Goal: Task Accomplishment & Management: Complete application form

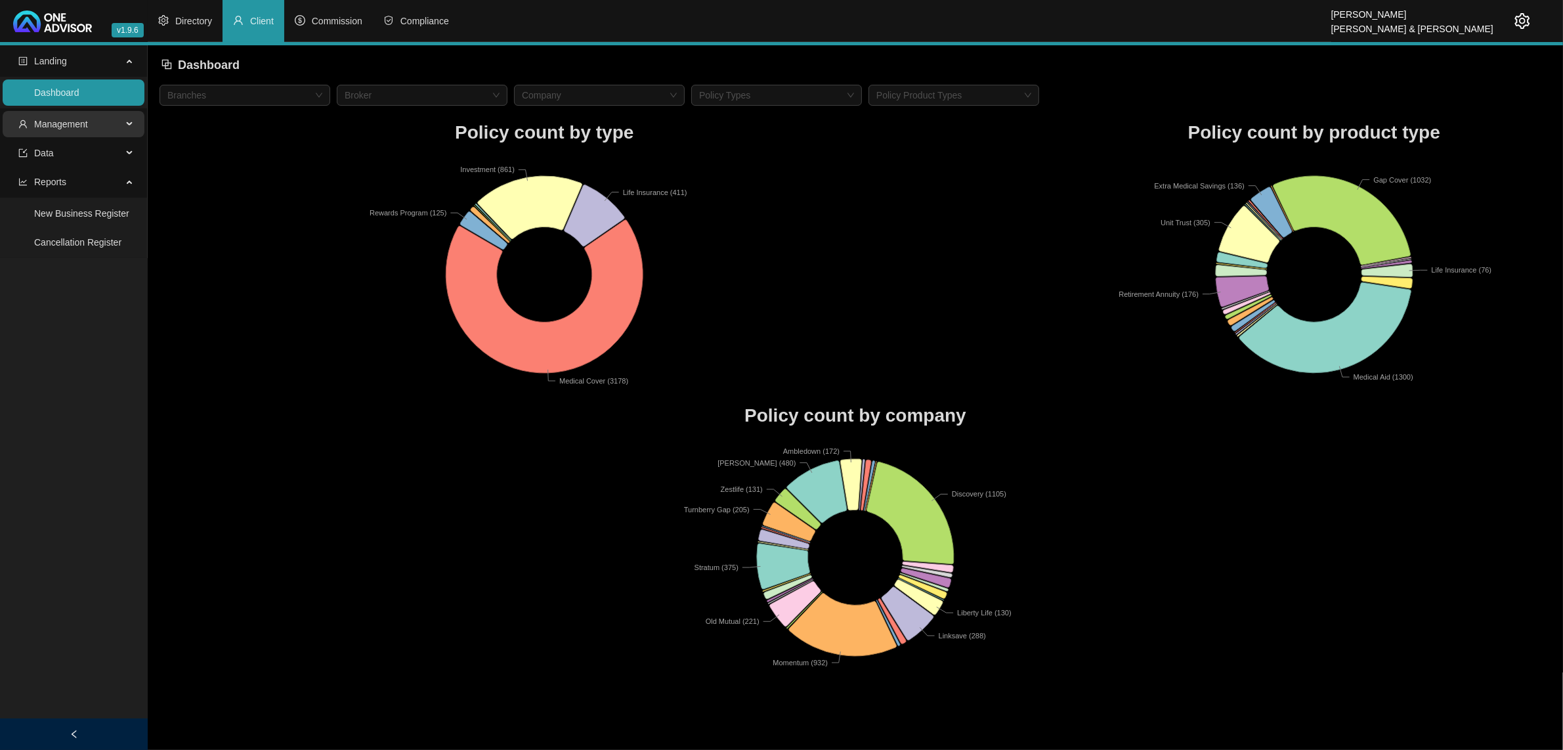
click at [56, 126] on span "Management" at bounding box center [61, 124] width 54 height 11
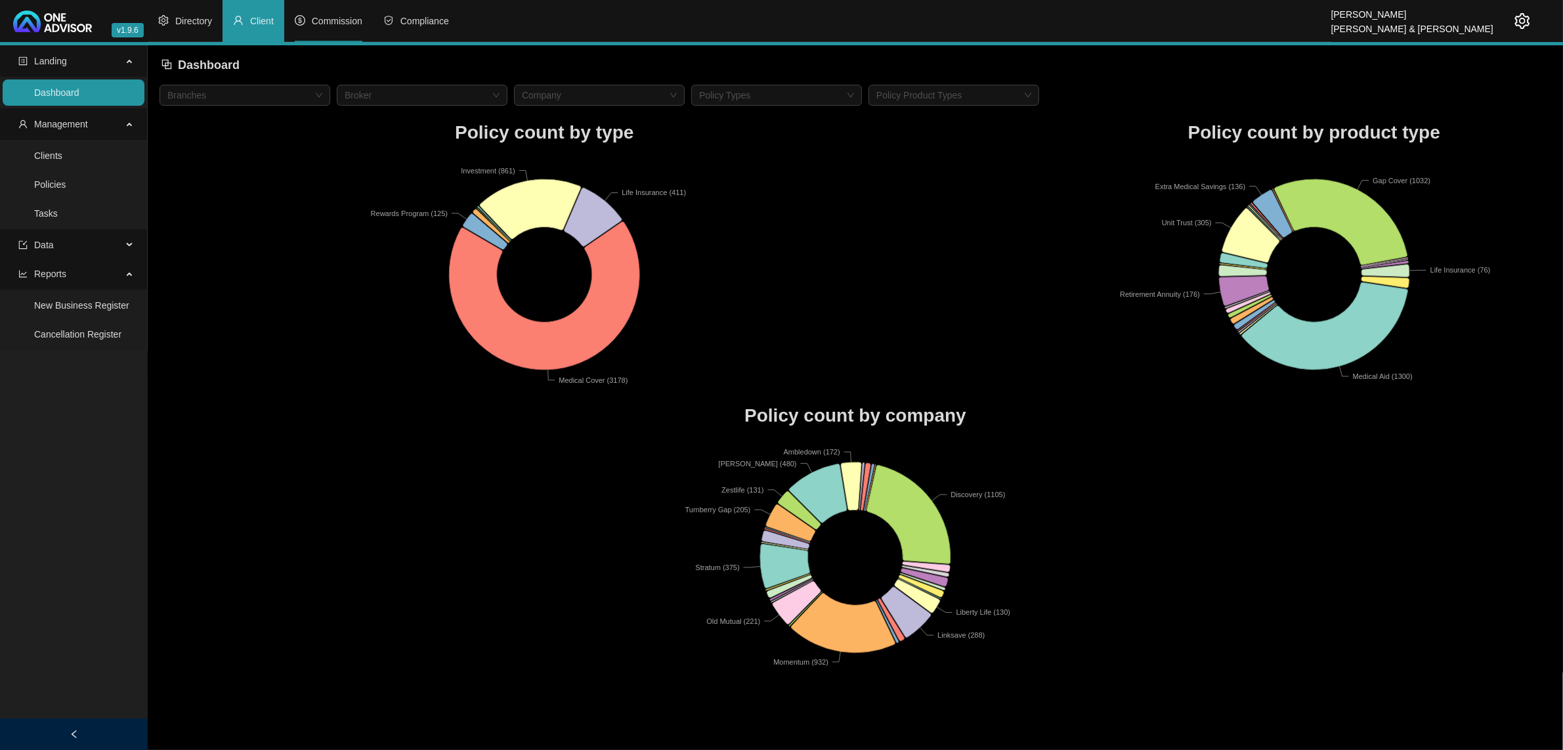
click at [330, 37] on li "Commission" at bounding box center [328, 21] width 89 height 42
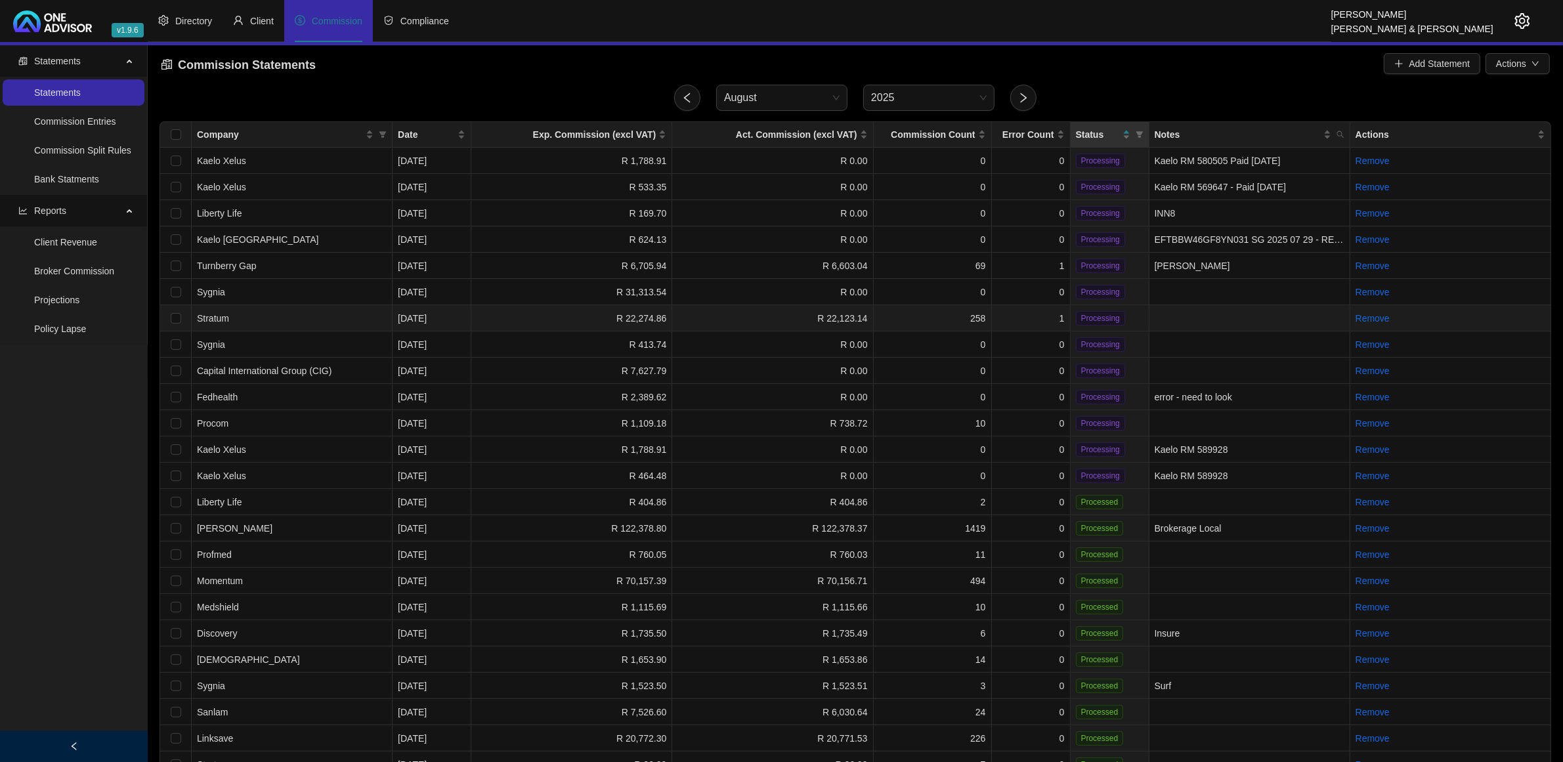
click at [1038, 316] on td "1" at bounding box center [1031, 318] width 79 height 26
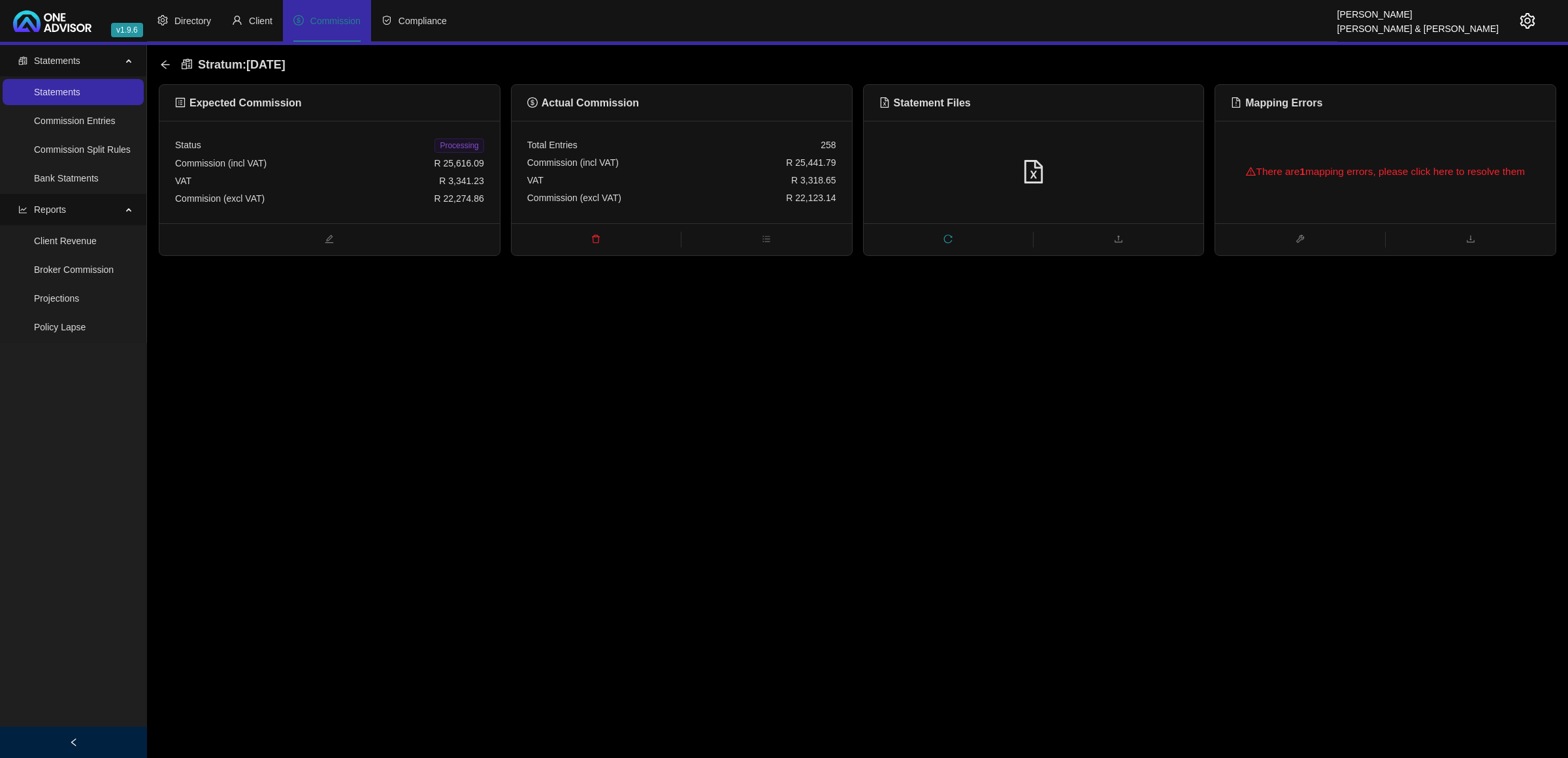
click at [1376, 163] on div "There are 1 mapping errors, please click here to resolve them" at bounding box center [1385, 172] width 309 height 42
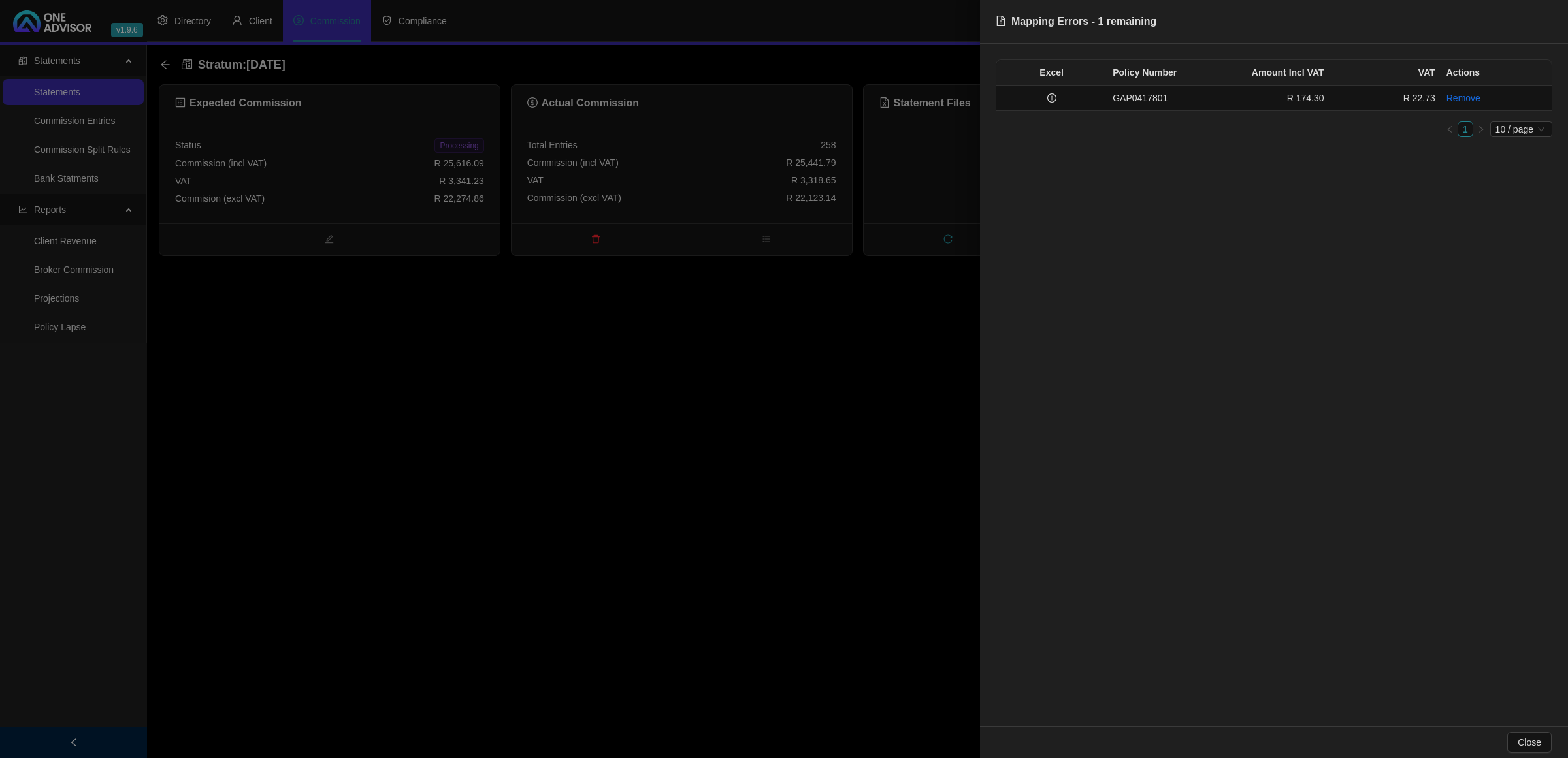
click at [746, 333] on div at bounding box center [784, 379] width 1568 height 758
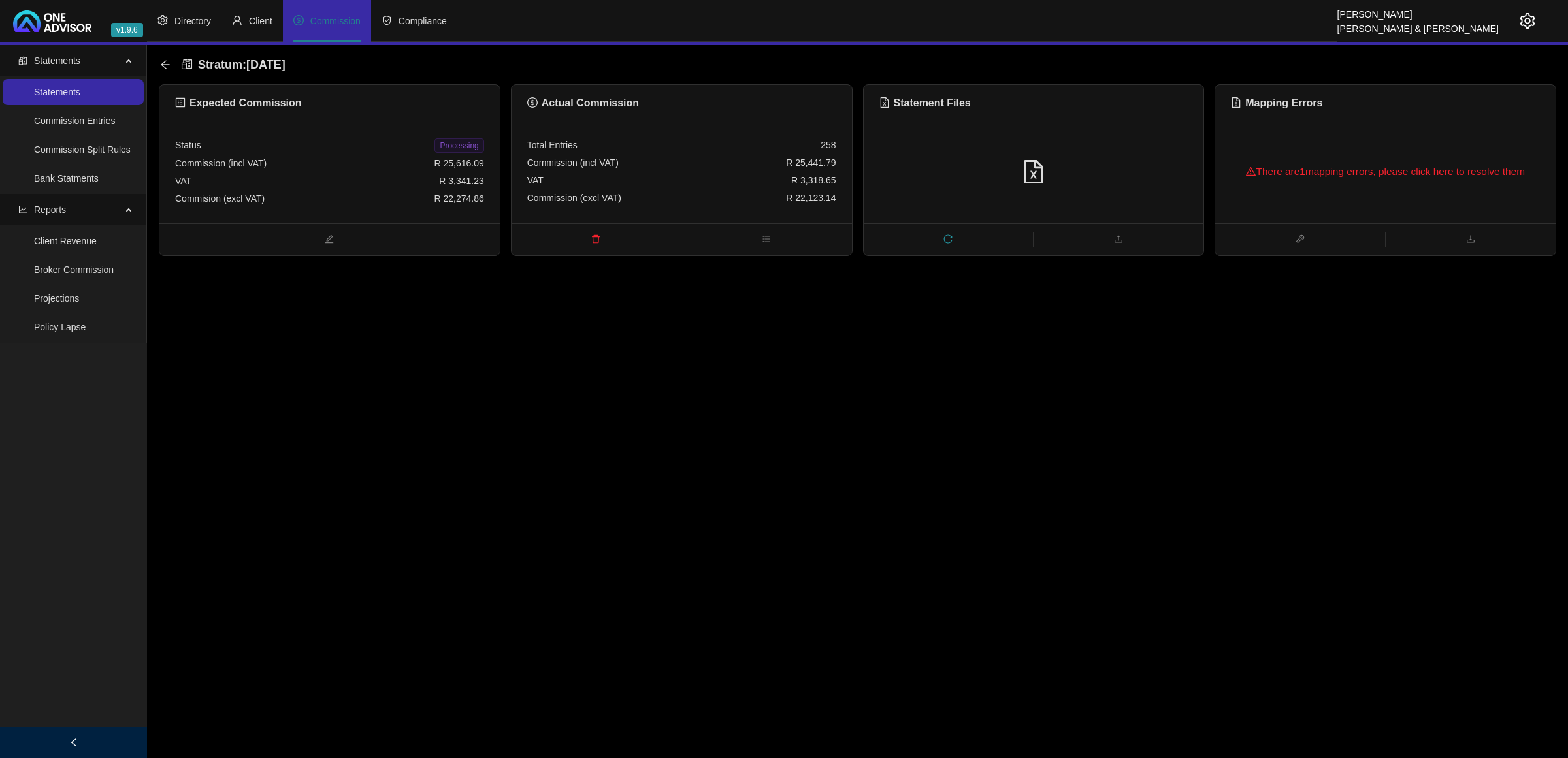
click at [951, 236] on icon "reload" at bounding box center [947, 239] width 9 height 9
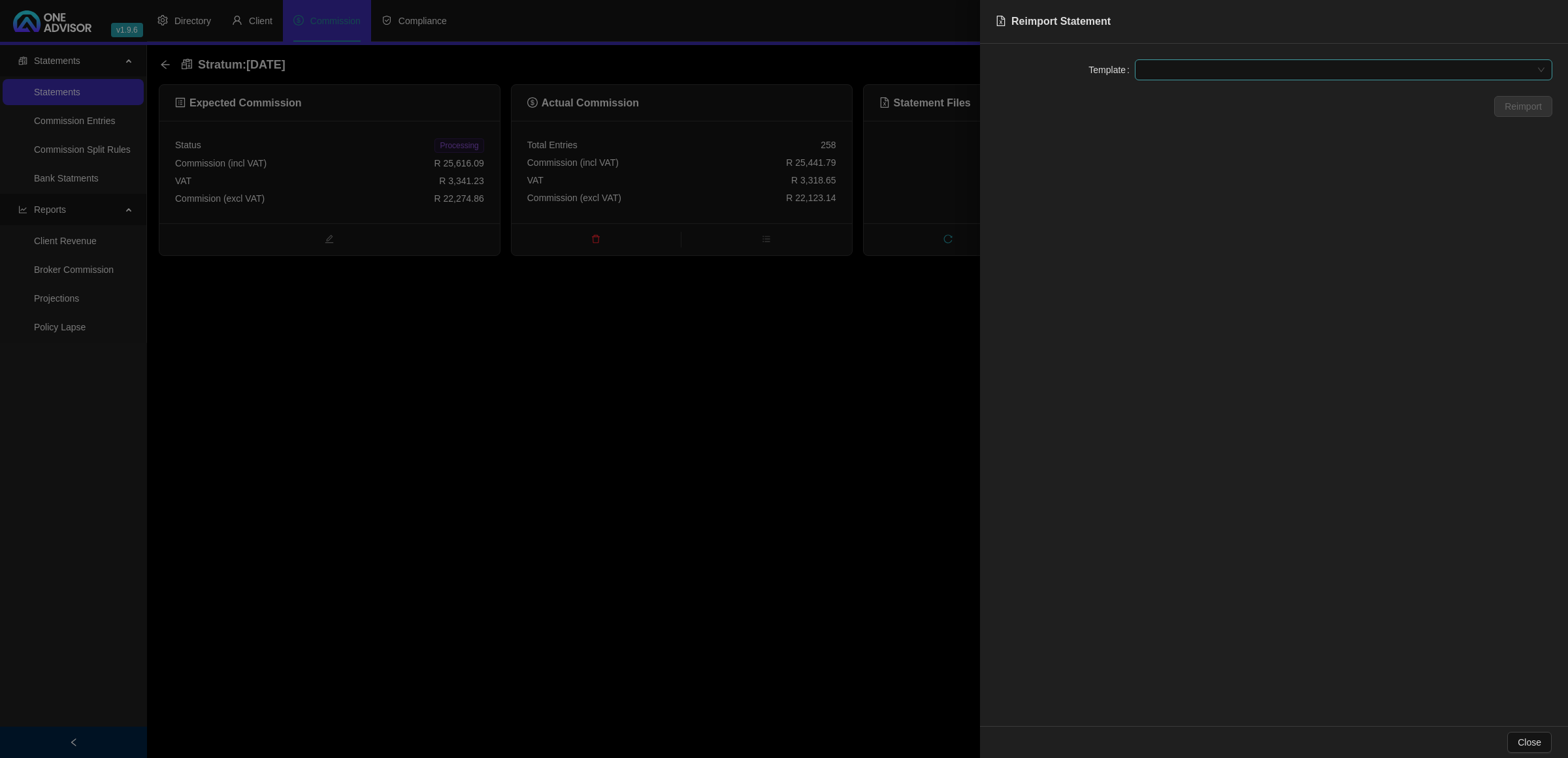
click at [1245, 67] on span at bounding box center [1343, 70] width 402 height 20
click at [1226, 93] on div "Stratum" at bounding box center [1343, 95] width 397 height 14
click at [1518, 108] on span "Reimport" at bounding box center [1522, 106] width 37 height 14
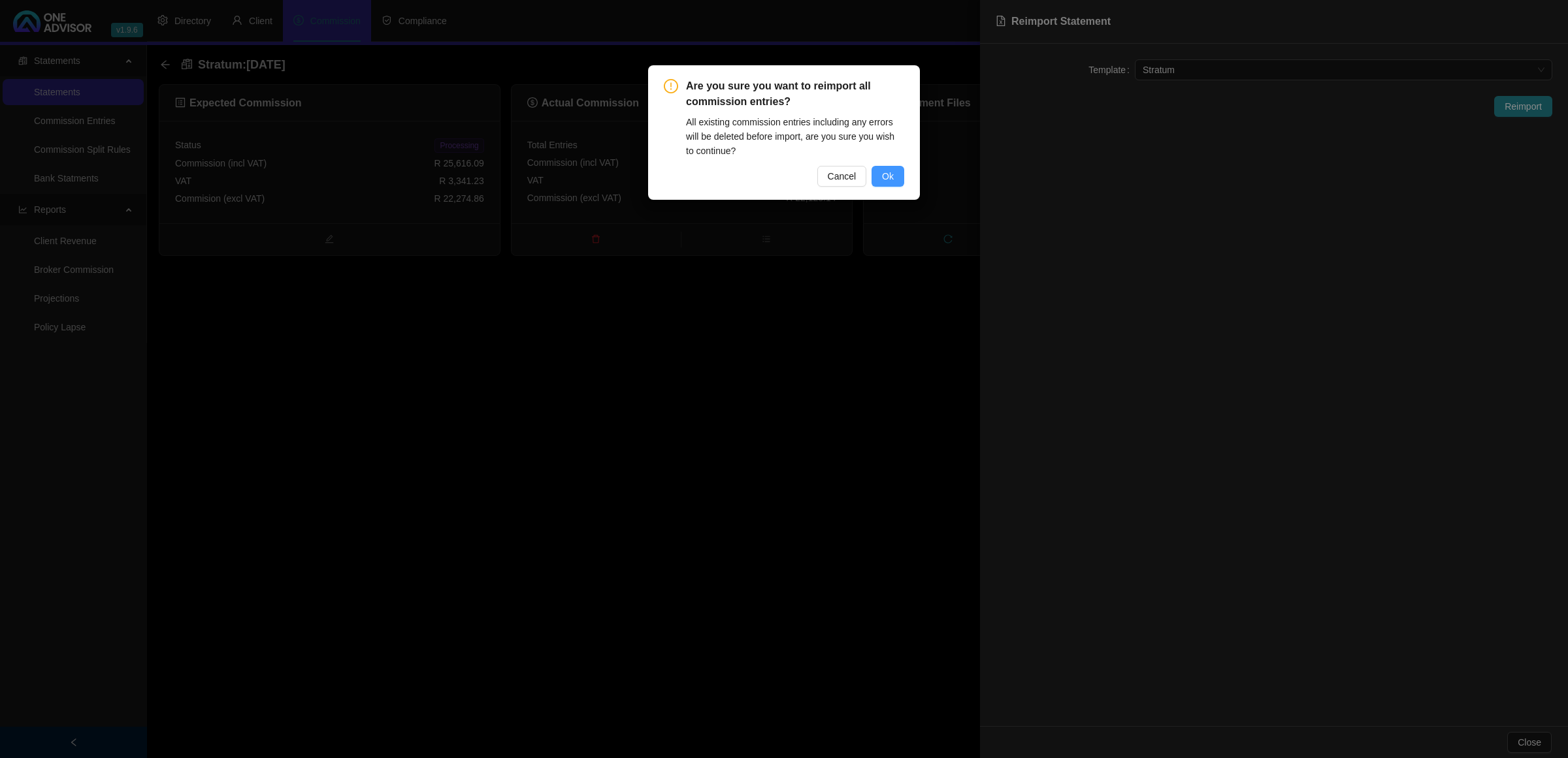
click at [889, 175] on span "Ok" at bounding box center [887, 176] width 12 height 14
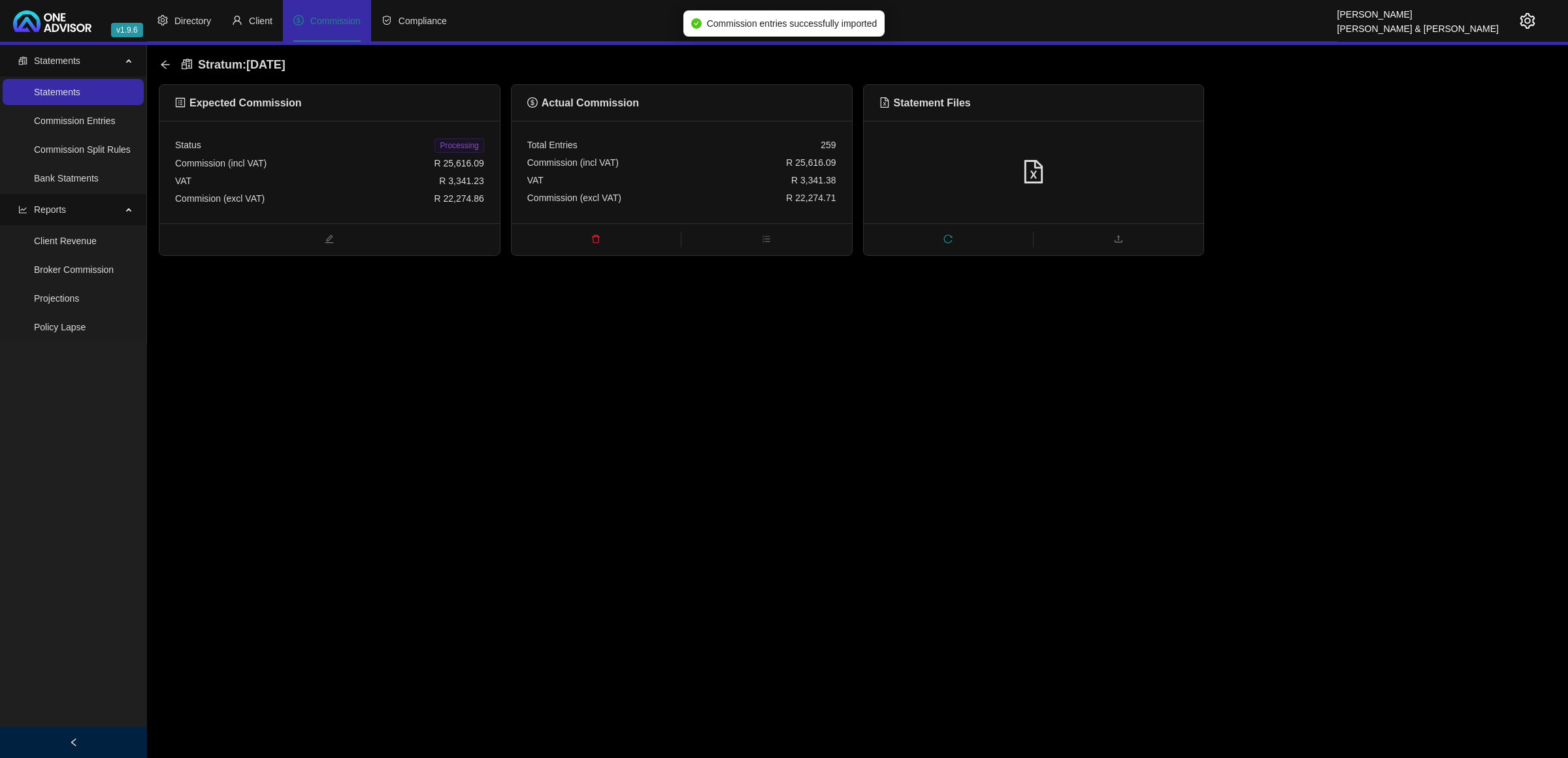
click at [446, 141] on span "Processing" at bounding box center [459, 145] width 49 height 14
click at [168, 62] on icon "arrow-left" at bounding box center [165, 65] width 11 height 11
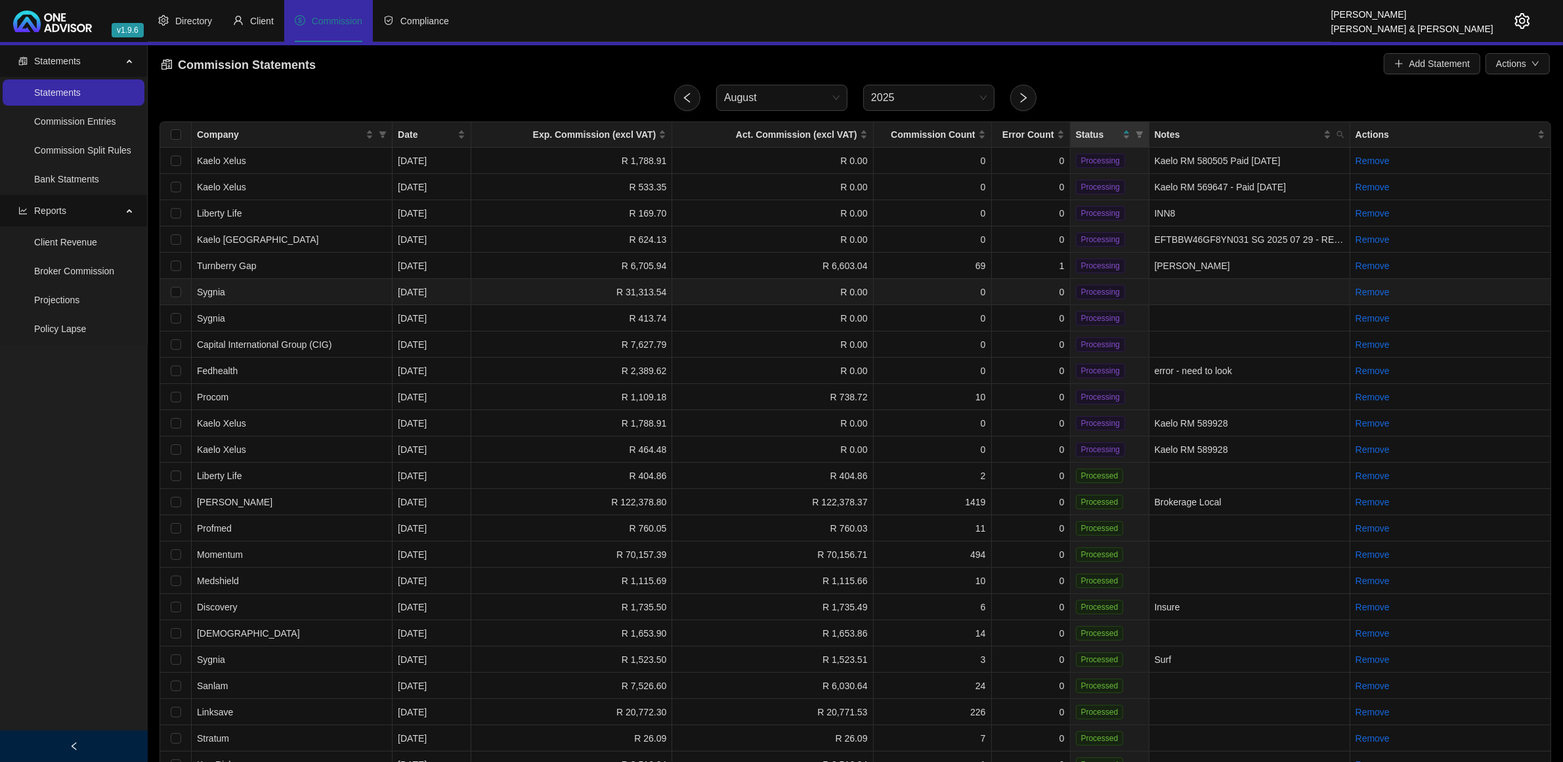
click at [581, 294] on td "R 31,313.54" at bounding box center [571, 292] width 201 height 26
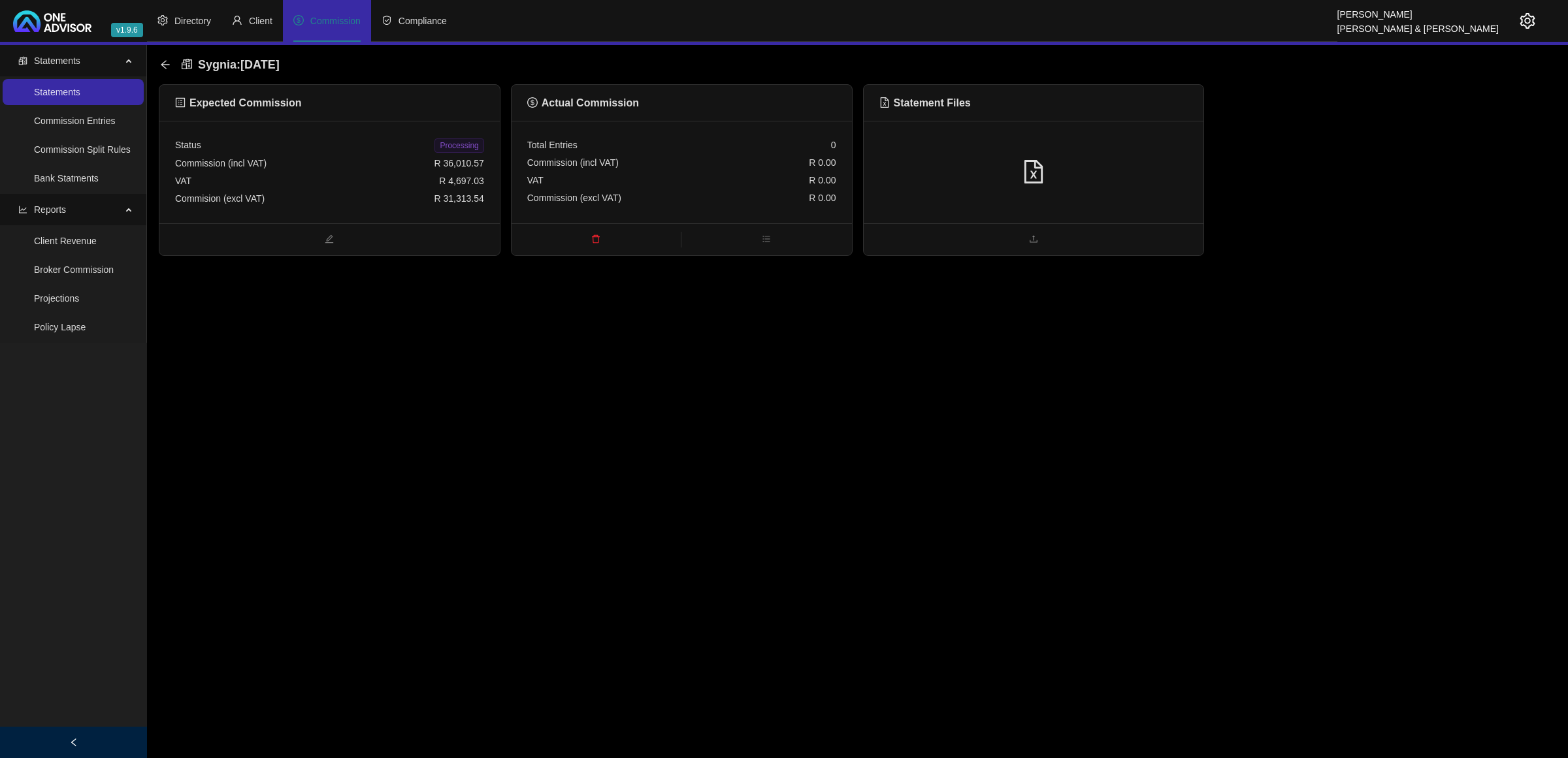
click at [945, 138] on div at bounding box center [1034, 171] width 340 height 102
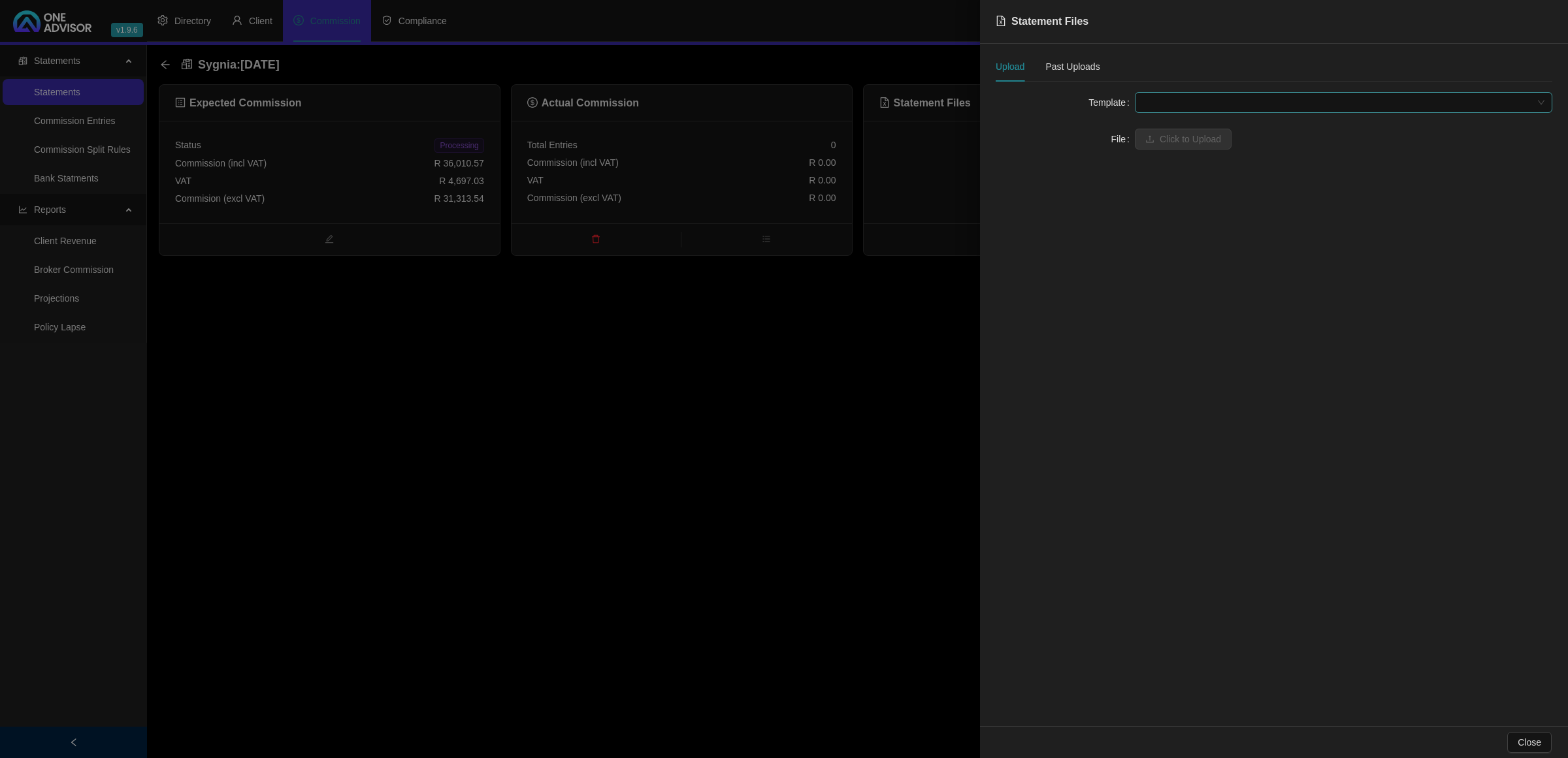
click at [1177, 102] on span at bounding box center [1343, 102] width 402 height 20
click at [1167, 152] on div "Sygnia Advisor Fee" at bounding box center [1343, 149] width 397 height 14
click at [1167, 152] on div "Template Sygnia Advisor [PERSON_NAME] Advisor Fee File Click to Upload" at bounding box center [1274, 129] width 556 height 74
click at [1144, 139] on button "Click to Upload" at bounding box center [1182, 138] width 97 height 21
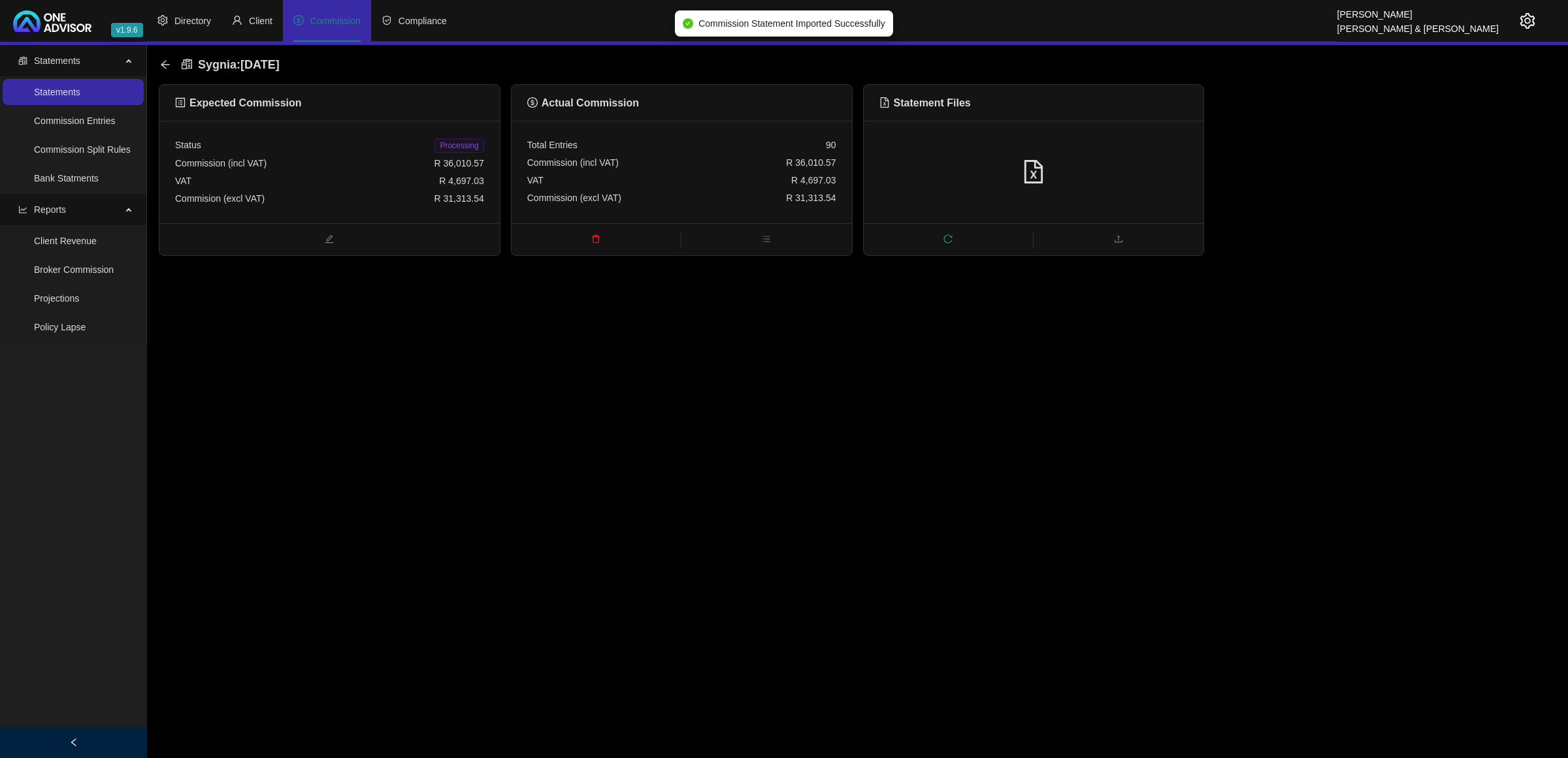
click at [465, 140] on span "Processing" at bounding box center [459, 145] width 49 height 14
drag, startPoint x: 176, startPoint y: 71, endPoint x: 168, endPoint y: 66, distance: 9.4
click at [168, 66] on icon "arrow-left" at bounding box center [165, 65] width 11 height 11
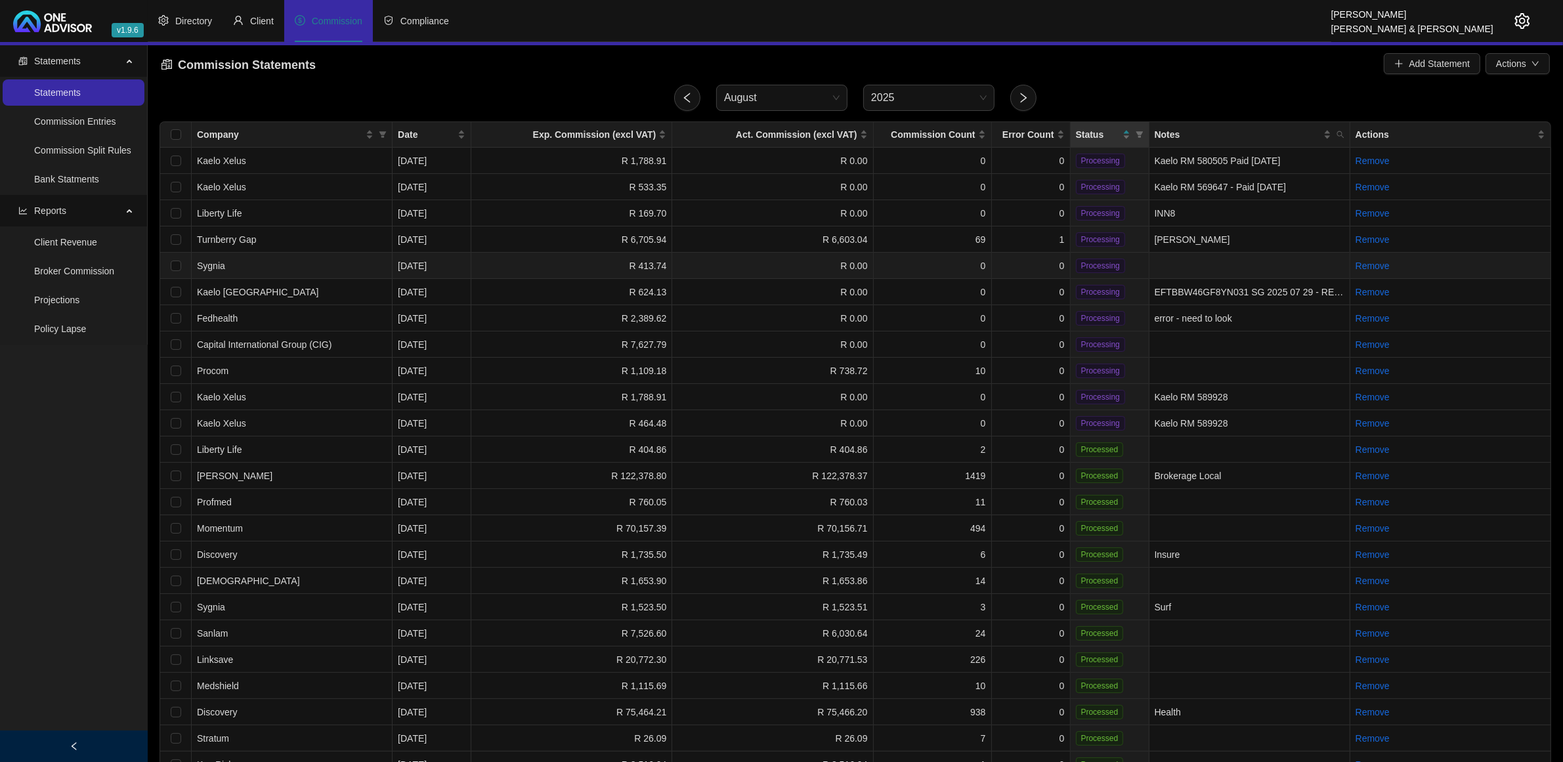
click at [1033, 259] on td "0" at bounding box center [1031, 266] width 79 height 26
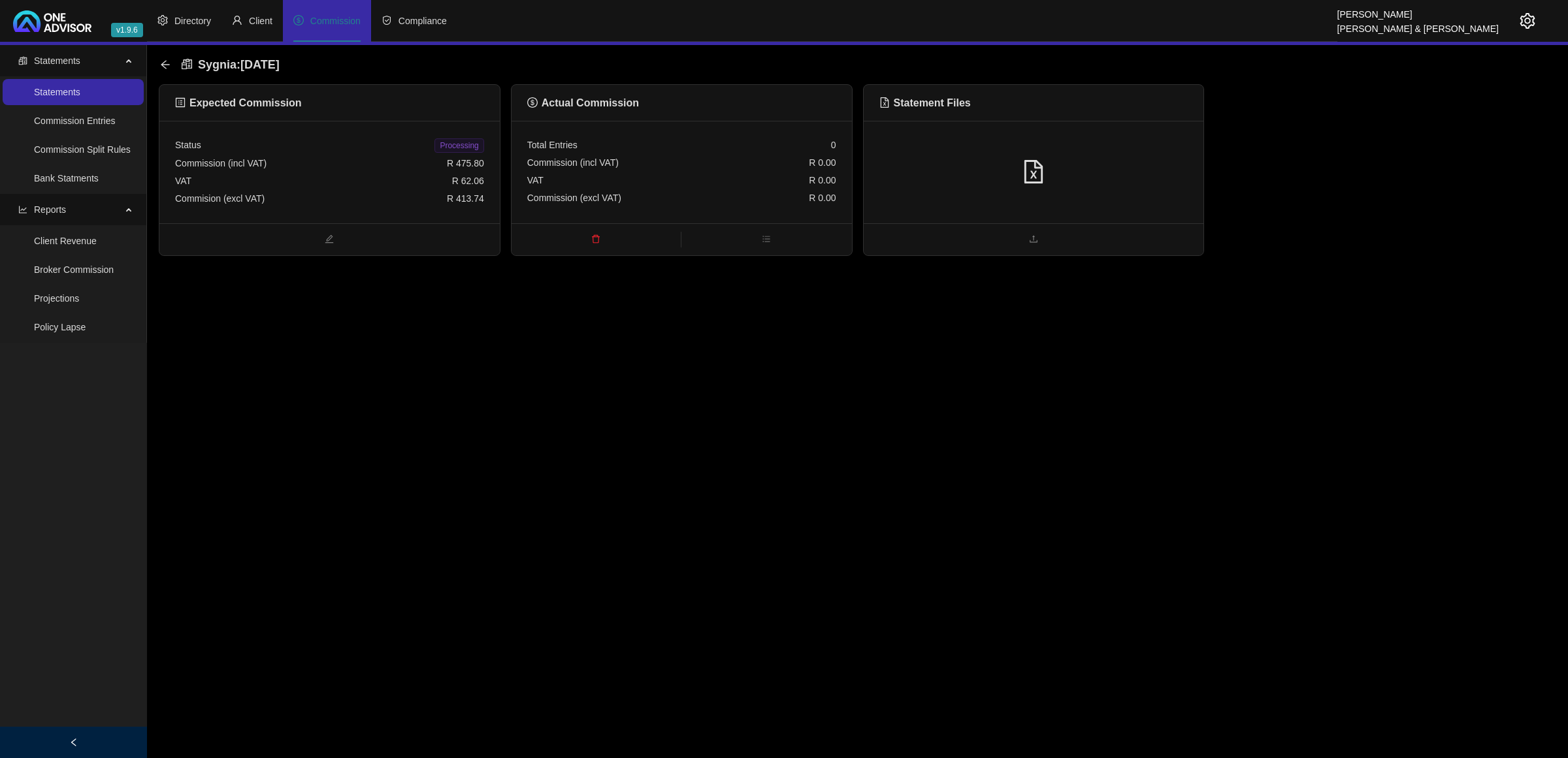
click at [1091, 161] on div at bounding box center [1034, 172] width 309 height 25
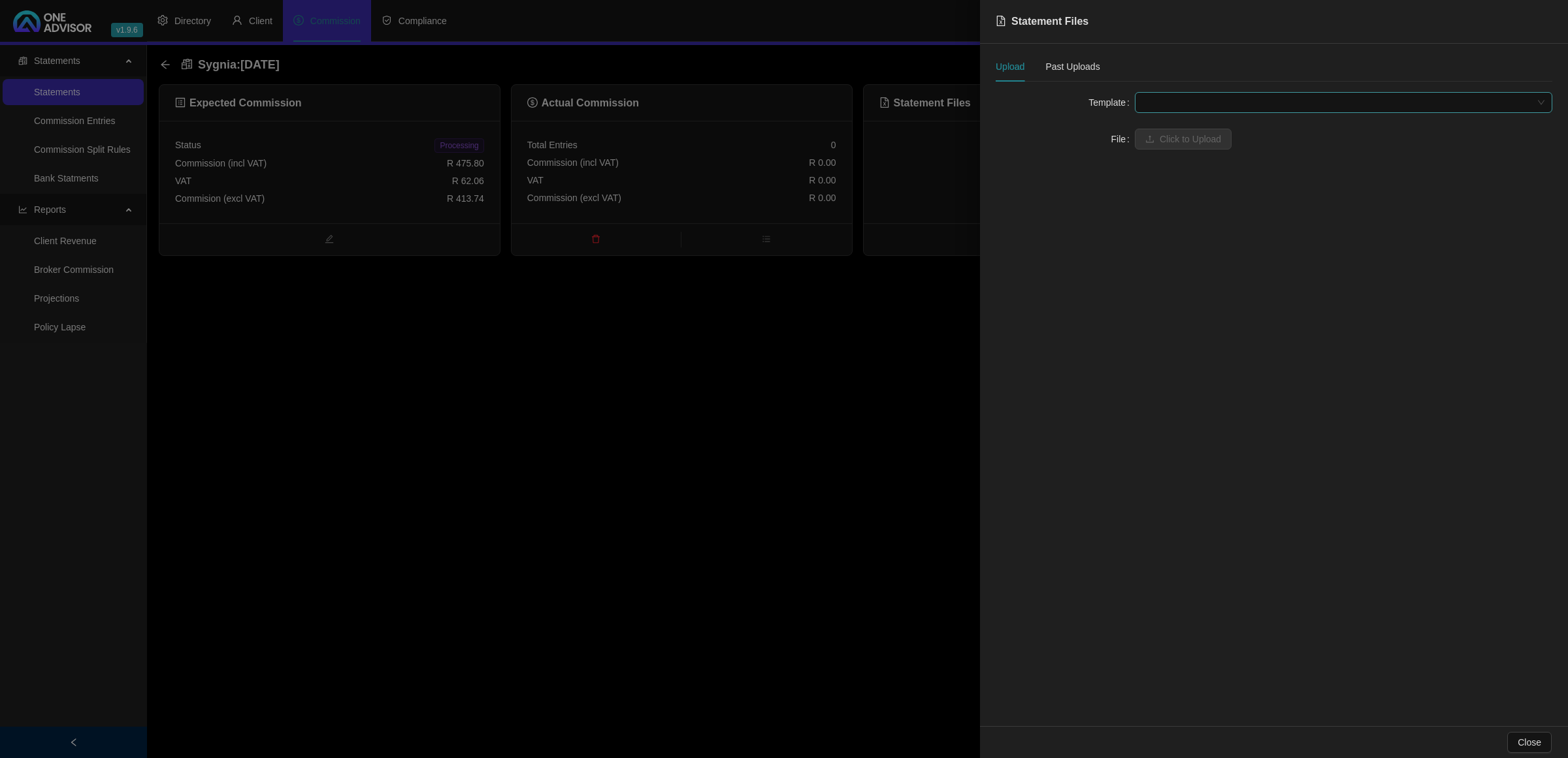
click at [1163, 104] on span at bounding box center [1343, 102] width 402 height 20
click at [1168, 164] on div "Sygnia Debit Order Fees" at bounding box center [1343, 170] width 412 height 21
click at [1145, 135] on icon "upload" at bounding box center [1149, 138] width 9 height 9
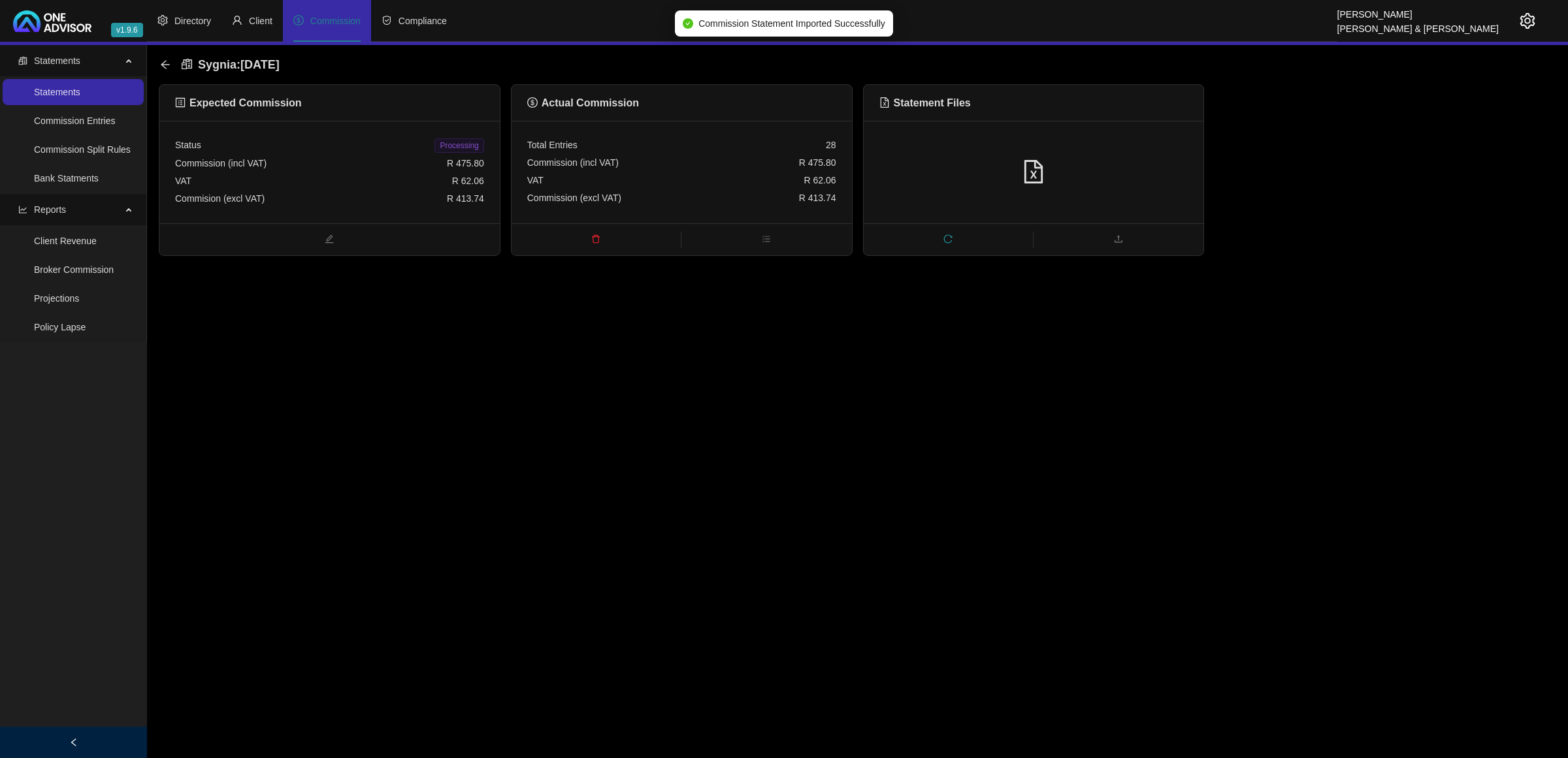
click at [464, 140] on span "Processing" at bounding box center [459, 145] width 49 height 14
click at [160, 57] on div "Sygnia : [DATE]" at bounding box center [224, 65] width 127 height 24
click at [165, 61] on icon "arrow-left" at bounding box center [165, 64] width 9 height 9
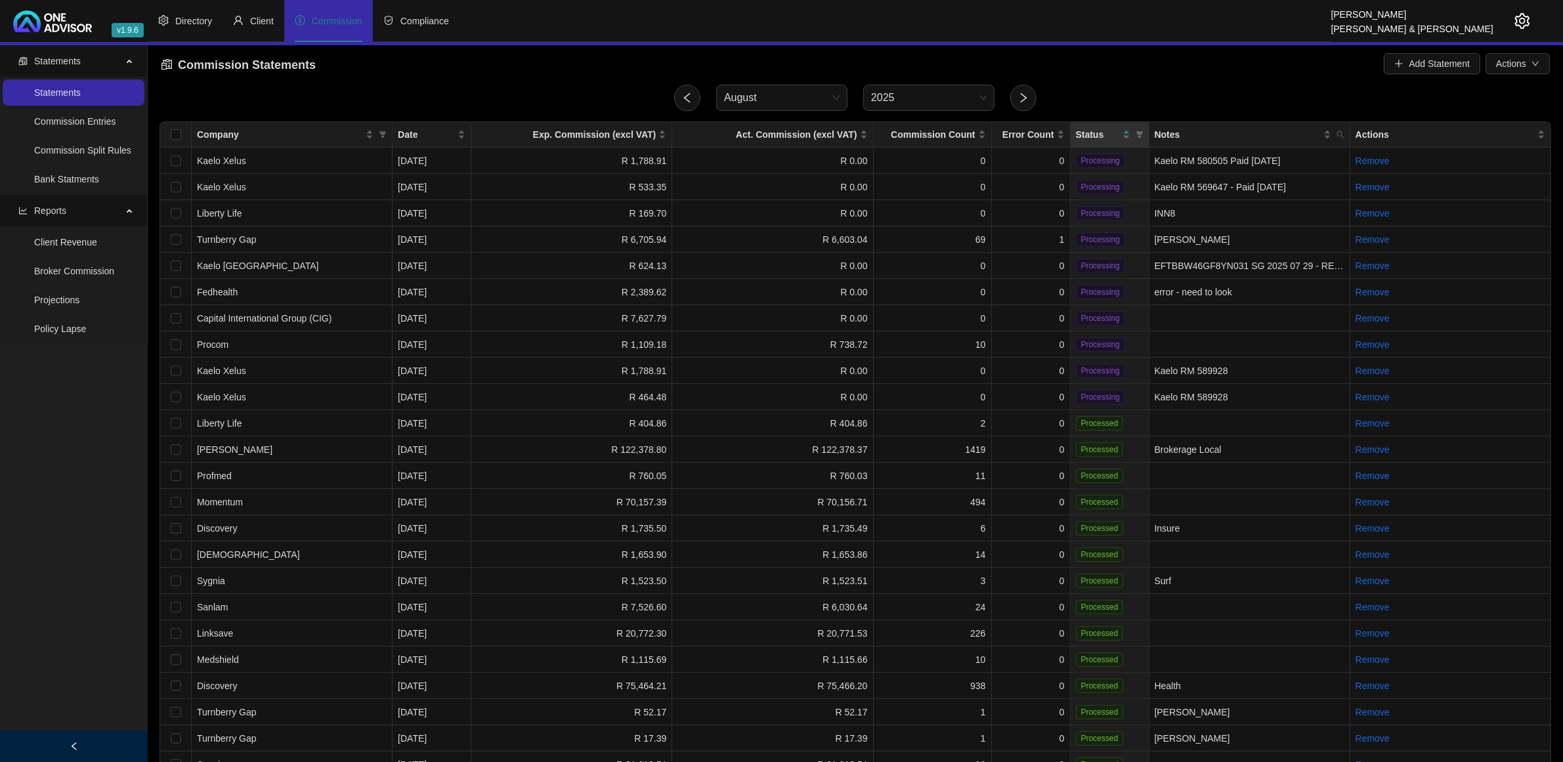
click at [1022, 26] on ul "Directory Client Commission Compliance" at bounding box center [740, 21] width 1184 height 42
click at [240, 21] on icon "user" at bounding box center [238, 20] width 9 height 9
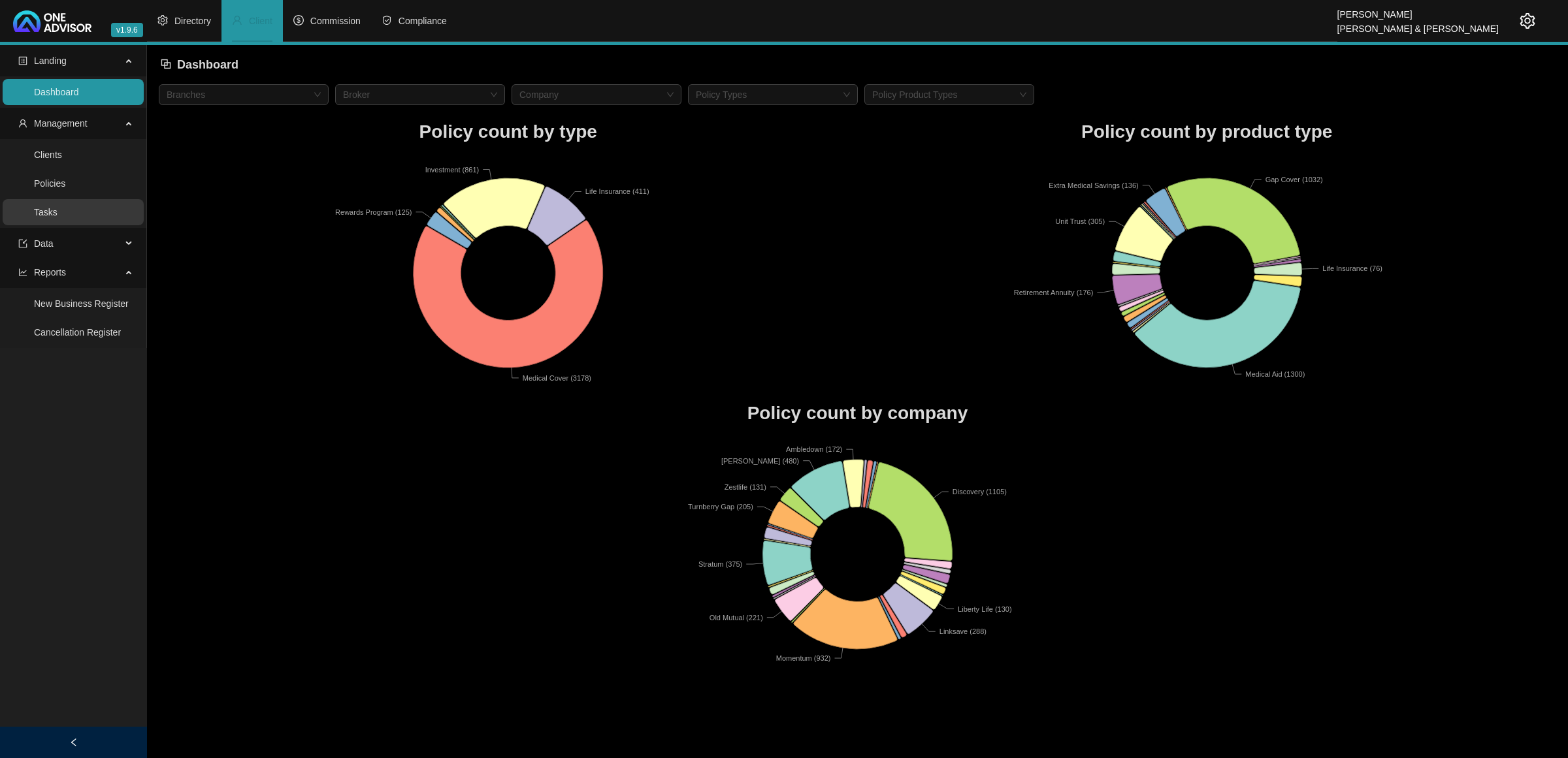
click at [58, 214] on link "Tasks" at bounding box center [46, 212] width 24 height 11
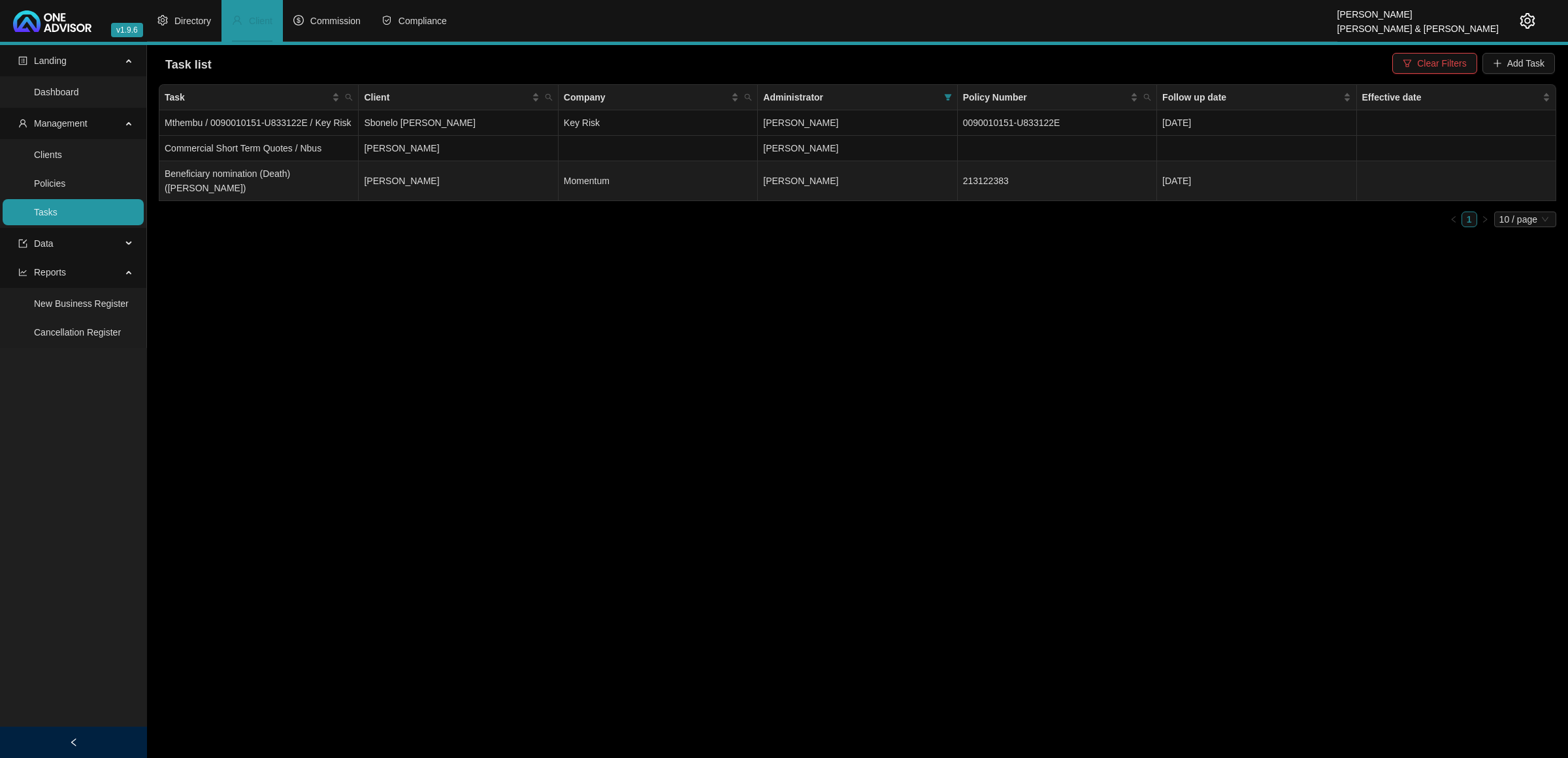
click at [603, 170] on td "Momentum" at bounding box center [658, 181] width 199 height 40
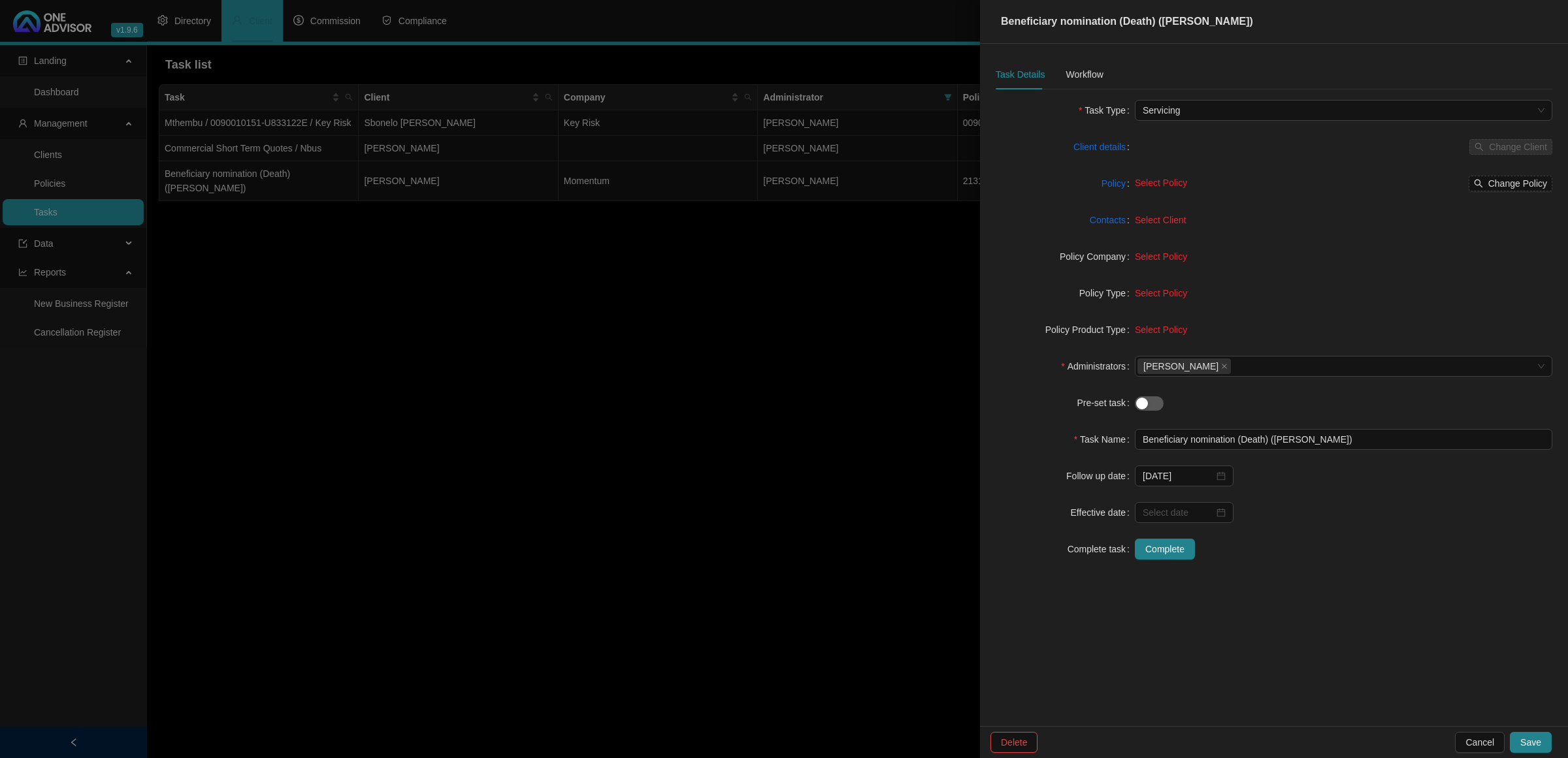
click at [583, 178] on div at bounding box center [784, 379] width 1568 height 758
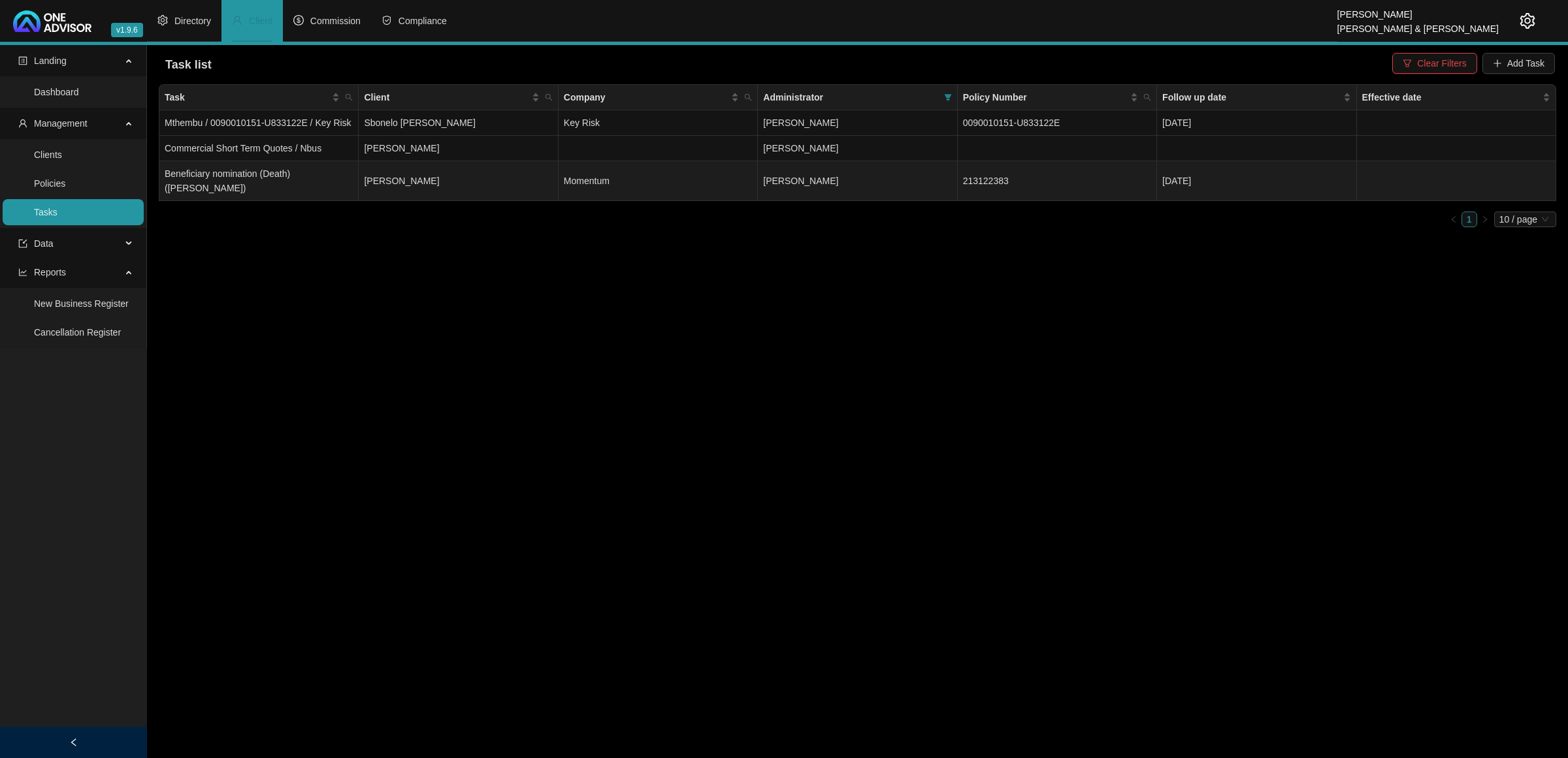
click at [583, 178] on td "Momentum" at bounding box center [658, 181] width 199 height 40
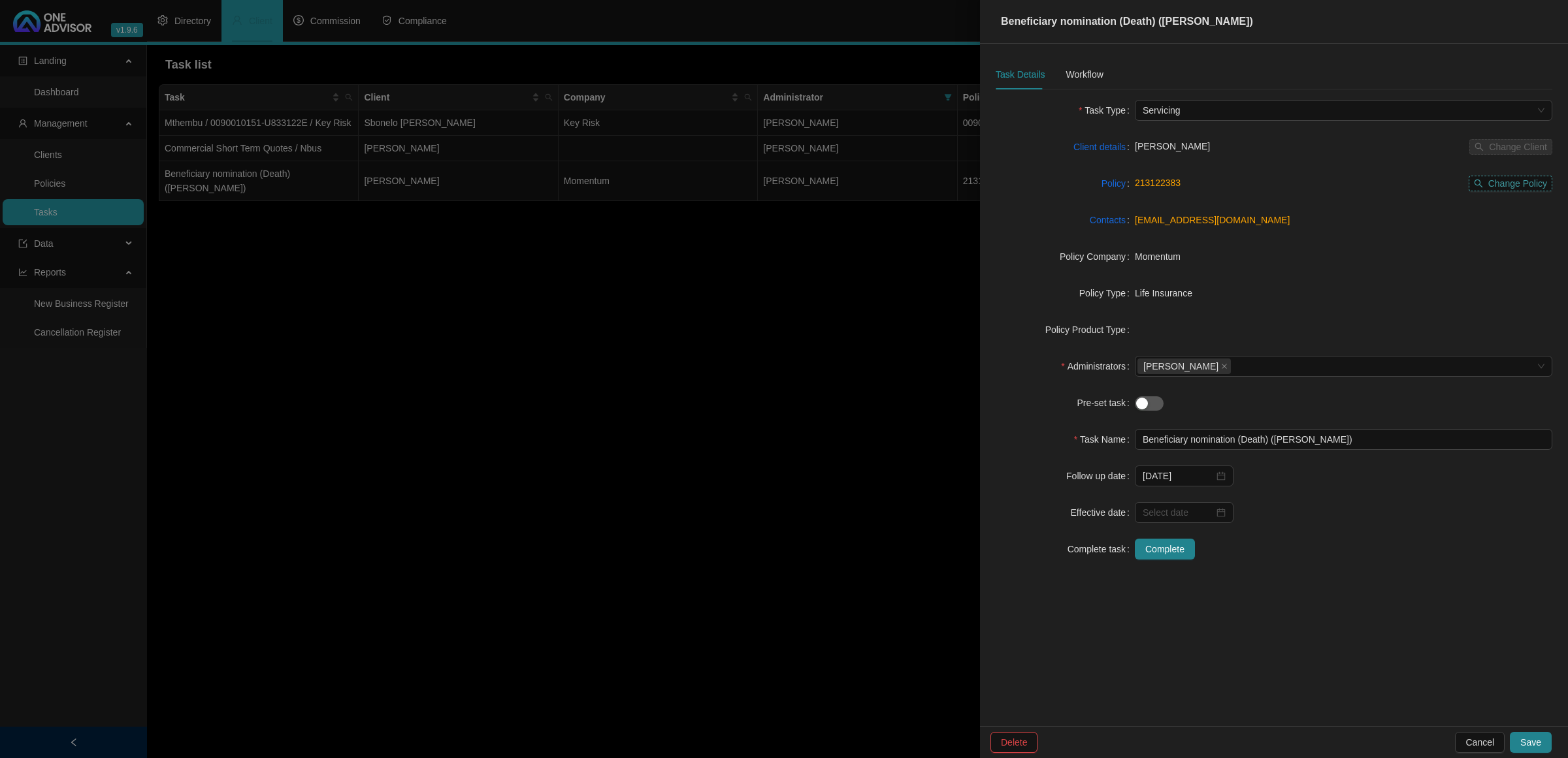
click at [1516, 186] on span "Change Policy" at bounding box center [1517, 183] width 59 height 14
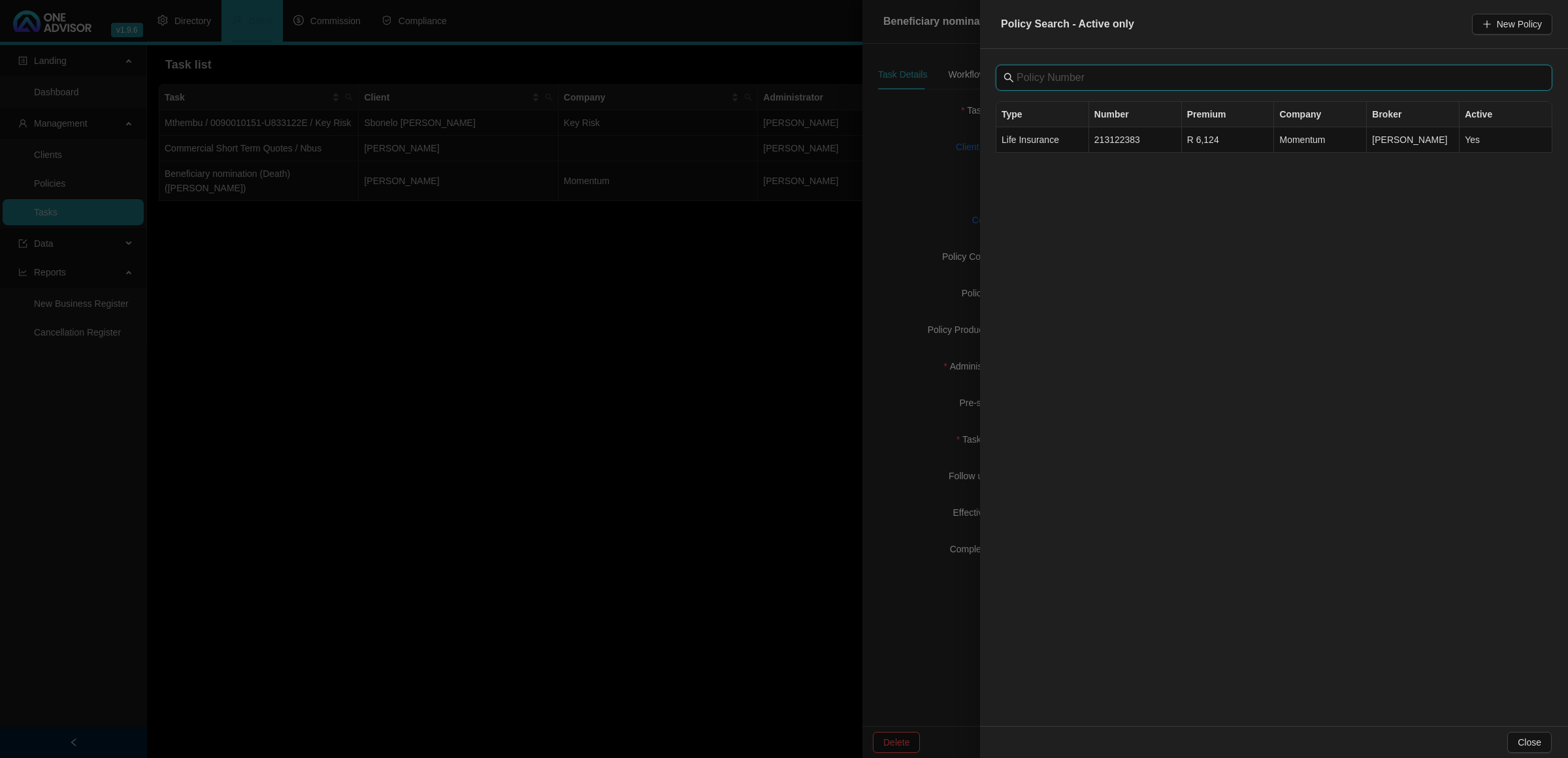
click at [1229, 79] on input "text" at bounding box center [1275, 78] width 517 height 16
paste input "208137388"
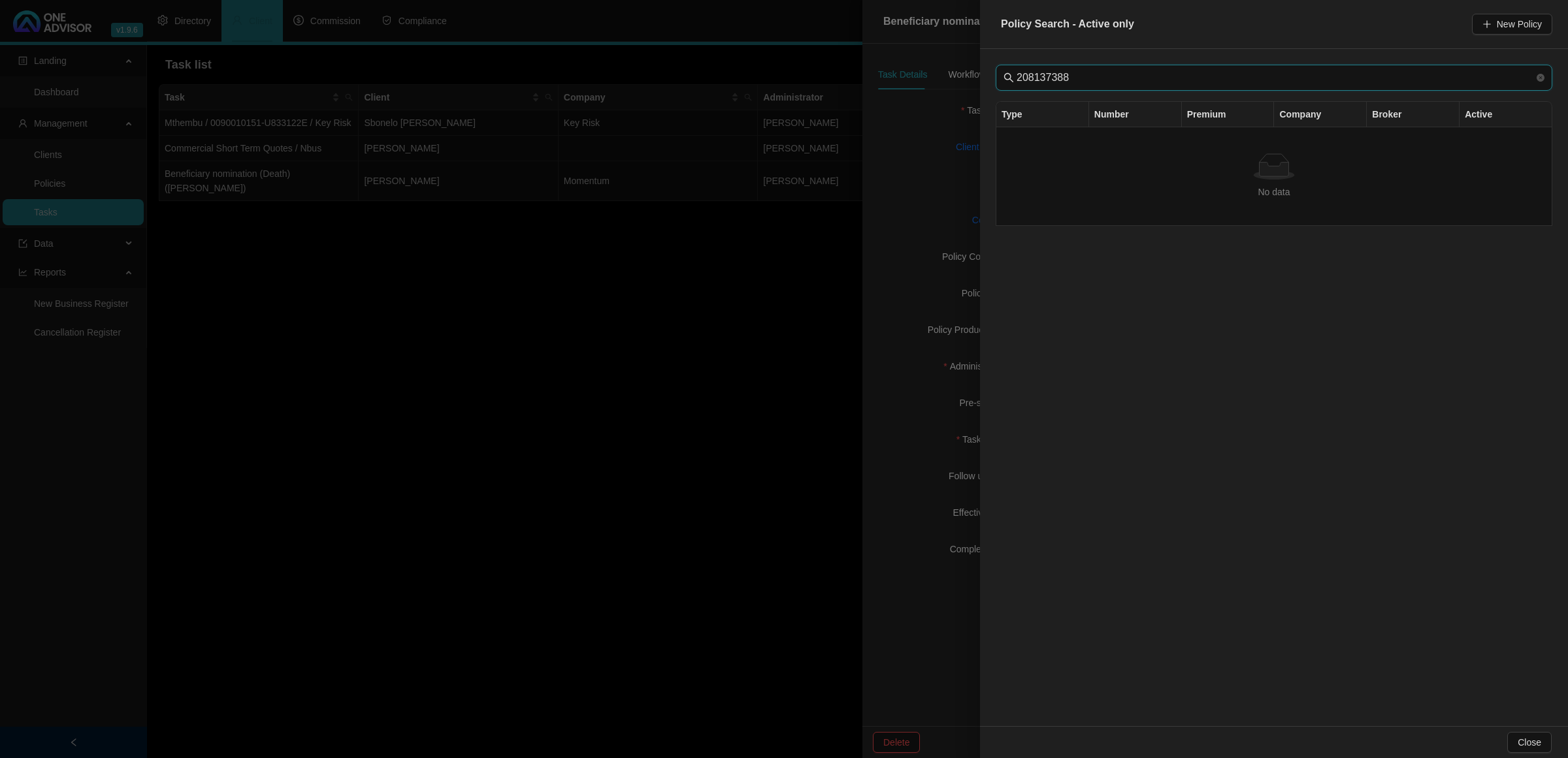
type input "208137388"
click at [909, 229] on div at bounding box center [784, 379] width 1568 height 758
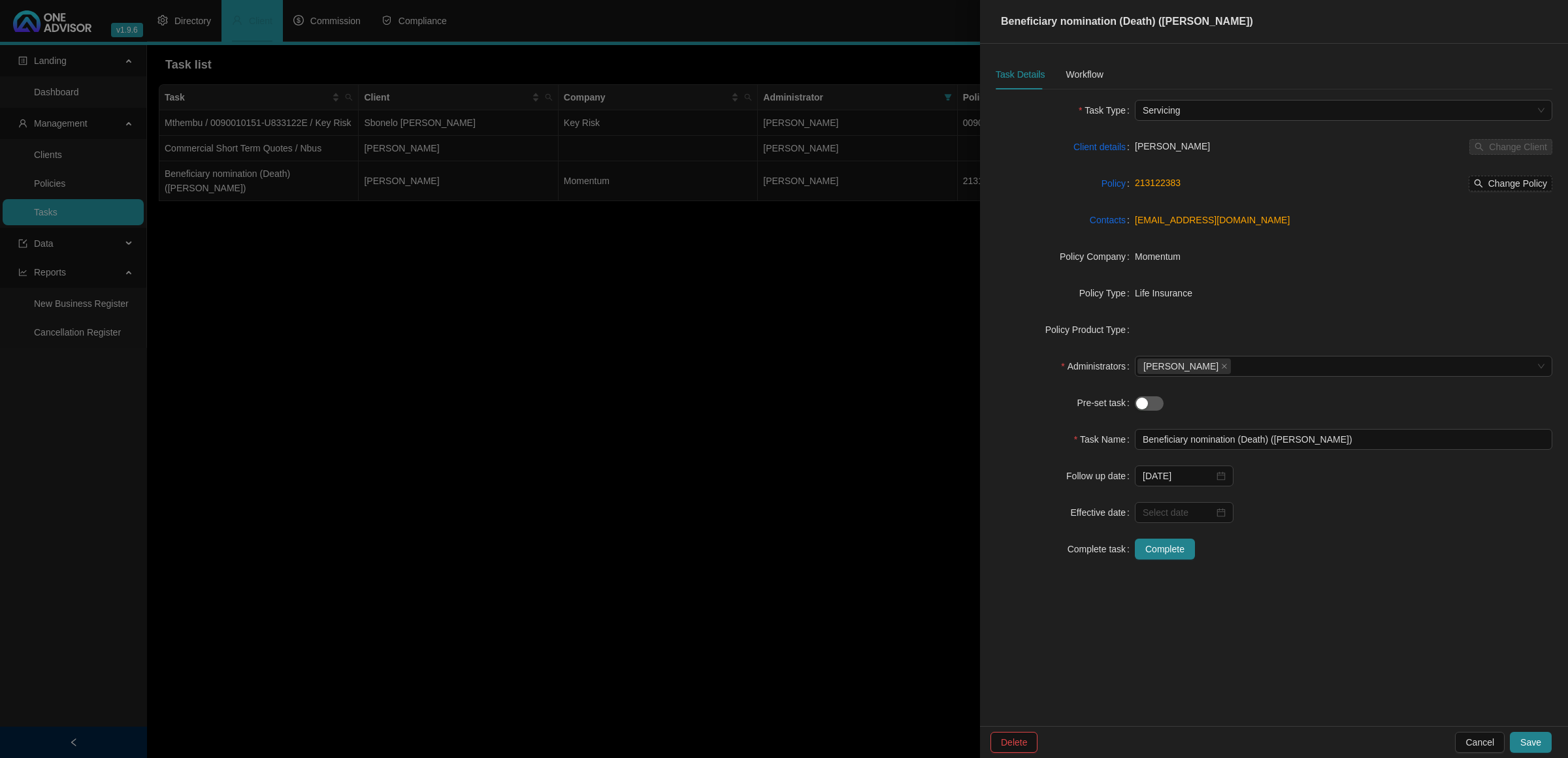
click at [591, 356] on div at bounding box center [784, 379] width 1568 height 758
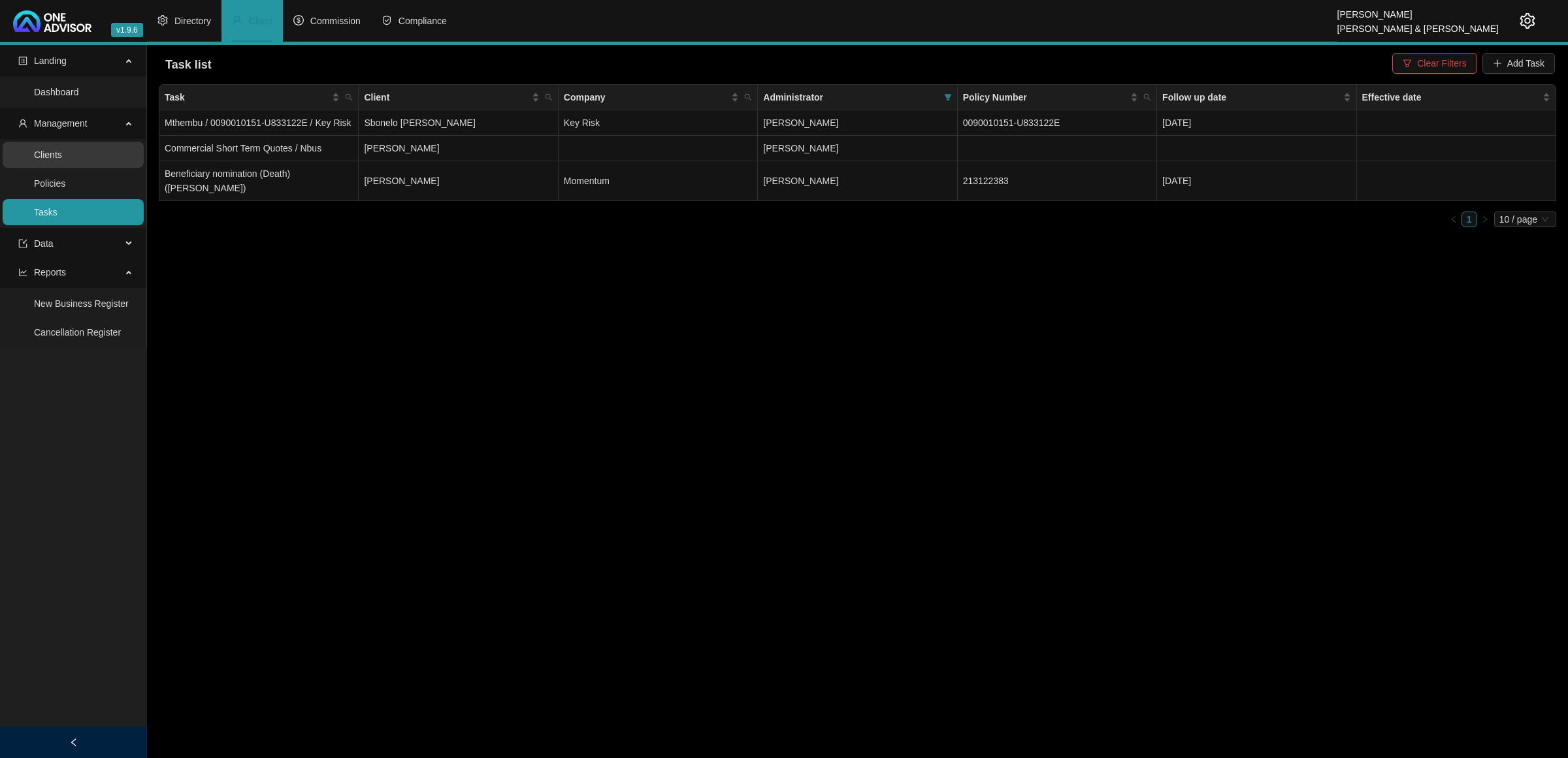
click at [62, 157] on link "Clients" at bounding box center [48, 154] width 28 height 11
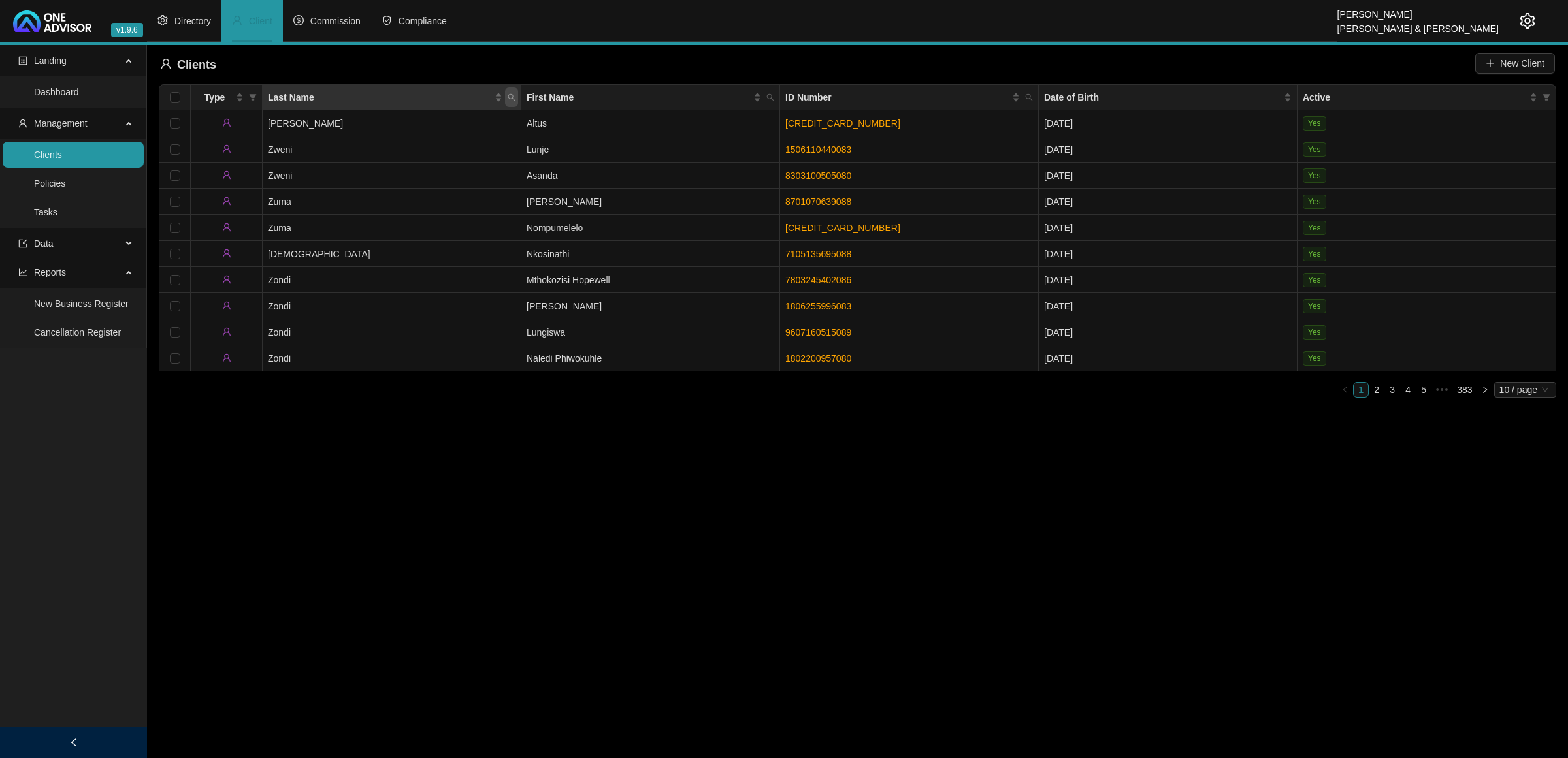
click at [509, 96] on icon "search" at bounding box center [511, 97] width 8 height 8
type input "van [PERSON_NAME]"
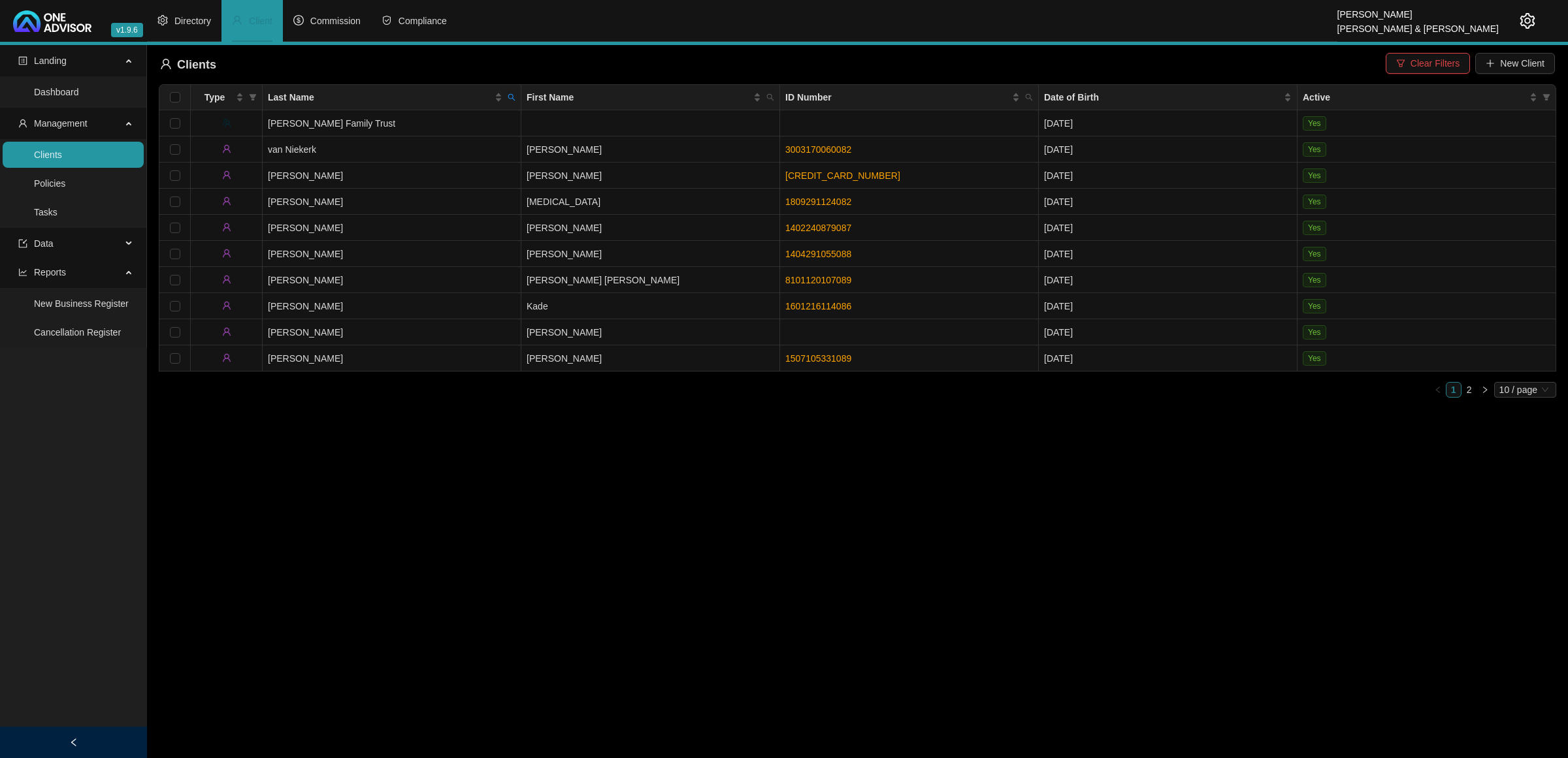
click at [1464, 387] on link "2" at bounding box center [1469, 390] width 14 height 14
click at [477, 301] on td "[PERSON_NAME]" at bounding box center [392, 306] width 259 height 26
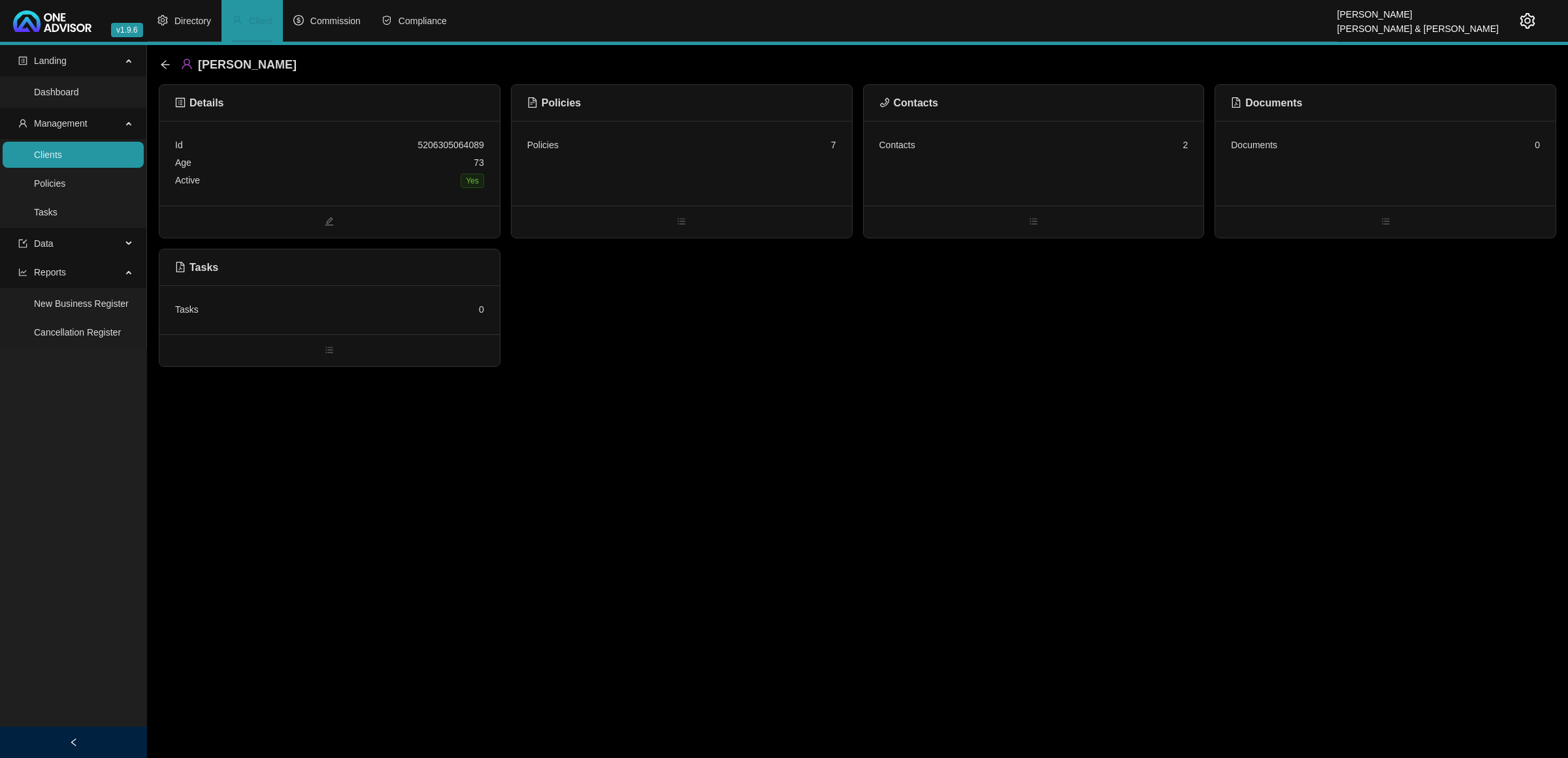
click at [394, 330] on div "Tasks 0" at bounding box center [329, 309] width 340 height 49
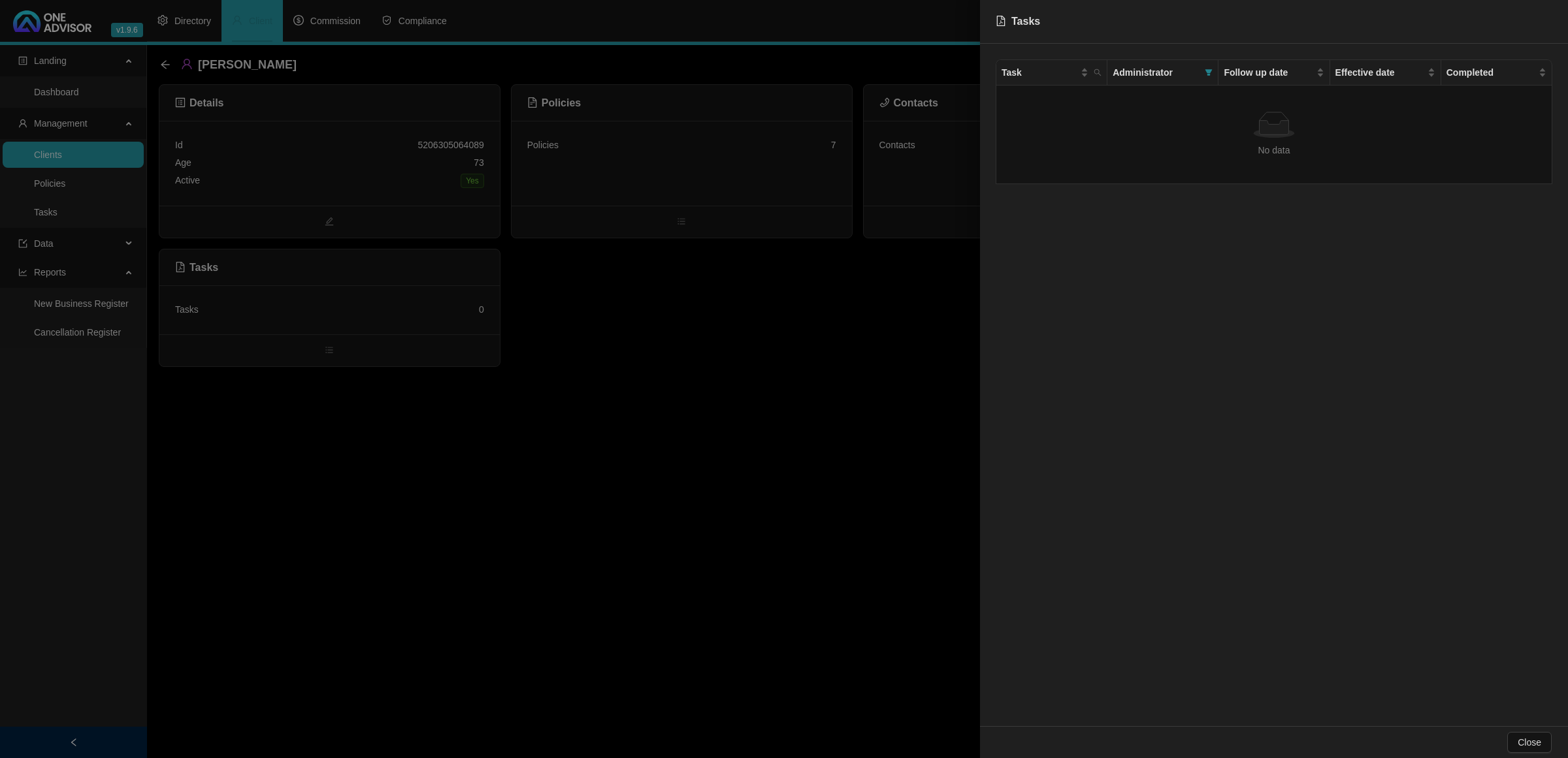
click at [394, 330] on div at bounding box center [784, 379] width 1568 height 758
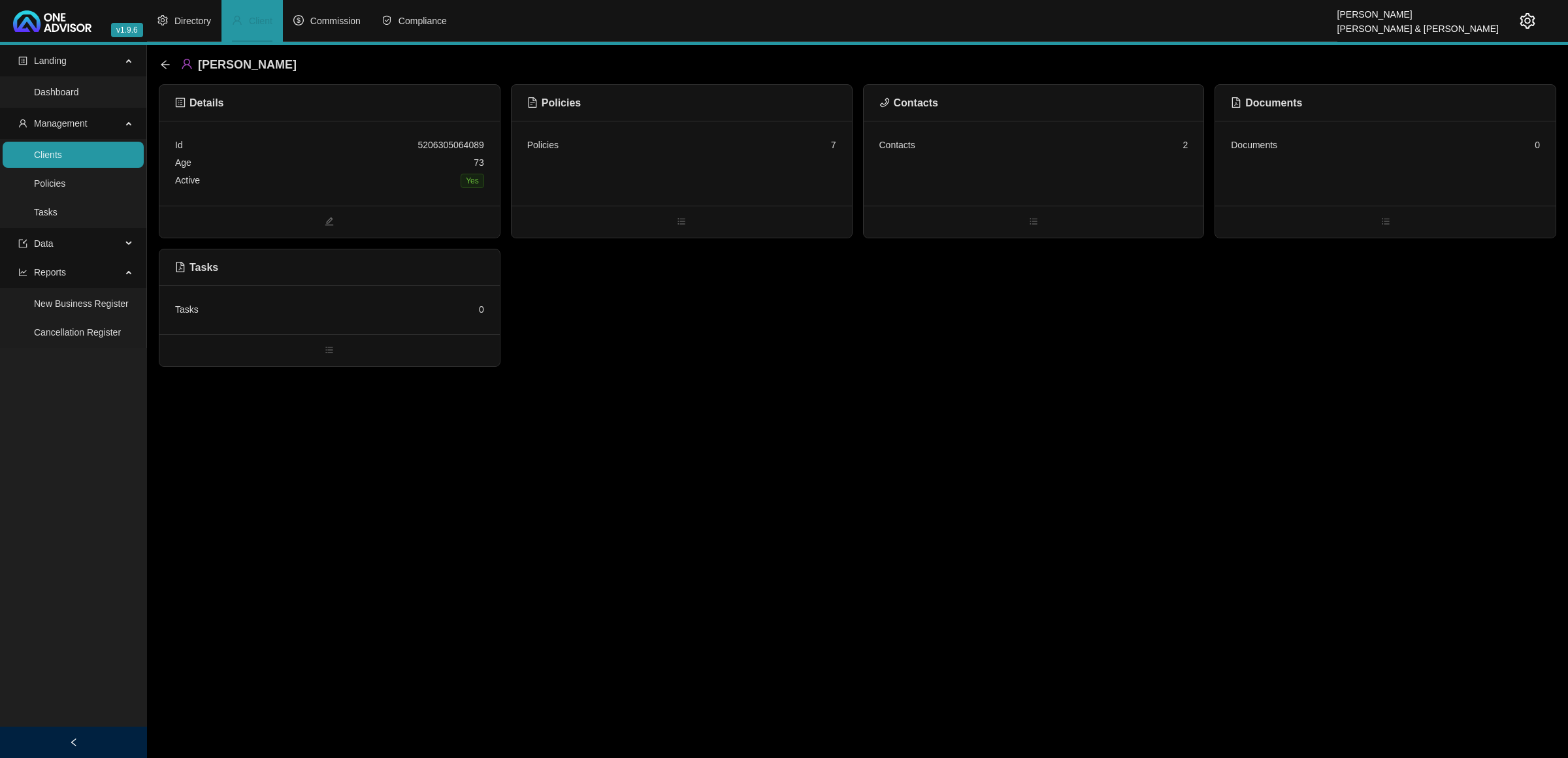
click at [1057, 167] on div "Contacts 2" at bounding box center [1034, 162] width 340 height 85
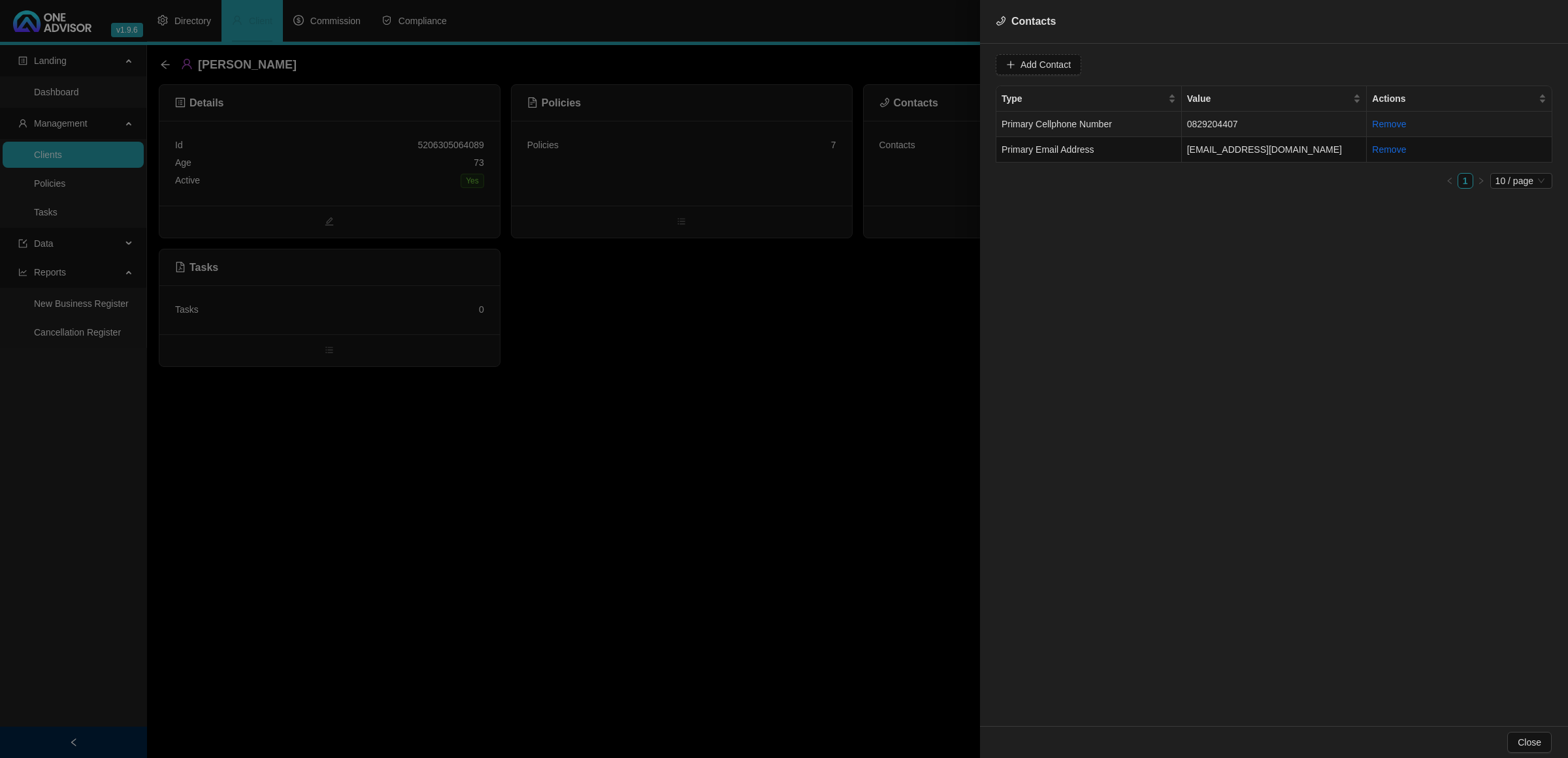
click at [1120, 120] on td "Primary Cellphone Number" at bounding box center [1088, 124] width 185 height 26
click at [804, 326] on div at bounding box center [784, 379] width 1568 height 758
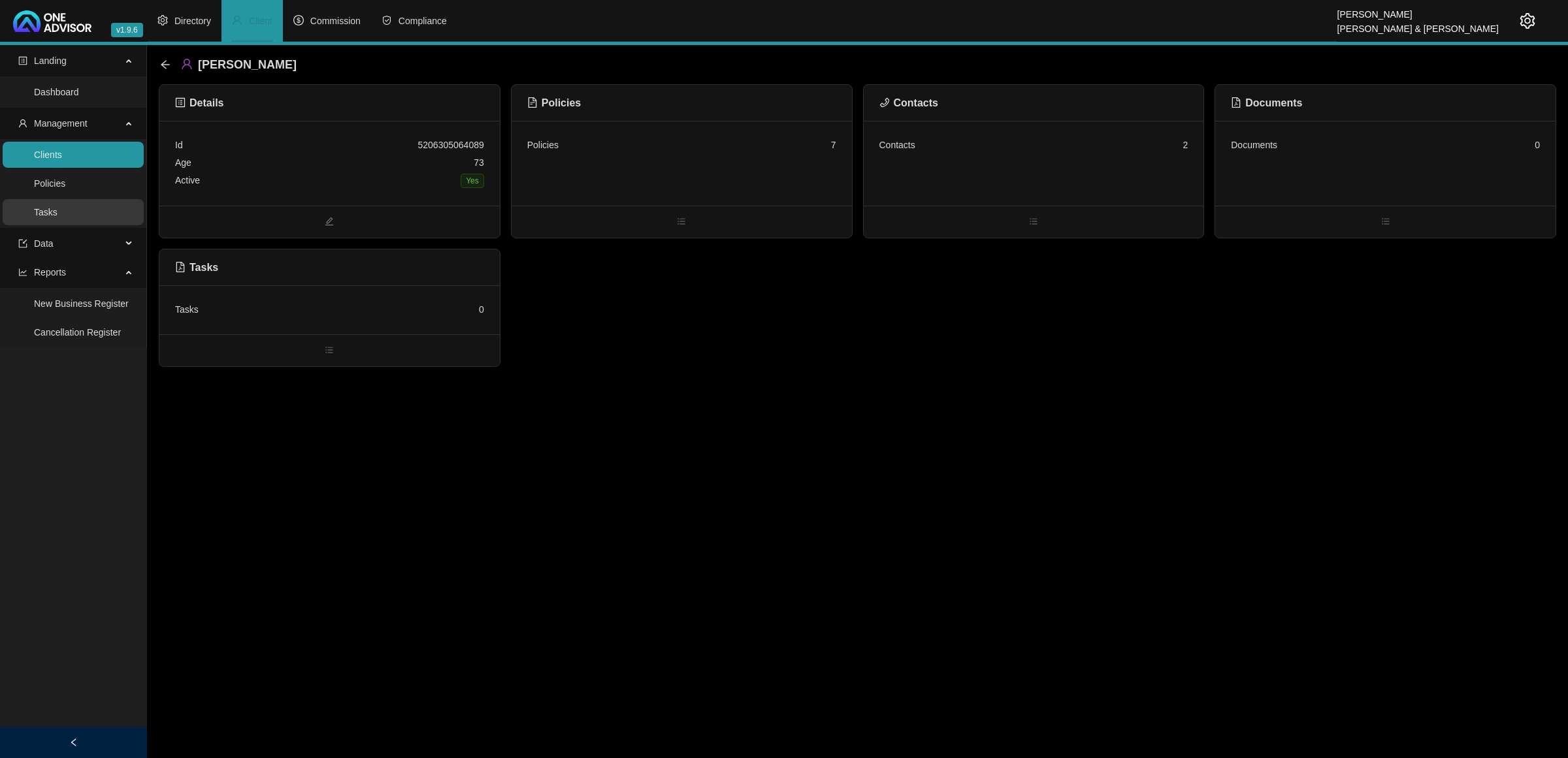
click at [58, 218] on link "Tasks" at bounding box center [46, 212] width 24 height 11
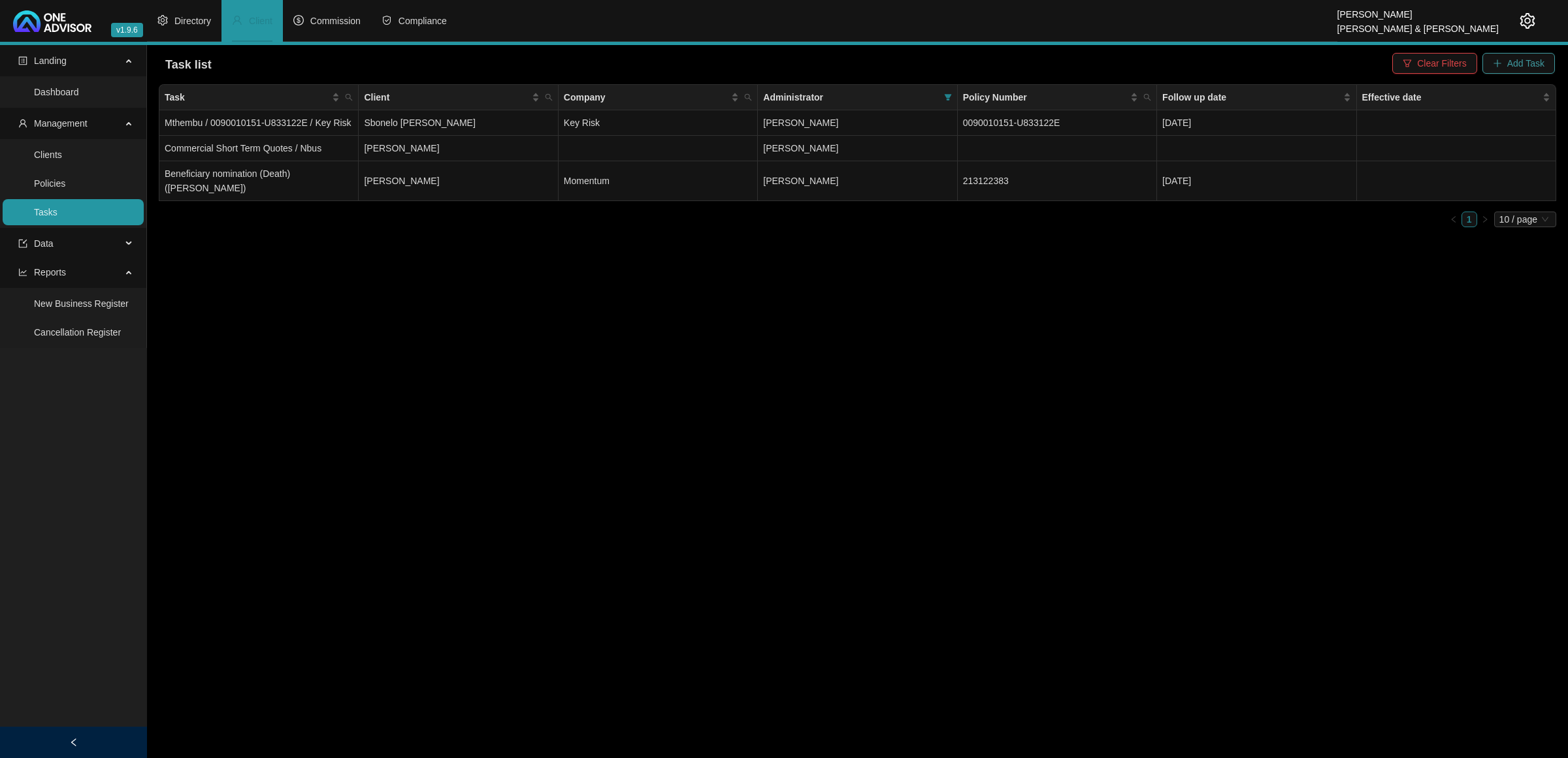
click at [1535, 73] on button "Add Task" at bounding box center [1518, 63] width 73 height 21
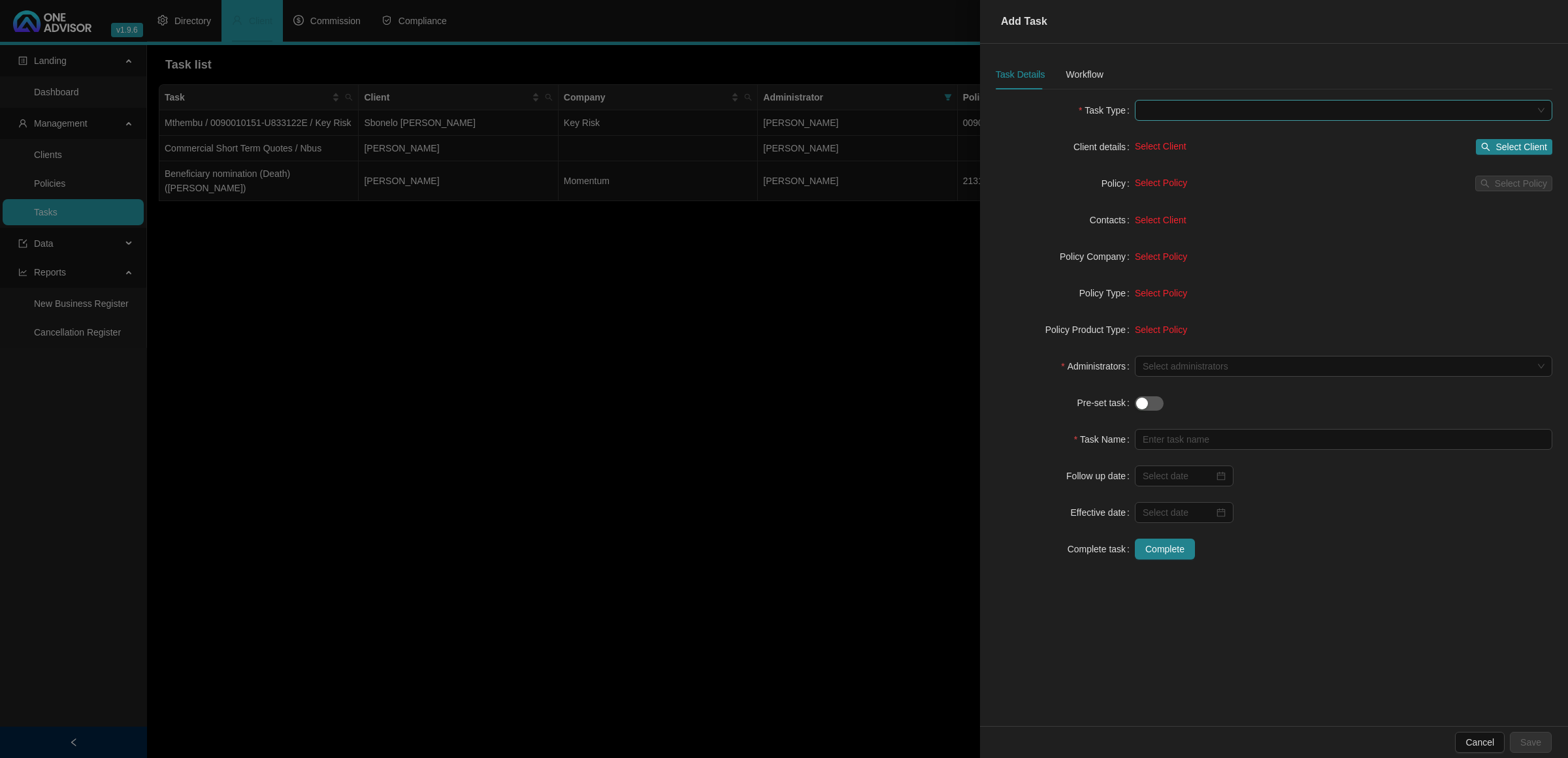
click at [1209, 109] on span at bounding box center [1343, 110] width 402 height 20
click at [1186, 174] on div "Servicing" at bounding box center [1343, 178] width 397 height 14
click at [1506, 147] on span "Select Client" at bounding box center [1521, 146] width 52 height 14
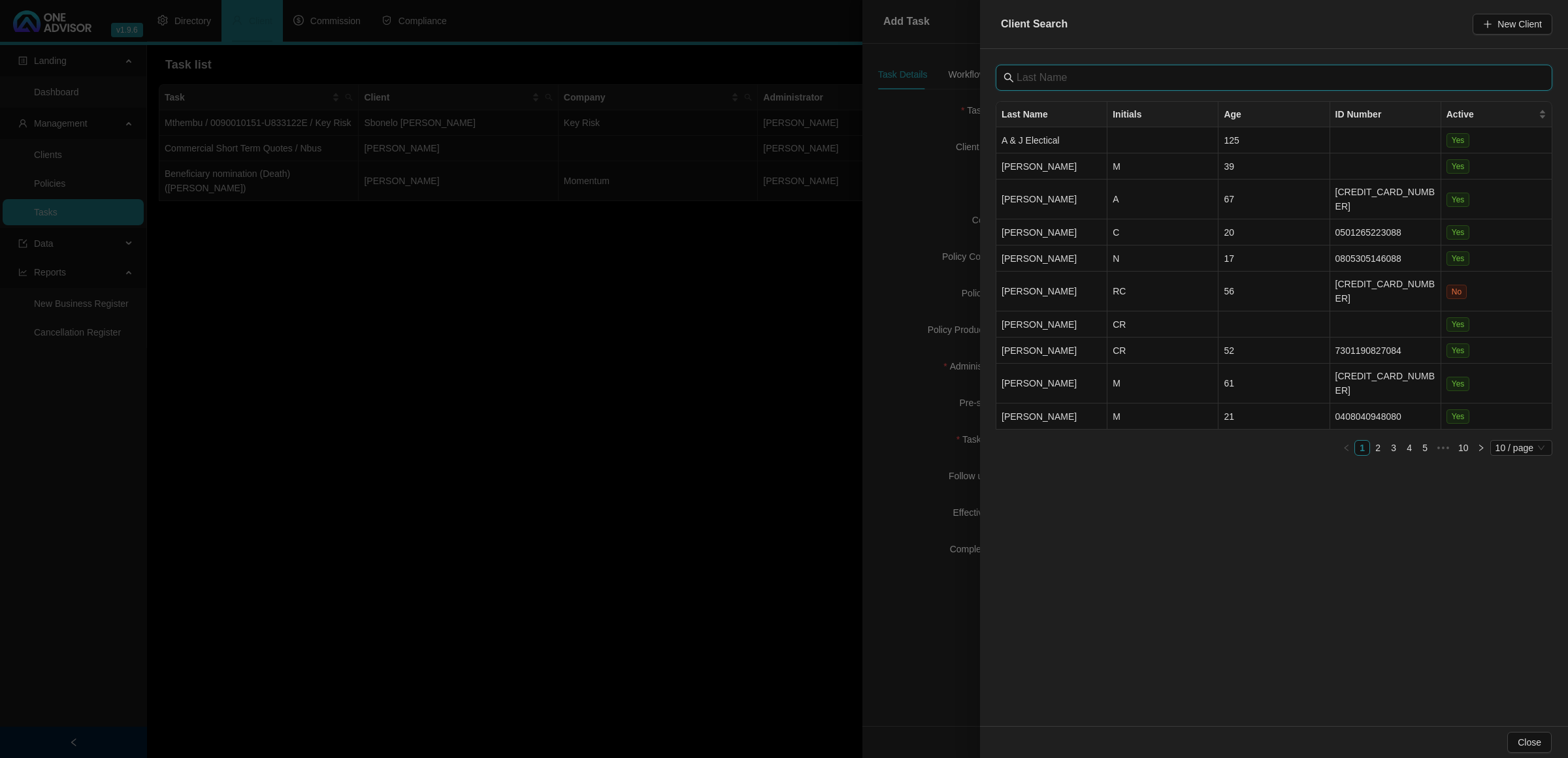
click at [1143, 80] on input "text" at bounding box center [1275, 78] width 517 height 16
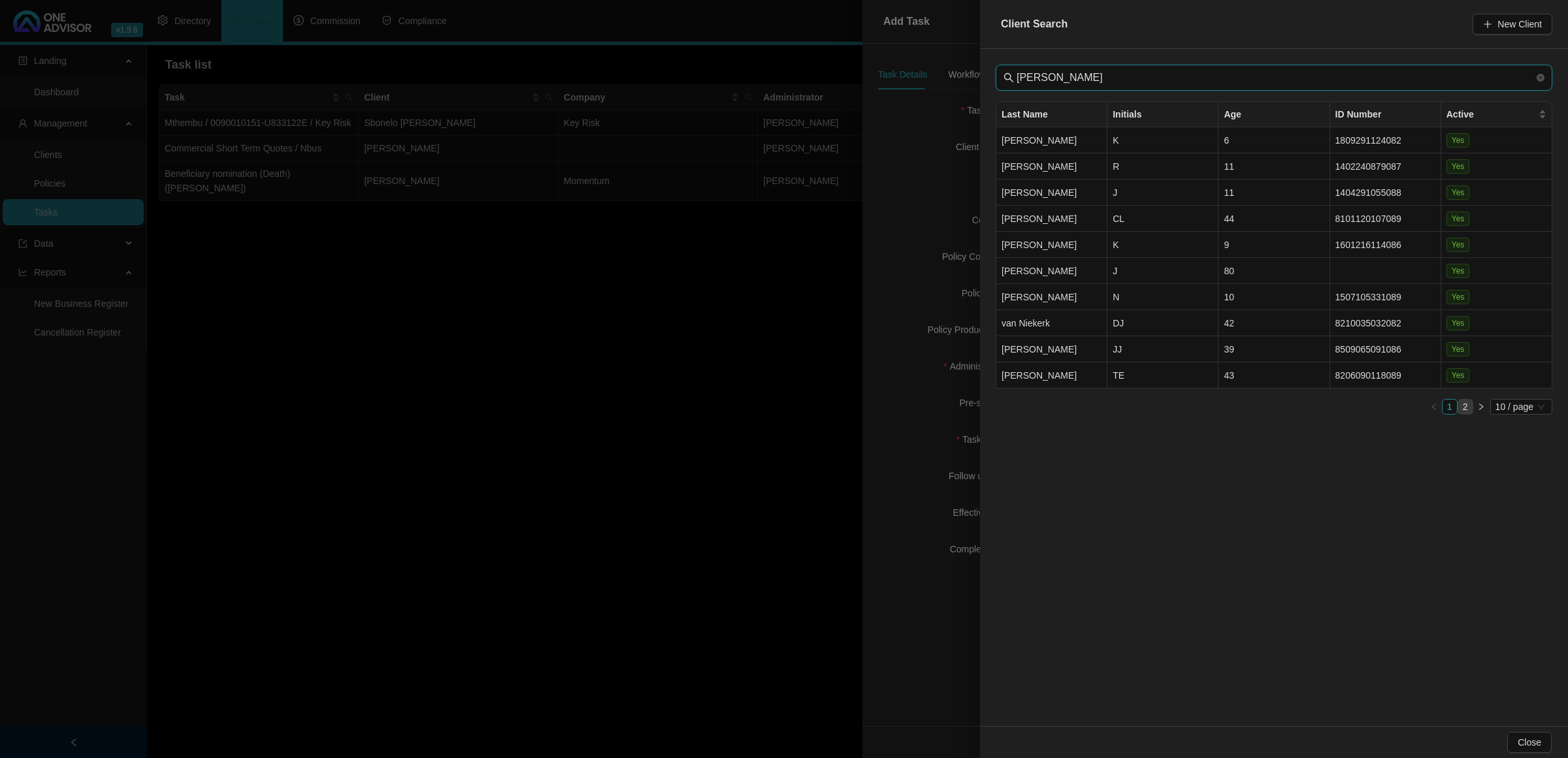
type input "[PERSON_NAME]"
click at [1462, 403] on link "2" at bounding box center [1465, 407] width 14 height 14
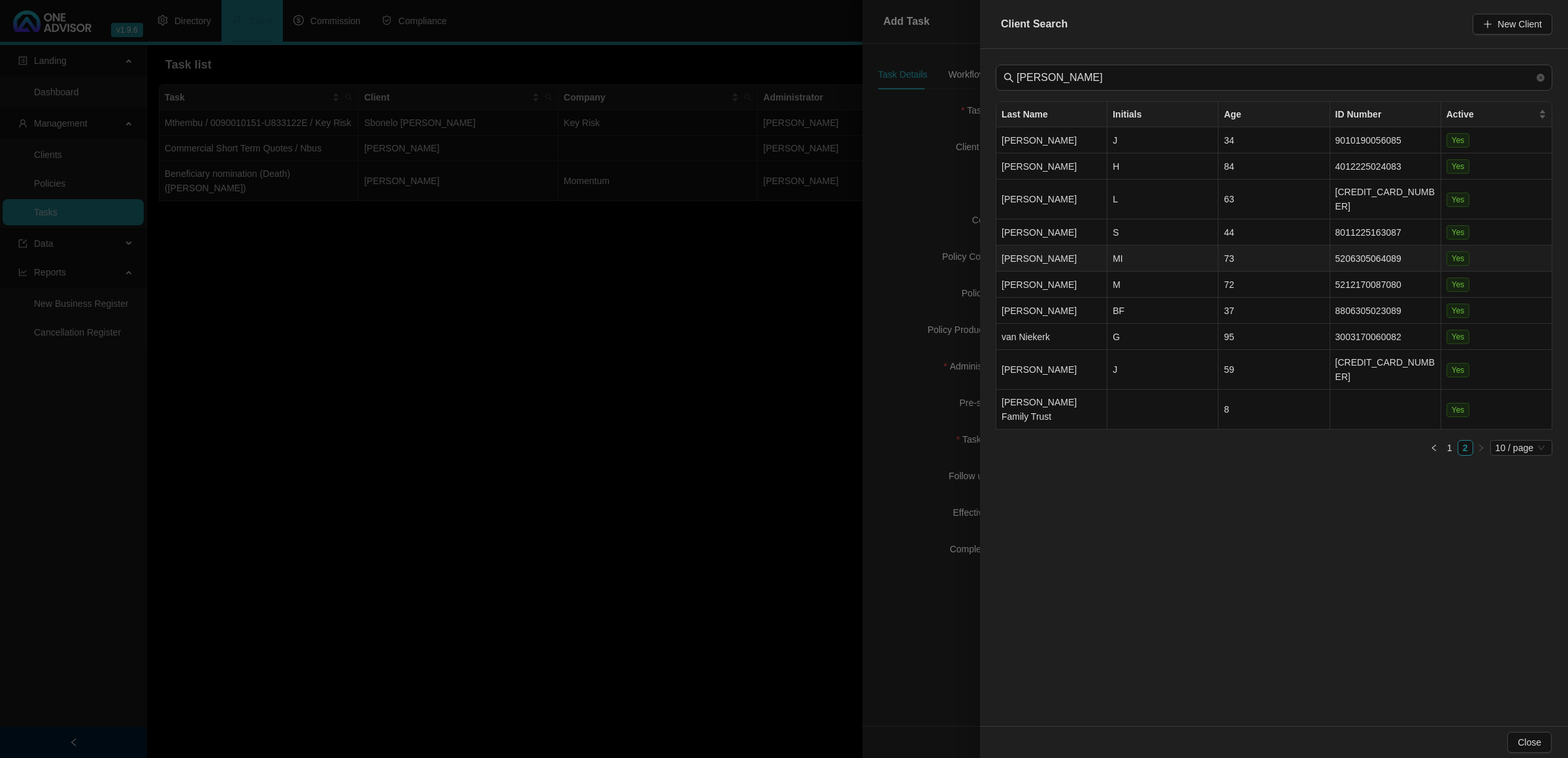
click at [1130, 246] on td "MI" at bounding box center [1163, 259] width 111 height 26
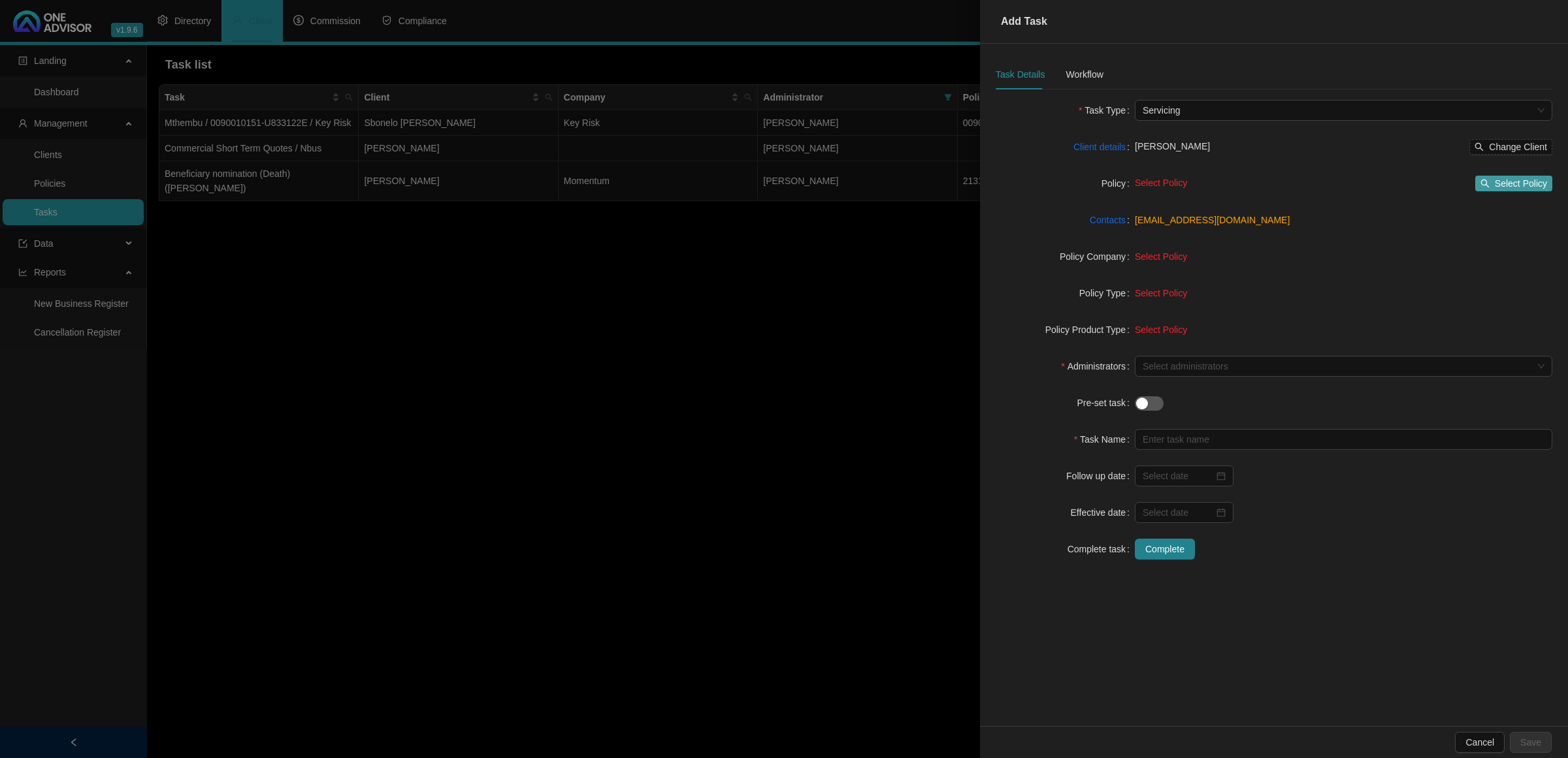
click at [1509, 180] on span "Select Policy" at bounding box center [1520, 183] width 53 height 14
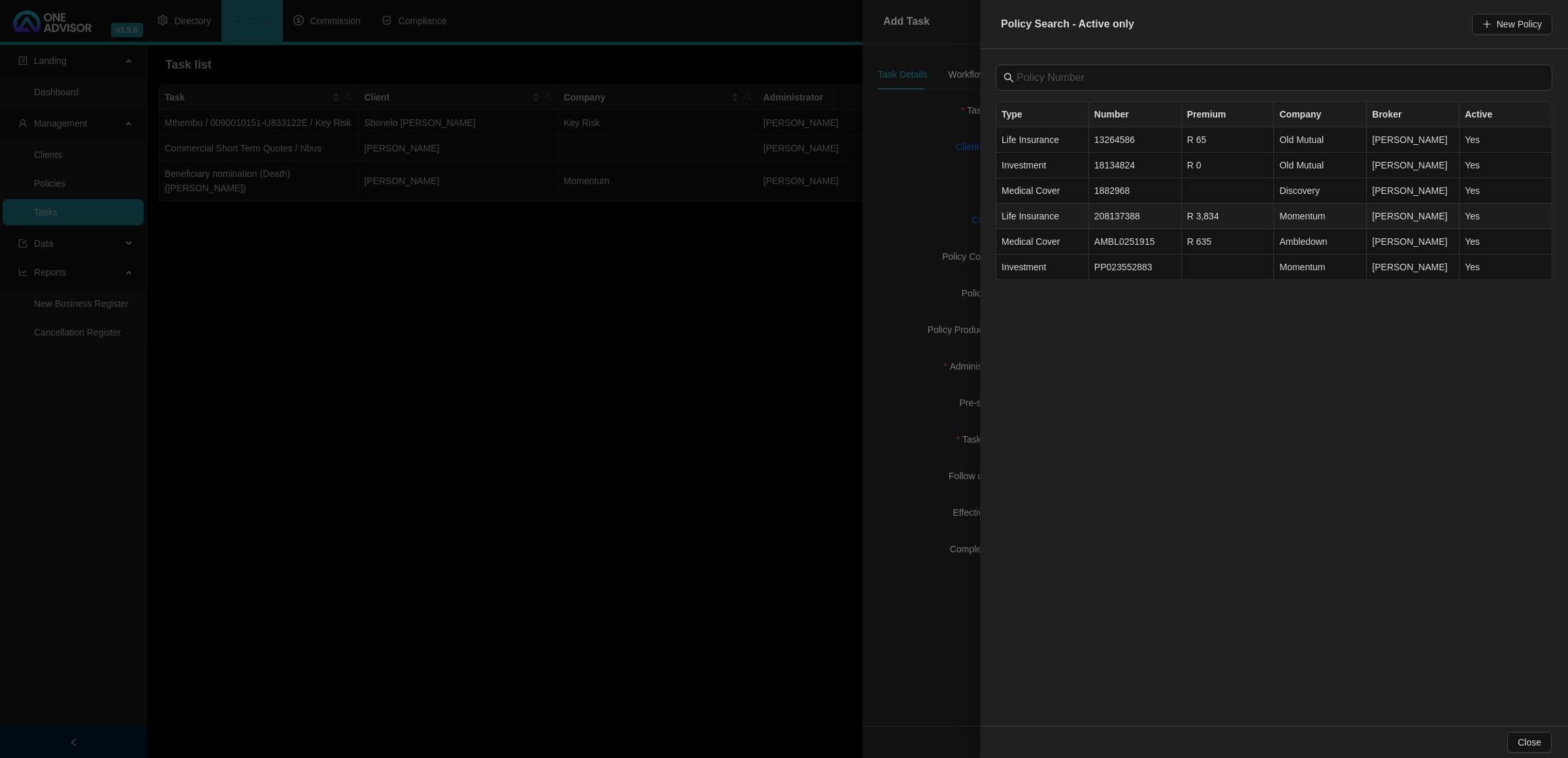
click at [1151, 218] on td "208137388" at bounding box center [1134, 217] width 93 height 26
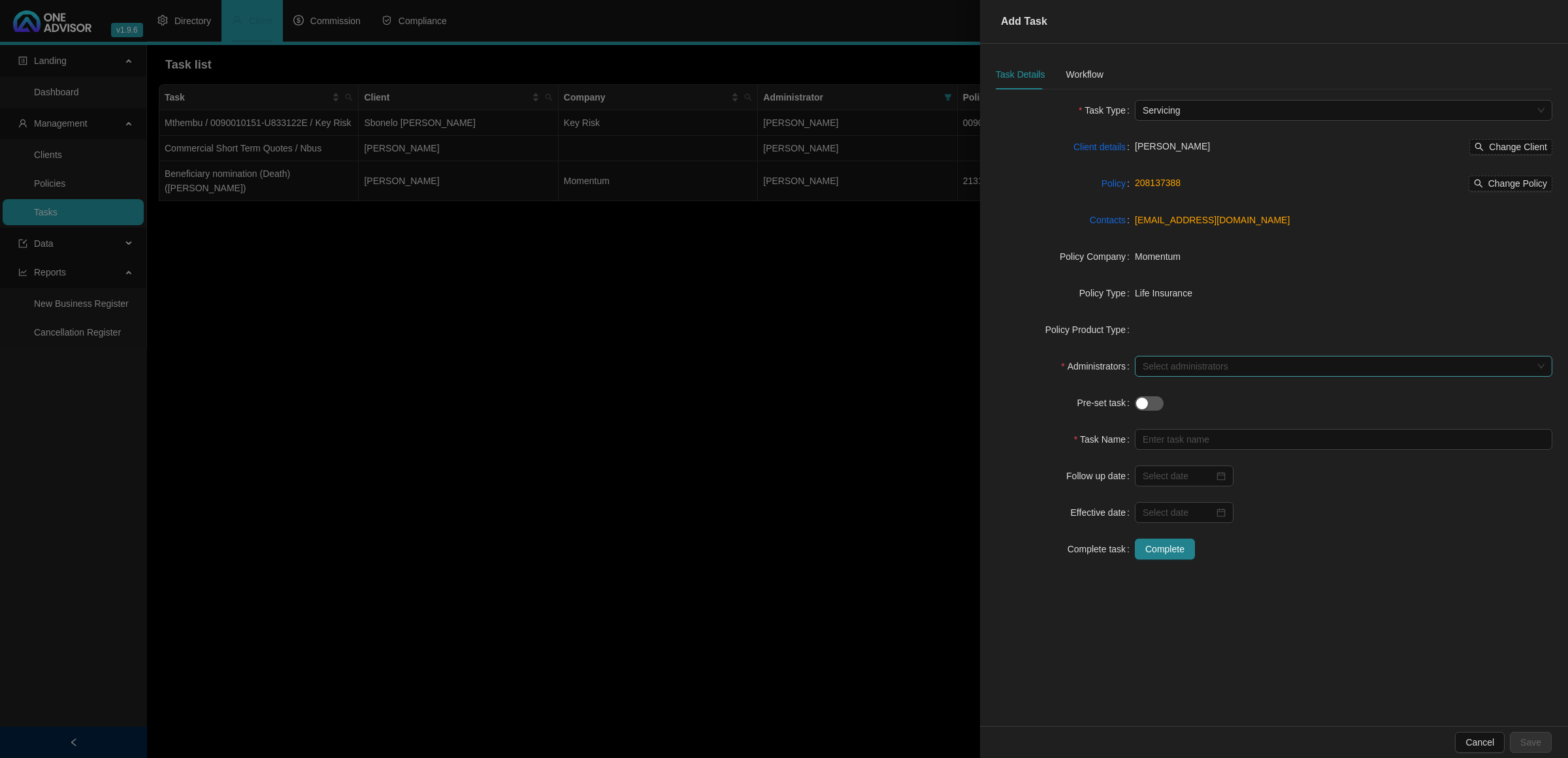
click at [1176, 364] on div at bounding box center [1336, 367] width 398 height 10
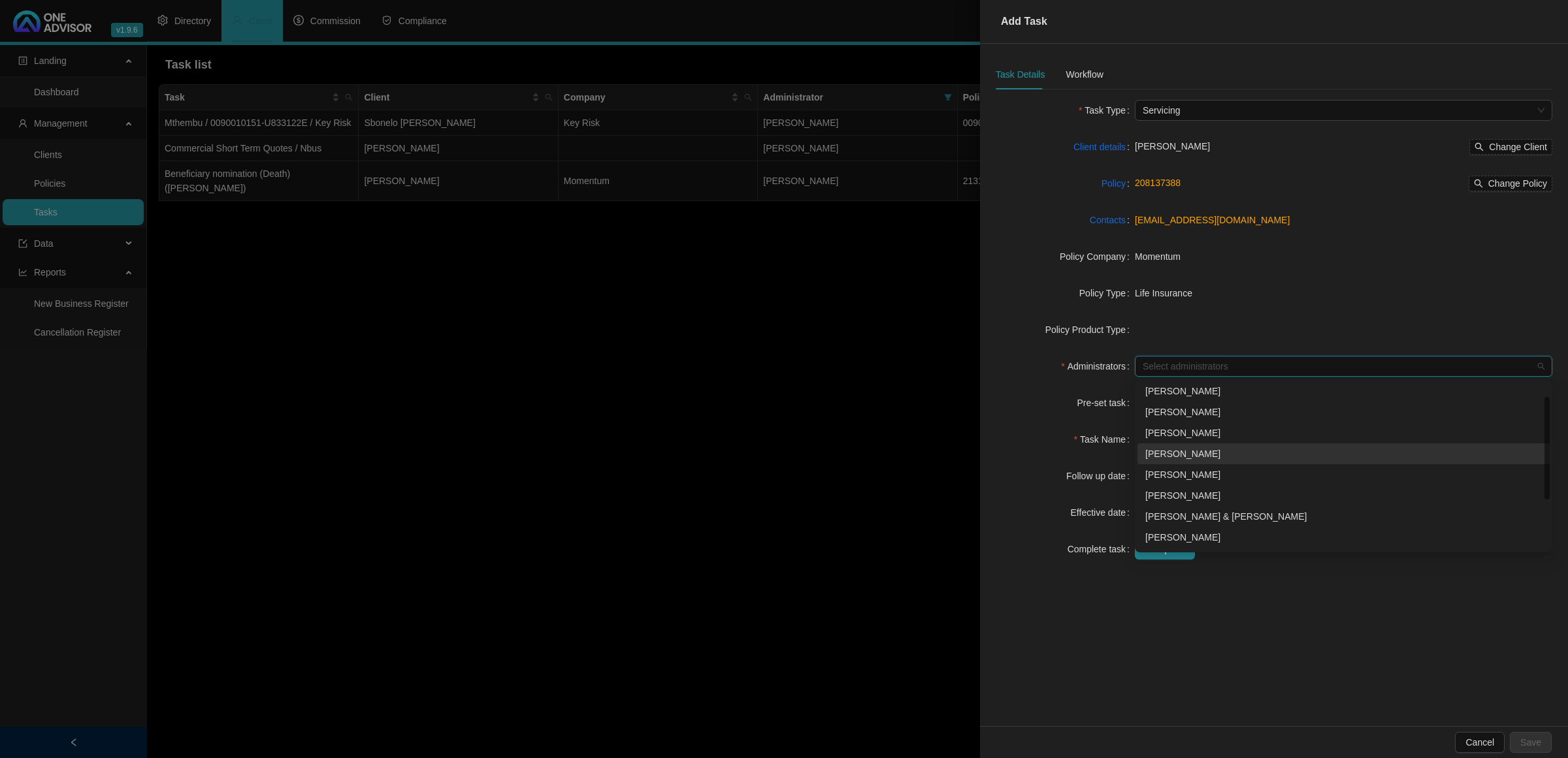
click at [1166, 458] on div "[PERSON_NAME]" at bounding box center [1343, 454] width 397 height 14
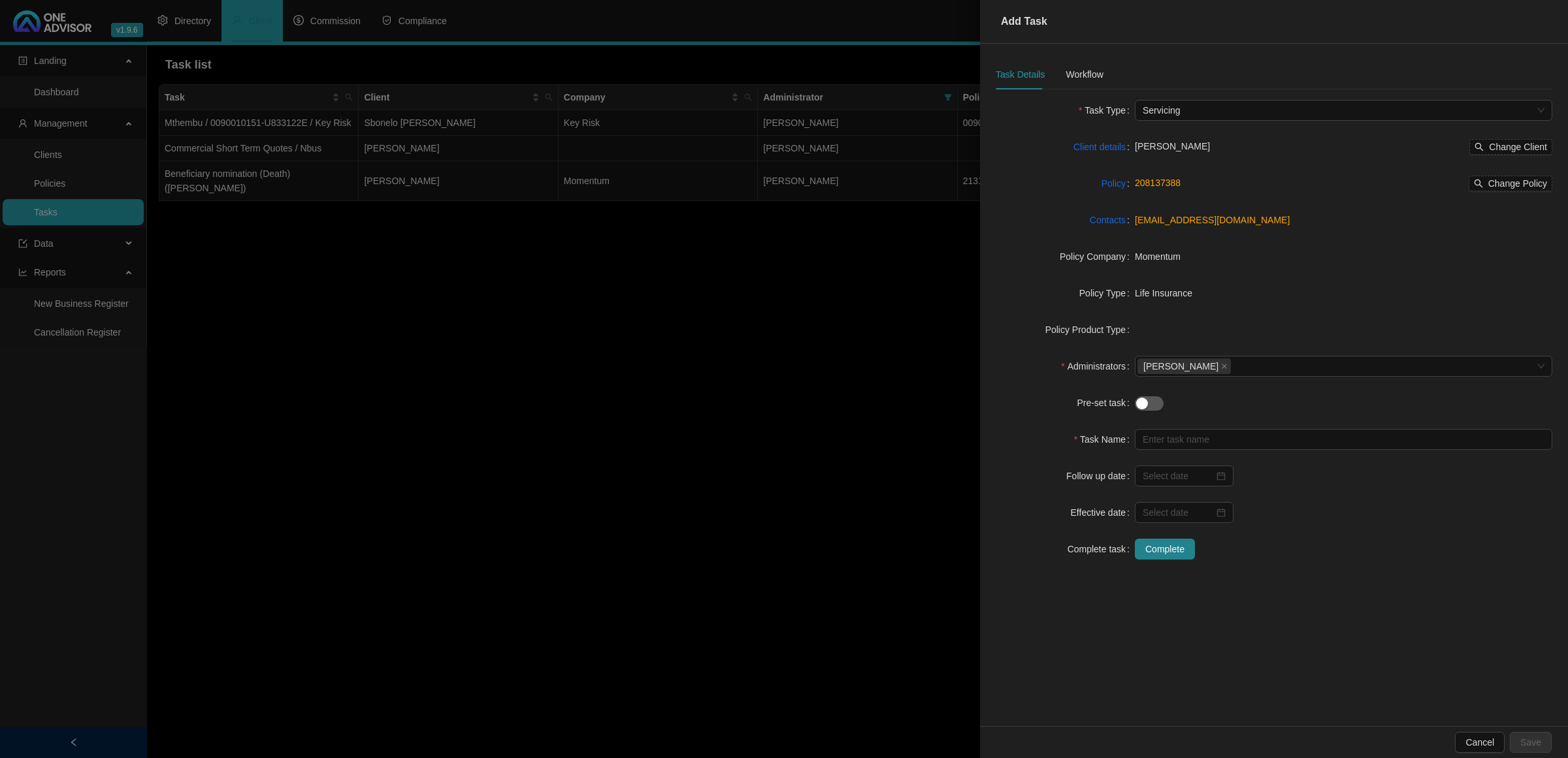
click at [1224, 301] on div "Life Insurance" at bounding box center [1343, 292] width 418 height 21
click at [1213, 433] on input "text" at bounding box center [1343, 439] width 418 height 21
click at [1285, 439] on input "Beneficiary Nomination (Death) ([PERSON_NAME]" at bounding box center [1343, 439] width 418 height 21
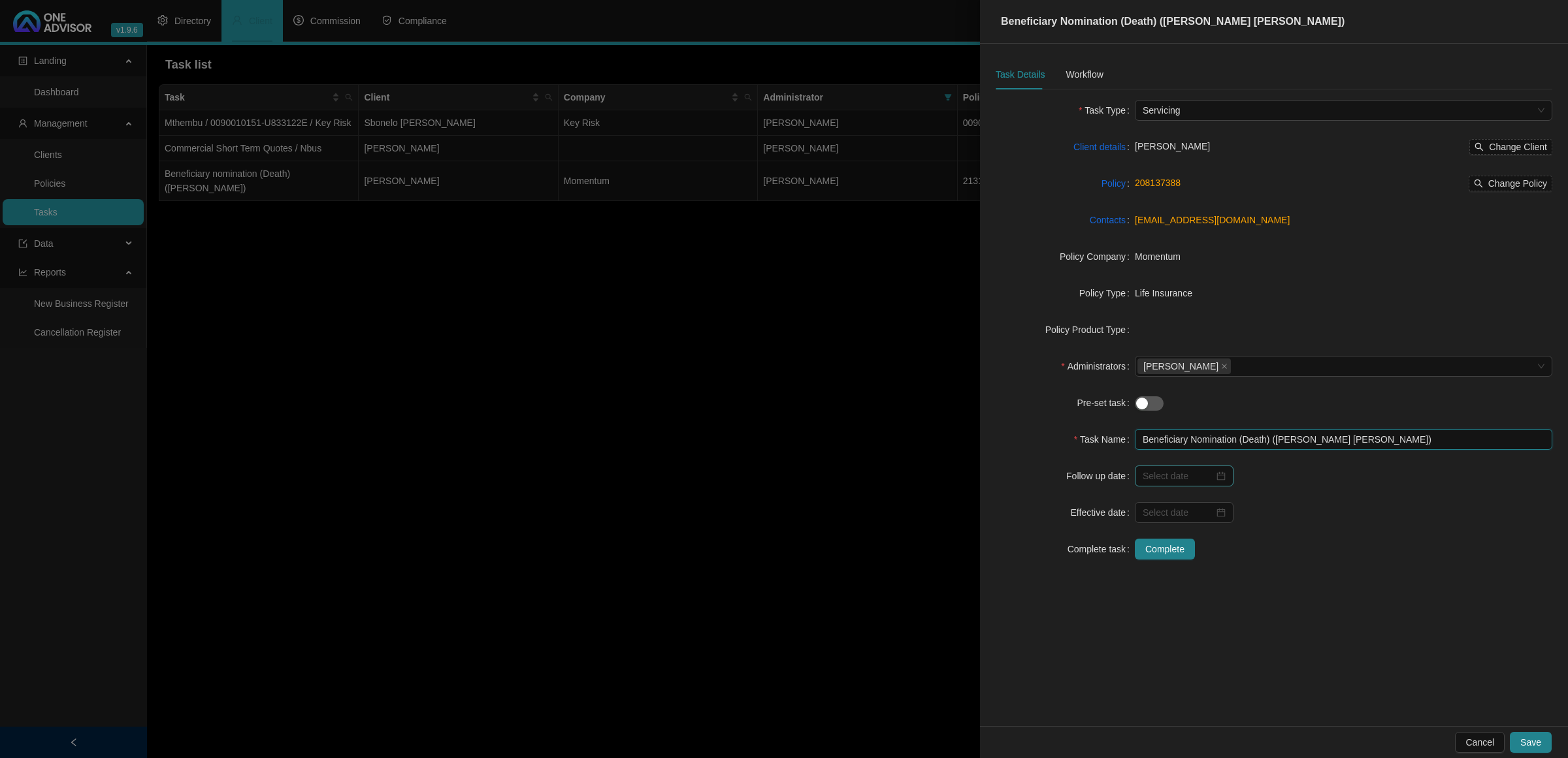
click at [1226, 472] on div at bounding box center [1183, 475] width 98 height 21
type input "Beneficiary Nomination (Death) ([PERSON_NAME] [PERSON_NAME])"
type input "[DATE]"
click at [1190, 558] on td "1" at bounding box center [1182, 557] width 24 height 24
click at [1094, 73] on div "Workflow" at bounding box center [1083, 75] width 37 height 14
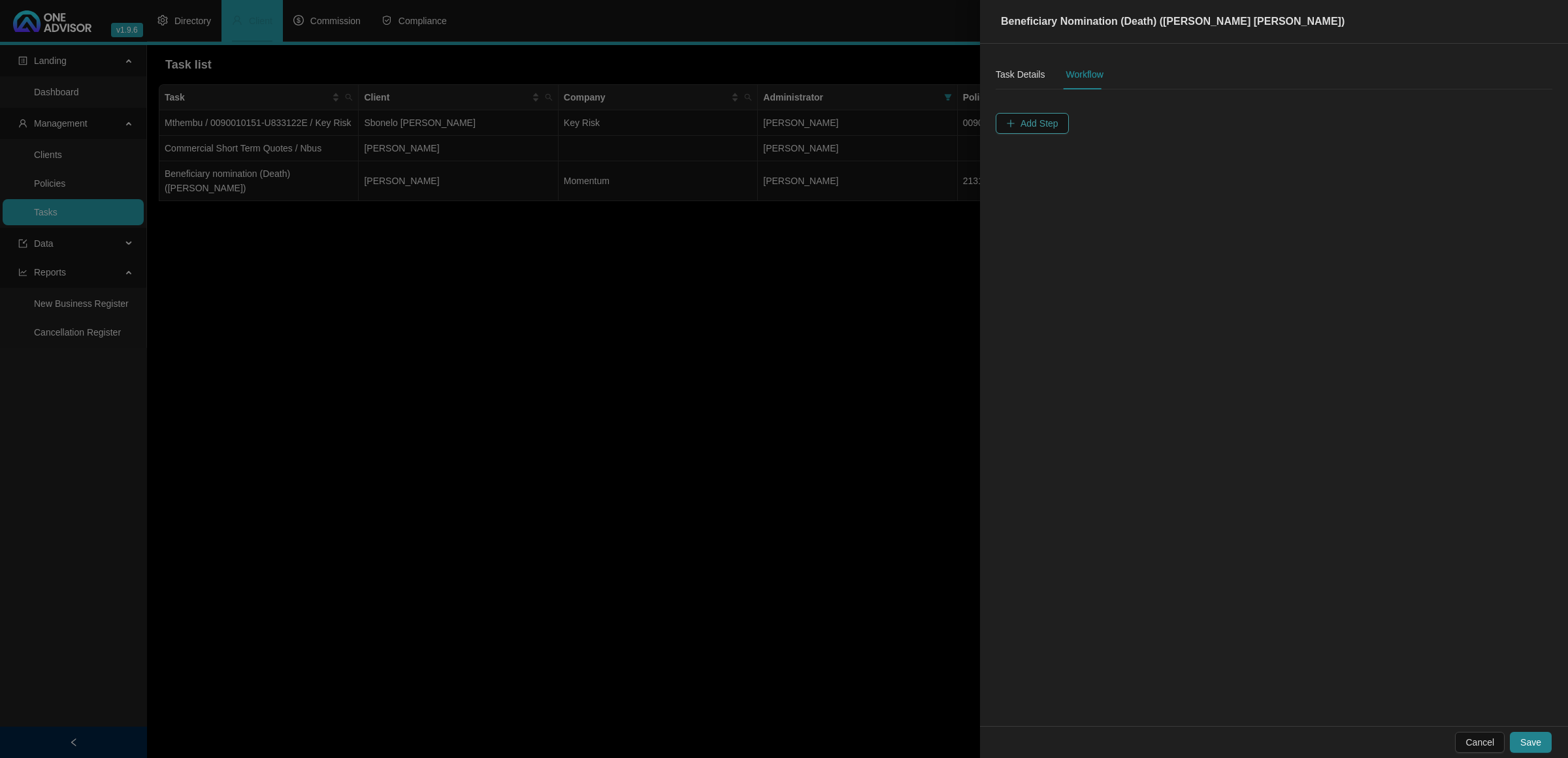
click at [1034, 118] on span "Add Step" at bounding box center [1039, 123] width 38 height 14
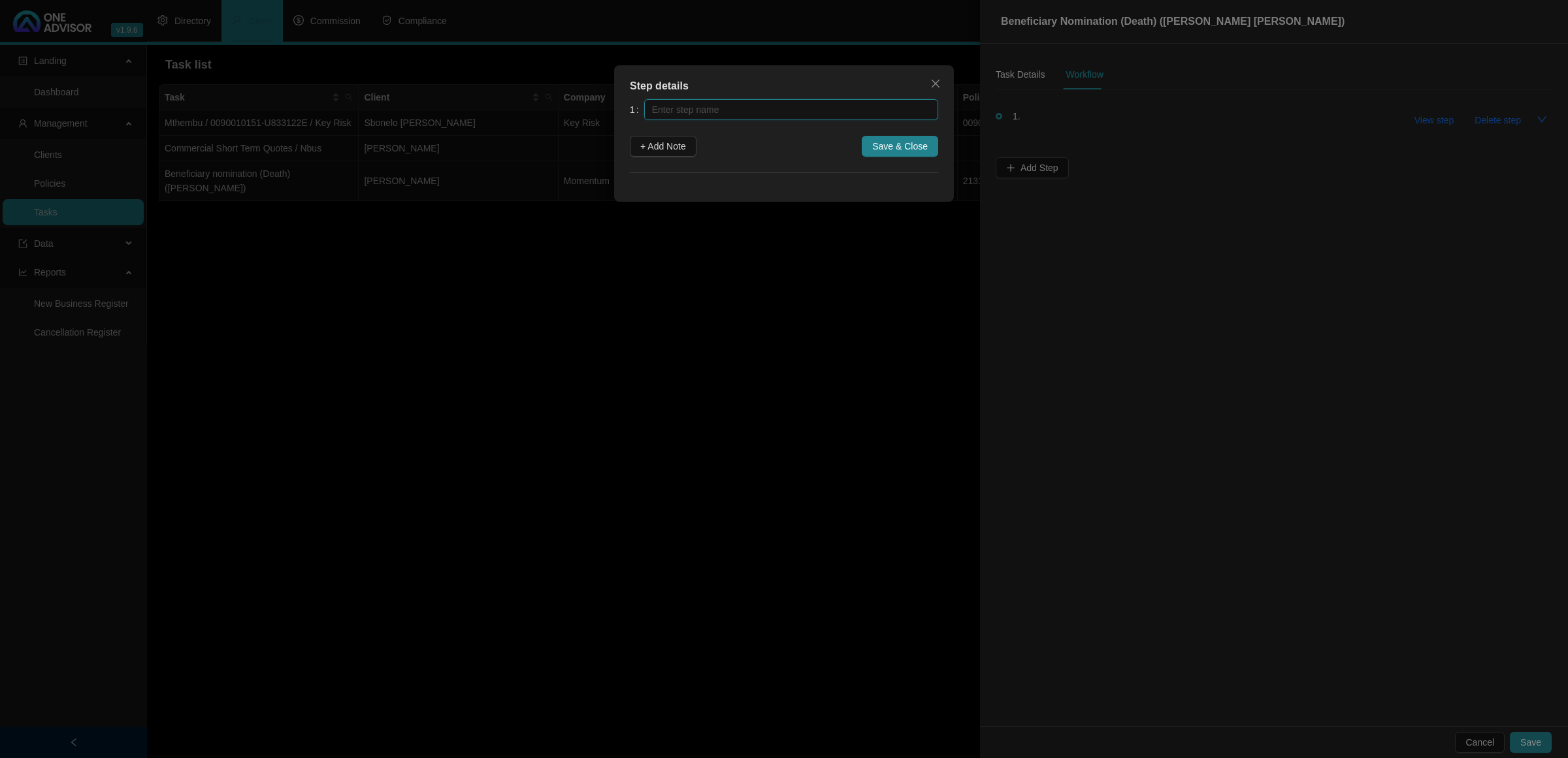
click at [841, 109] on input "text" at bounding box center [790, 109] width 294 height 21
click at [818, 108] on input "text" at bounding box center [790, 109] width 294 height 21
type input "[DATE] - [PERSON_NAME] received email from clients attorney to update Beneficia…"
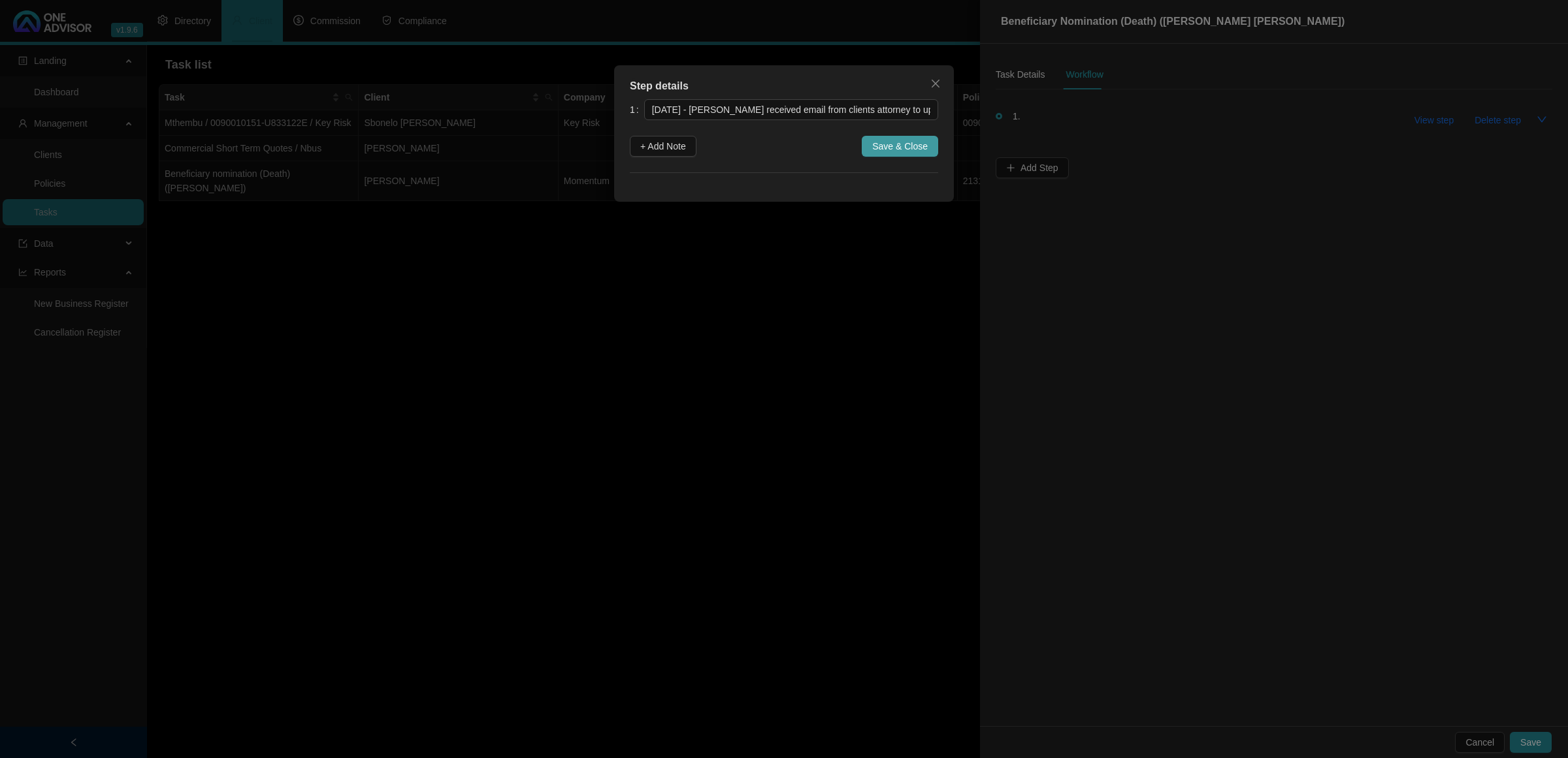
click at [903, 142] on span "Save & Close" at bounding box center [899, 146] width 56 height 14
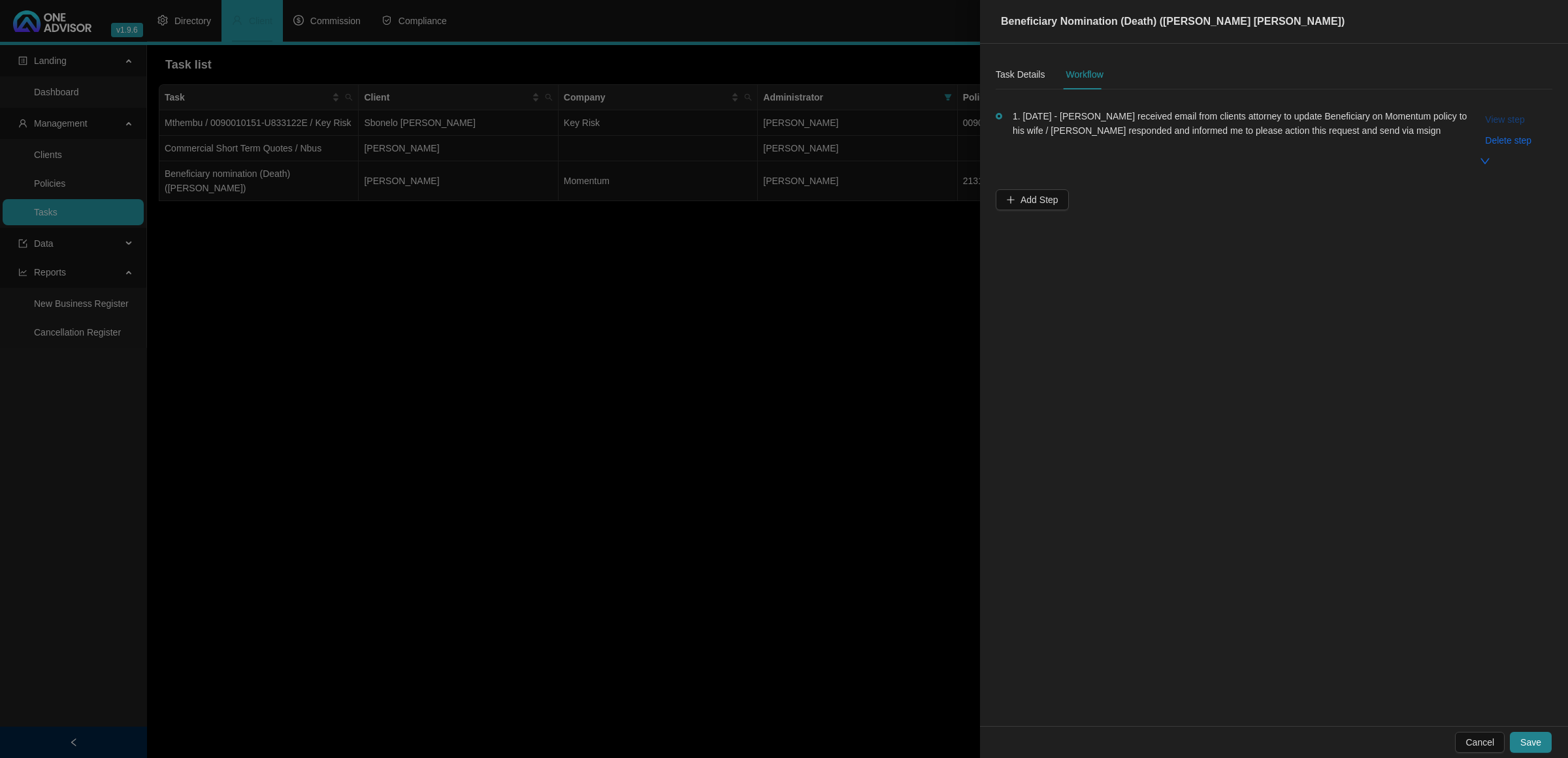
click at [1503, 116] on span "View step" at bounding box center [1503, 119] width 39 height 14
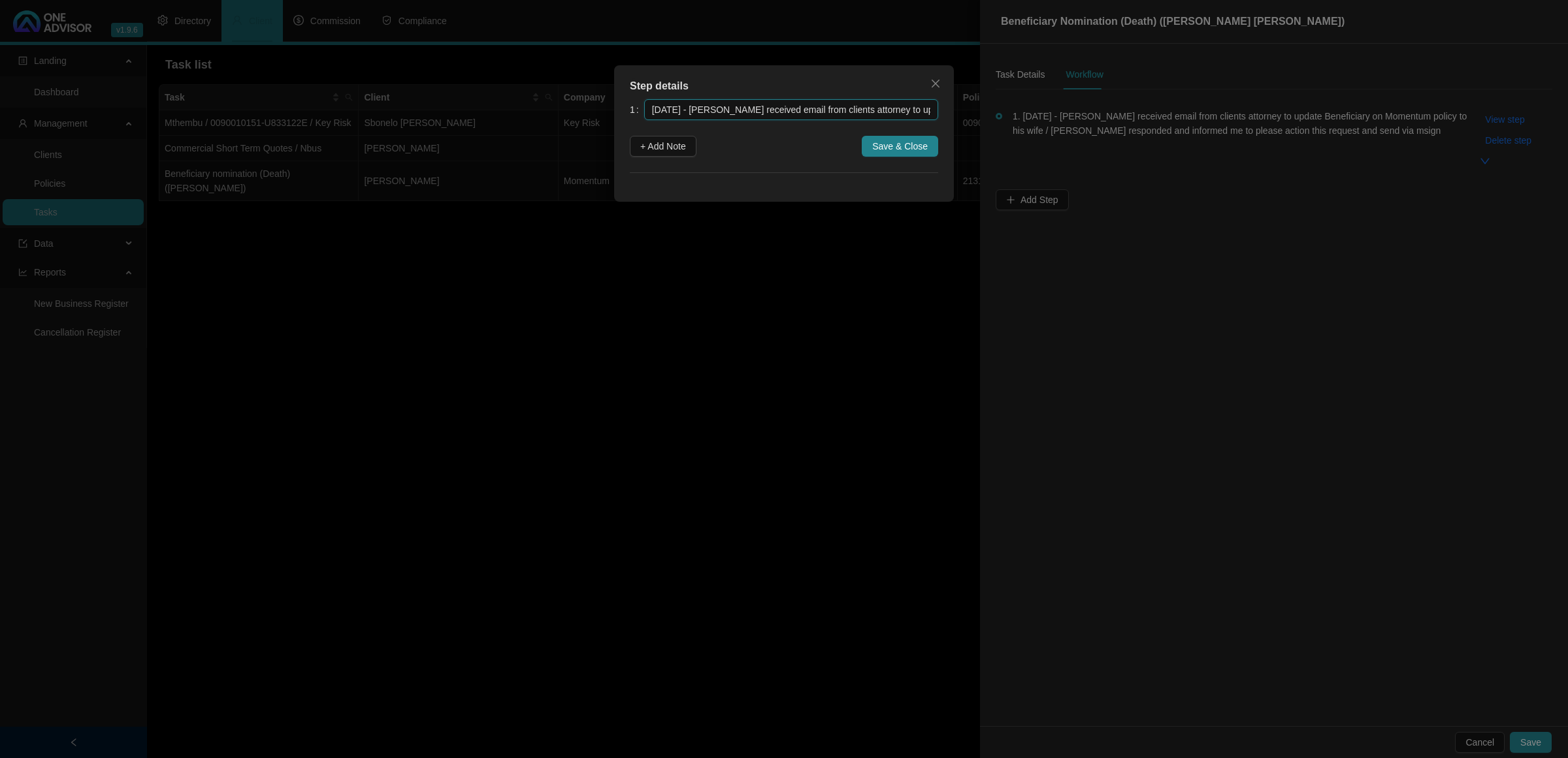
click at [798, 107] on input "[DATE] - [PERSON_NAME] received email from clients attorney to update Beneficia…" at bounding box center [790, 109] width 294 height 21
click at [792, 227] on div "Step details 1 [DATE] - [PERSON_NAME] received email from clients attorney to u…" at bounding box center [784, 379] width 1568 height 758
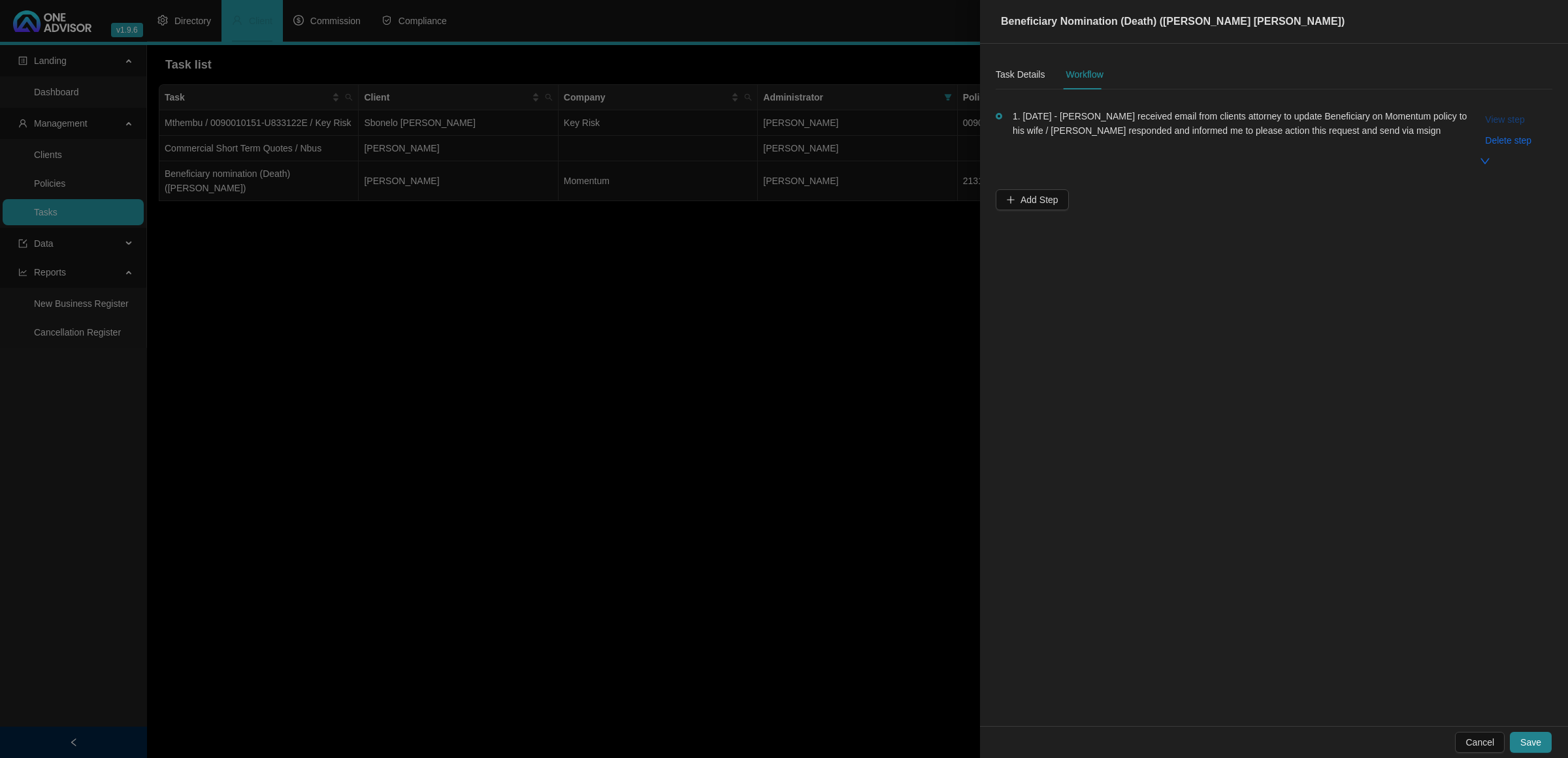
click at [1484, 112] on span "View step" at bounding box center [1503, 119] width 39 height 14
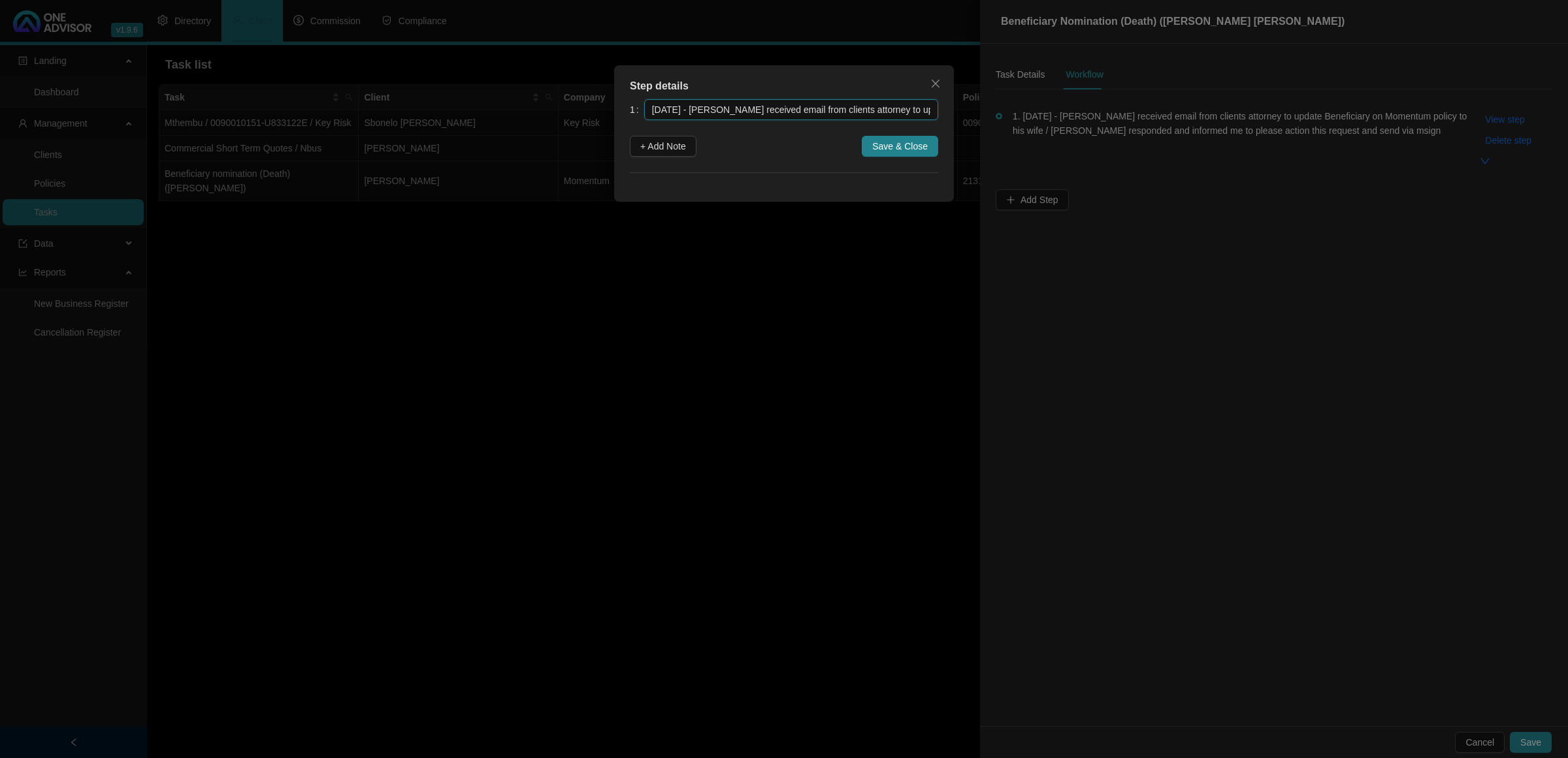
click at [733, 109] on input "[DATE] - [PERSON_NAME] received email from clients attorney to update Beneficia…" at bounding box center [790, 109] width 294 height 21
click at [936, 82] on icon "close" at bounding box center [935, 84] width 11 height 11
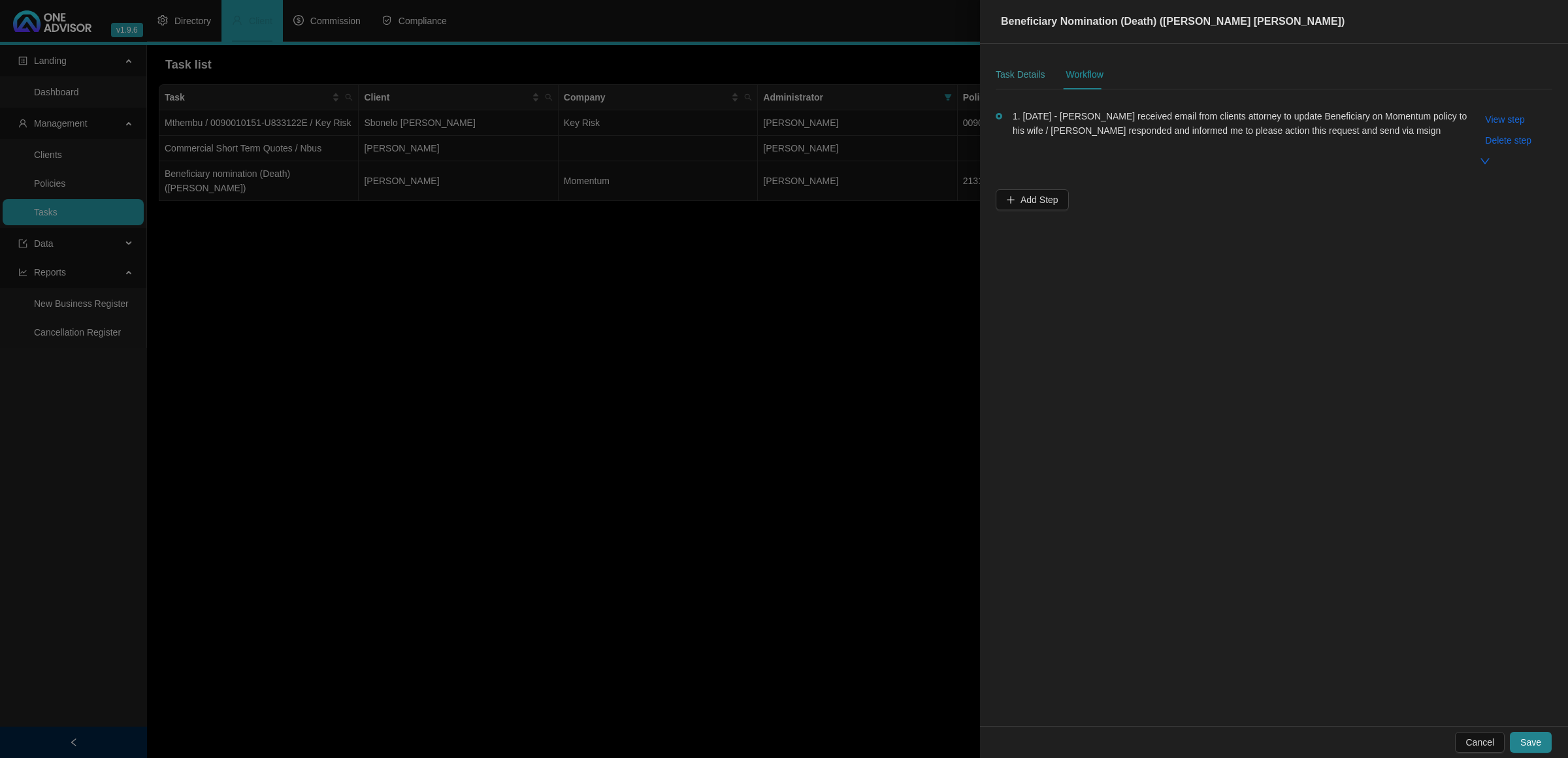
click at [1006, 66] on div "Task Details" at bounding box center [1020, 75] width 49 height 30
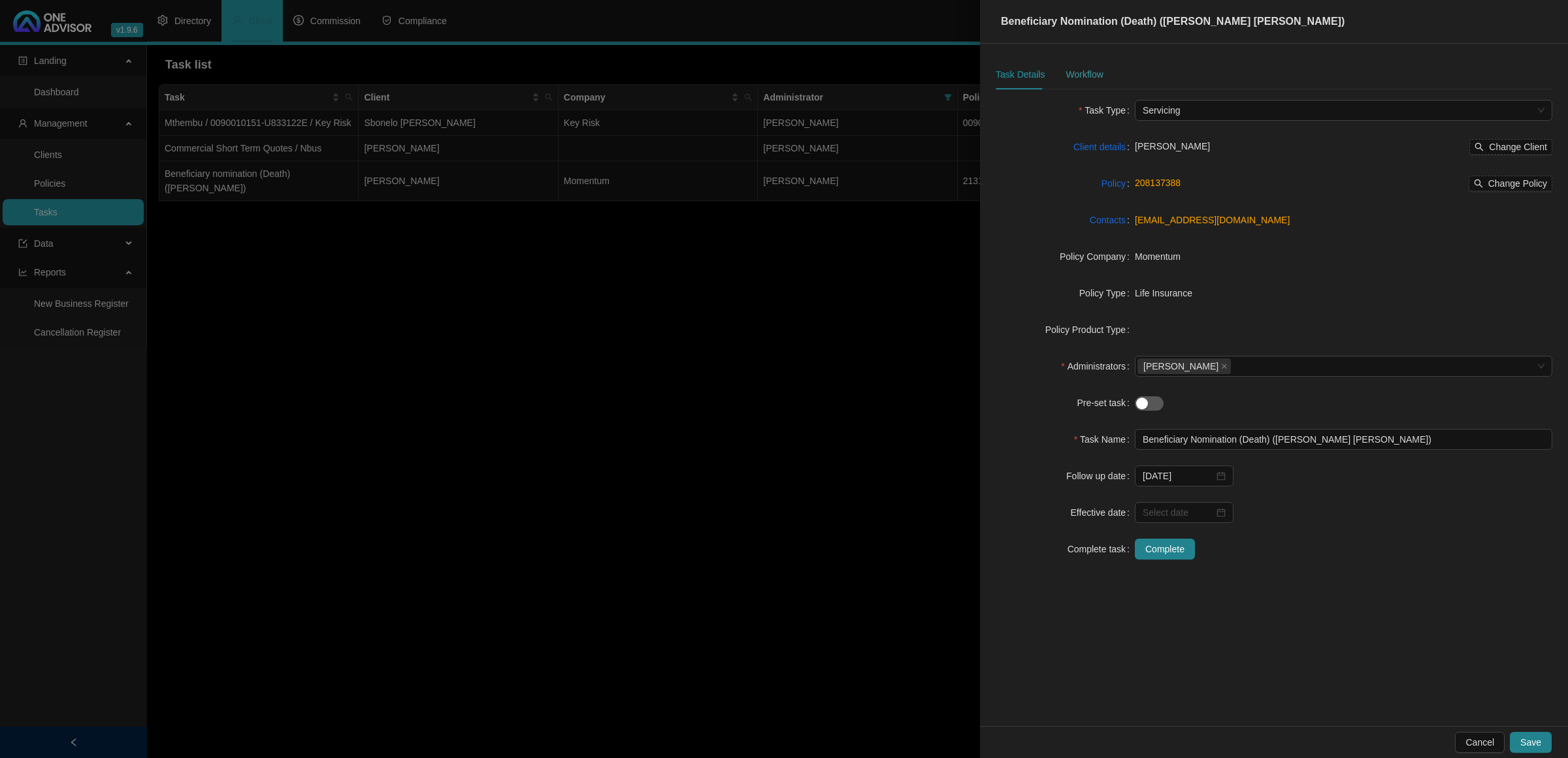
click at [1079, 64] on div "Workflow" at bounding box center [1083, 75] width 37 height 30
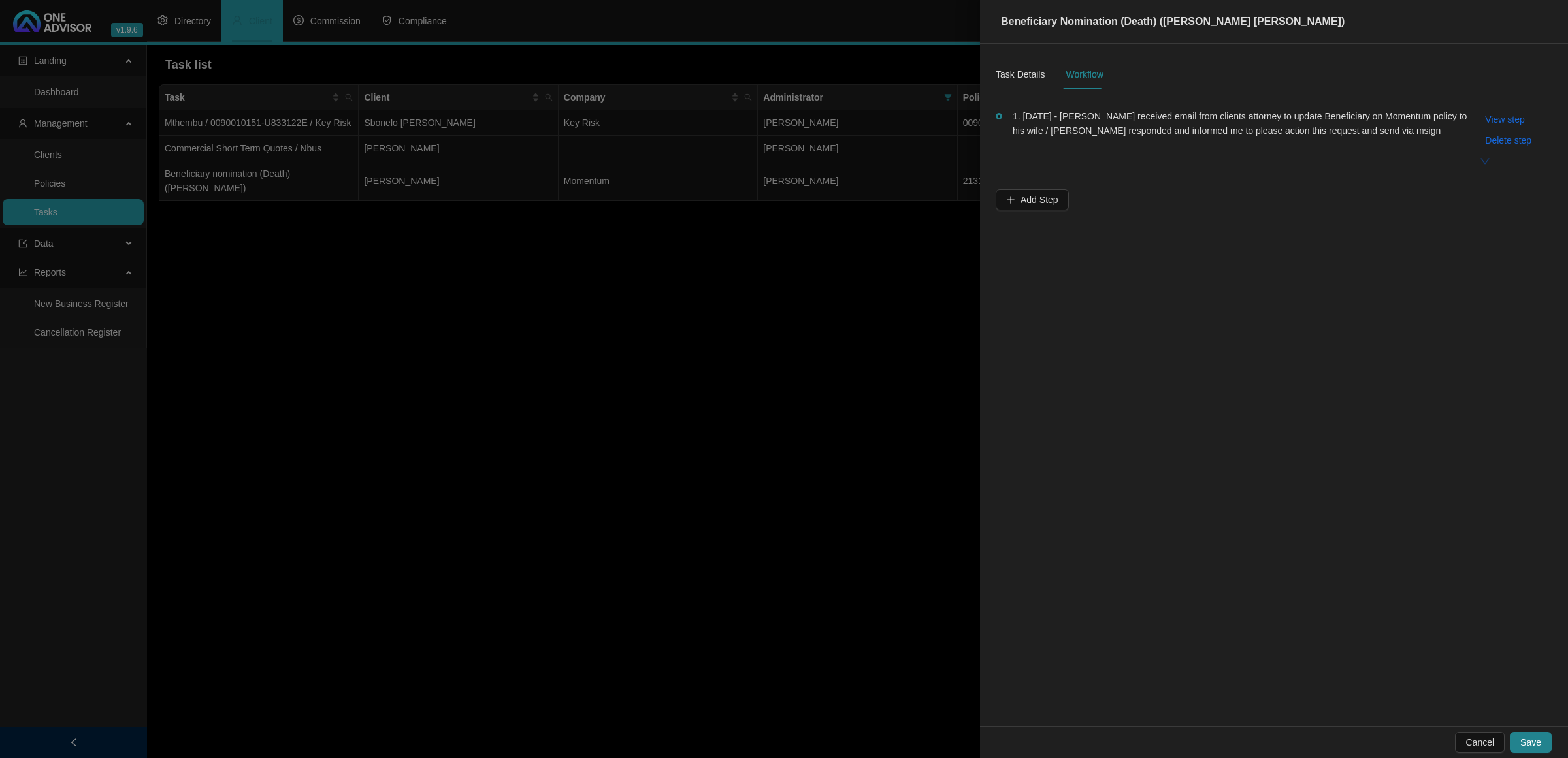
click at [1479, 164] on icon "down" at bounding box center [1484, 161] width 11 height 11
click at [1480, 164] on icon "up" at bounding box center [1484, 161] width 9 height 6
click at [1486, 127] on button "View step" at bounding box center [1504, 119] width 60 height 21
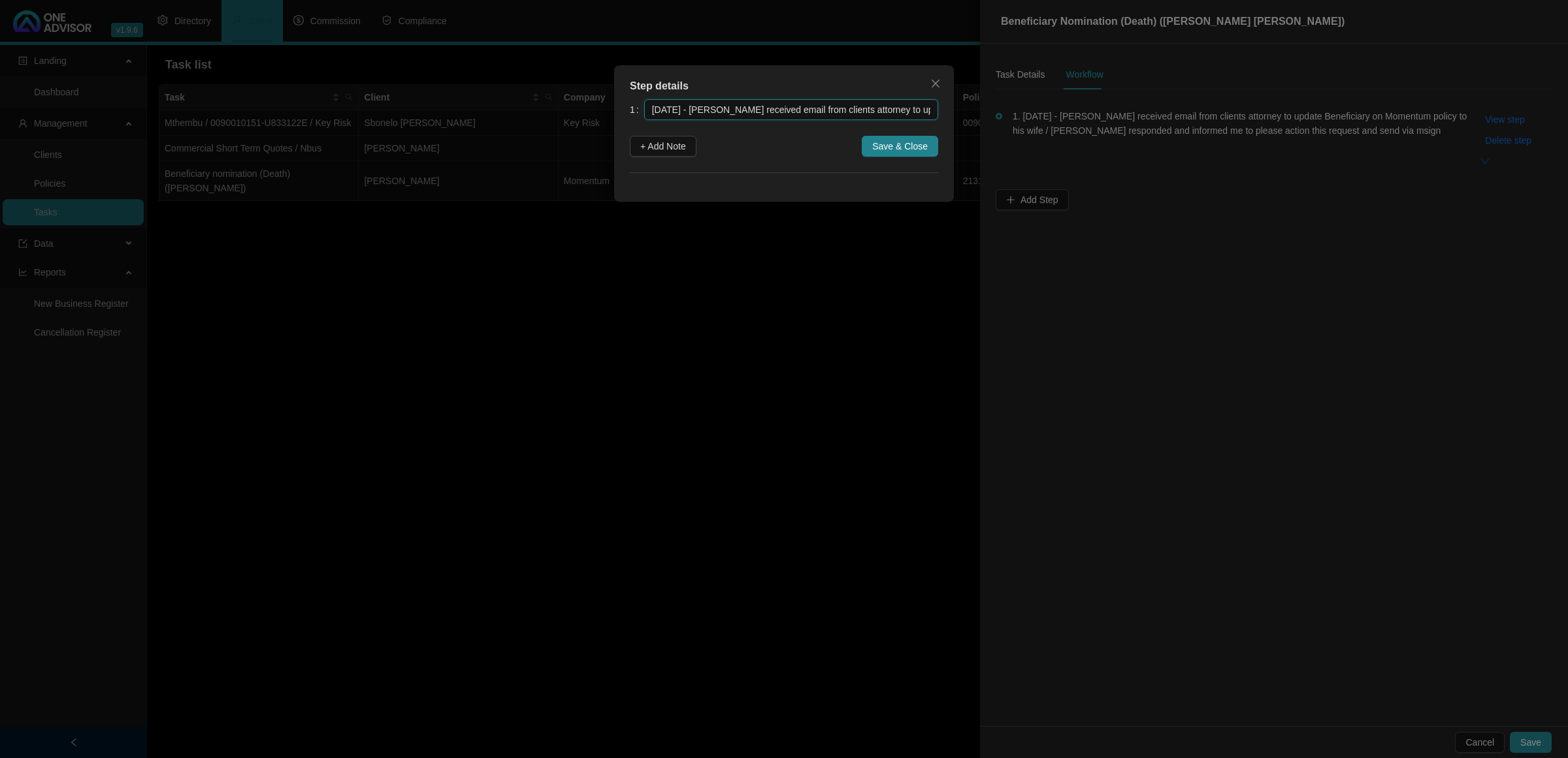
click at [814, 111] on input "[DATE] - [PERSON_NAME] received email from clients attorney to update Beneficia…" at bounding box center [790, 109] width 294 height 21
drag, startPoint x: 817, startPoint y: 115, endPoint x: 817, endPoint y: 157, distance: 42.0
click at [817, 157] on div "1 [DATE] - [PERSON_NAME] received email from clients attorney to update Benefic…" at bounding box center [784, 136] width 308 height 74
click at [662, 142] on span "+ Add Note" at bounding box center [663, 146] width 46 height 14
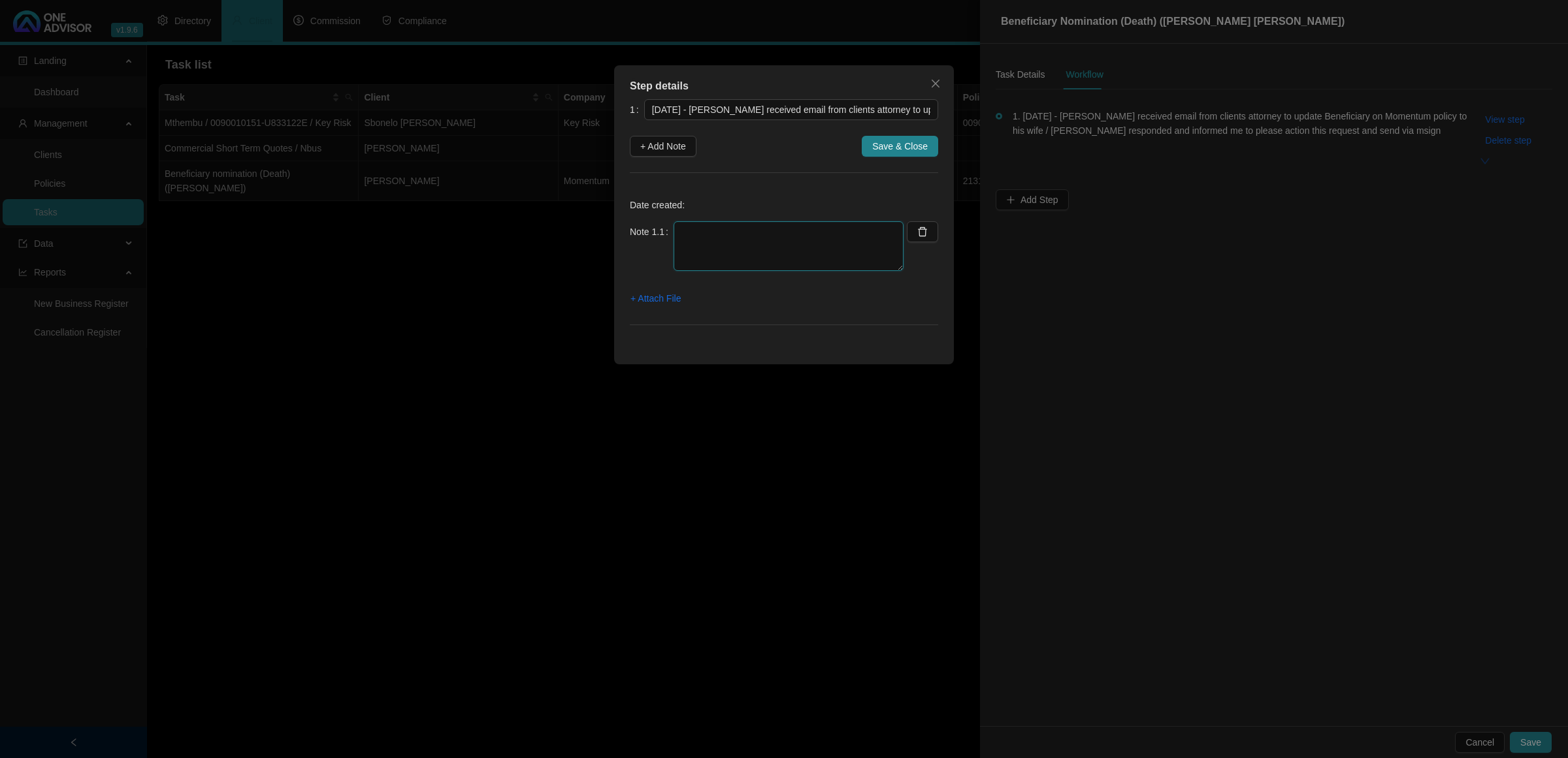
click at [698, 242] on textarea at bounding box center [788, 247] width 230 height 50
click at [874, 99] on input "[DATE] - [PERSON_NAME] received email from clients attorney to update Beneficia…" at bounding box center [790, 109] width 294 height 21
drag, startPoint x: 817, startPoint y: 115, endPoint x: 815, endPoint y: 132, distance: 17.1
click at [815, 132] on div "1 [DATE] - [PERSON_NAME] received email from clients attorney to update Benefic…" at bounding box center [784, 220] width 308 height 242
click at [901, 114] on input "[DATE] - [PERSON_NAME] received email from clients attorney to update Beneficia…" at bounding box center [790, 109] width 294 height 21
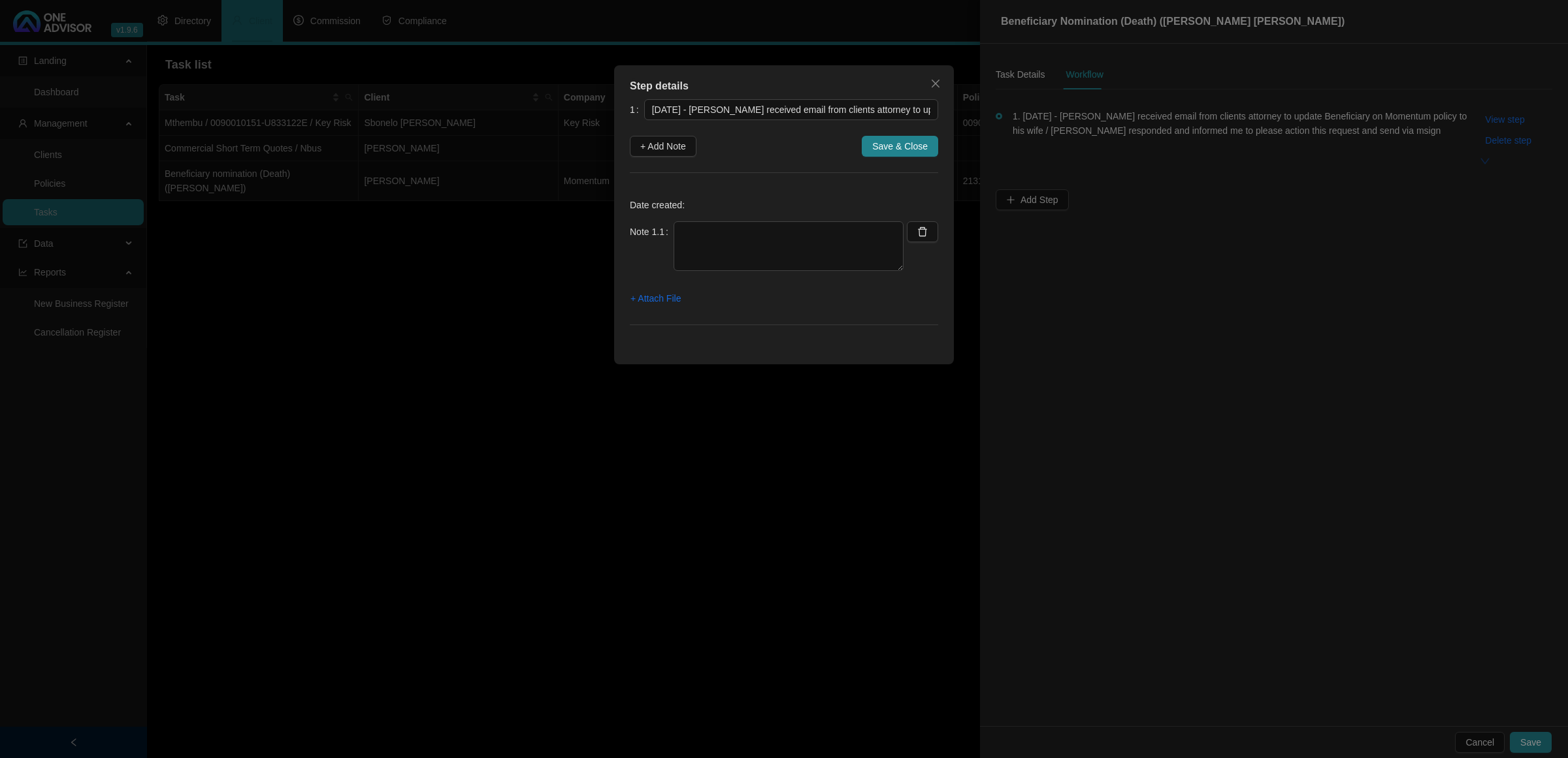
click at [952, 112] on div "Step details 1 [DATE] - [PERSON_NAME] received email from clients attorney to u…" at bounding box center [783, 215] width 339 height 299
click at [928, 112] on input "[DATE] - [PERSON_NAME] received email from clients attorney to update Beneficia…" at bounding box center [790, 109] width 294 height 21
click at [931, 83] on icon "close" at bounding box center [935, 84] width 11 height 11
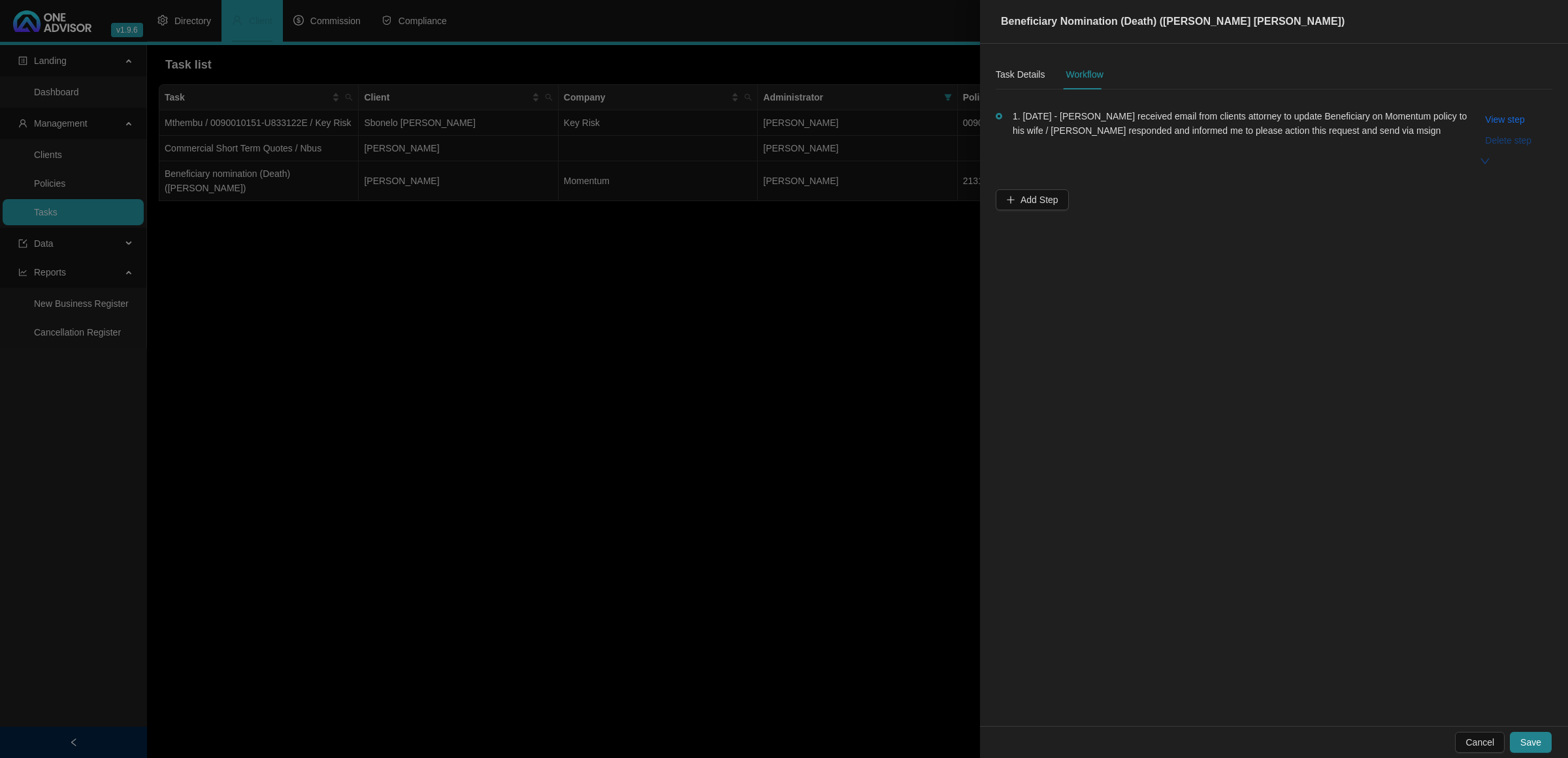
click at [1492, 140] on span "Delete step" at bounding box center [1507, 140] width 47 height 14
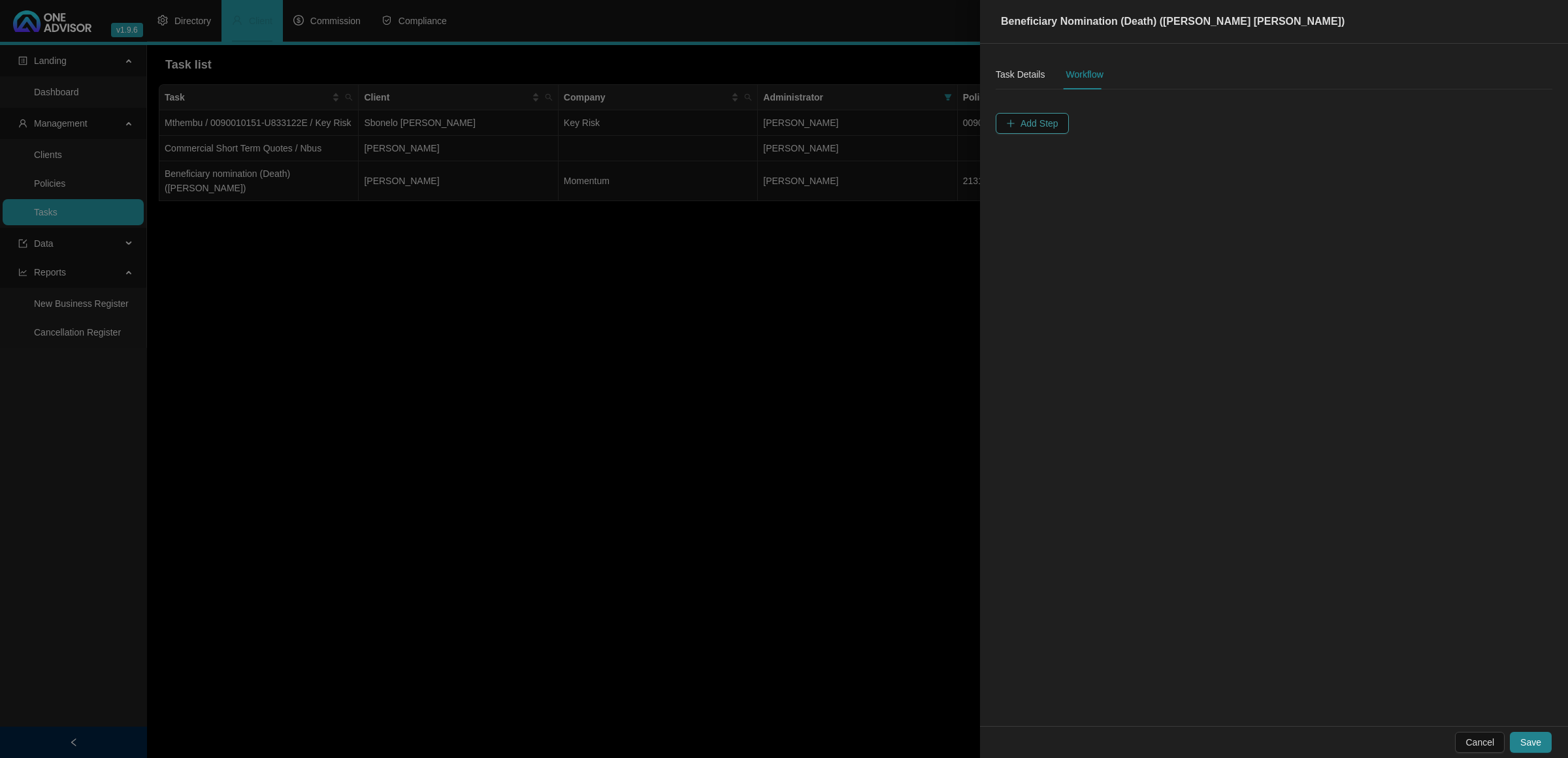
click at [1042, 119] on span "Add Step" at bounding box center [1039, 123] width 38 height 14
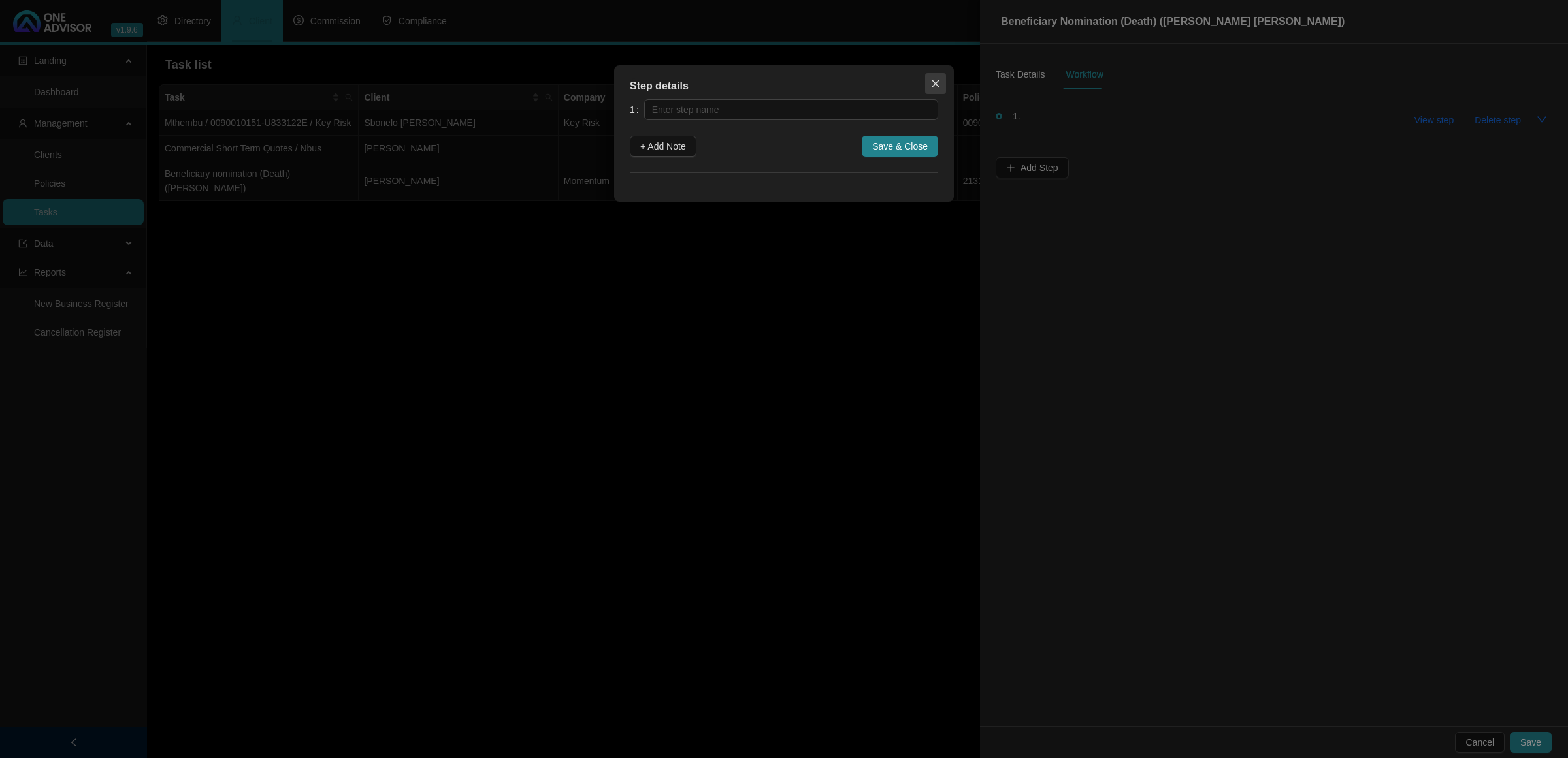
click at [939, 83] on icon "close" at bounding box center [935, 84] width 11 height 11
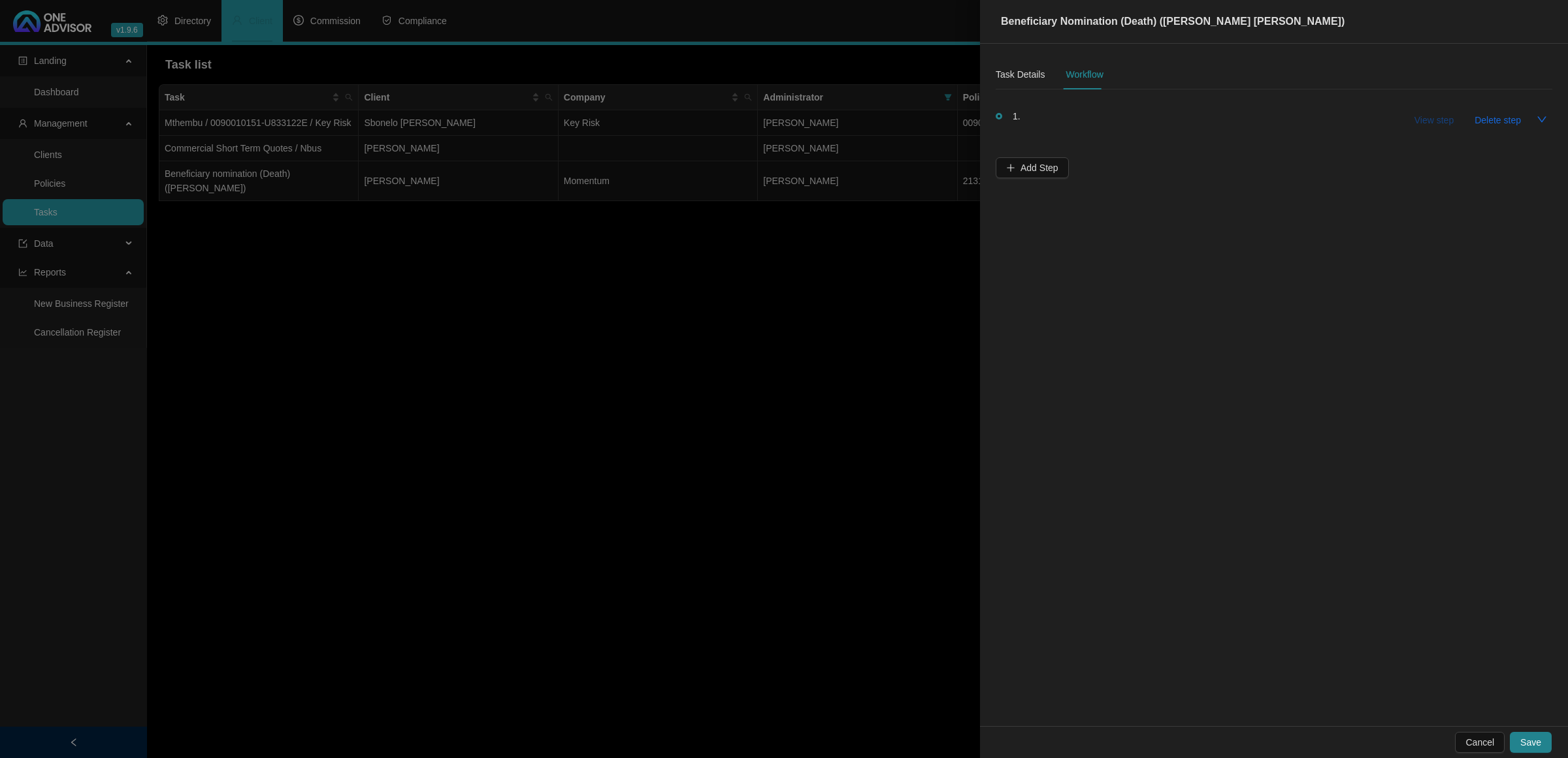
click at [1451, 120] on span "View step" at bounding box center [1433, 120] width 39 height 14
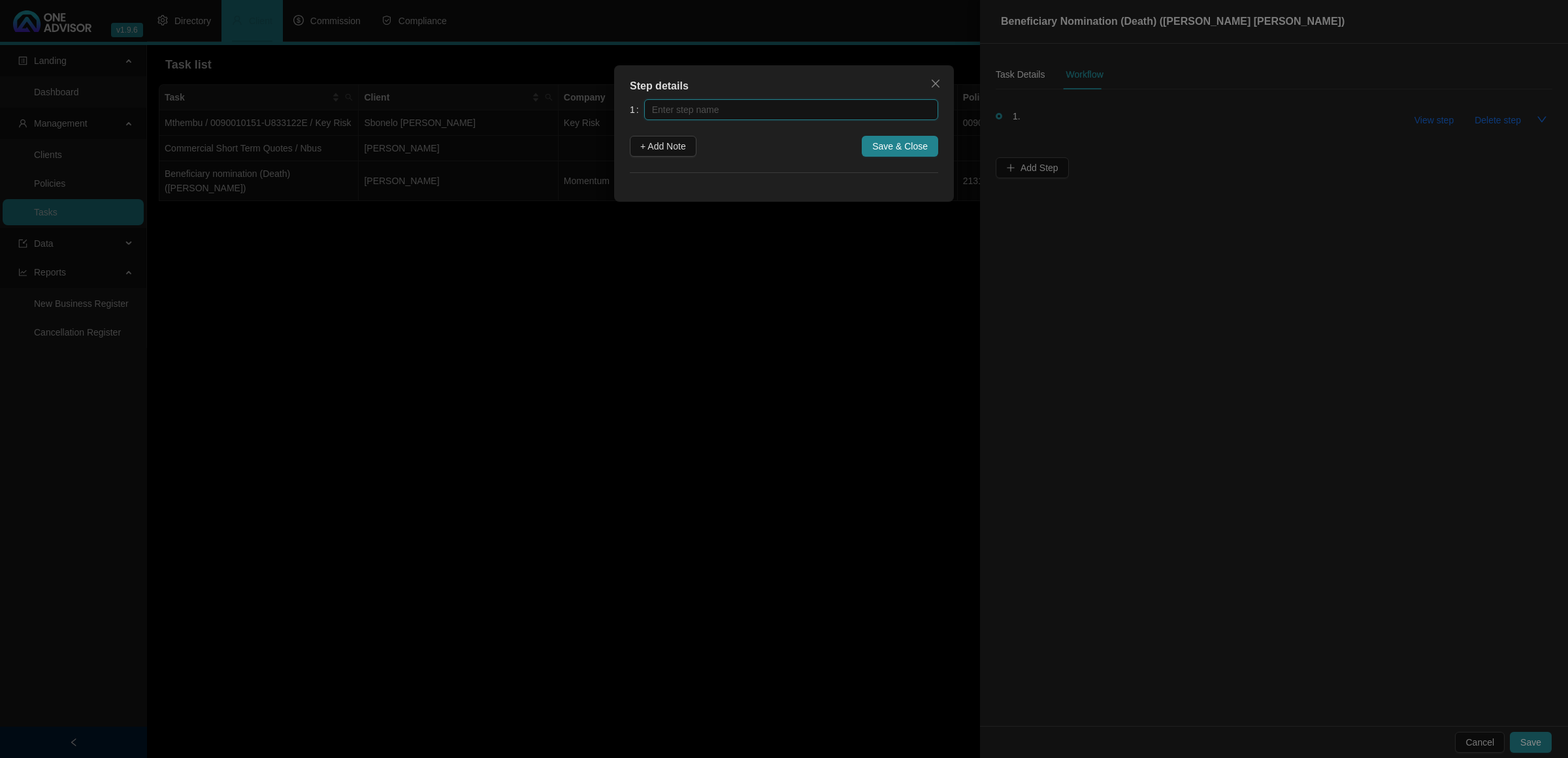
click at [797, 105] on input "text" at bounding box center [790, 109] width 294 height 21
click at [772, 114] on input "[DATE] - Received in" at bounding box center [790, 109] width 294 height 21
type input "[DATE] - Received instruction from [PERSON_NAME] to update Beneficiary to clien…"
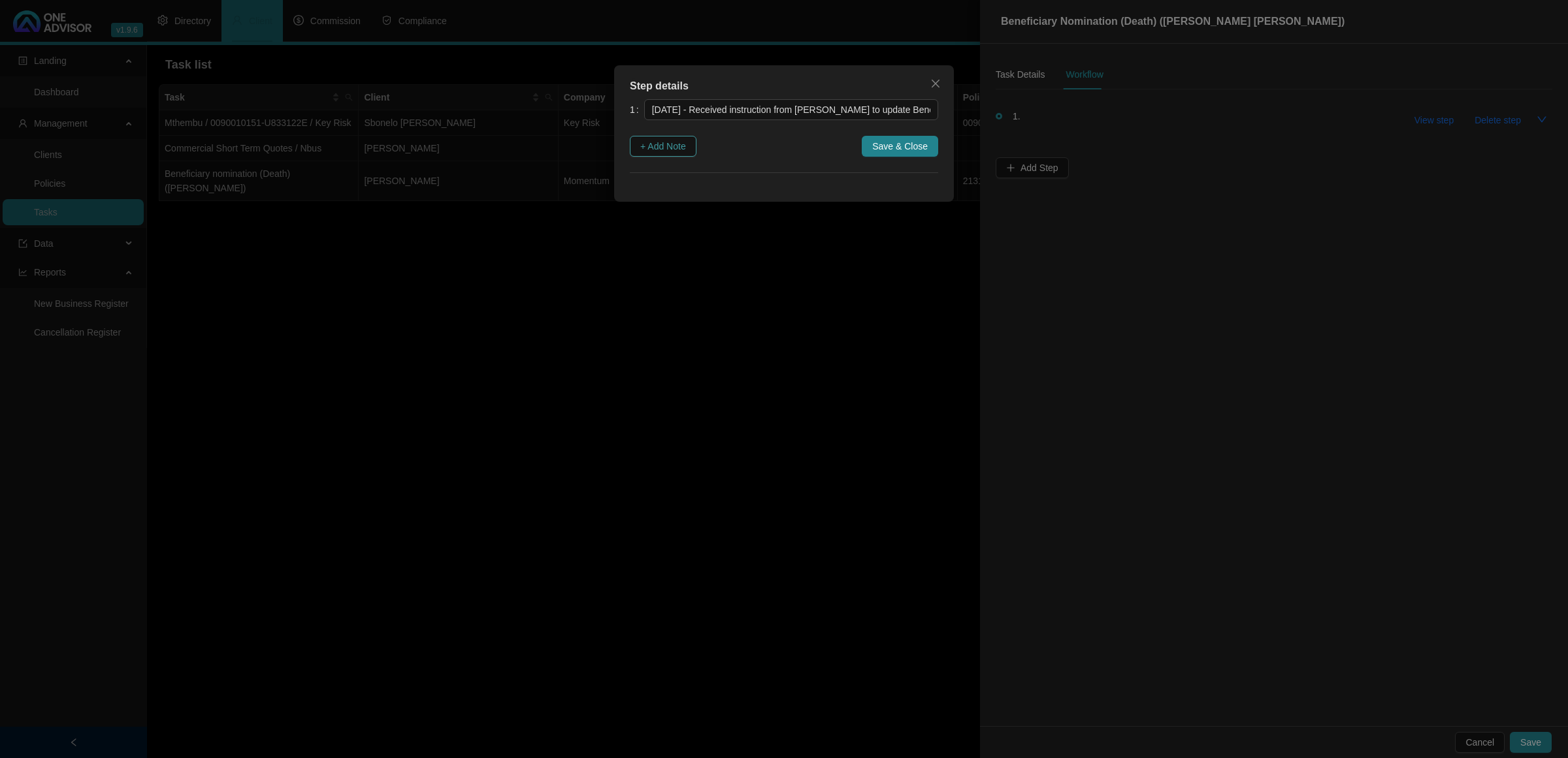
click at [678, 151] on span "+ Add Note" at bounding box center [663, 146] width 46 height 14
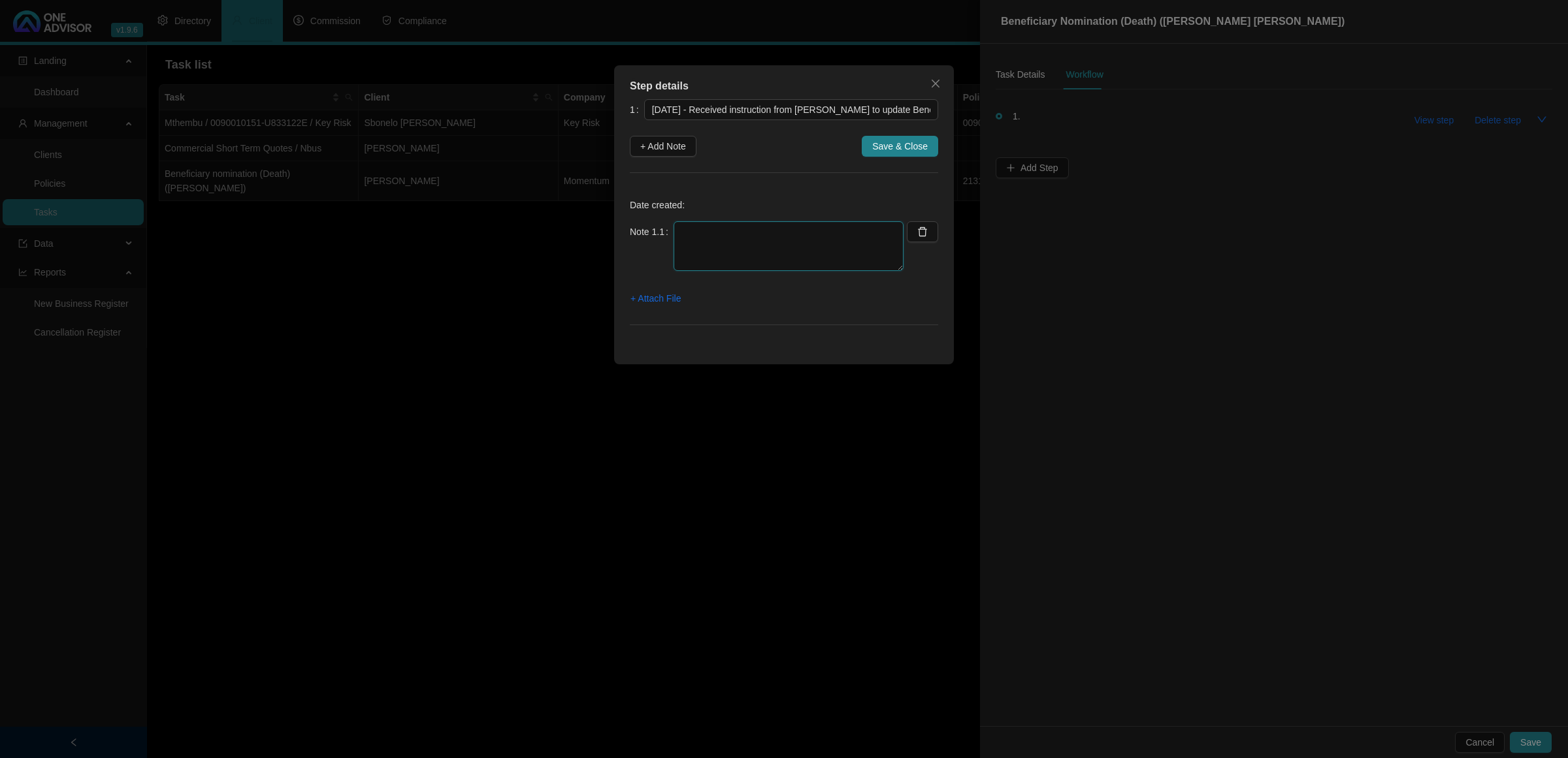
click at [709, 245] on textarea at bounding box center [788, 247] width 230 height 50
type textarea "[DATE] emailed attorney office to clarify details"
click at [655, 300] on span "+ Attach File" at bounding box center [656, 298] width 51 height 14
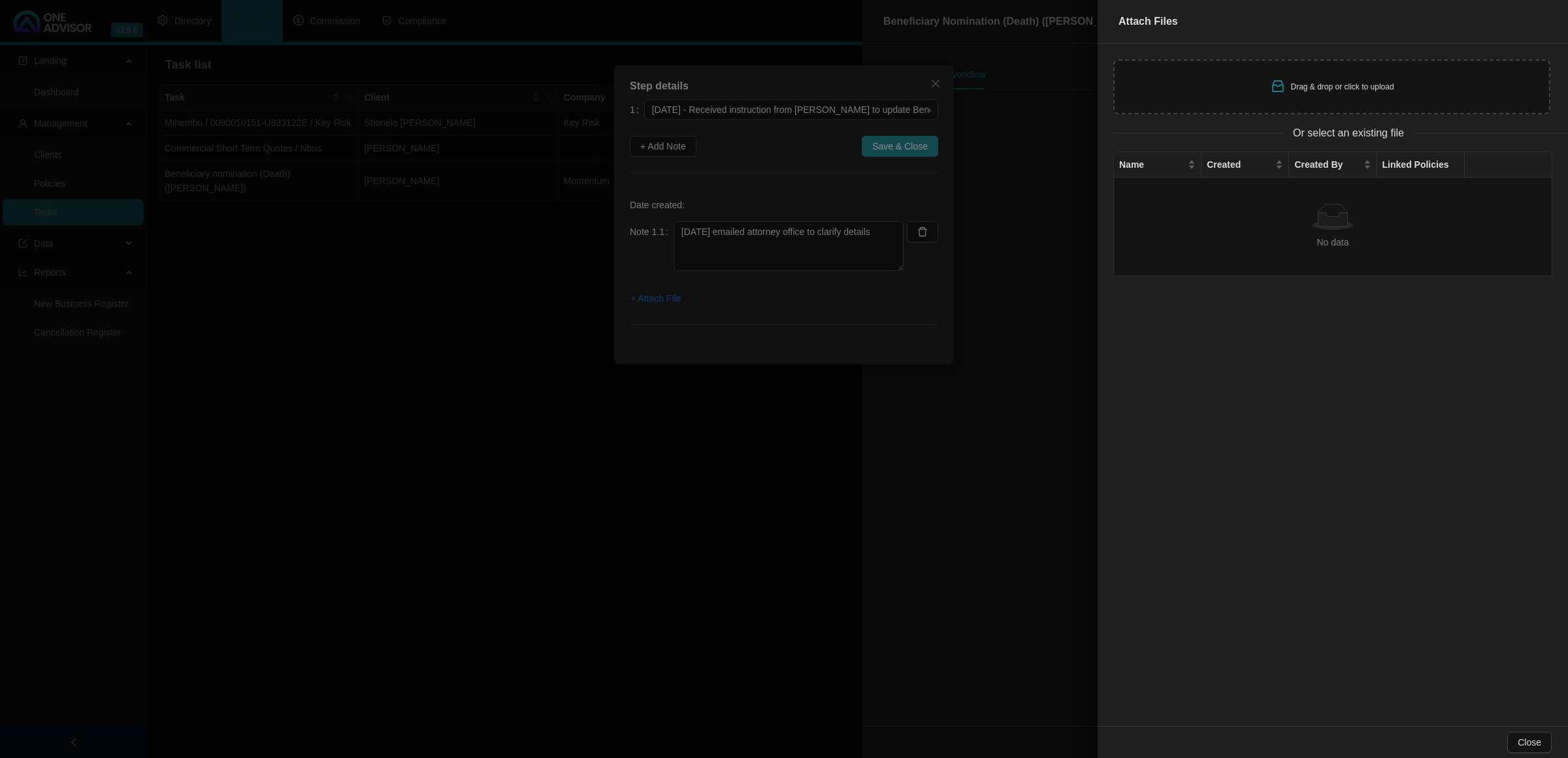
click at [680, 289] on div at bounding box center [784, 379] width 1568 height 758
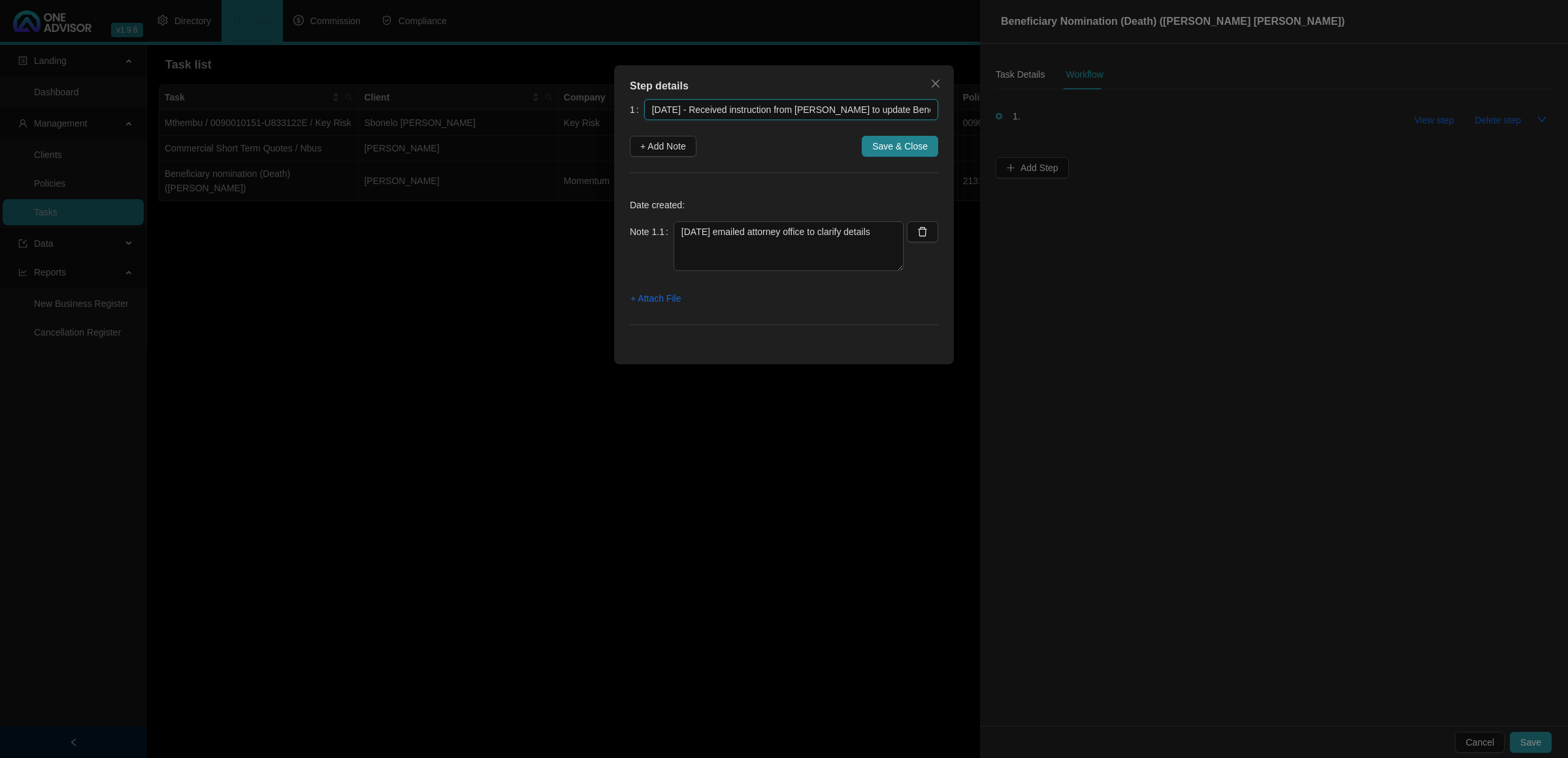
click at [792, 113] on input "[DATE] - Received instruction from [PERSON_NAME] to update Beneficiary to clien…" at bounding box center [790, 109] width 294 height 21
drag, startPoint x: 647, startPoint y: 111, endPoint x: 955, endPoint y: 106, distance: 308.0
click at [955, 106] on div "Step details 1 [DATE] - Received instruction from [PERSON_NAME] to update Benef…" at bounding box center [784, 379] width 1568 height 758
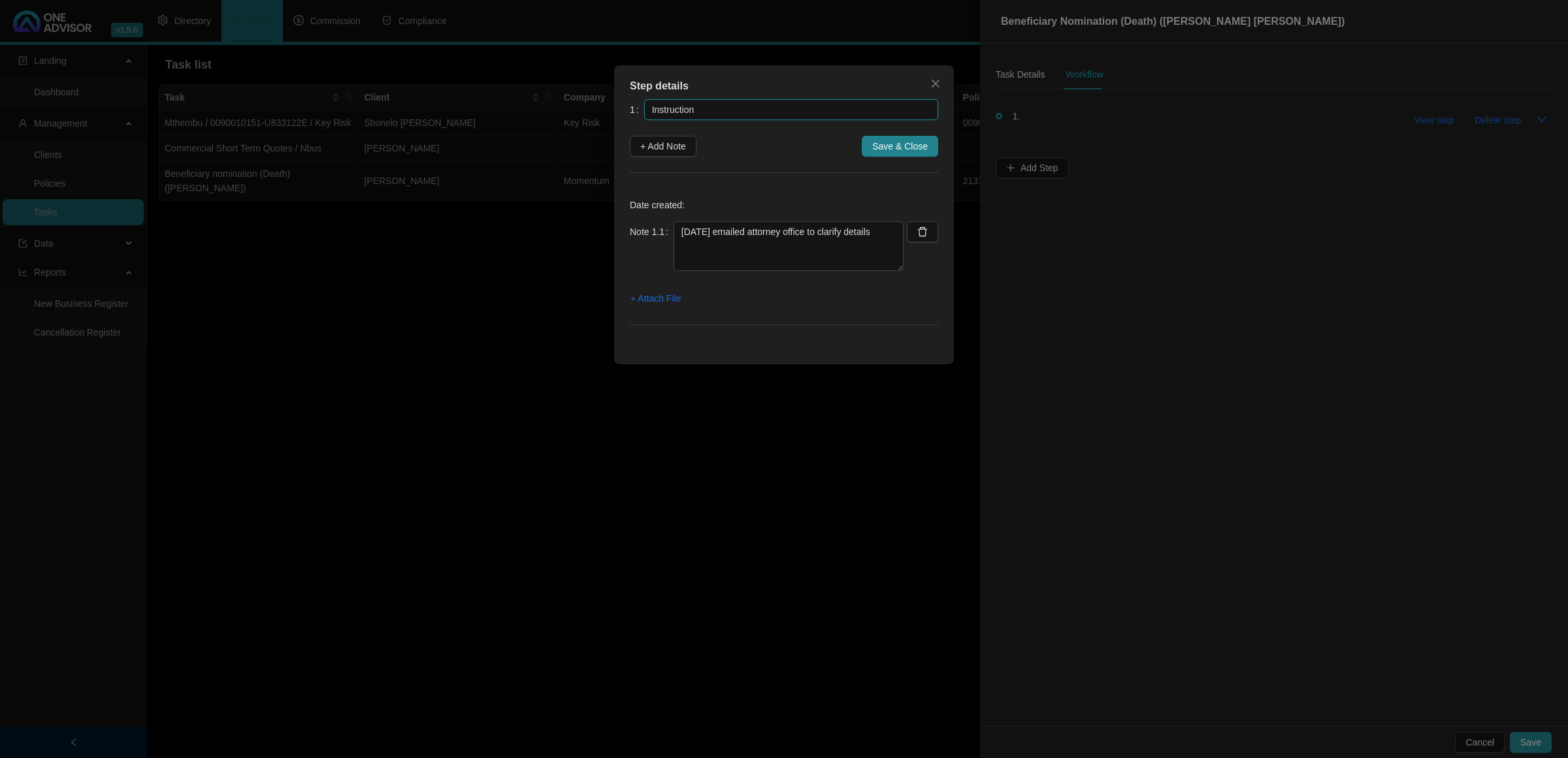
type input "Instruction"
drag, startPoint x: 893, startPoint y: 231, endPoint x: 638, endPoint y: 226, distance: 255.0
click at [638, 226] on div "Note 1.1 [DATE] emailed attorney office to clarify details" at bounding box center [766, 247] width 274 height 50
type textarea "[DATE] - [PERSON_NAME] received email from clients attorney to update the benef…"
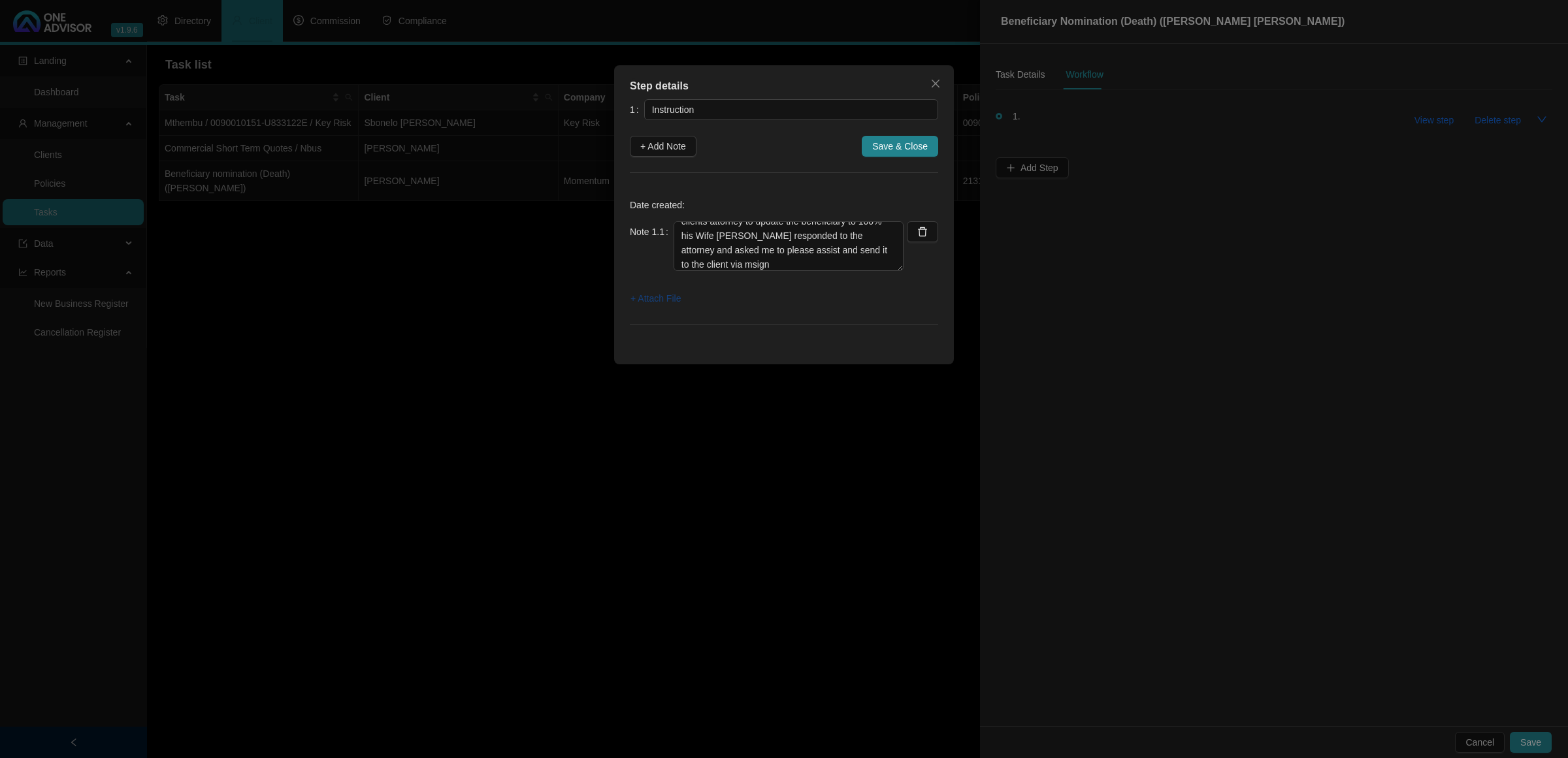
click at [665, 301] on span "+ Attach File" at bounding box center [656, 298] width 51 height 14
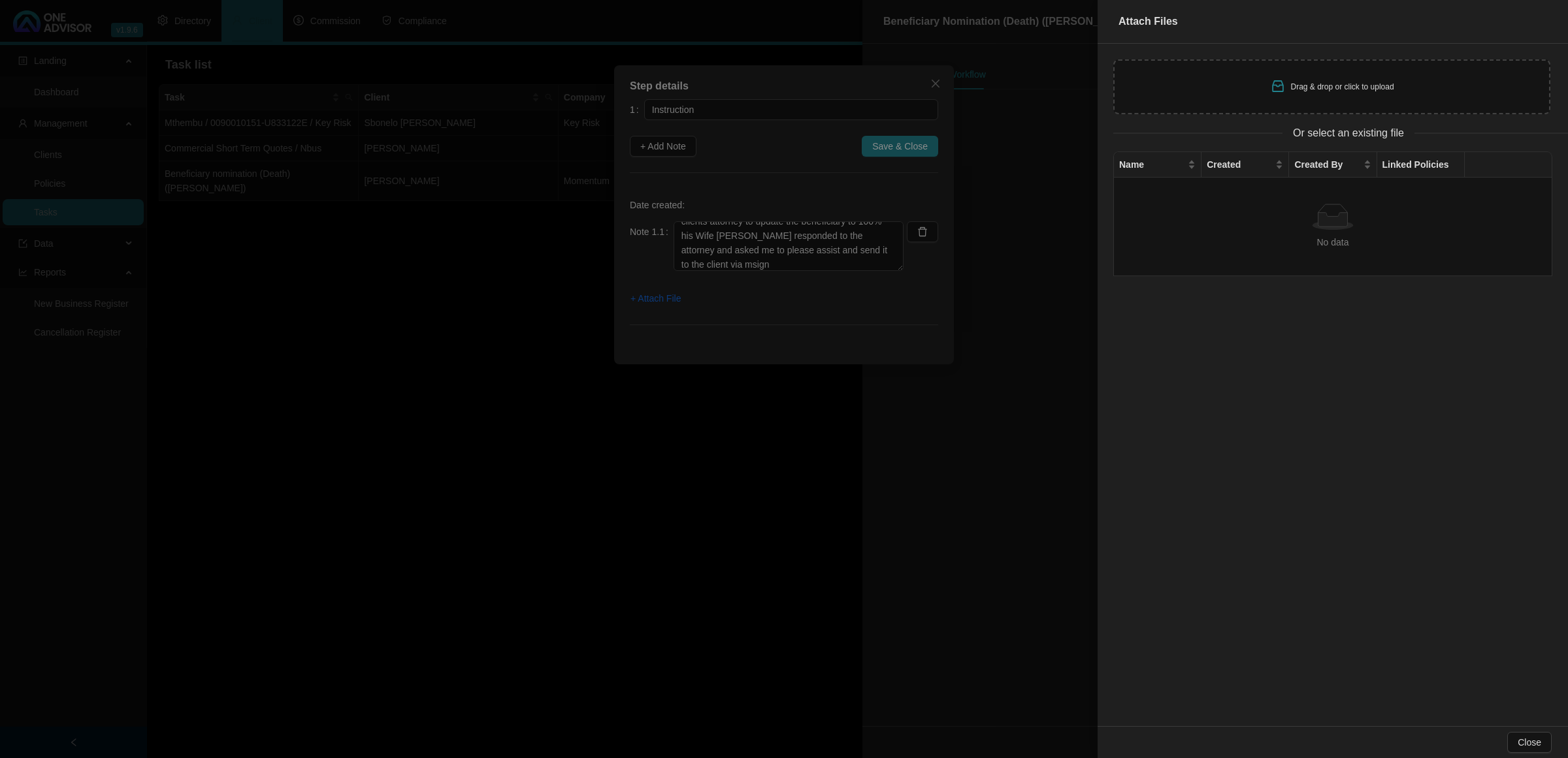
click at [1352, 95] on div "Drag & drop or click to upload" at bounding box center [1331, 87] width 124 height 18
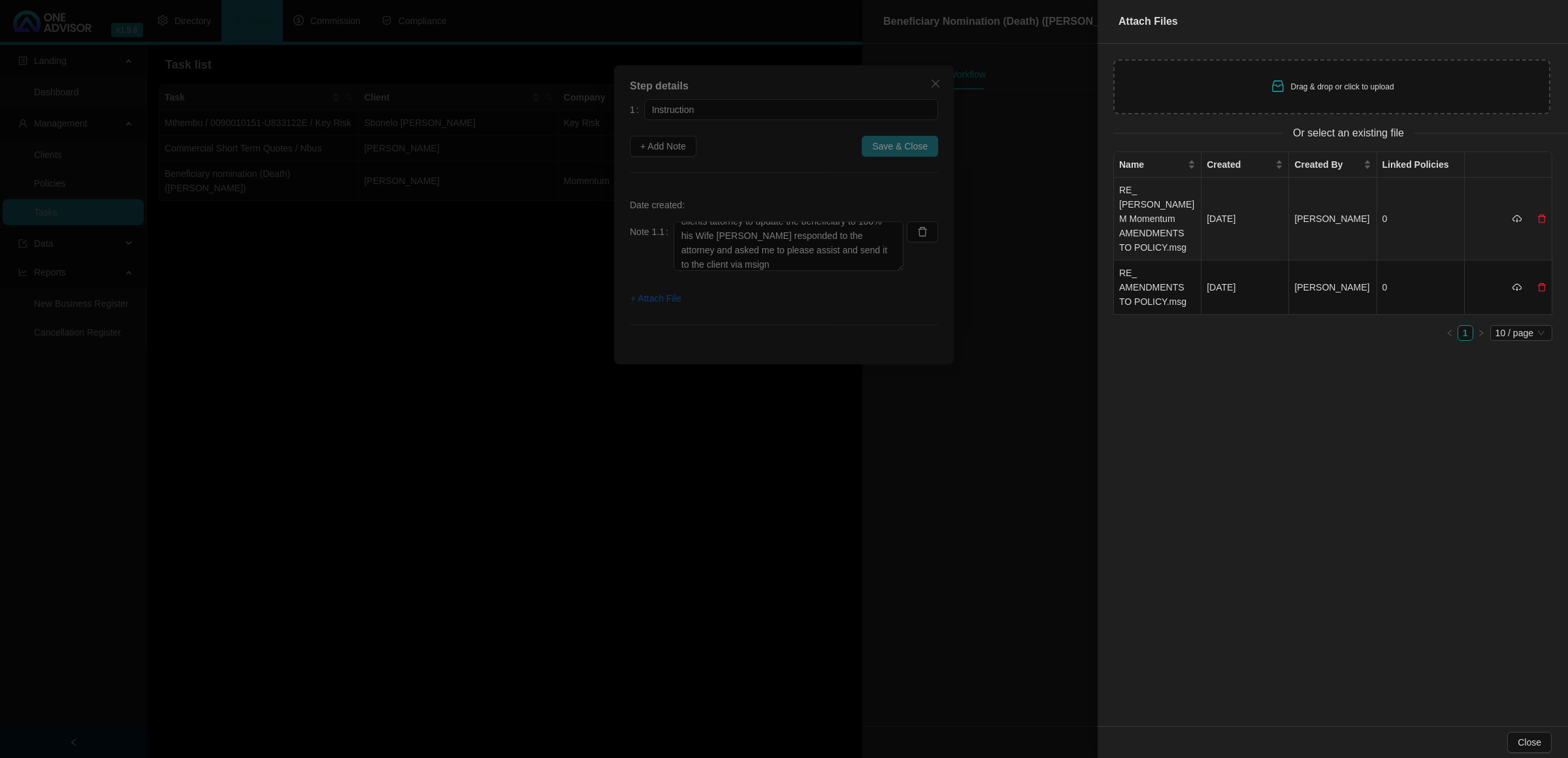
click at [1193, 220] on td "RE_ [PERSON_NAME] M Momentum AMENDMENTS TO POLICY.msg" at bounding box center [1157, 219] width 88 height 83
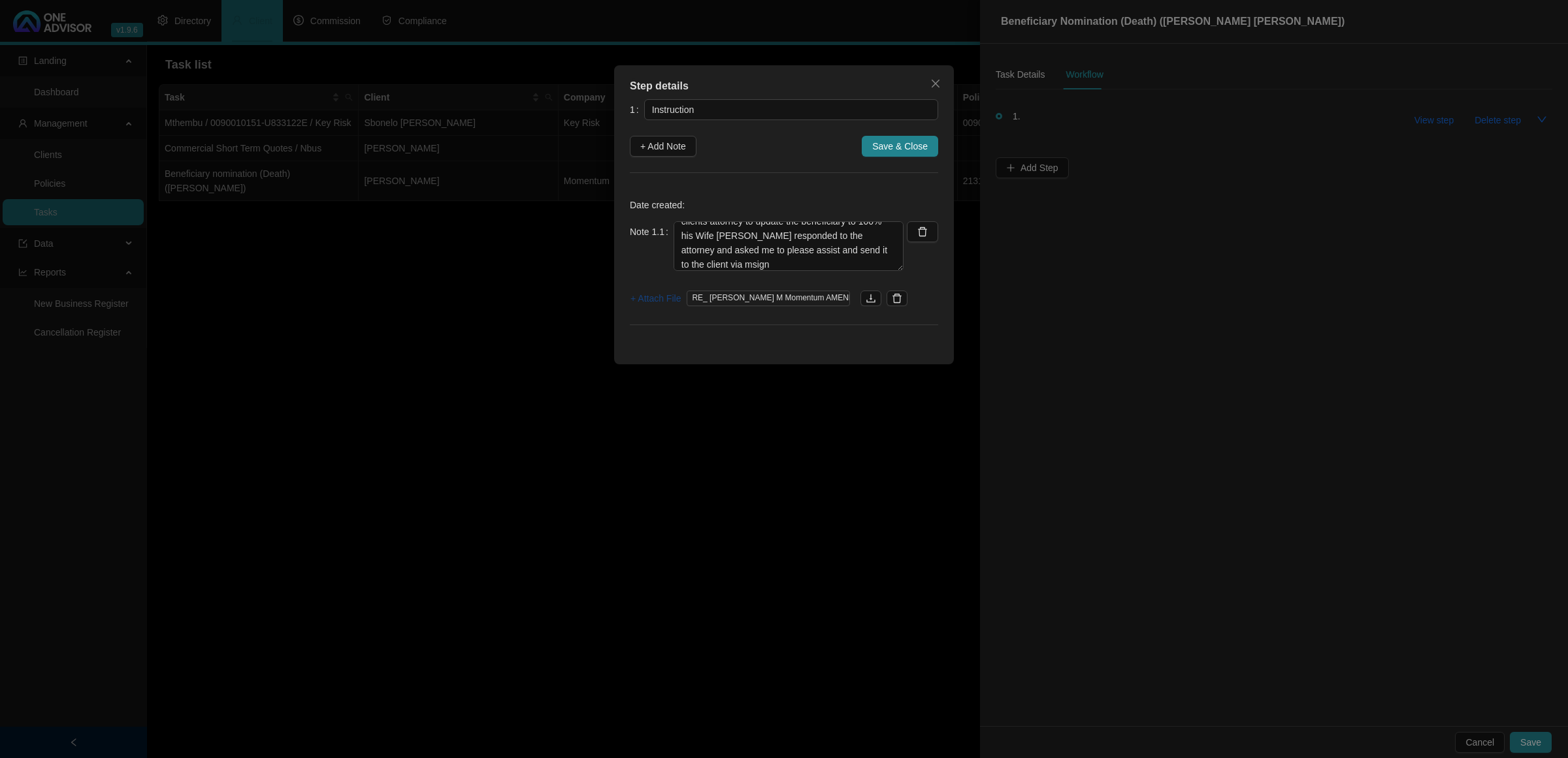
click at [663, 299] on span "+ Attach File" at bounding box center [656, 298] width 51 height 14
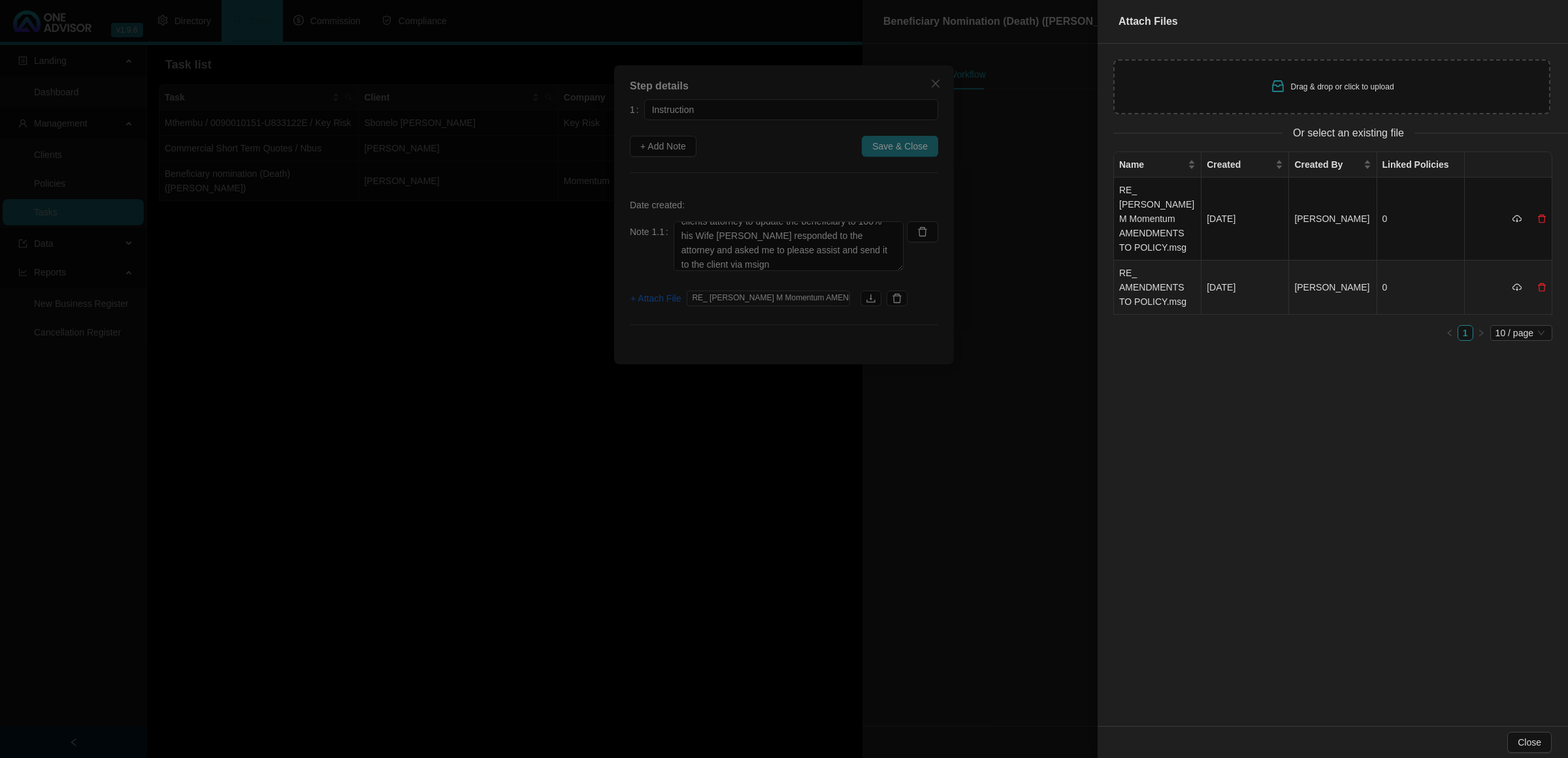
click at [1138, 283] on td "RE_ AMENDMENTS TO POLICY.msg" at bounding box center [1157, 287] width 88 height 54
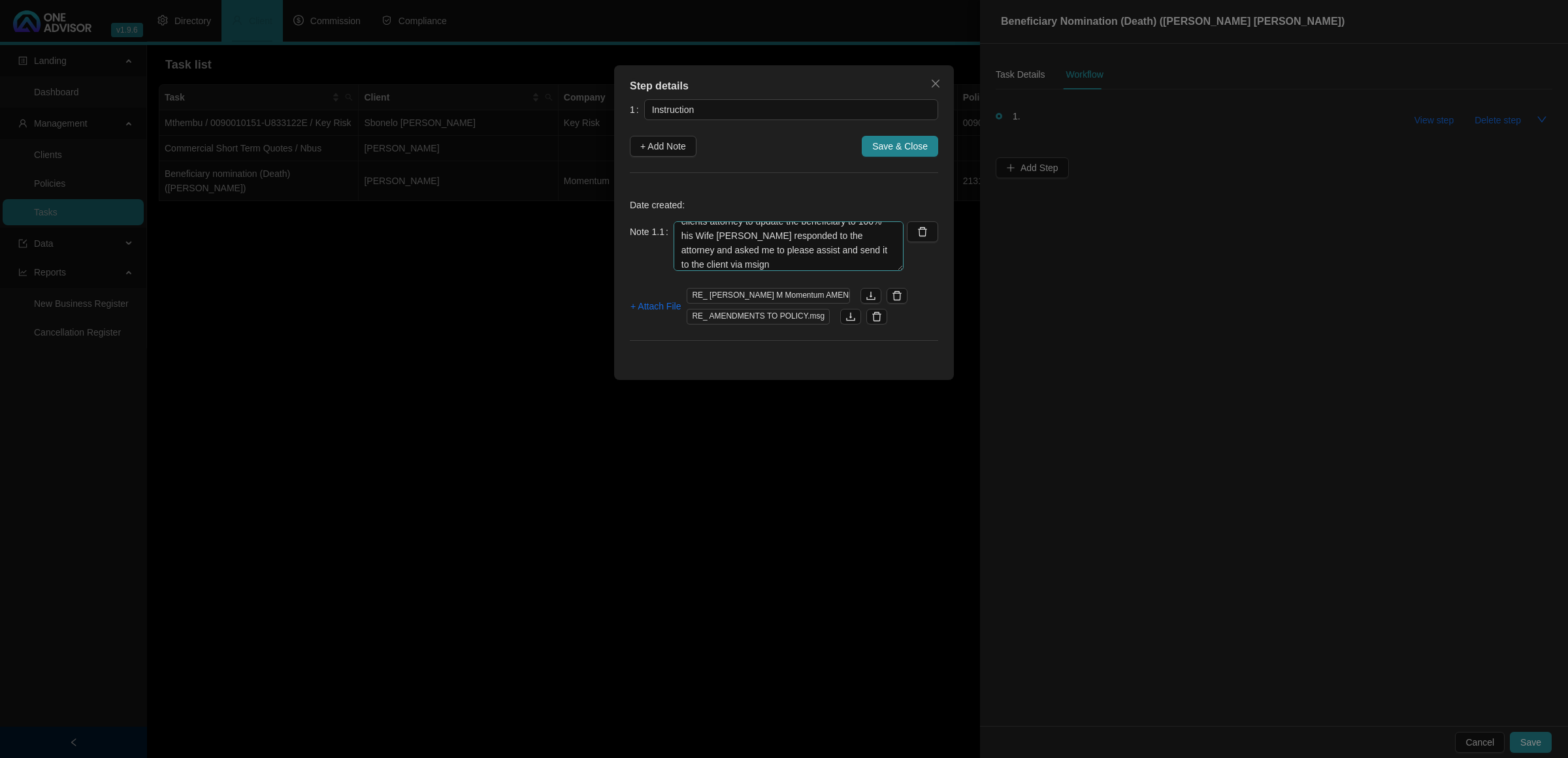
scroll to position [28, 0]
click at [765, 266] on textarea "[DATE] - [PERSON_NAME] received email from clients attorney to update the benef…" at bounding box center [788, 247] width 230 height 50
click at [898, 291] on icon "delete" at bounding box center [896, 295] width 9 height 9
click at [912, 144] on span "Save & Close" at bounding box center [899, 146] width 56 height 14
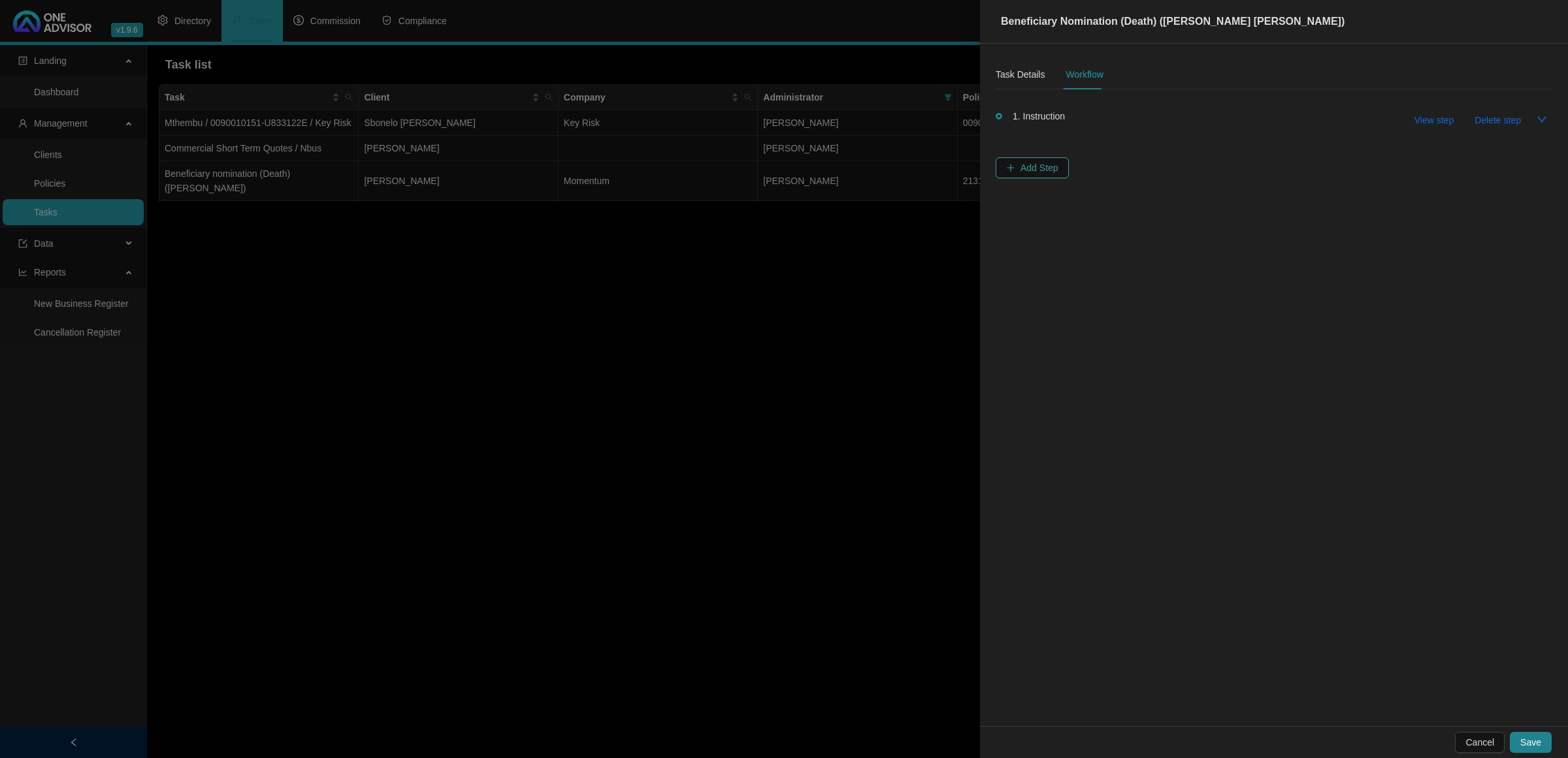
click at [1034, 166] on span "Add Step" at bounding box center [1039, 168] width 38 height 14
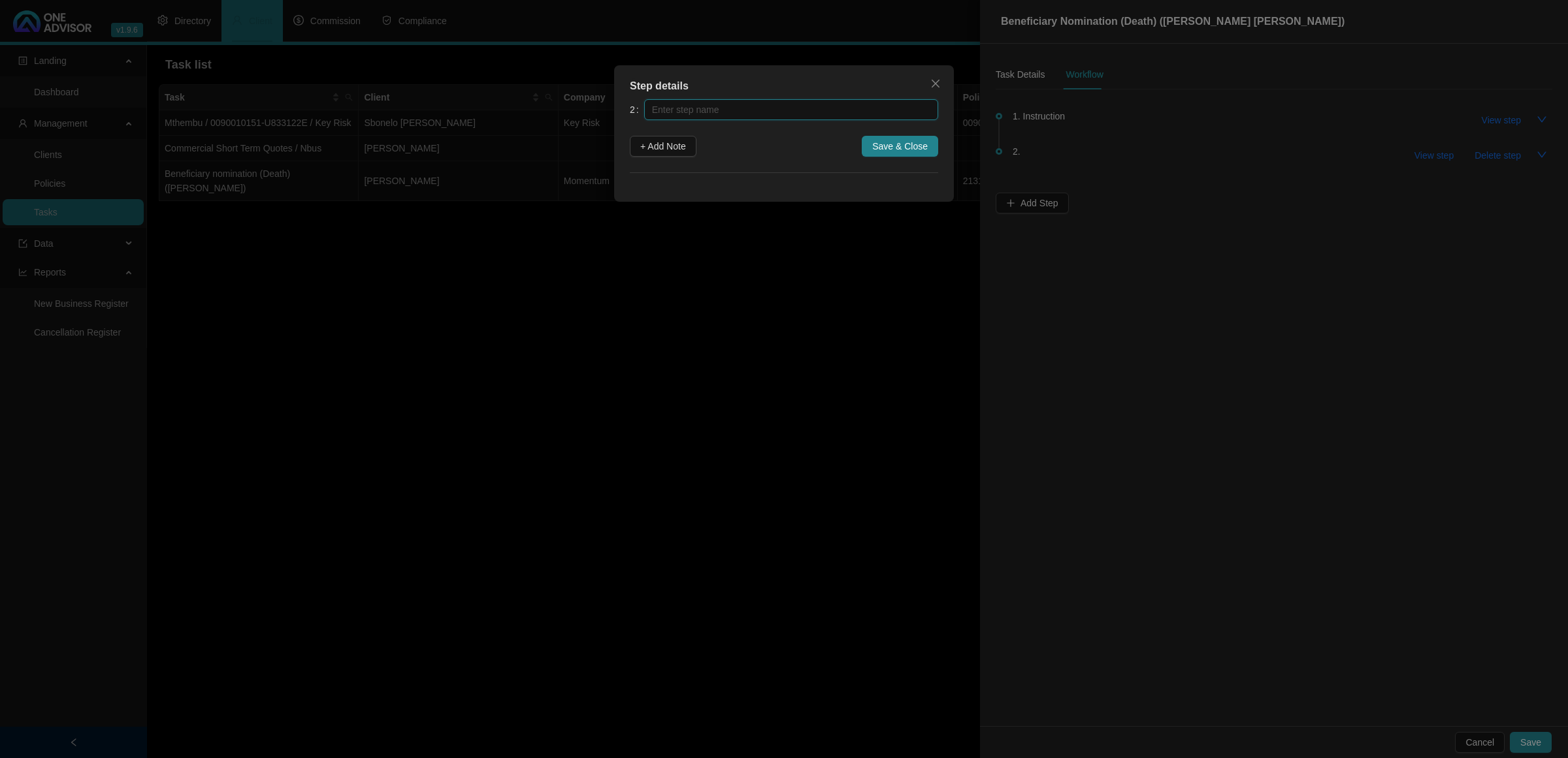
click at [779, 114] on input "text" at bounding box center [790, 109] width 294 height 21
type input "Paperwork"
click at [654, 145] on span "+ Add Note" at bounding box center [663, 146] width 46 height 14
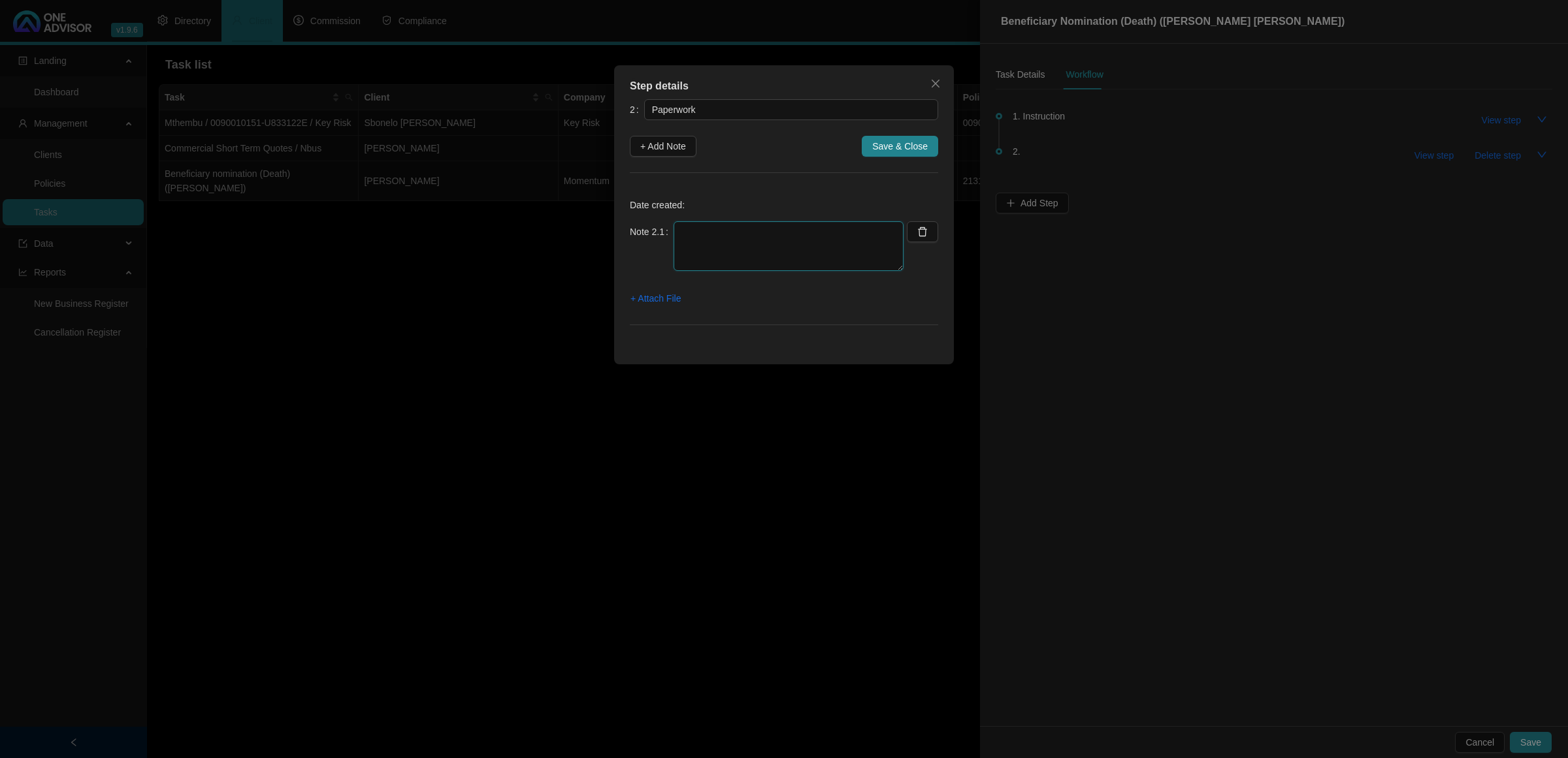
click at [708, 227] on textarea at bounding box center [788, 247] width 230 height 50
type textarea "29/08/205 - Emailed the attorney to verify some details"
click at [658, 299] on span "+ Attach File" at bounding box center [656, 298] width 51 height 14
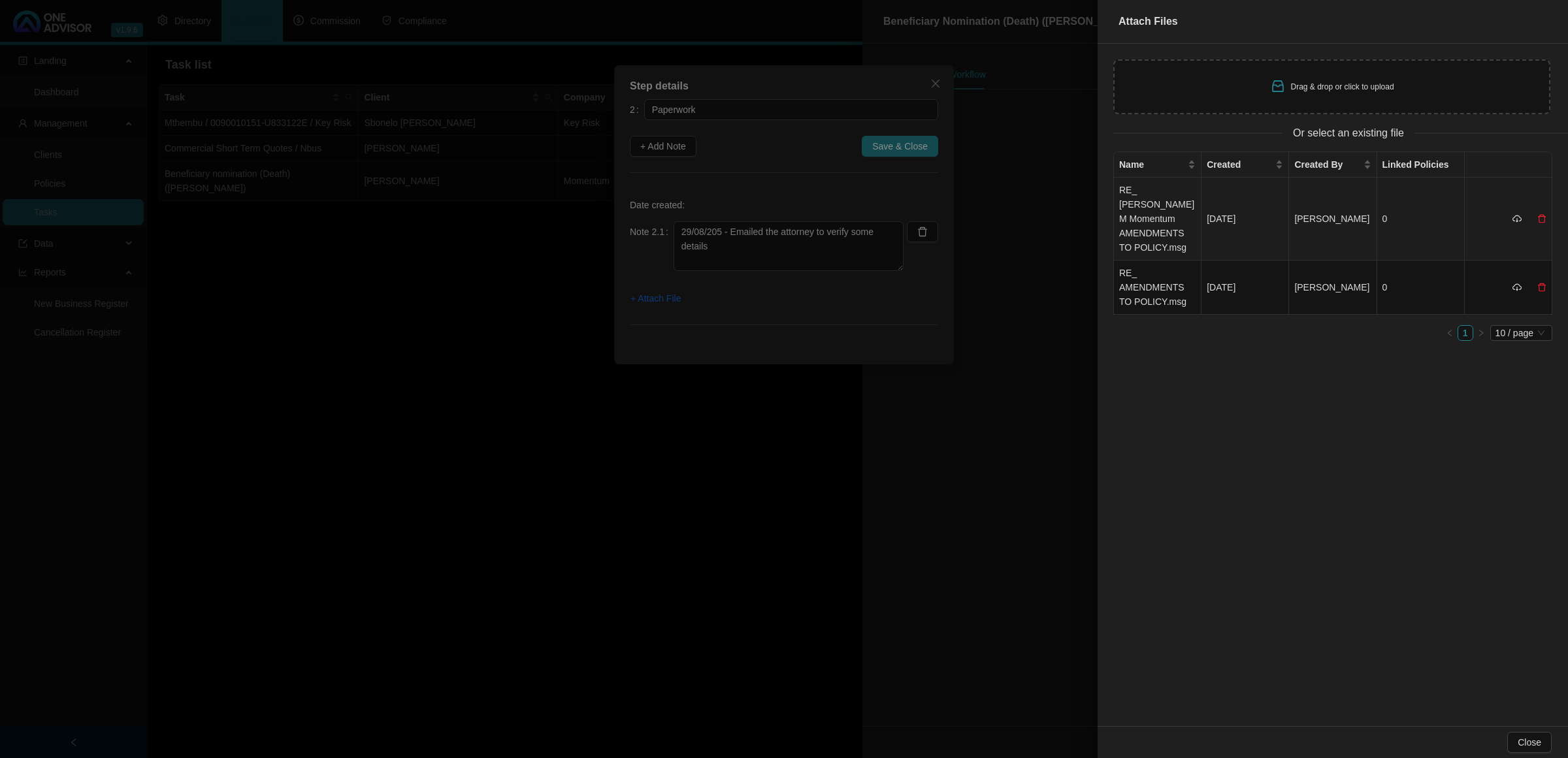
click at [1163, 211] on td "RE_ [PERSON_NAME] M Momentum AMENDMENTS TO POLICY.msg" at bounding box center [1157, 219] width 88 height 83
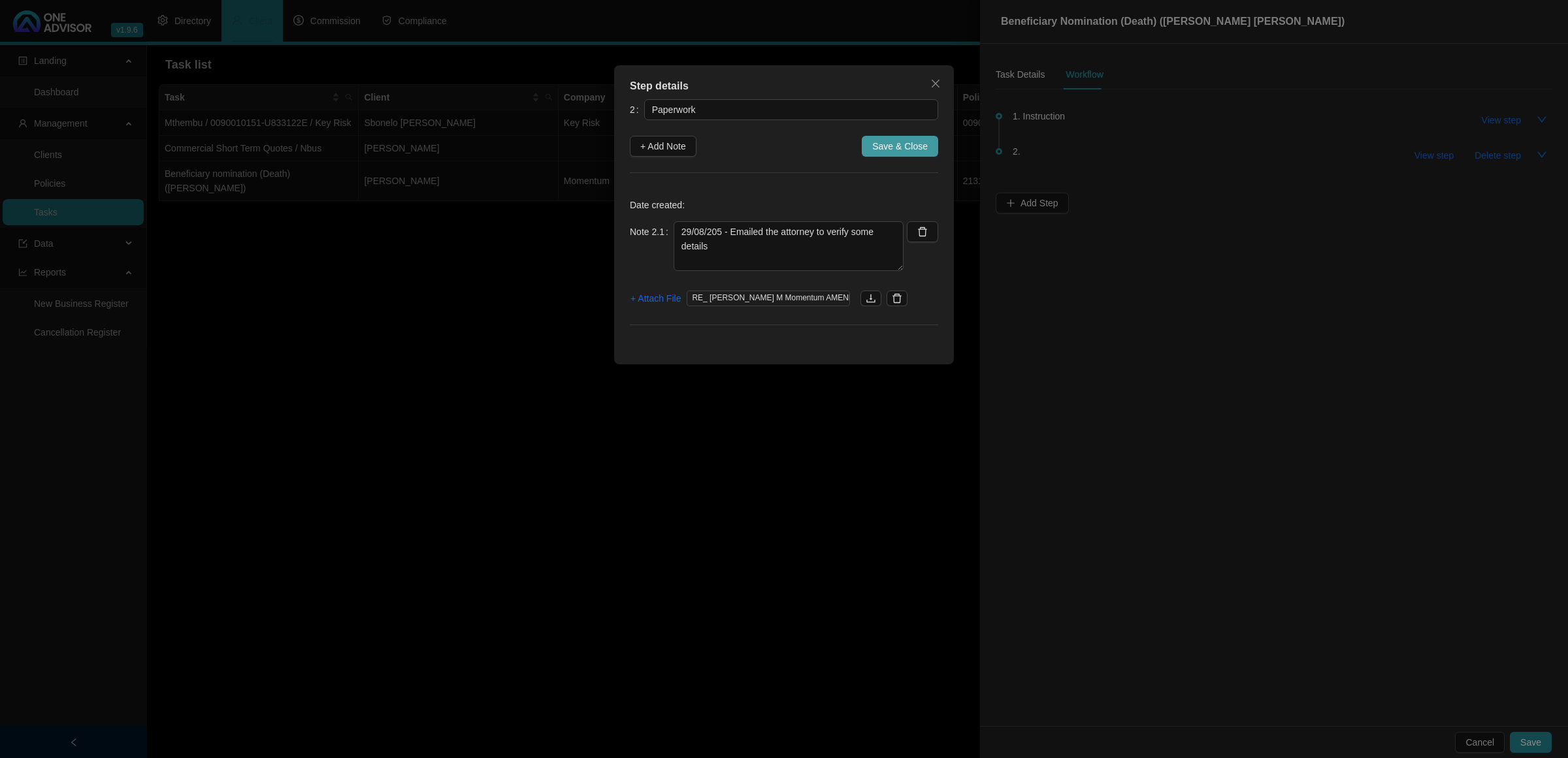
click at [915, 147] on span "Save & Close" at bounding box center [899, 146] width 56 height 14
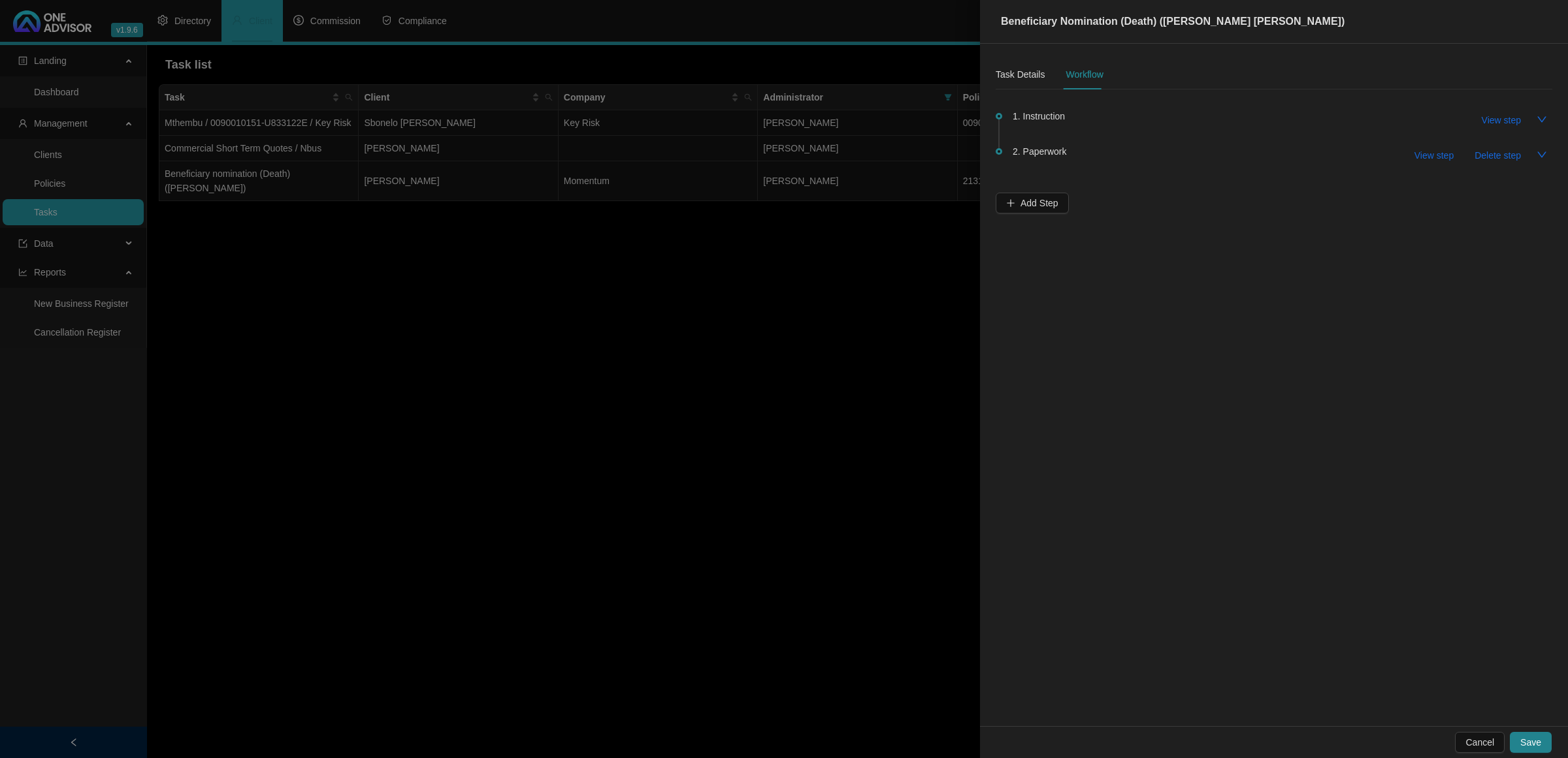
click at [1059, 154] on span "2. Paperwork" at bounding box center [1040, 151] width 54 height 14
click at [1443, 150] on span "View step" at bounding box center [1433, 155] width 39 height 14
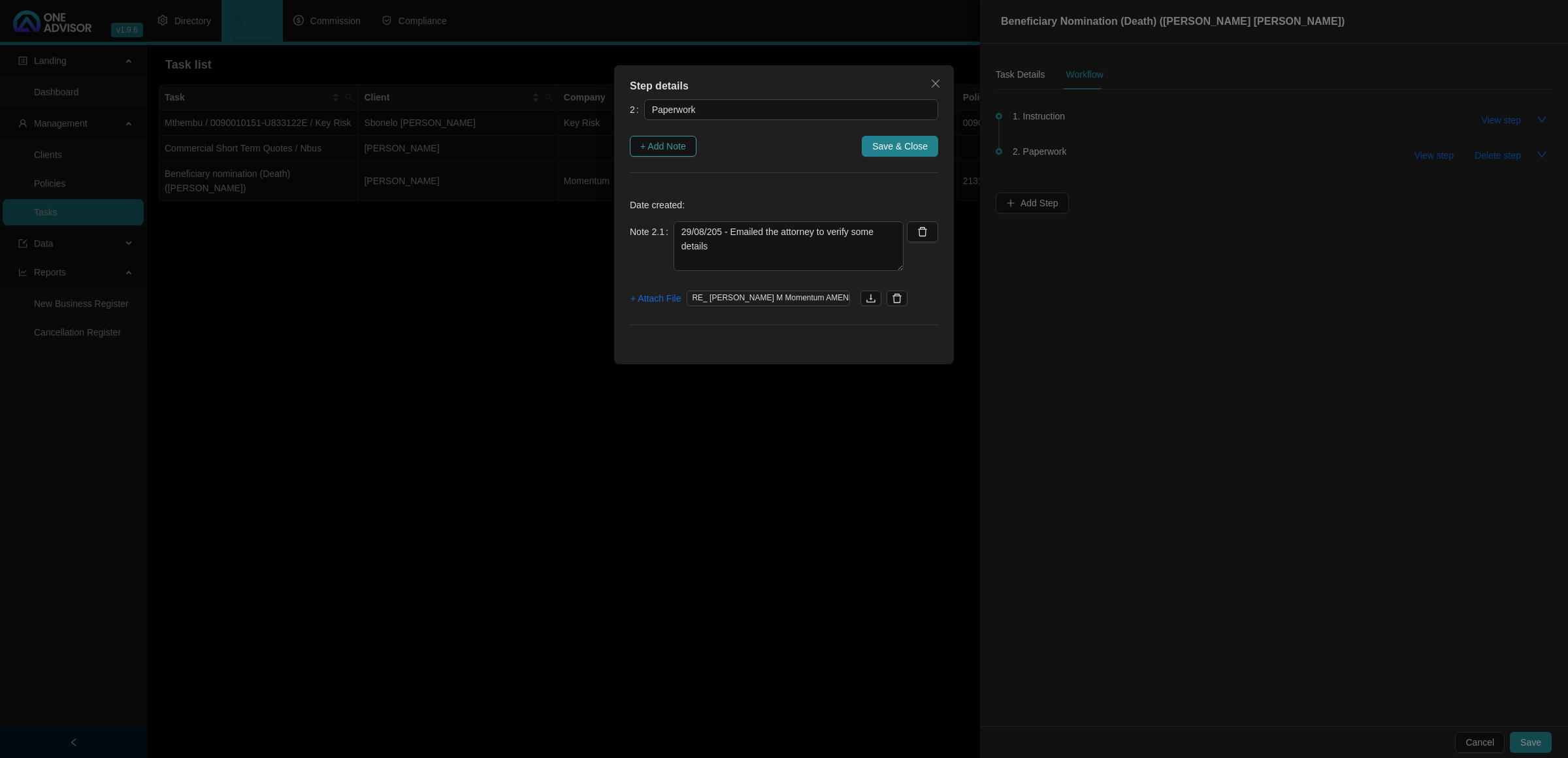
click at [652, 140] on span "+ Add Note" at bounding box center [663, 146] width 46 height 14
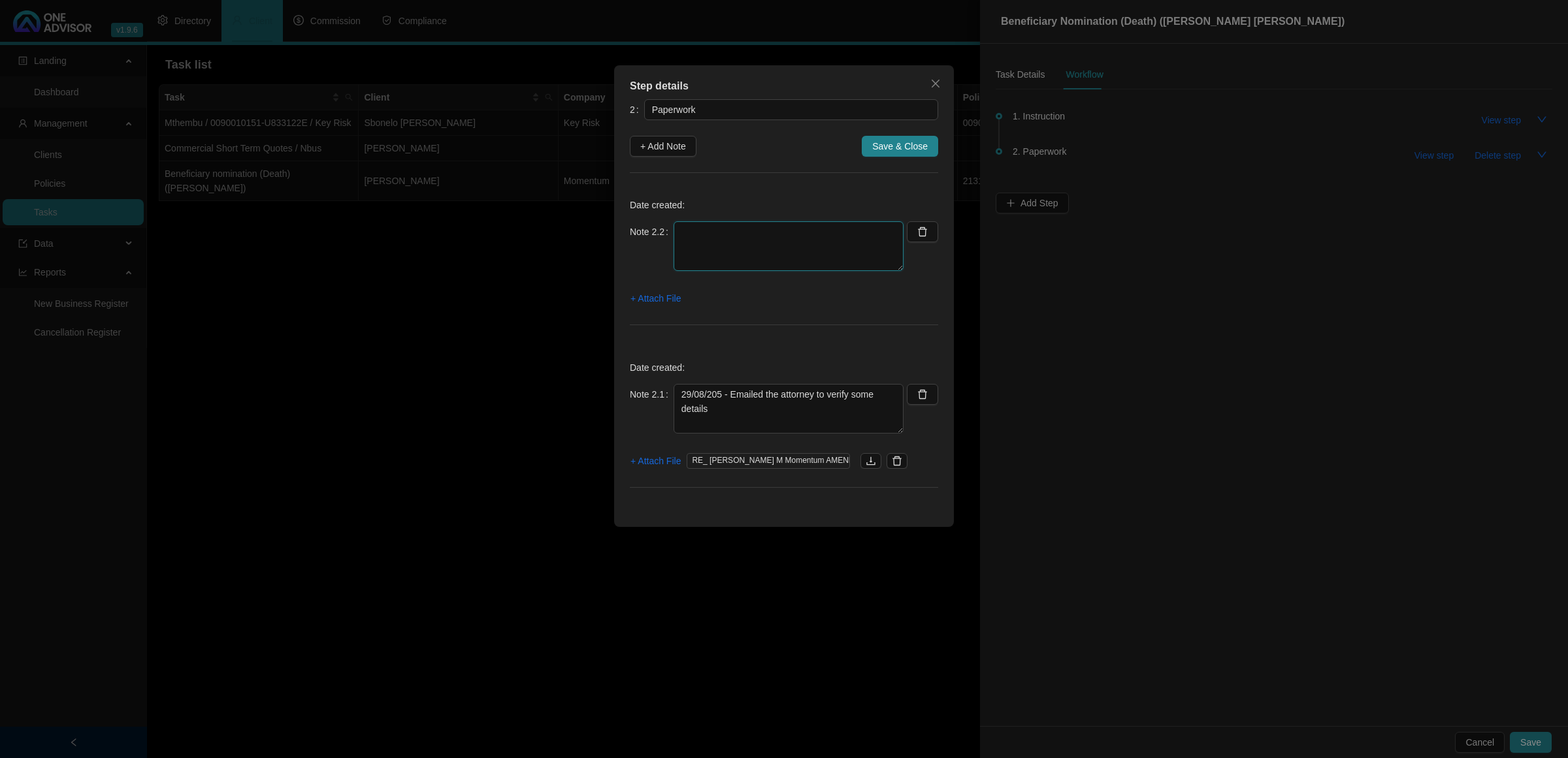
click at [702, 233] on textarea at bounding box center [788, 247] width 230 height 50
click at [657, 302] on span "+ Attach File" at bounding box center [656, 298] width 51 height 14
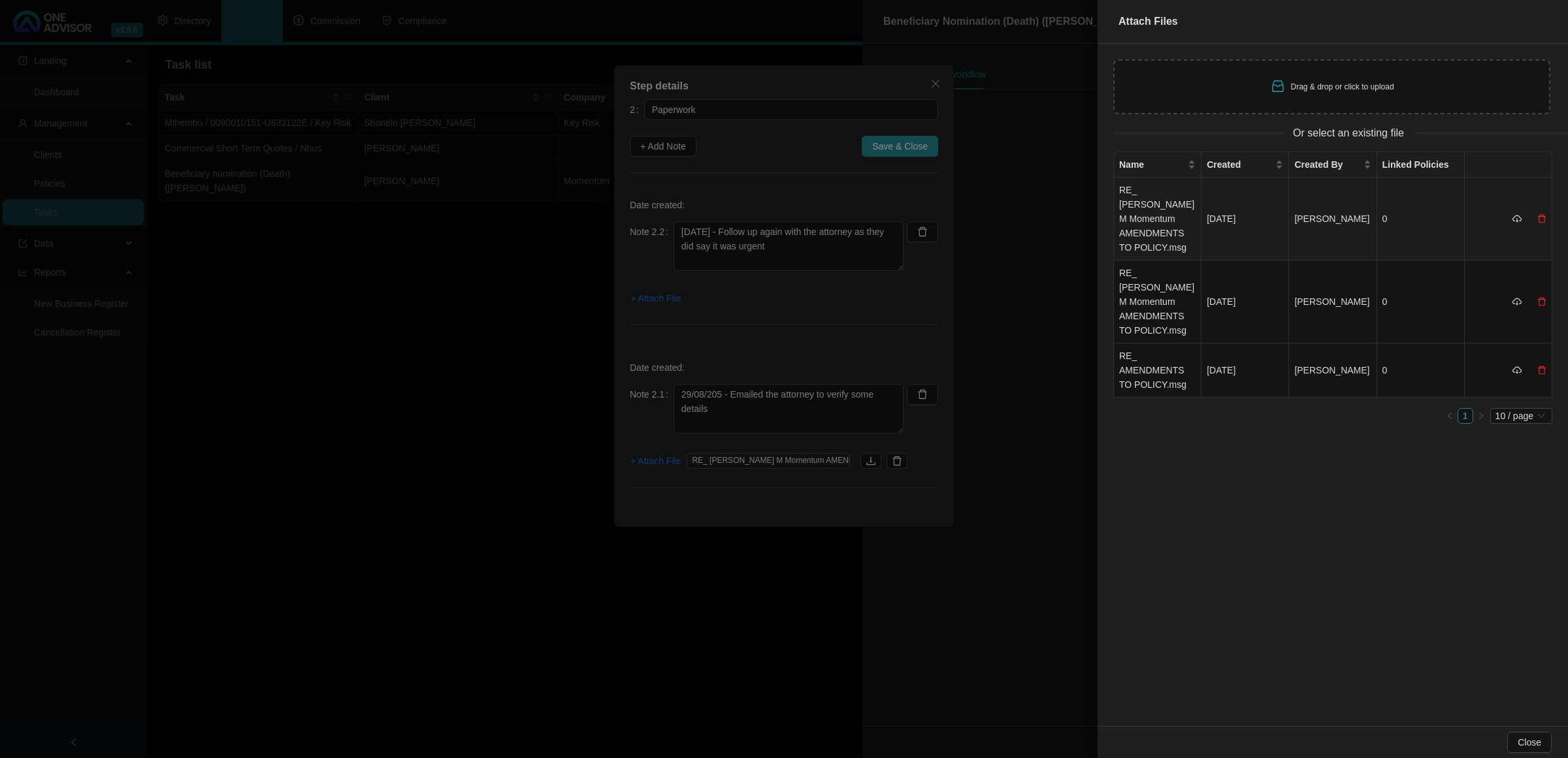
click at [1147, 204] on td "RE_ [PERSON_NAME] M Momentum AMENDMENTS TO POLICY.msg" at bounding box center [1157, 219] width 88 height 83
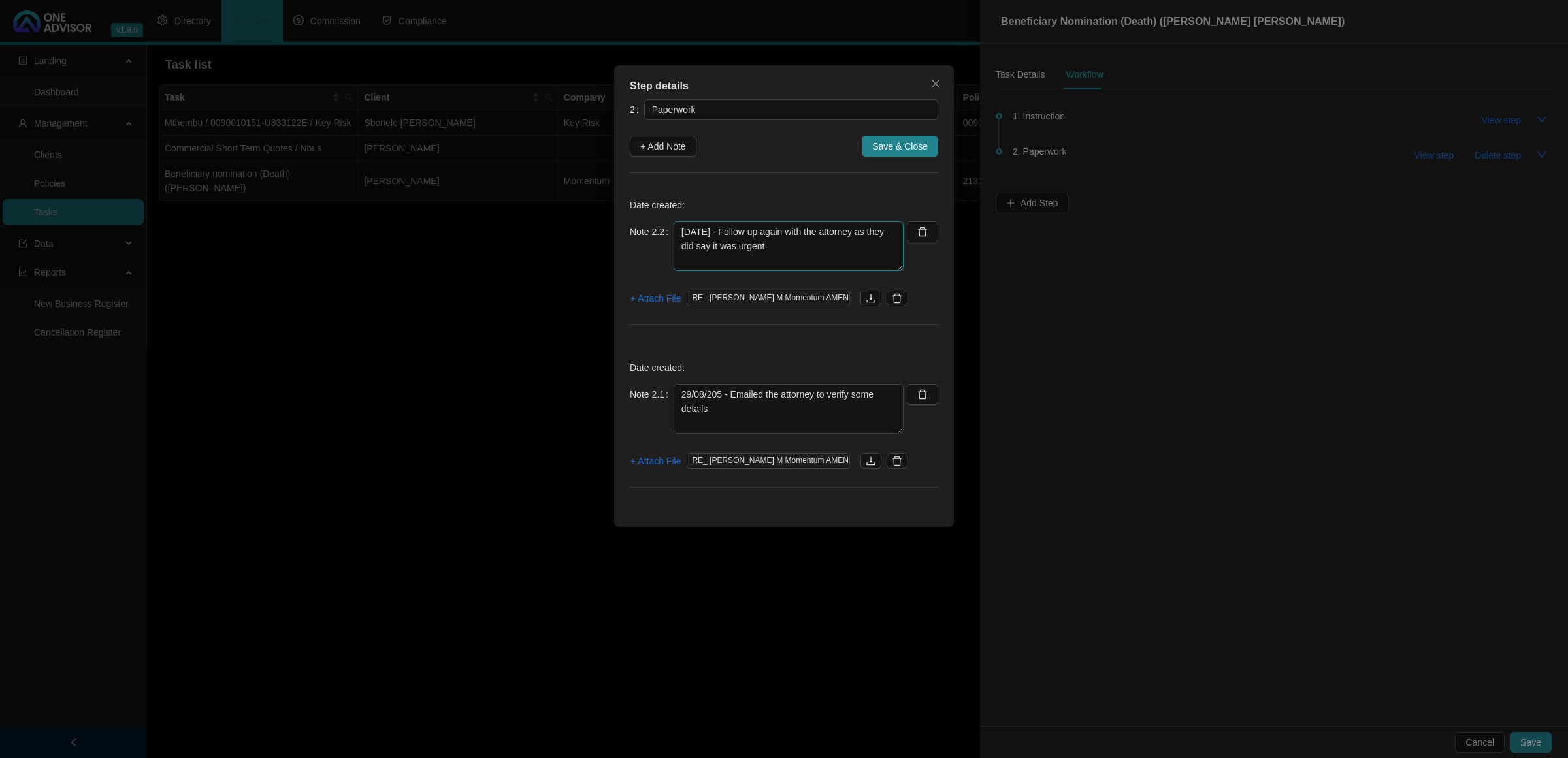
click at [798, 248] on textarea "[DATE] - Follow up again with the attorney as they did say it was urgent" at bounding box center [788, 247] width 230 height 50
click at [1419, 243] on div "Step details 2 Paperwork + Add Note Save & Close Date created: Note 2.2 [DATE] …" at bounding box center [784, 379] width 1568 height 758
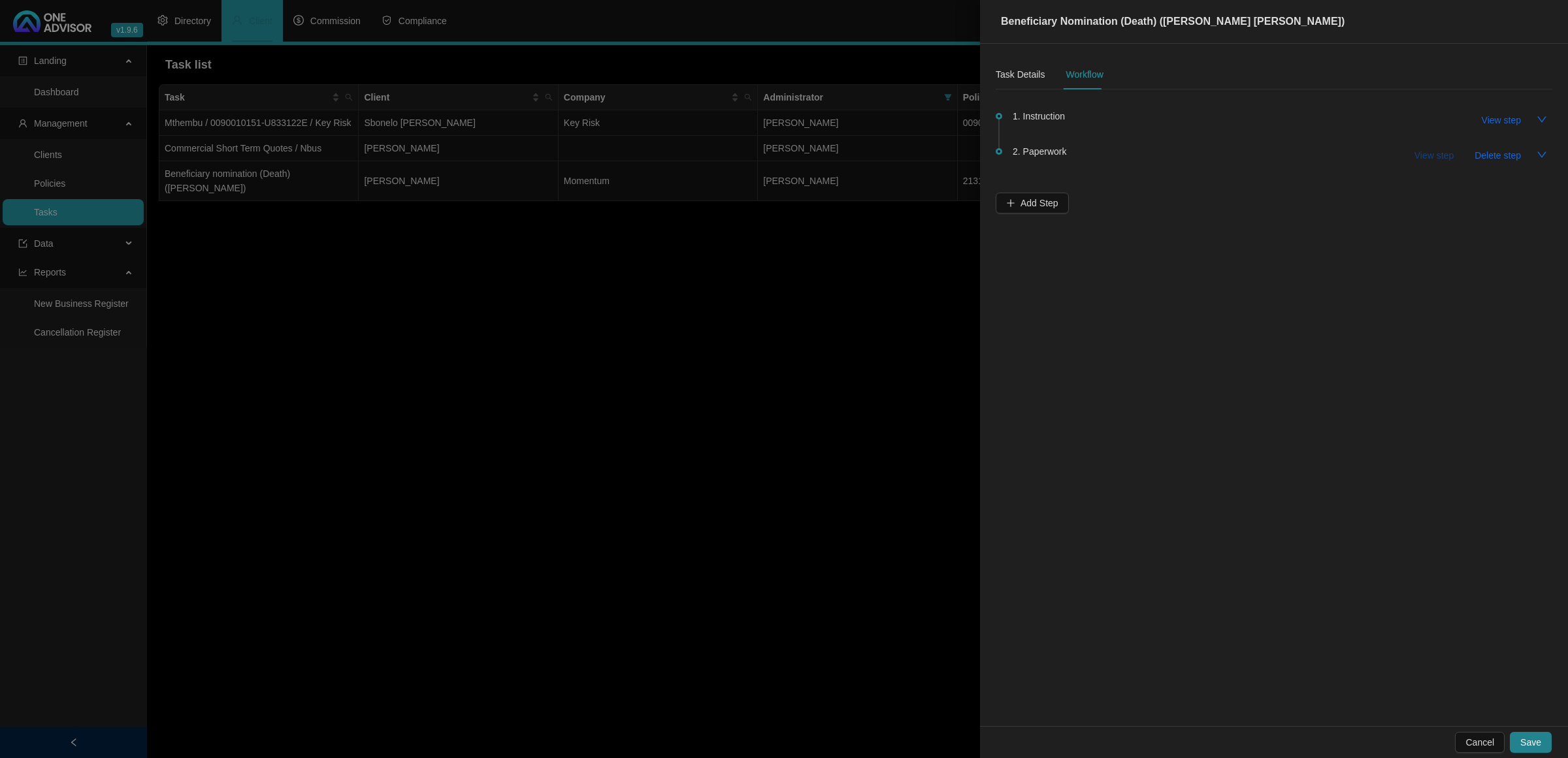
click at [1437, 160] on span "View step" at bounding box center [1433, 155] width 39 height 14
type textarea "29/08/205 - Emailed the attorney to verify some details"
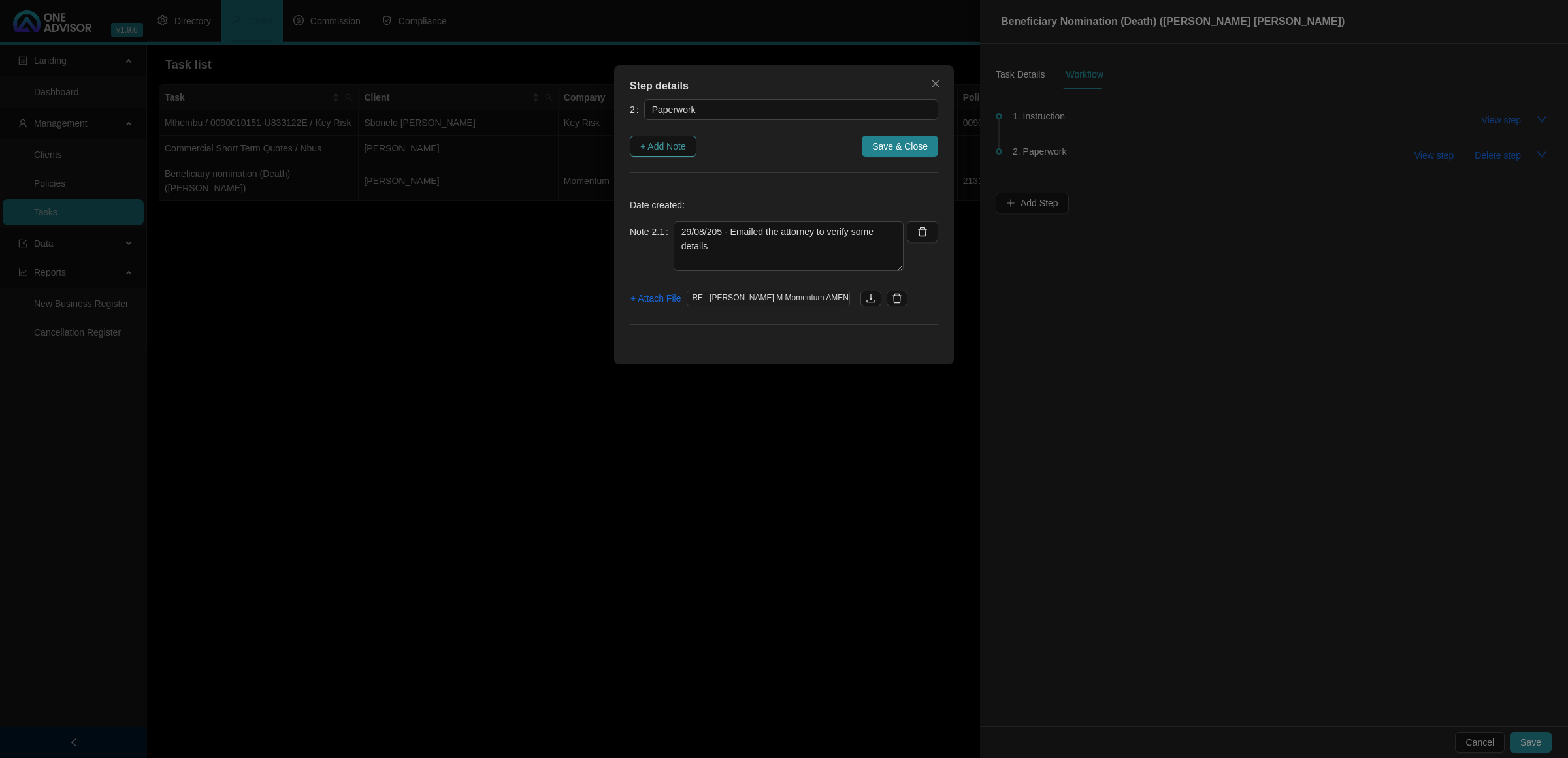
click at [678, 141] on span "+ Add Note" at bounding box center [663, 146] width 46 height 14
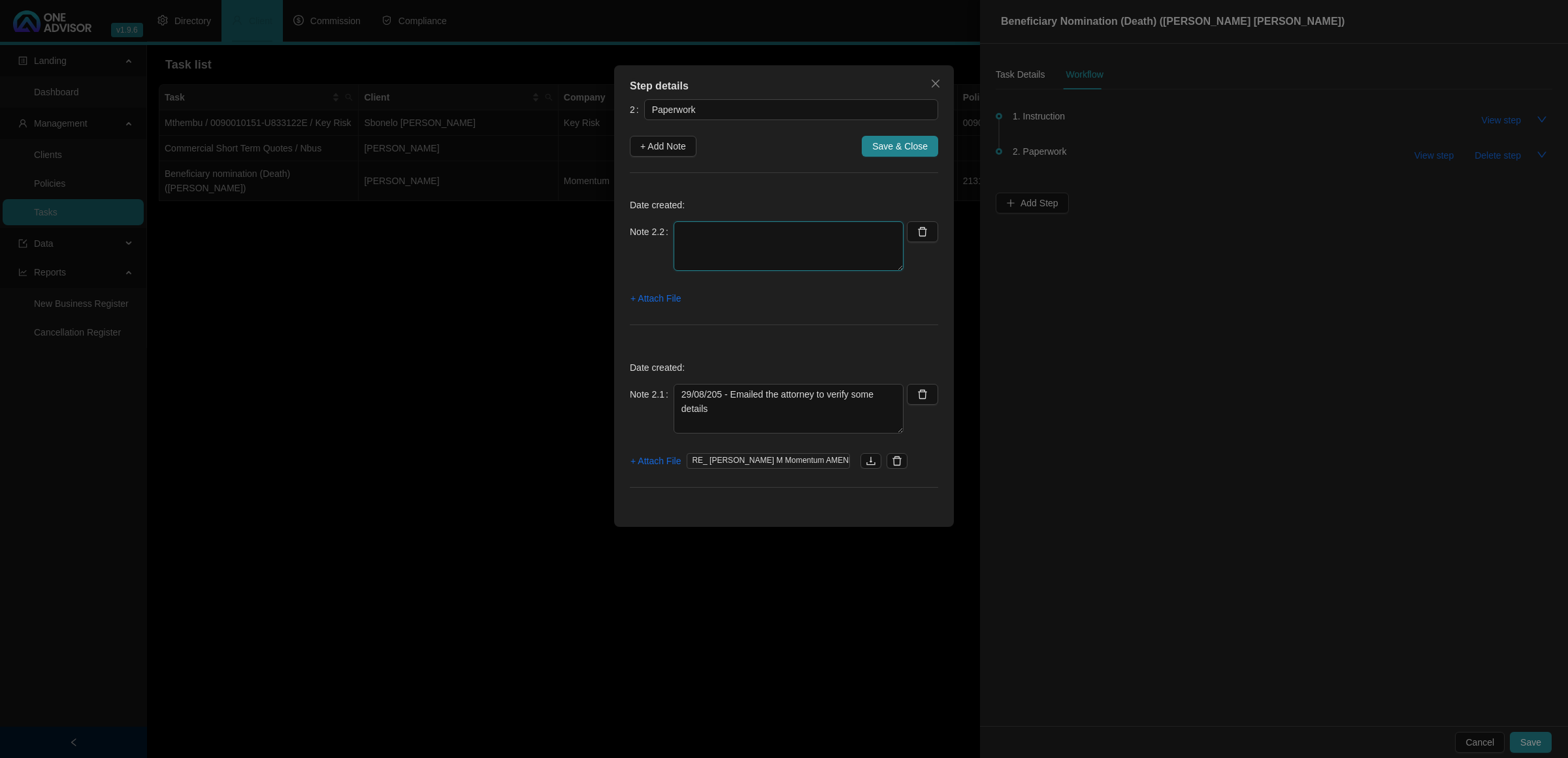
click at [721, 250] on textarea at bounding box center [788, 247] width 230 height 50
click at [665, 298] on span "+ Attach File" at bounding box center [656, 298] width 51 height 14
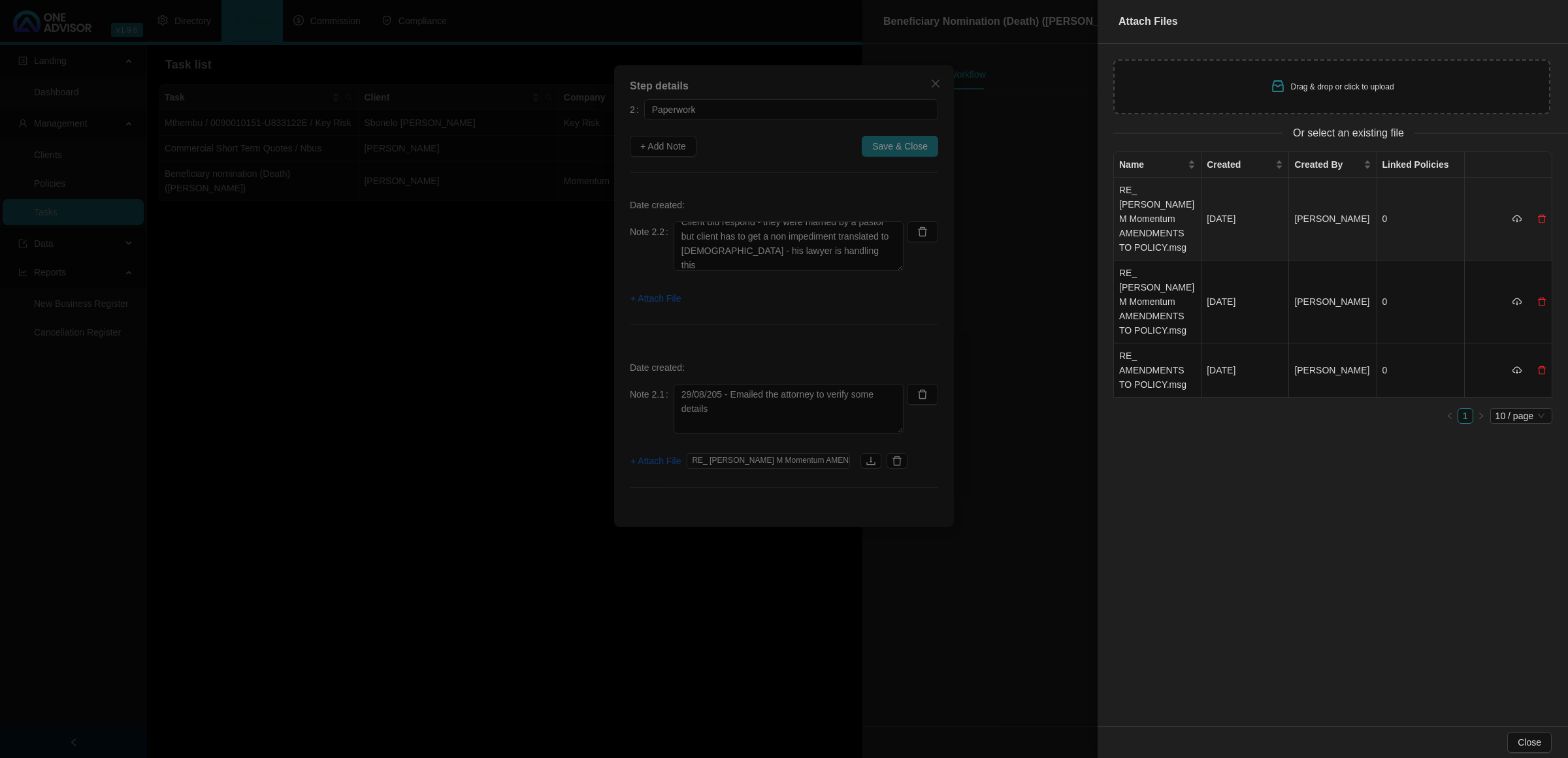
click at [1134, 216] on td "RE_ [PERSON_NAME] M Momentum AMENDMENTS TO POLICY.msg" at bounding box center [1157, 219] width 88 height 83
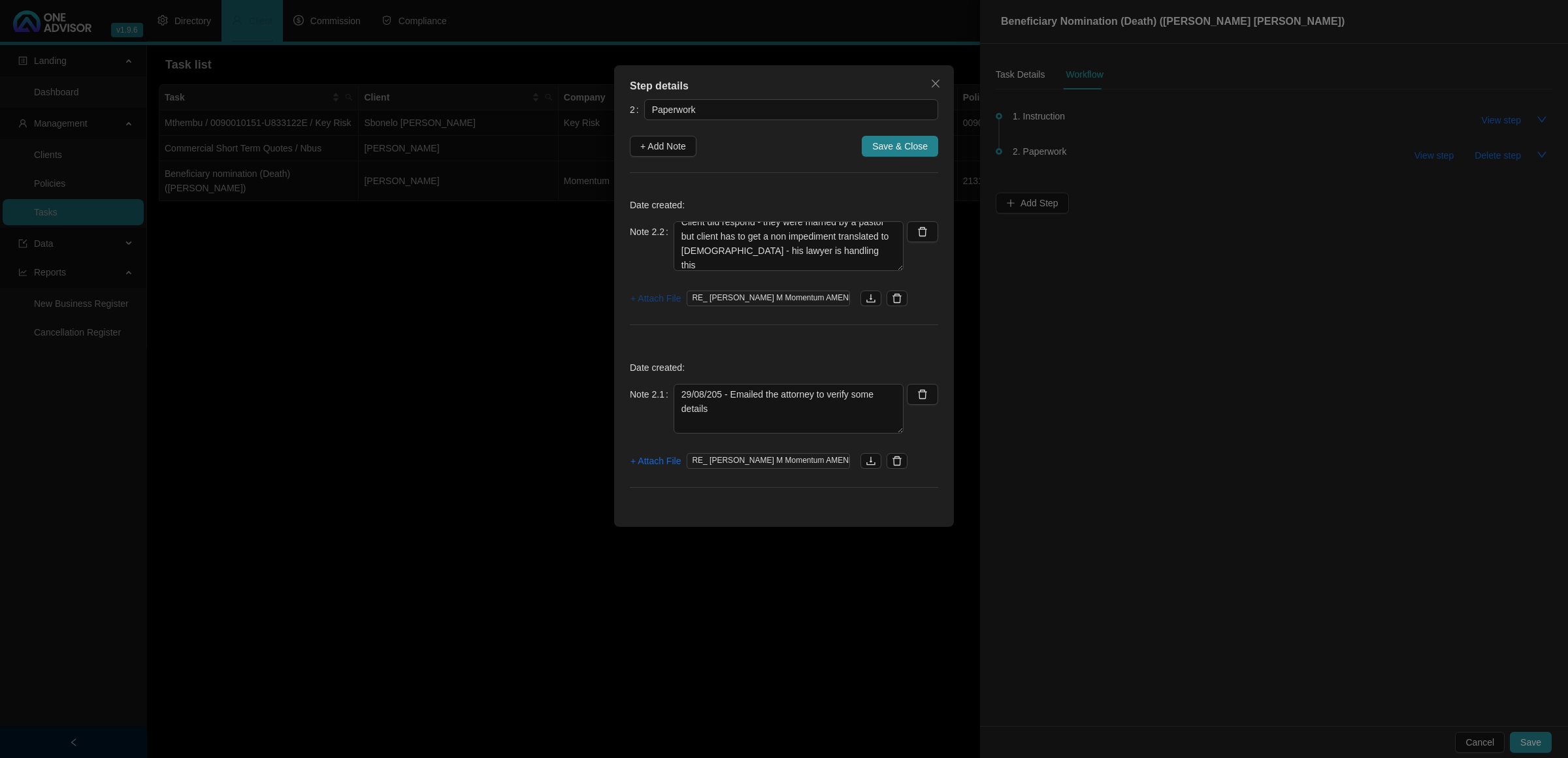
click at [670, 297] on span "+ Attach File" at bounding box center [656, 298] width 51 height 14
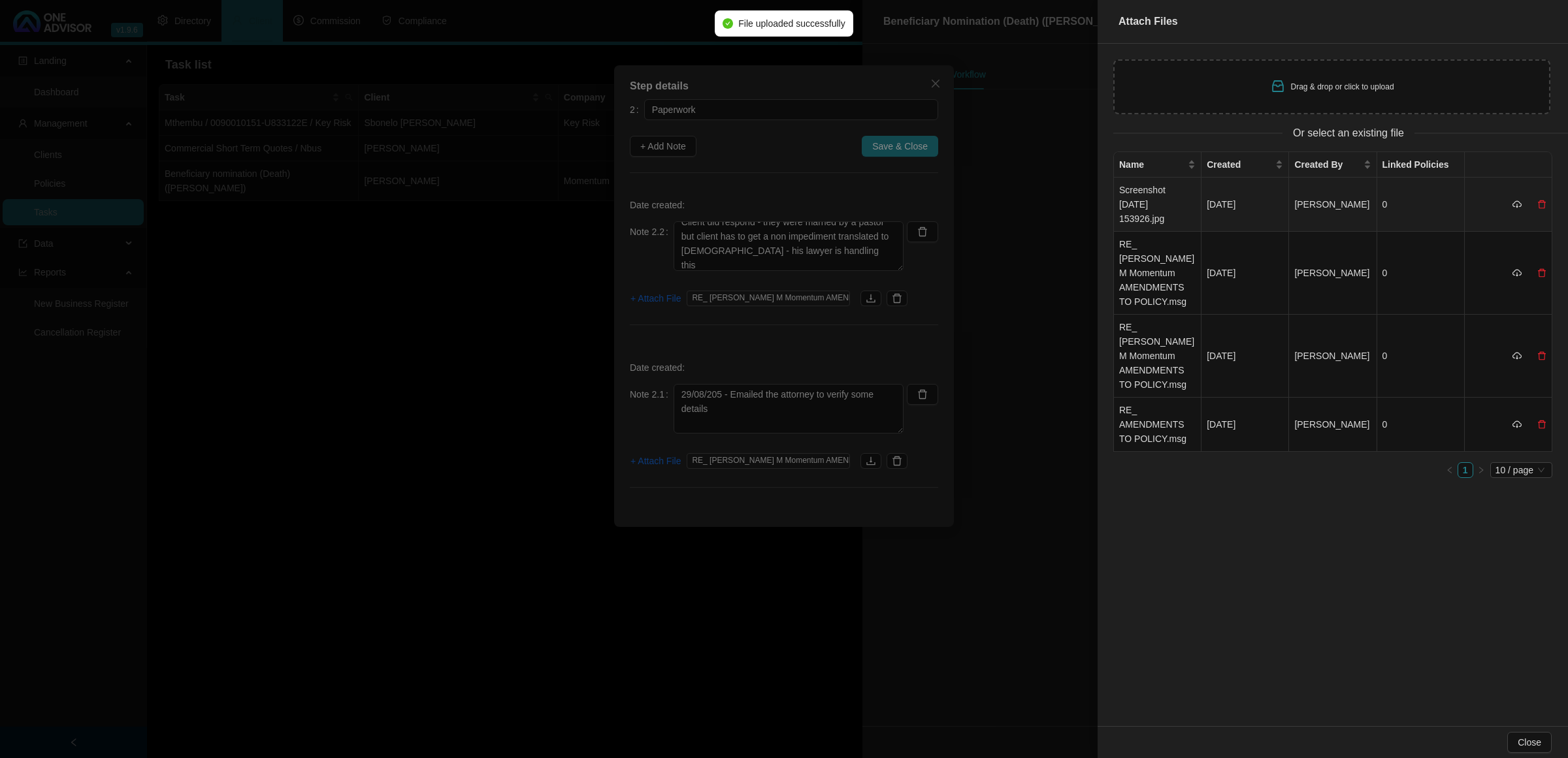
click at [1135, 197] on td "Screenshot [DATE] 153926.jpg" at bounding box center [1157, 205] width 88 height 54
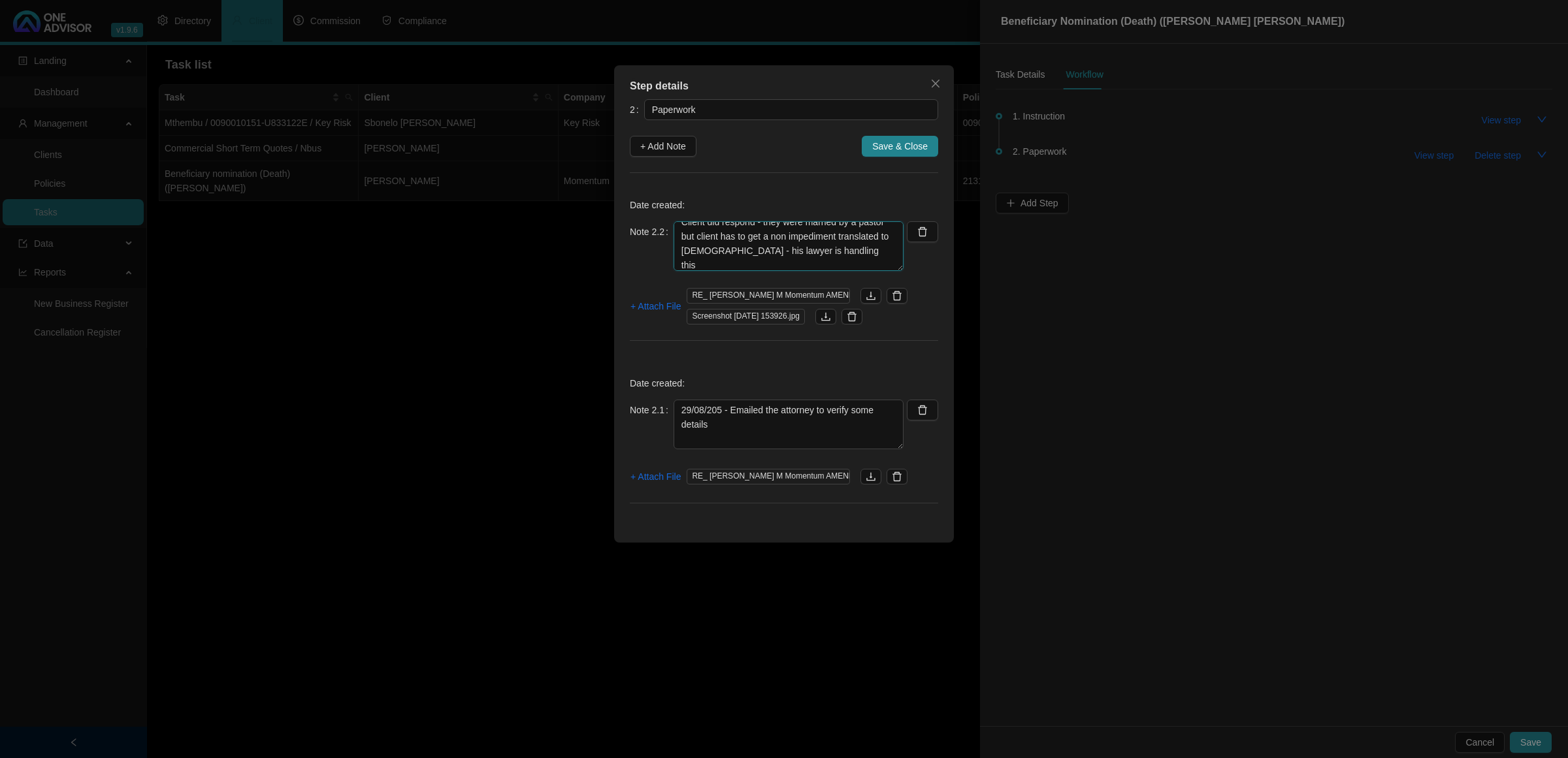
drag, startPoint x: 843, startPoint y: 267, endPoint x: 824, endPoint y: 368, distance: 102.8
click at [824, 368] on div "2 Paperwork + Add Note Save & Close Date created: Note 2.2 [DATE] - Follow up w…" at bounding box center [784, 309] width 308 height 420
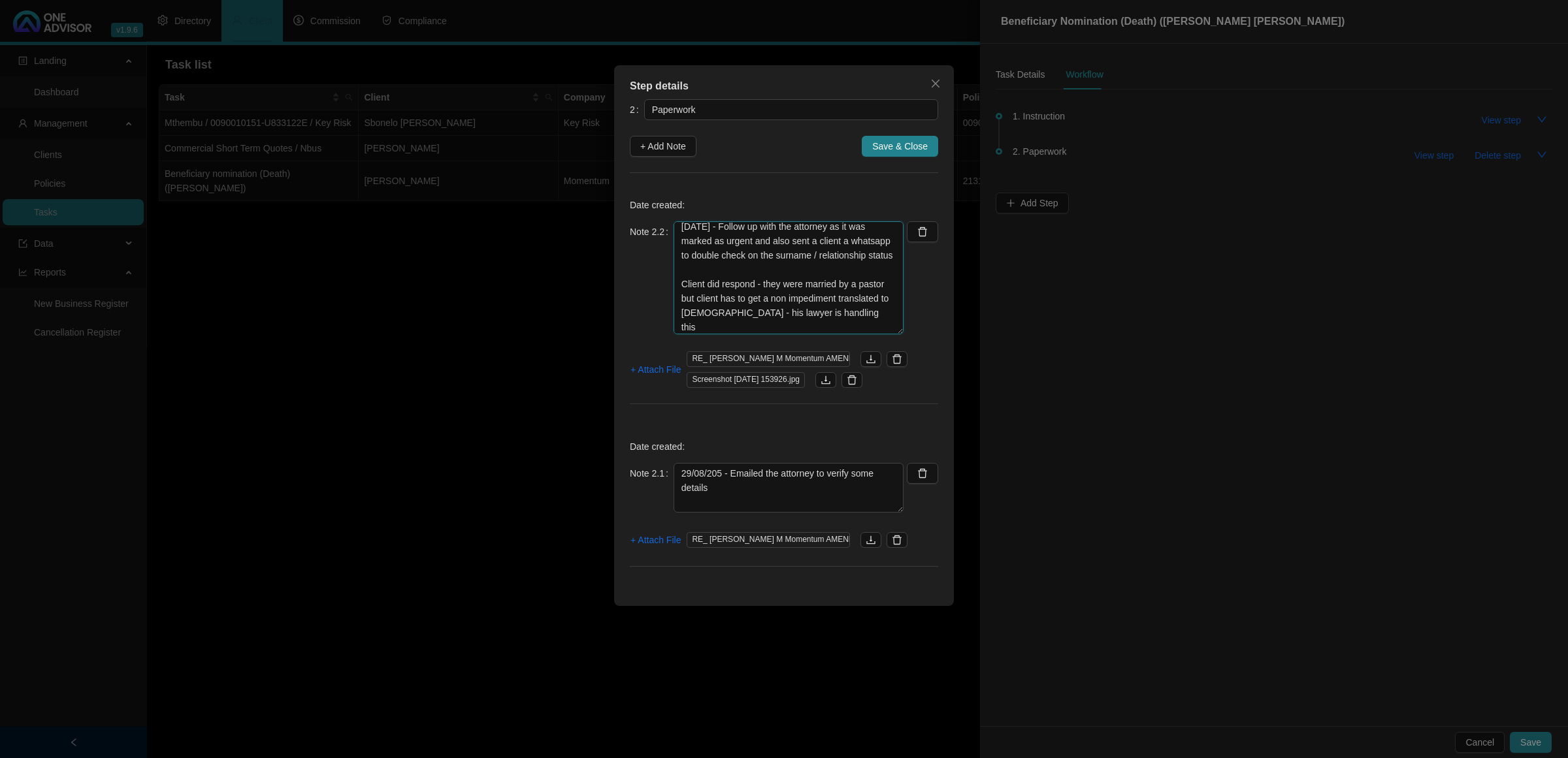
scroll to position [0, 0]
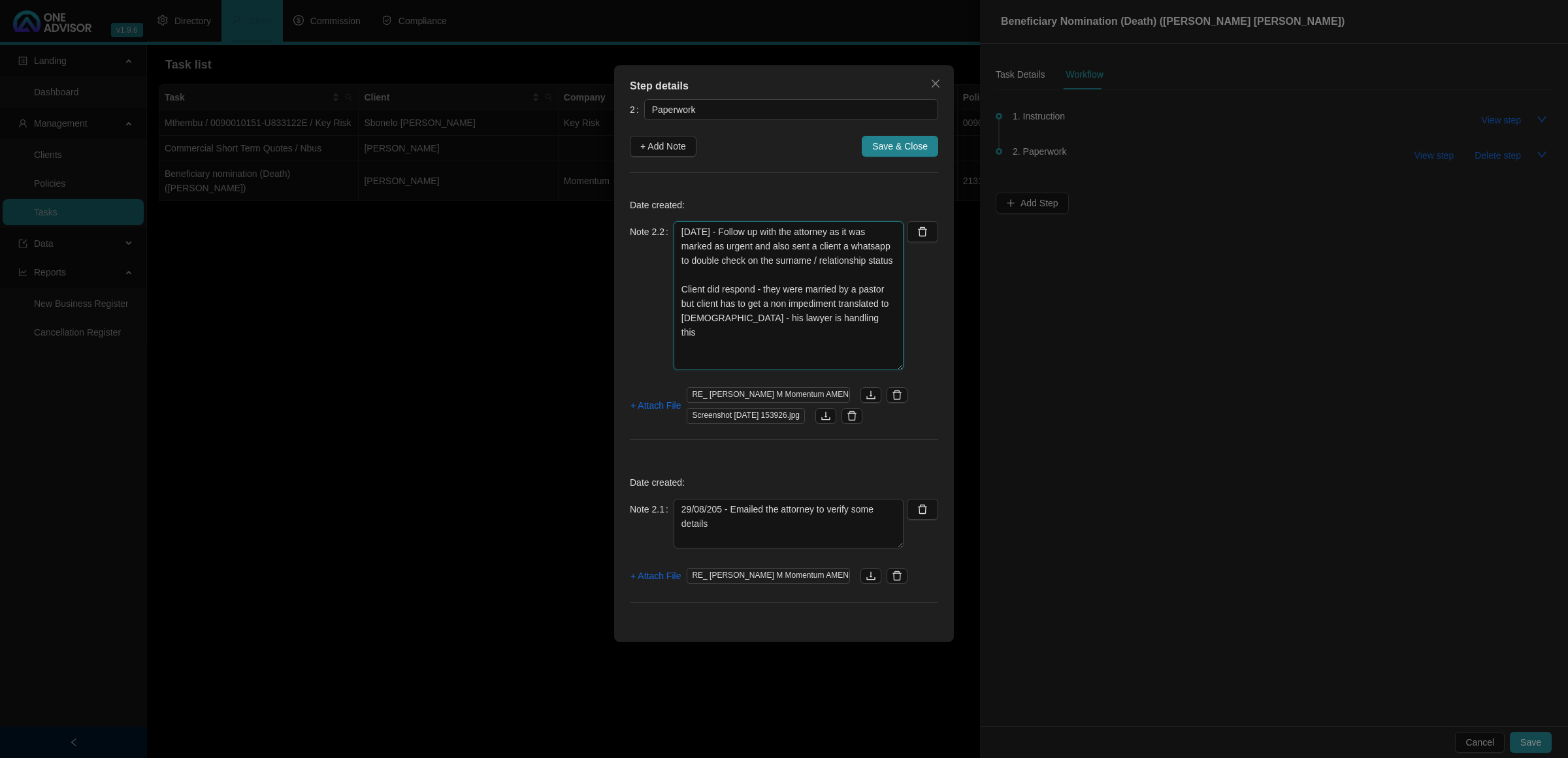
drag, startPoint x: 899, startPoint y: 269, endPoint x: 882, endPoint y: 358, distance: 90.6
click at [885, 364] on textarea "[DATE] - Follow up with the attorney as it was marked as urgent and also sent a…" at bounding box center [788, 296] width 230 height 149
click at [831, 320] on textarea "[DATE] - Follow up with the attorney as it was marked as urgent and also sent a…" at bounding box center [788, 294] width 230 height 145
type textarea "[DATE] - Follow up with the attorney as it was marked as urgent and also sent a…"
click at [889, 145] on span "Save & Close" at bounding box center [899, 146] width 56 height 14
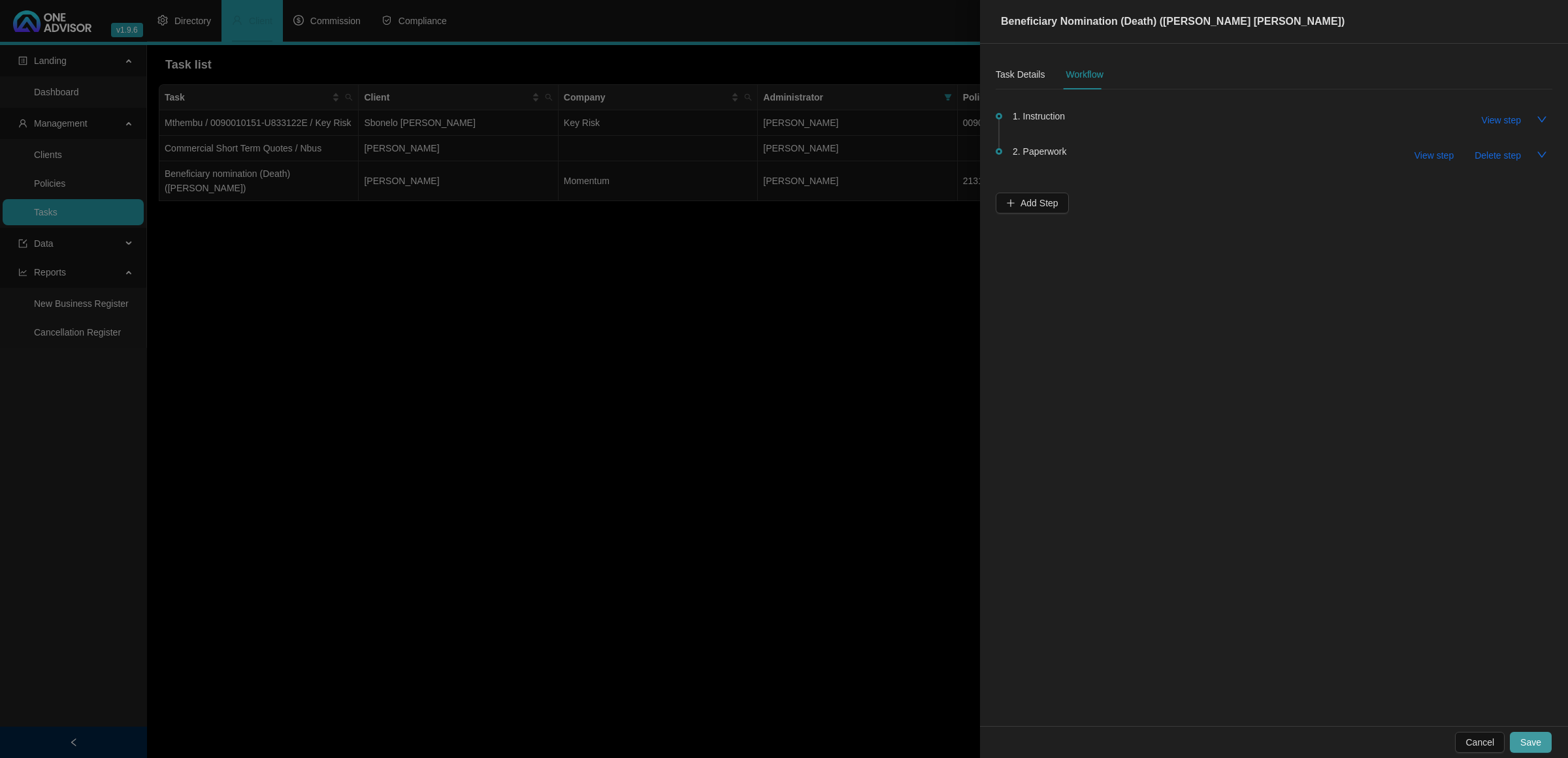
click at [1535, 740] on span "Save" at bounding box center [1530, 742] width 21 height 14
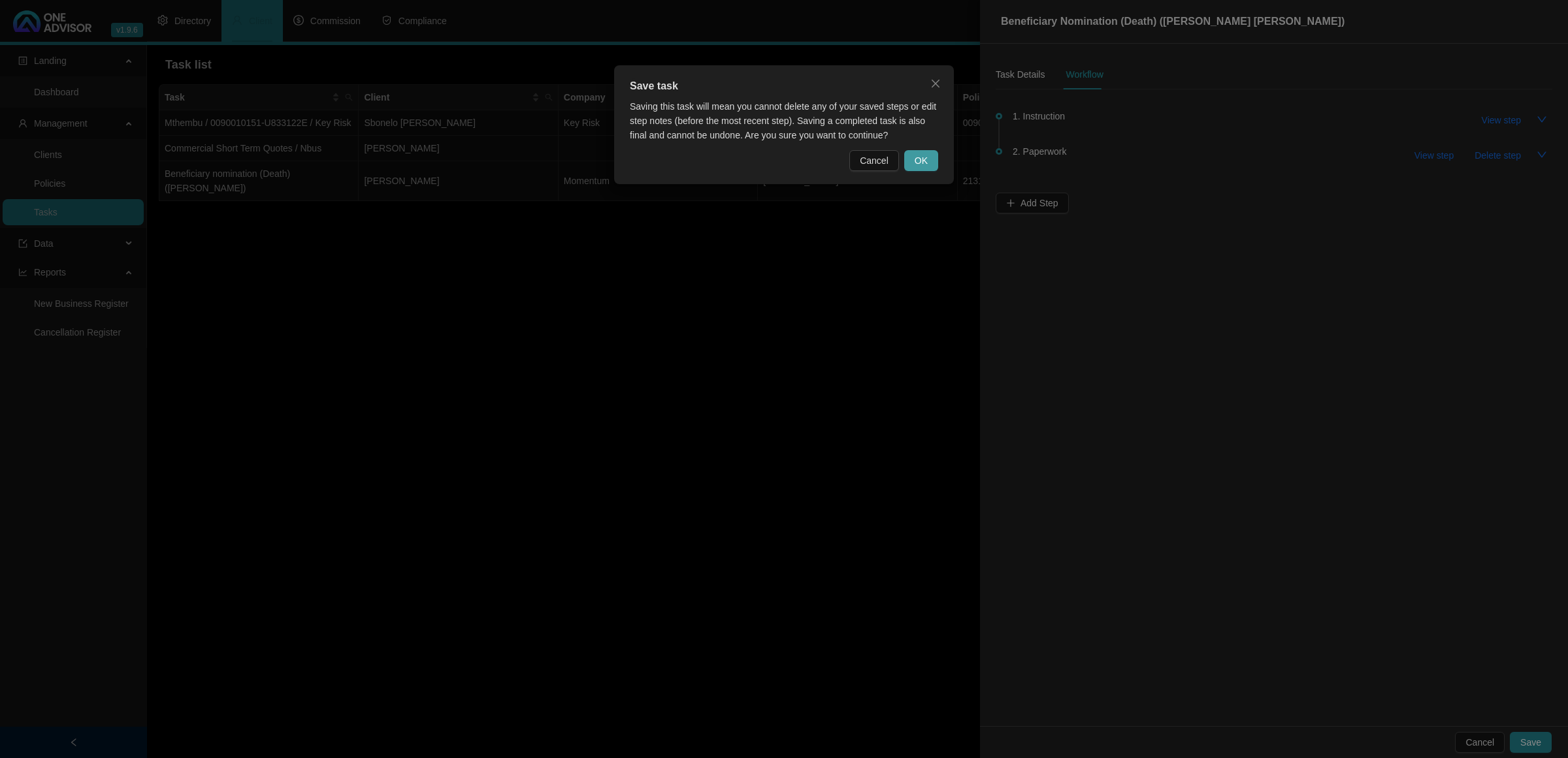
click at [910, 167] on button "OK" at bounding box center [921, 160] width 34 height 21
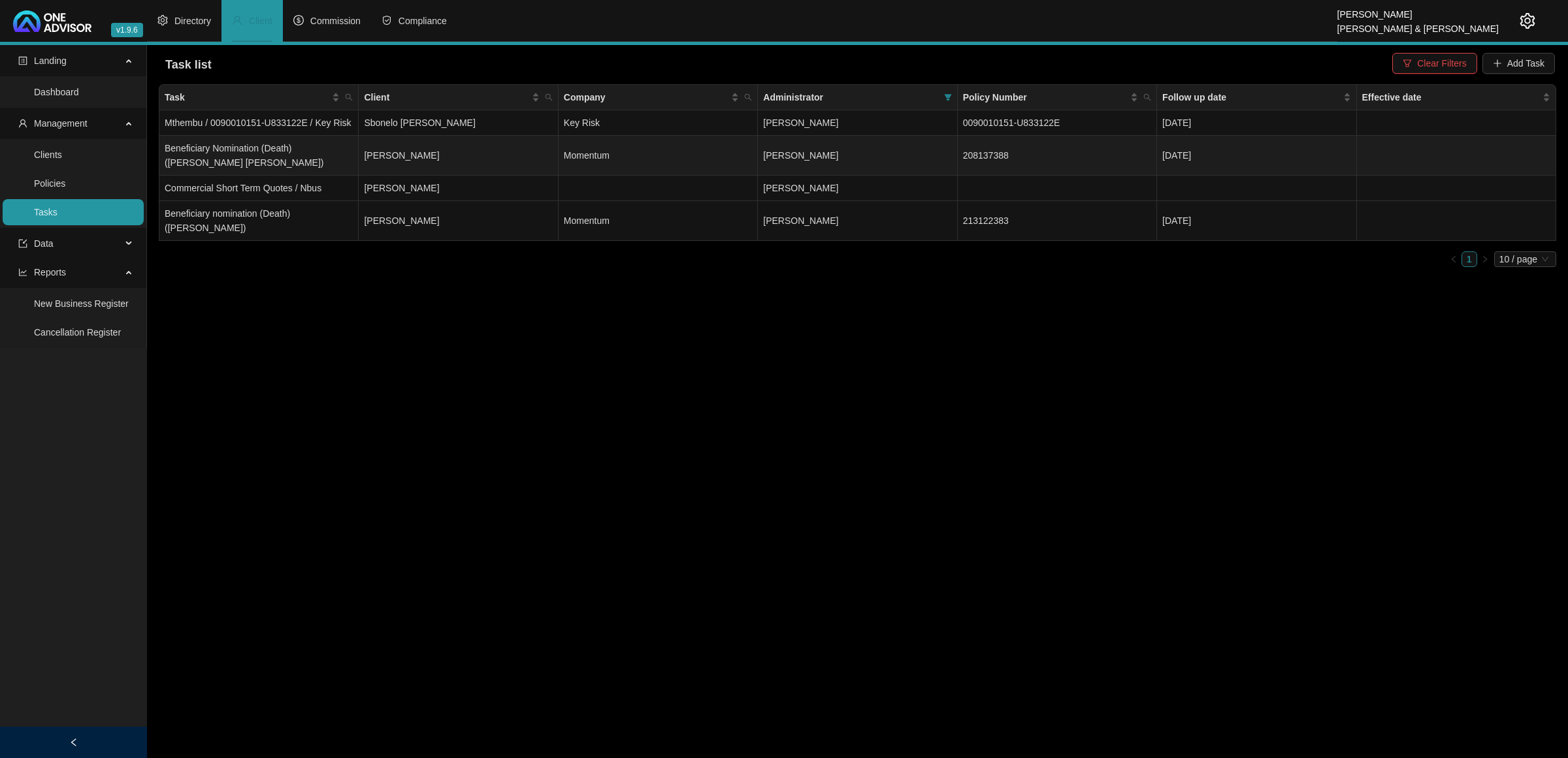
click at [497, 162] on td "[PERSON_NAME]" at bounding box center [458, 156] width 199 height 40
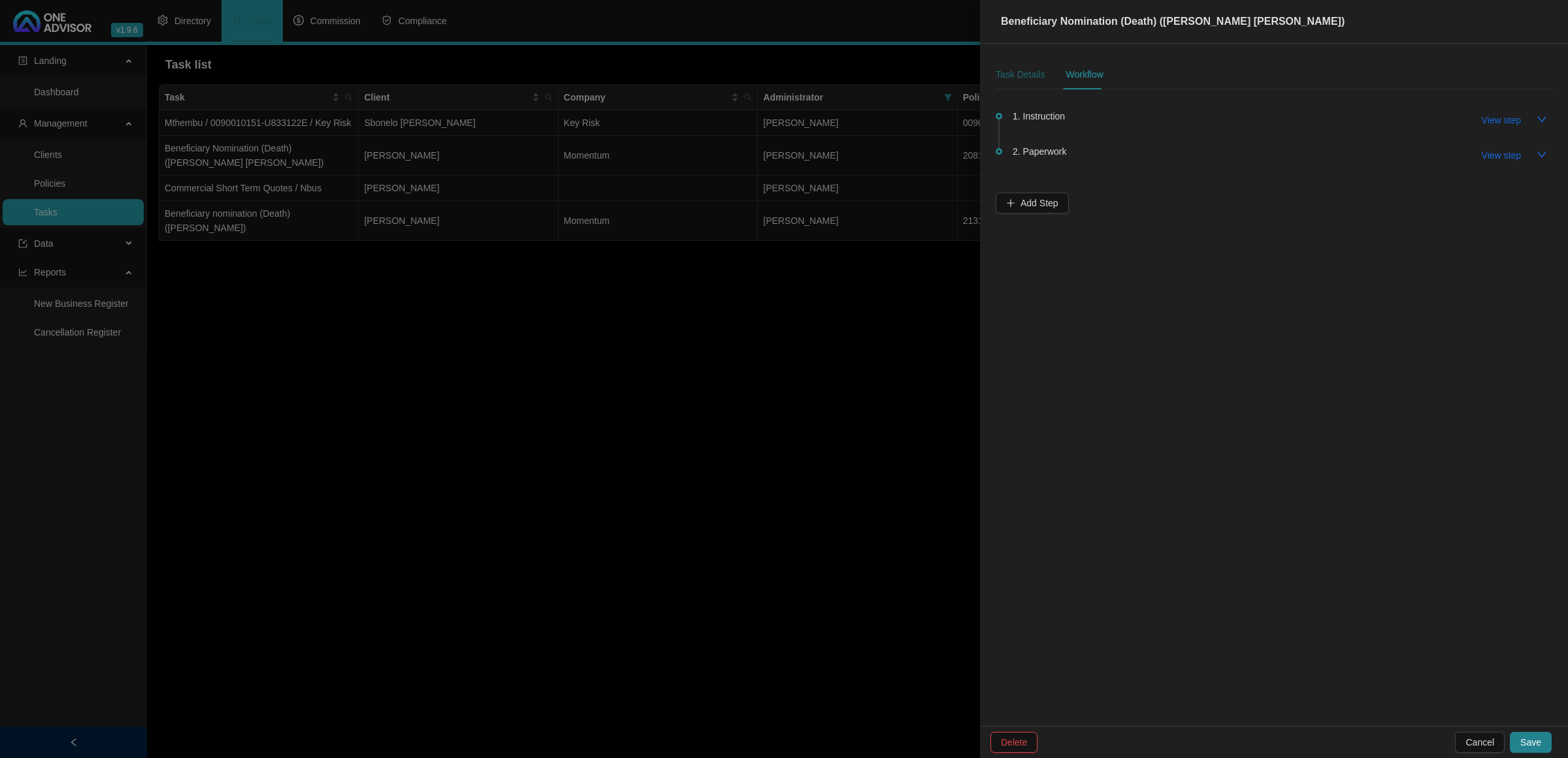
click at [1020, 81] on div "Task Details" at bounding box center [1020, 75] width 49 height 14
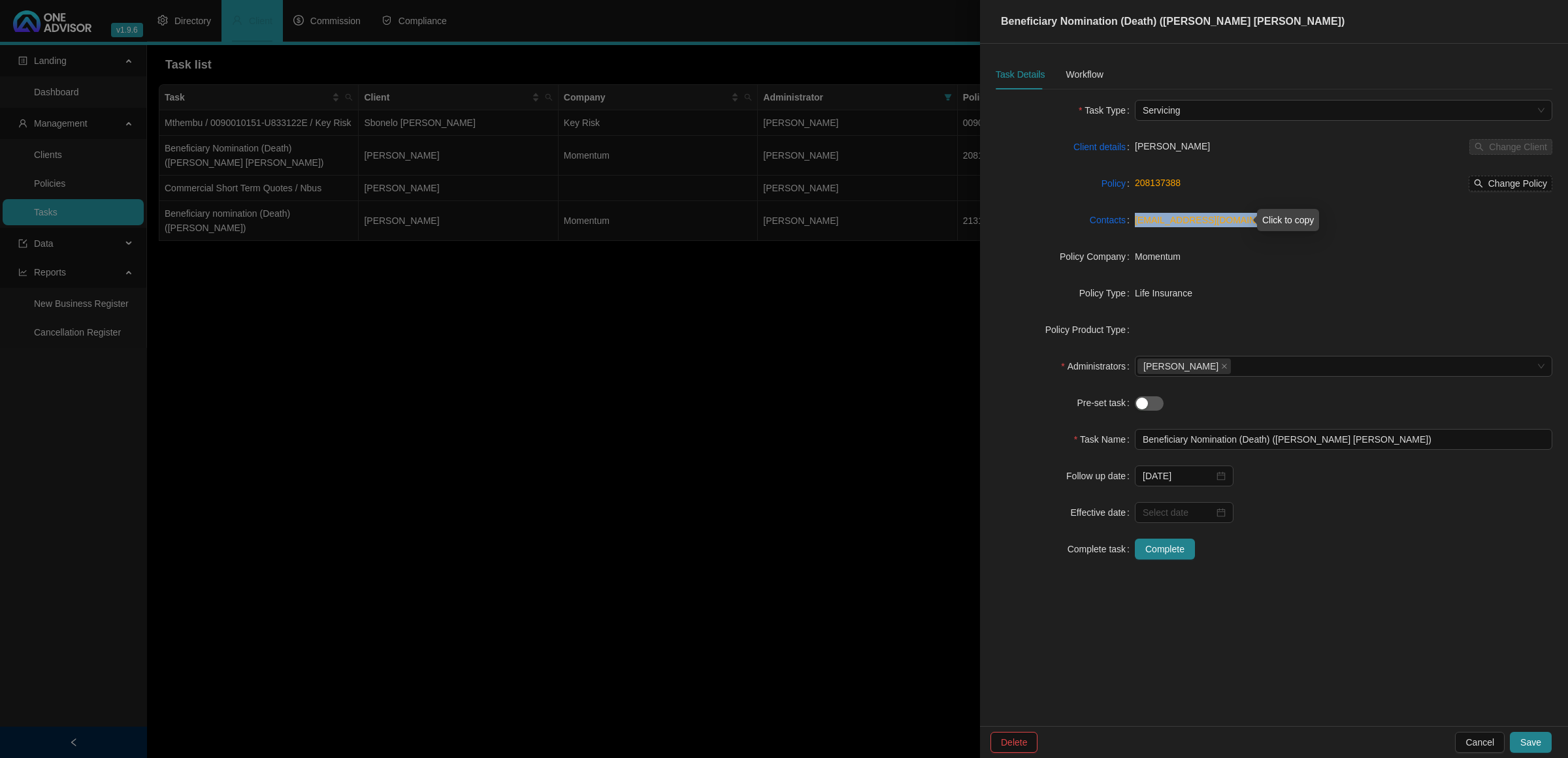
drag, startPoint x: 1253, startPoint y: 220, endPoint x: 1135, endPoint y: 226, distance: 118.2
click at [1135, 226] on div "[EMAIL_ADDRESS][DOMAIN_NAME]" at bounding box center [1343, 220] width 418 height 14
copy link "[EMAIL_ADDRESS][DOMAIN_NAME]"
click at [1066, 68] on div "Workflow" at bounding box center [1083, 75] width 37 height 14
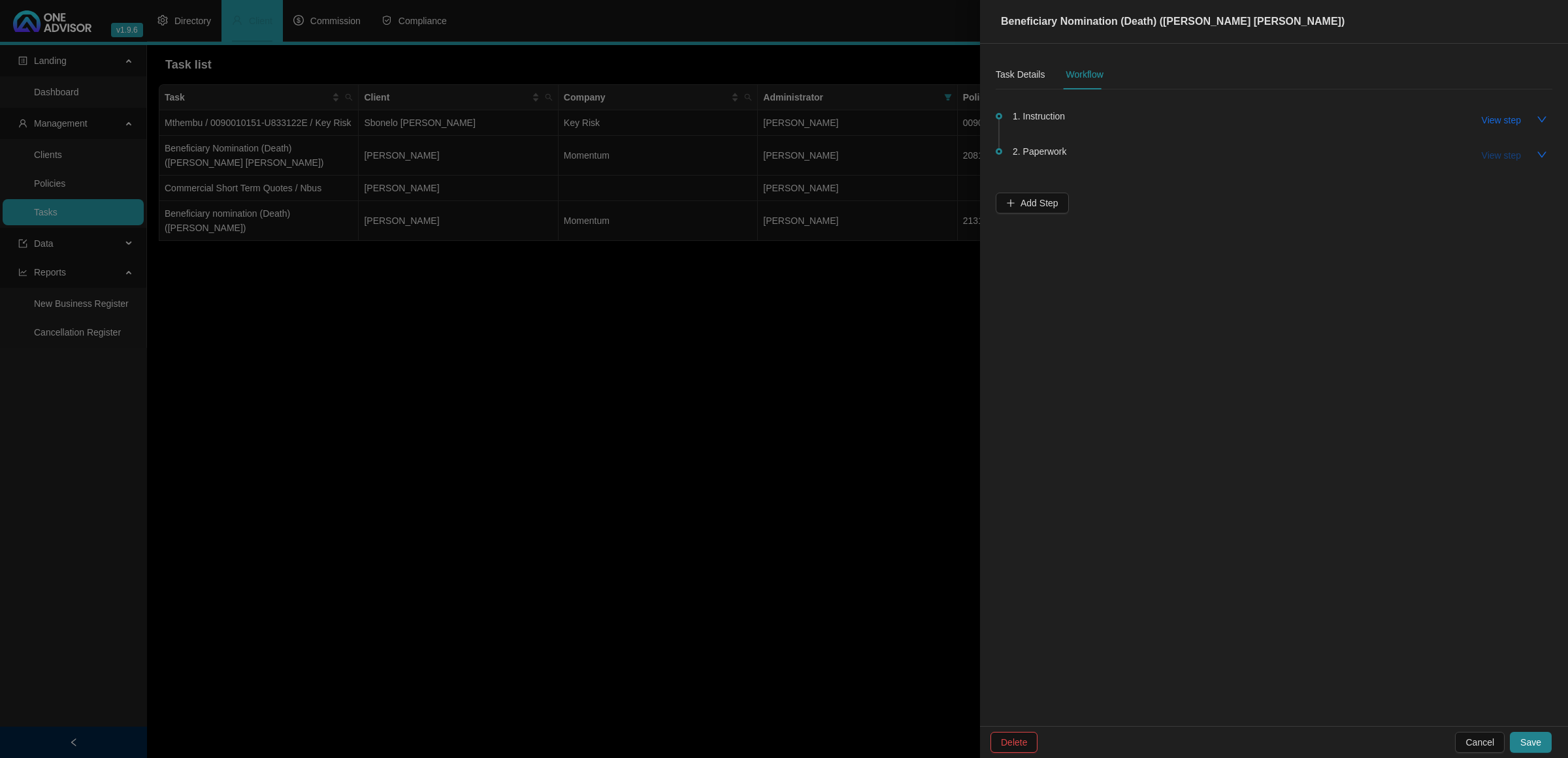
click at [1495, 158] on span "View step" at bounding box center [1500, 155] width 39 height 14
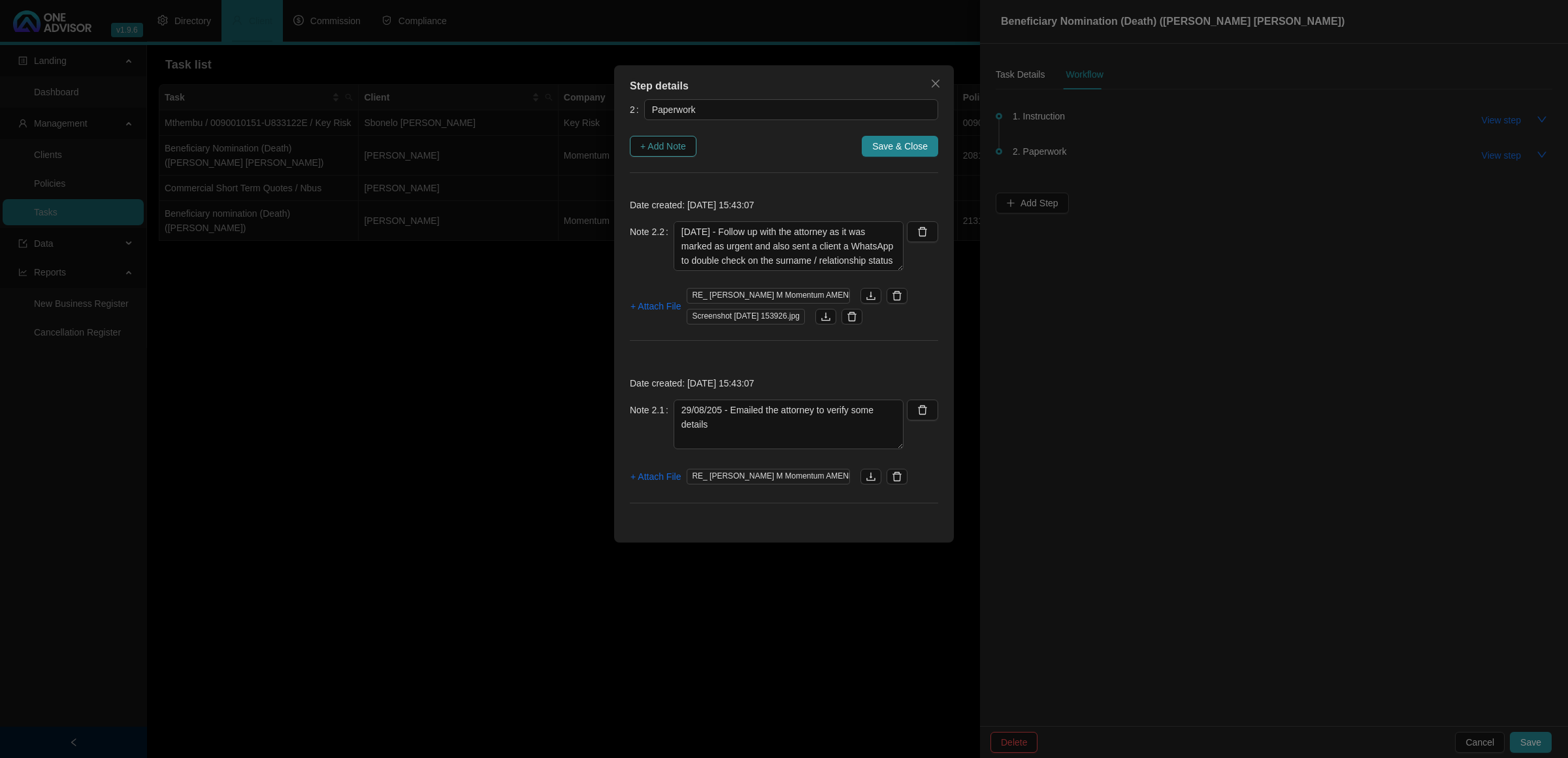
click at [671, 141] on span "+ Add Note" at bounding box center [663, 146] width 46 height 14
type textarea "[DATE] - Follow up with the attorney as it was marked as urgent and also sent a…"
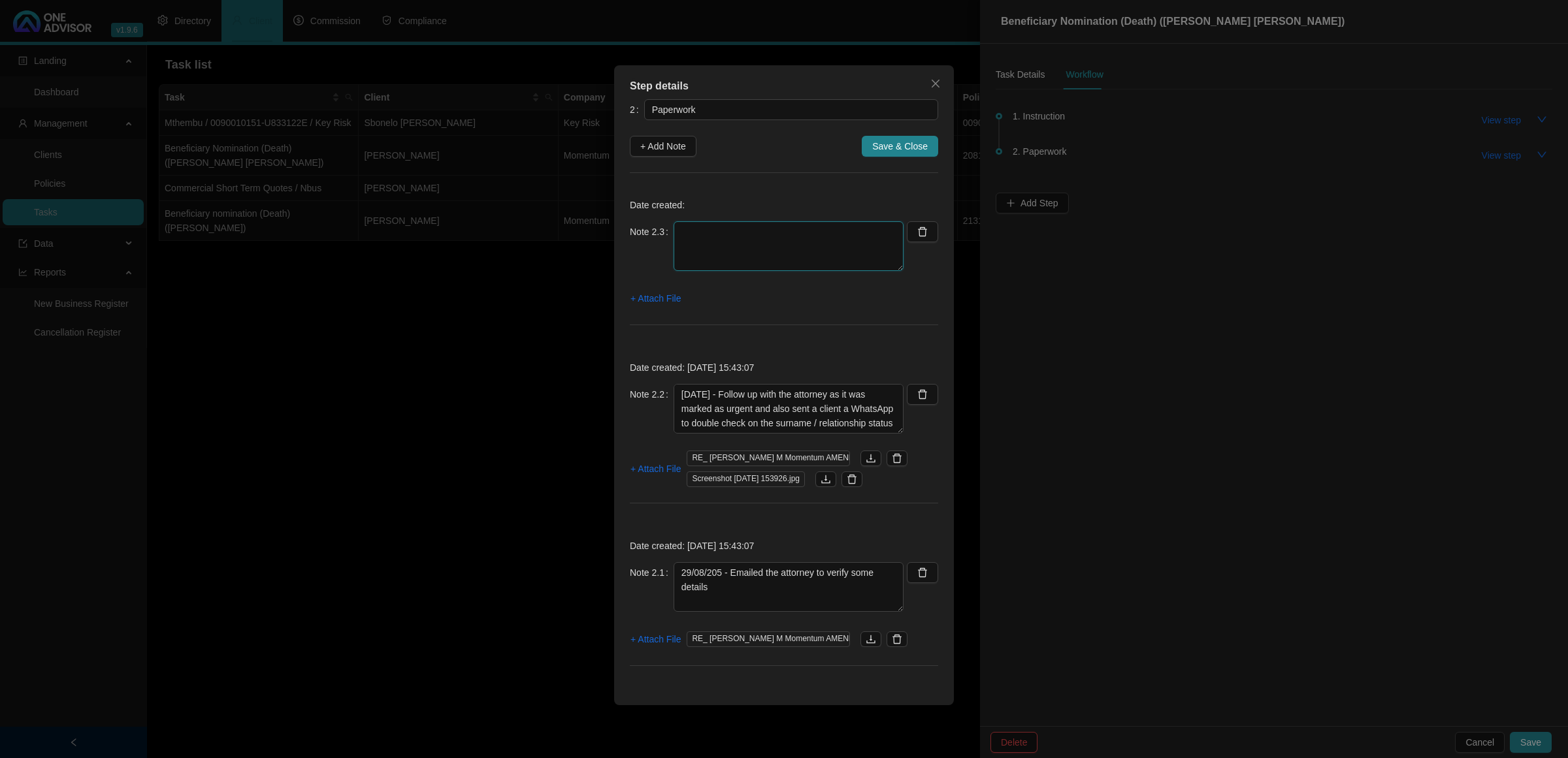
click at [710, 227] on textarea at bounding box center [788, 247] width 230 height 50
type textarea "[DATE]- Sent the form to the client via Msign"
click at [652, 292] on span "+ Attach File" at bounding box center [656, 298] width 51 height 14
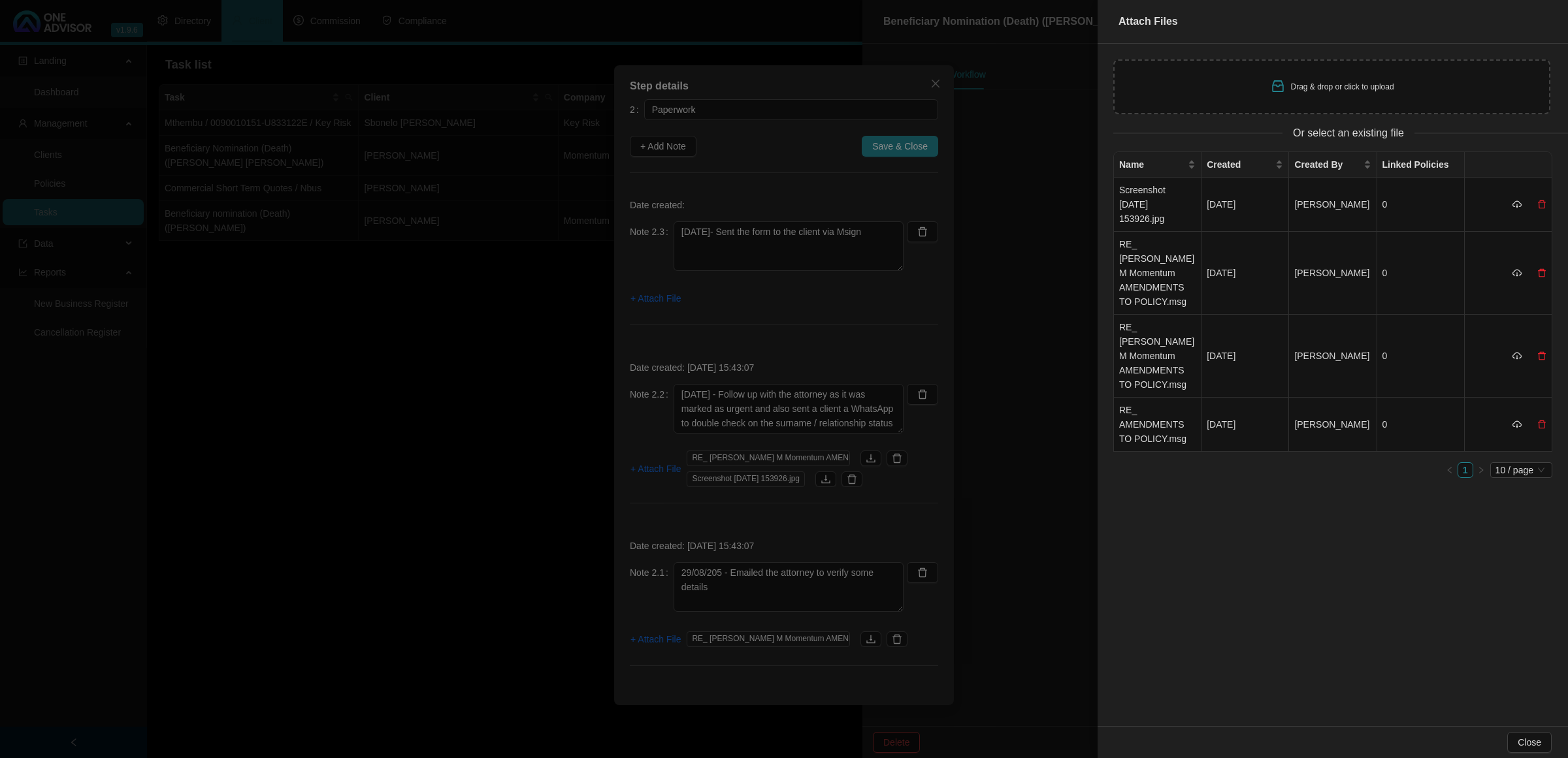
click at [1334, 74] on div "Drag & drop or click to upload" at bounding box center [1331, 87] width 437 height 55
type input "C:\fakepath\Screenshot [DATE] 154800.jpg"
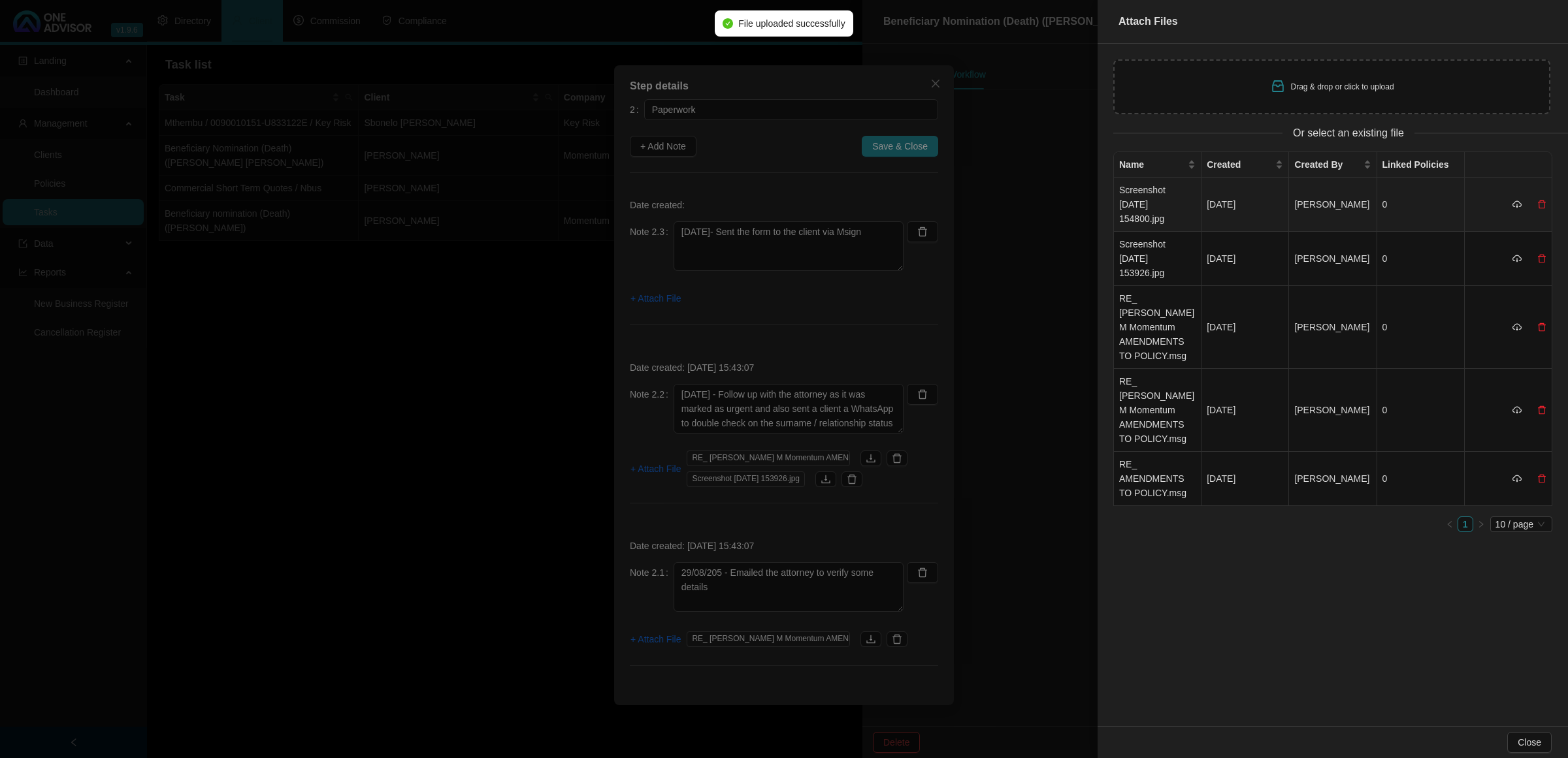
click at [1171, 201] on td "Screenshot [DATE] 154800.jpg" at bounding box center [1157, 205] width 88 height 54
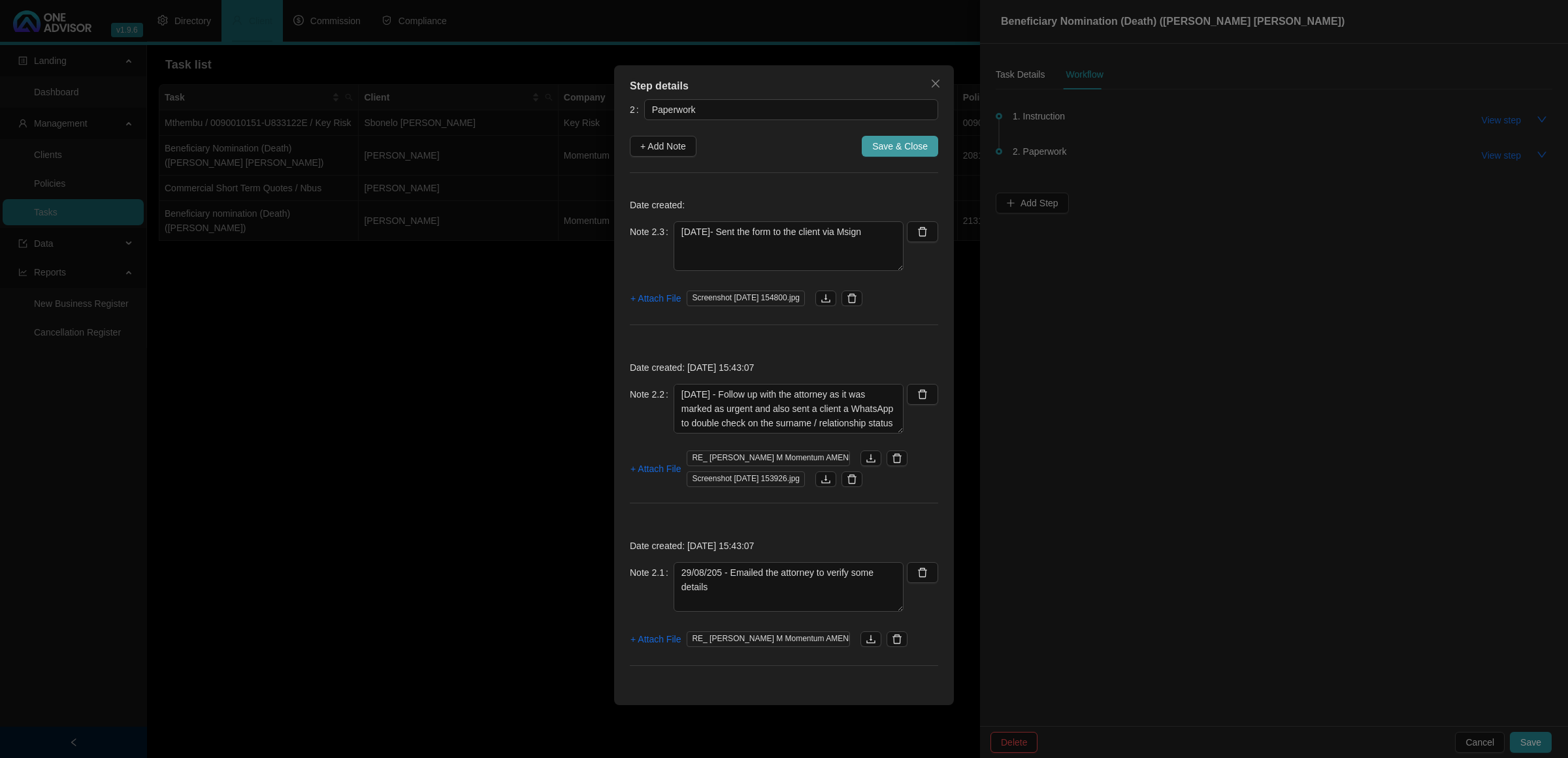
click at [896, 145] on span "Save & Close" at bounding box center [899, 146] width 56 height 14
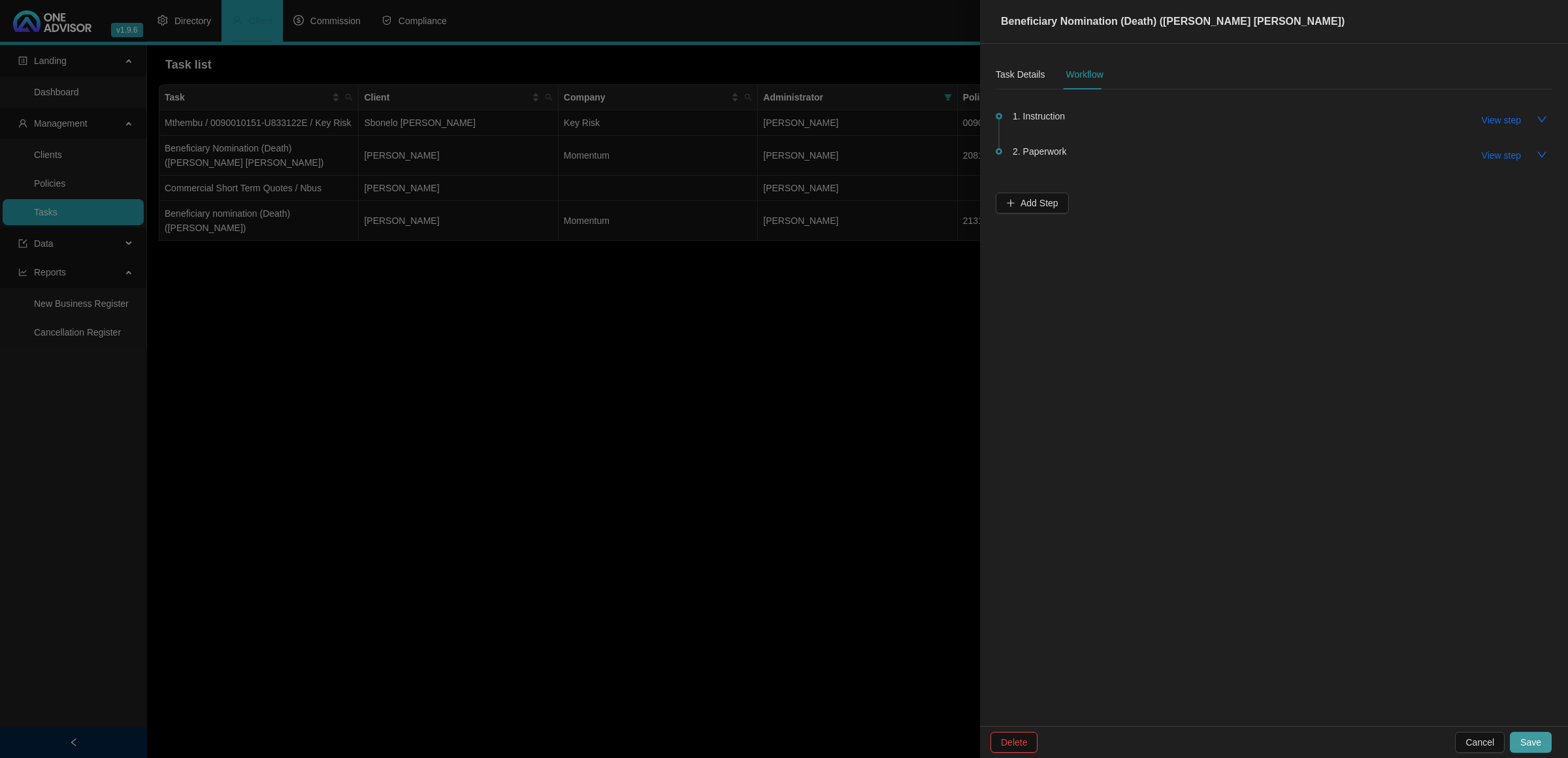
click at [1530, 735] on span "Save" at bounding box center [1530, 742] width 21 height 14
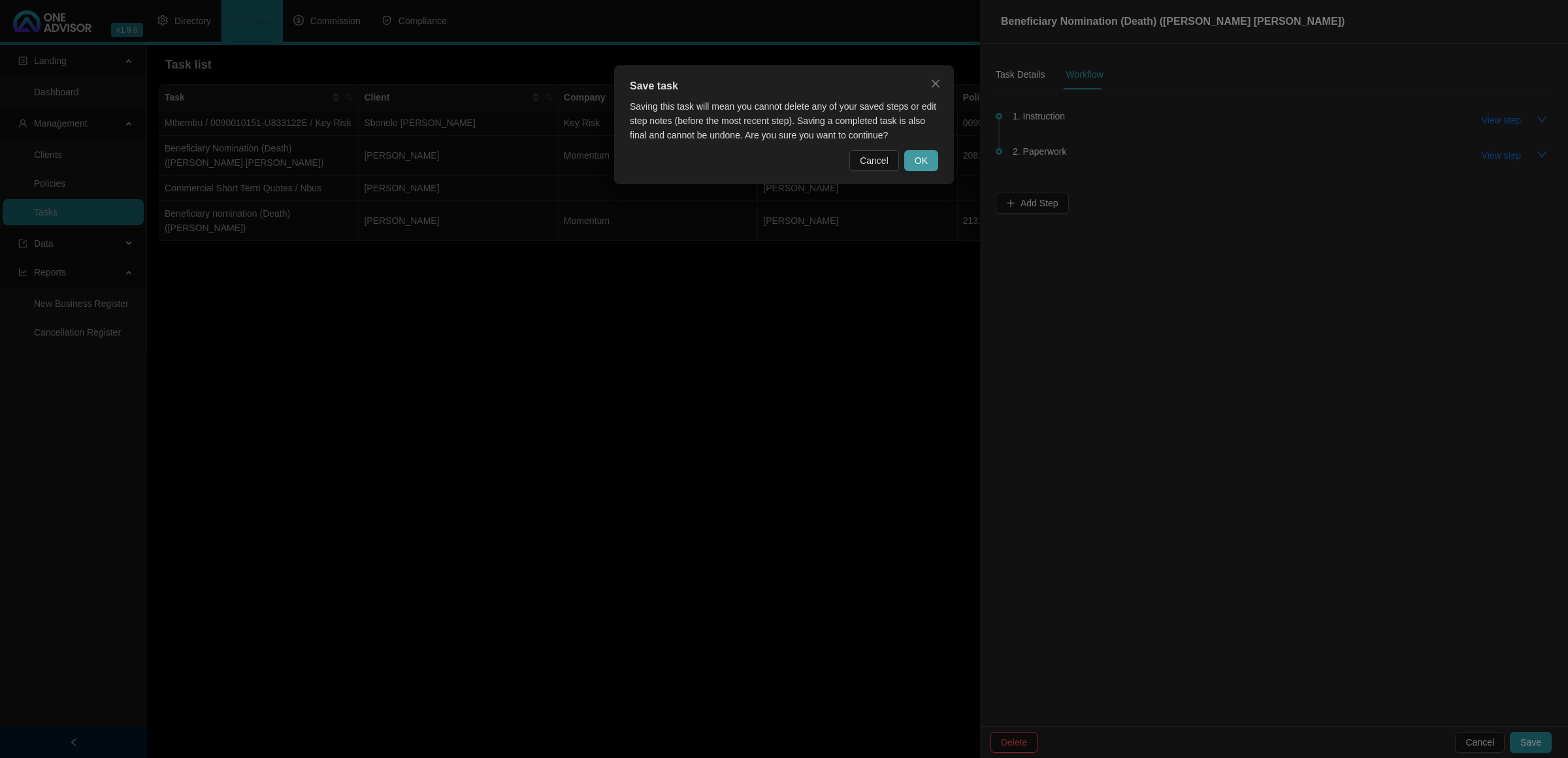
click at [918, 161] on span "OK" at bounding box center [920, 160] width 13 height 14
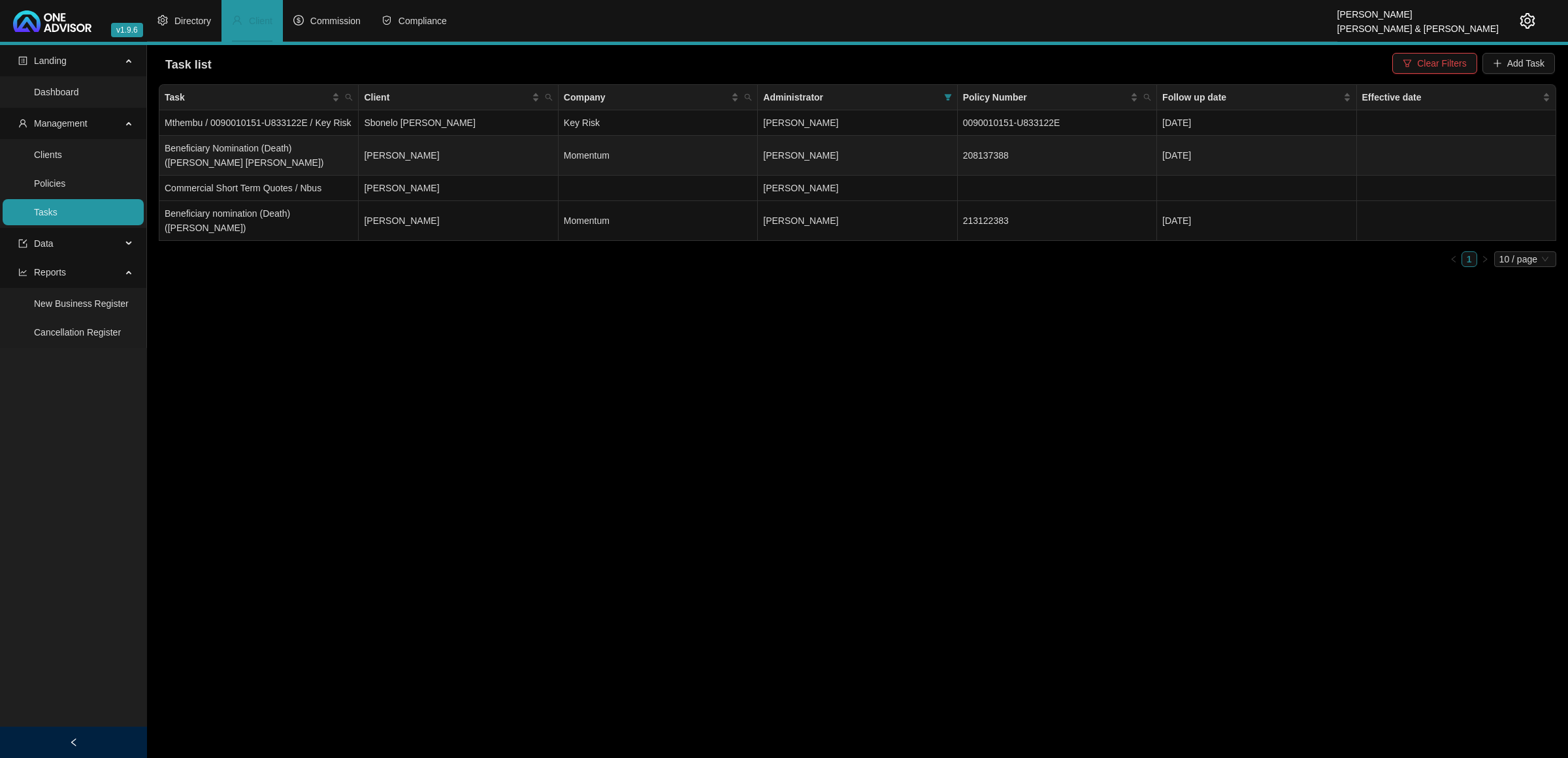
click at [412, 167] on td "[PERSON_NAME]" at bounding box center [458, 156] width 199 height 40
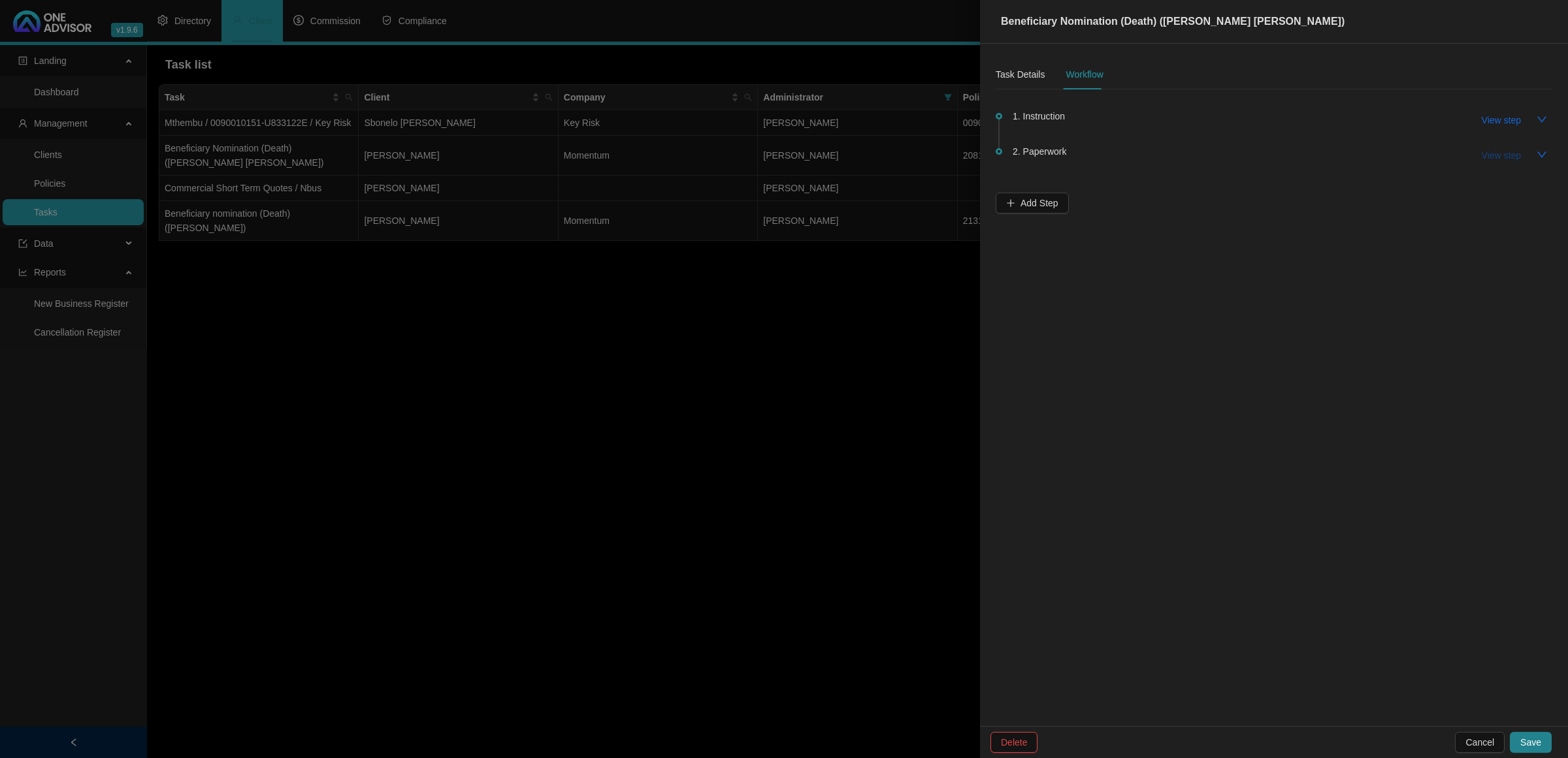
click at [1502, 157] on span "View step" at bounding box center [1500, 155] width 39 height 14
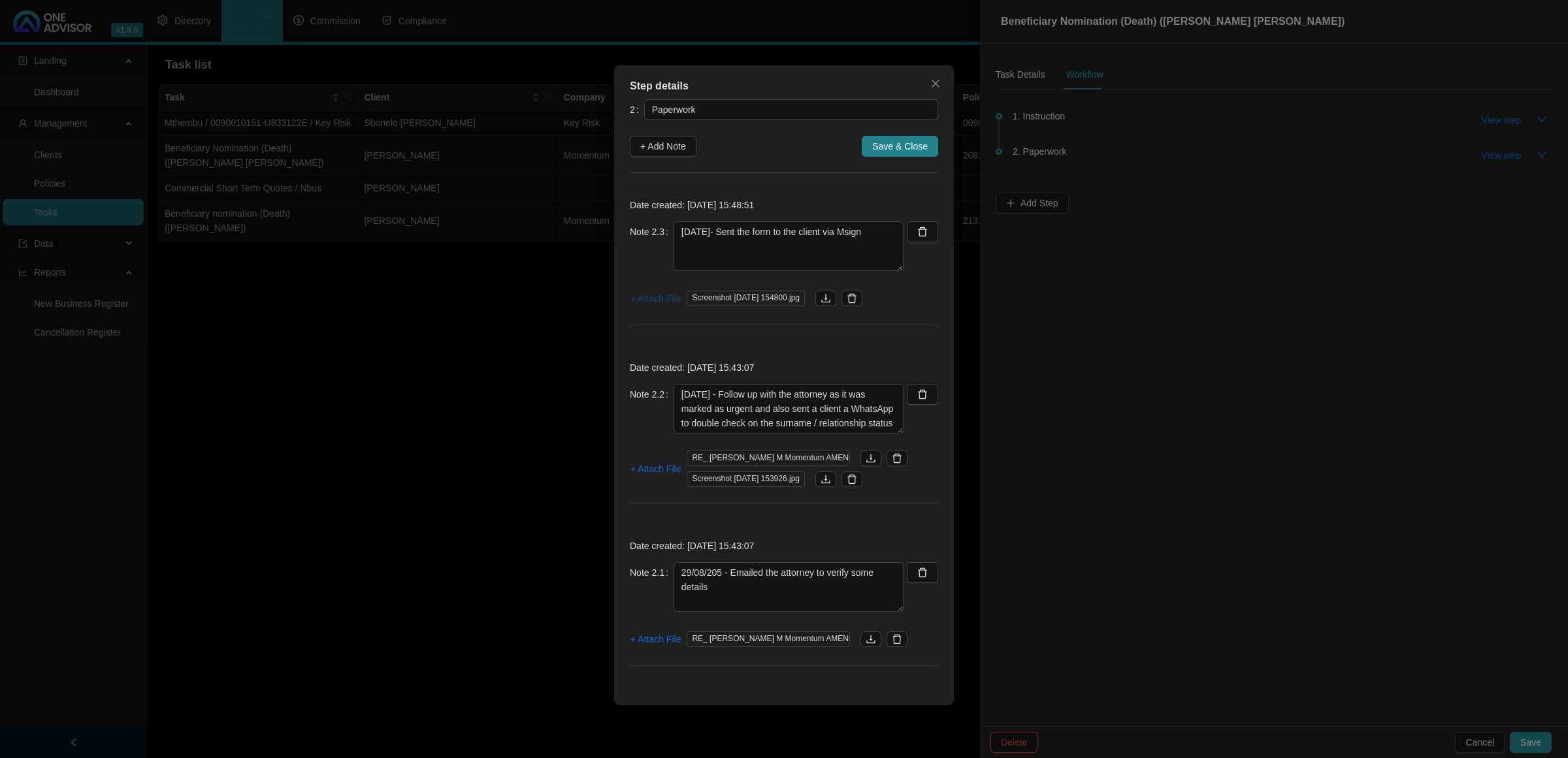
click at [649, 297] on span "+ Attach File" at bounding box center [656, 298] width 51 height 14
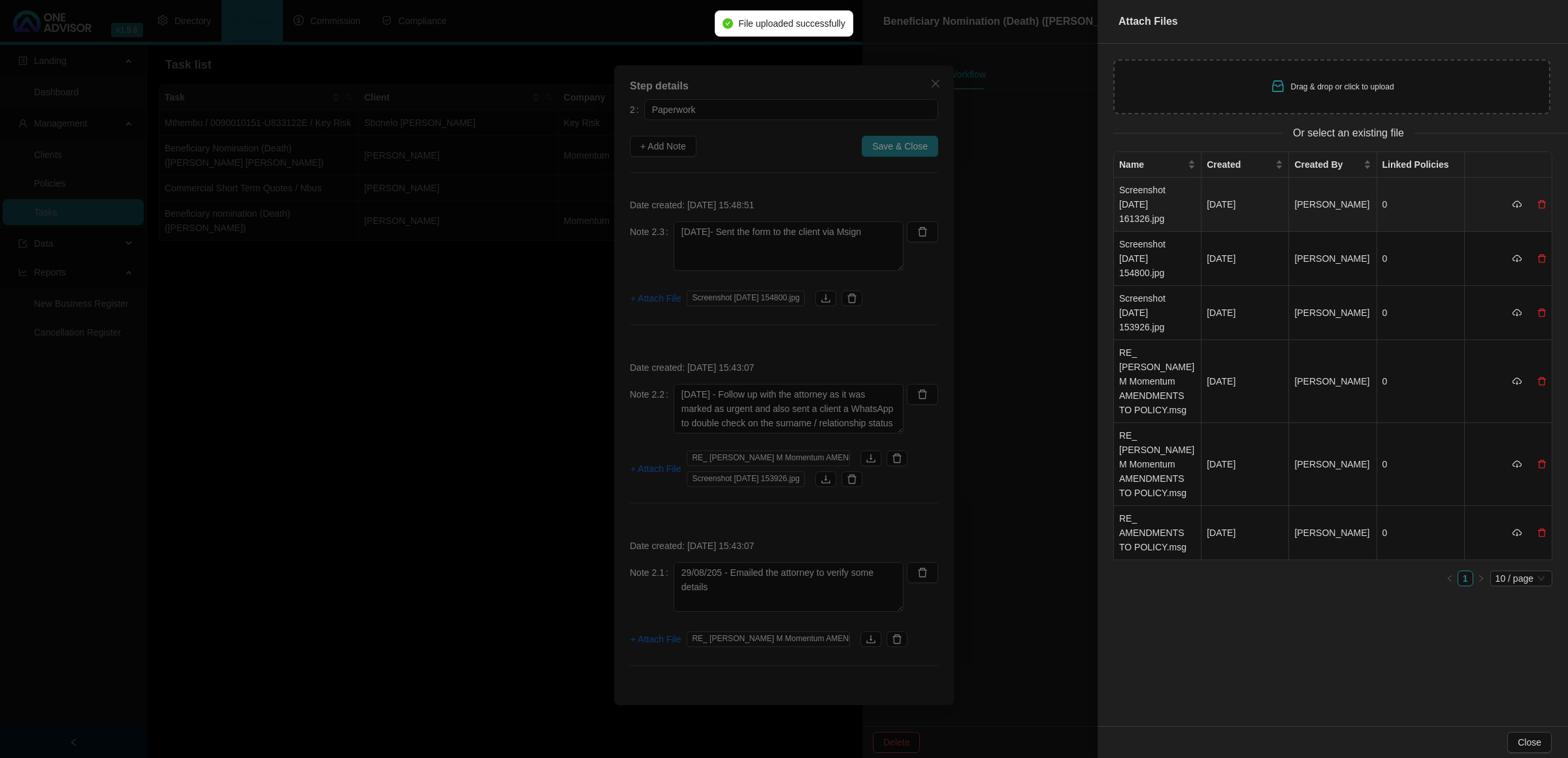
click at [1159, 204] on td "Screenshot [DATE] 161326.jpg" at bounding box center [1157, 205] width 88 height 54
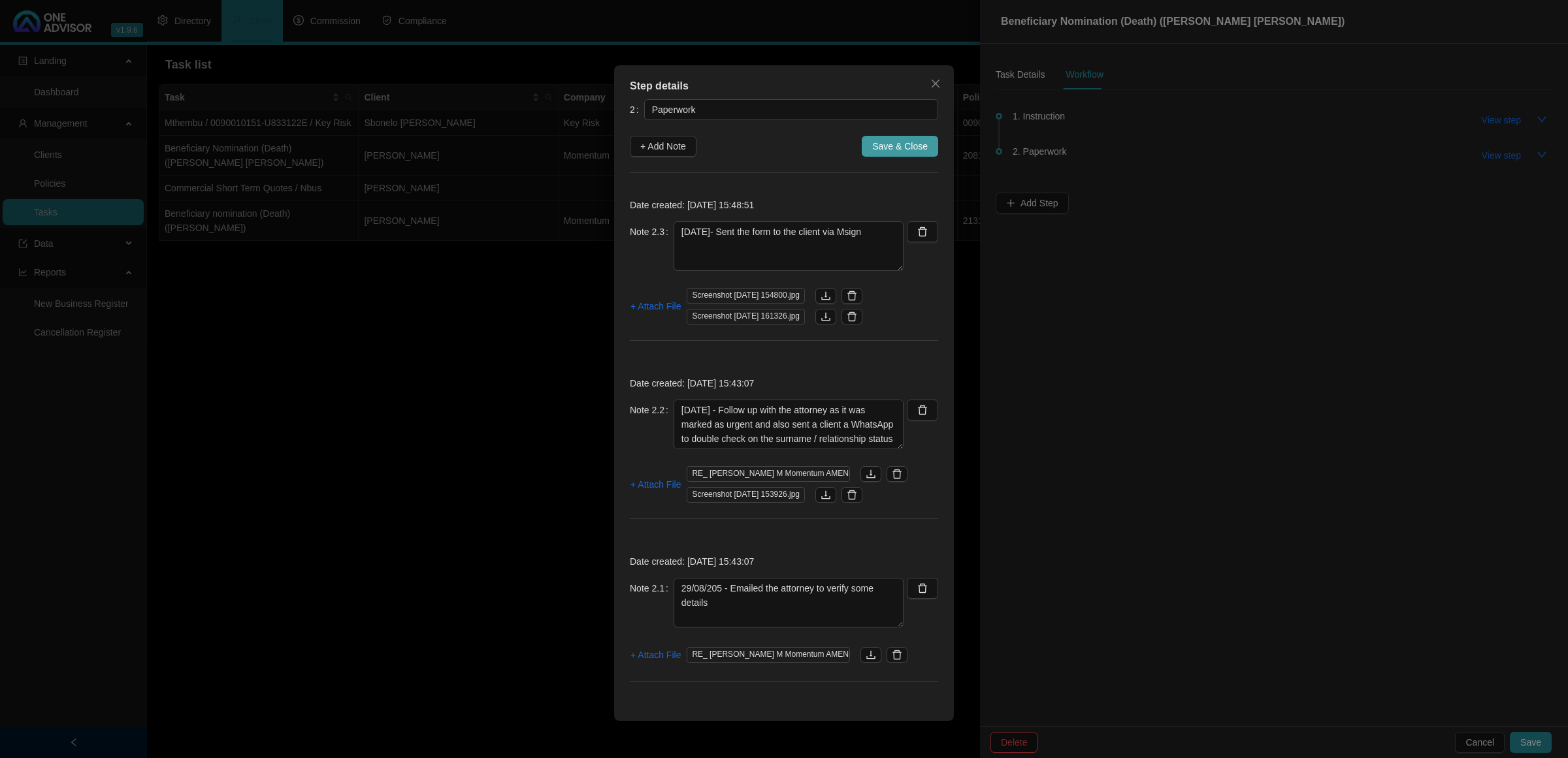
click at [899, 147] on span "Save & Close" at bounding box center [899, 146] width 56 height 14
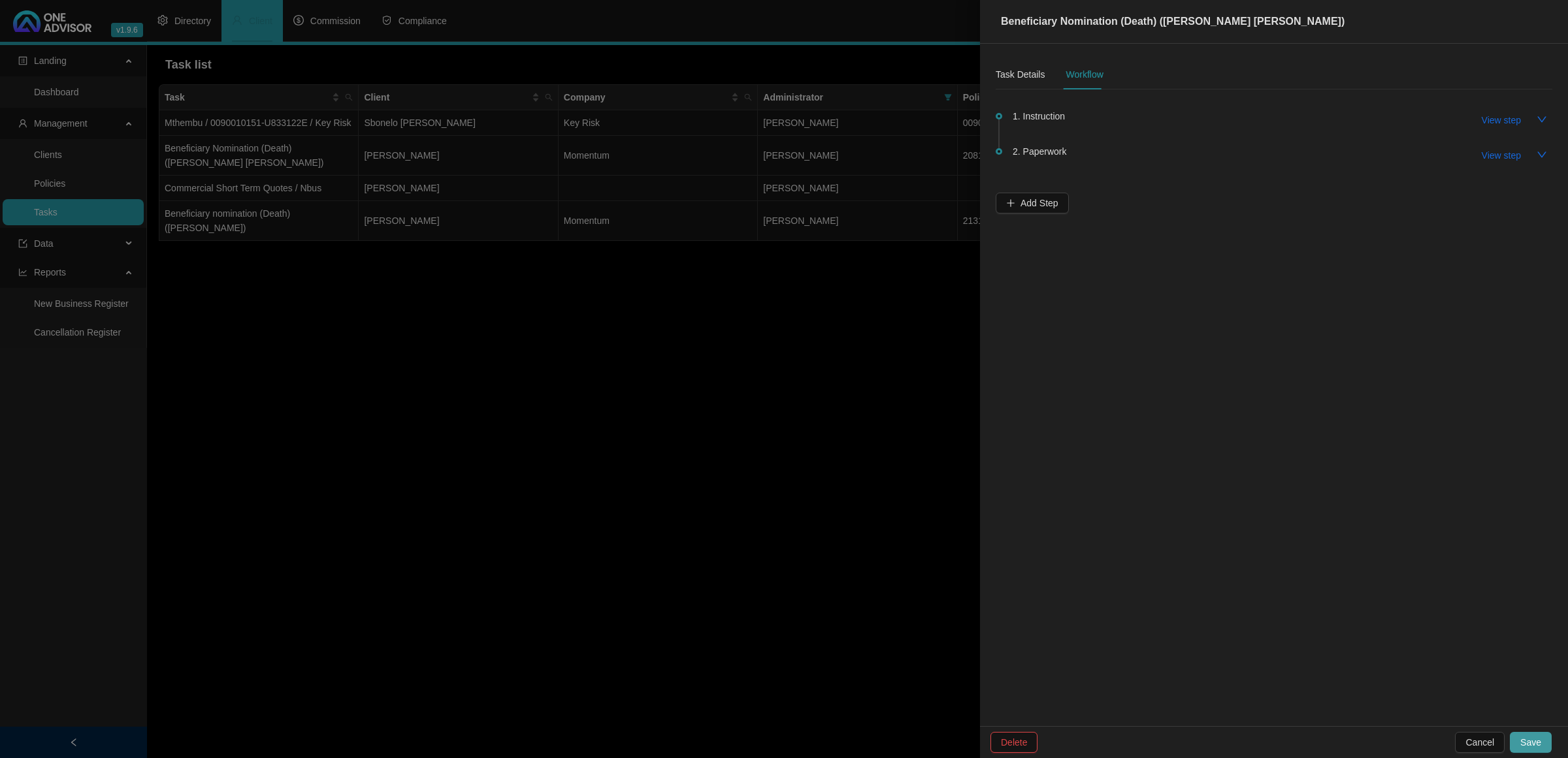
click at [1530, 733] on button "Save" at bounding box center [1530, 742] width 42 height 21
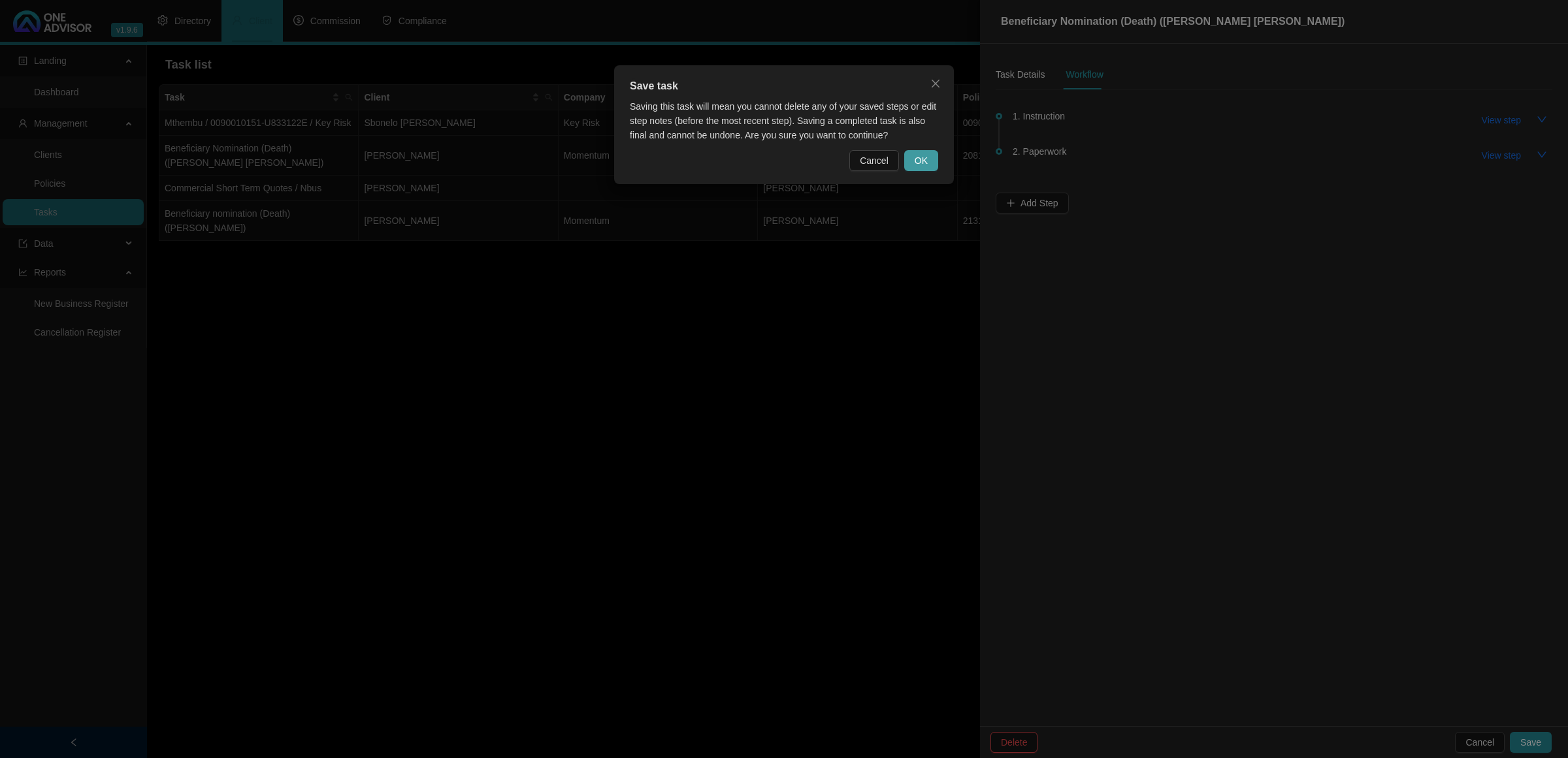
click at [918, 159] on span "OK" at bounding box center [920, 160] width 13 height 14
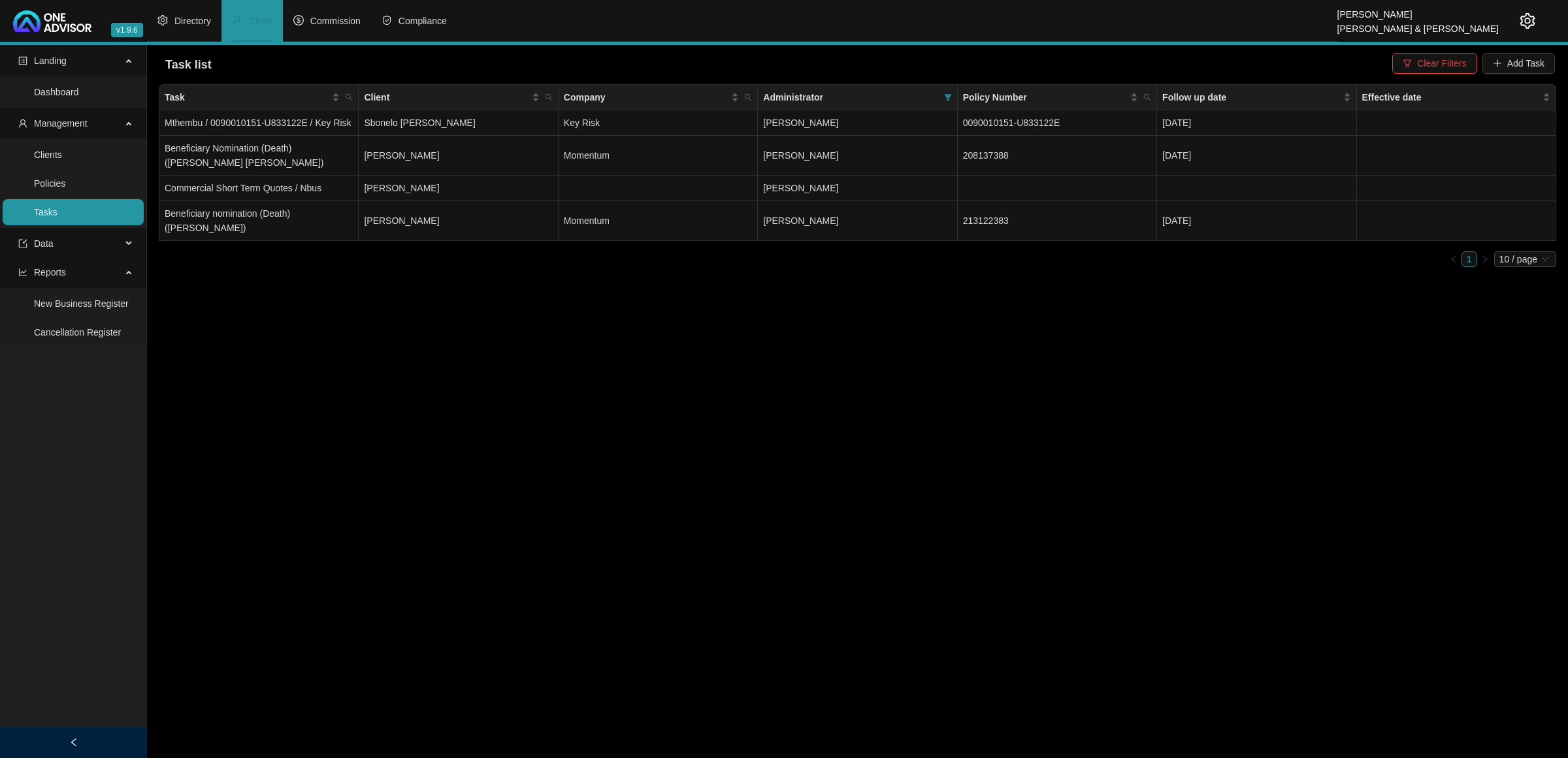
click at [605, 427] on main "Landing Dashboard Management Clients Policies Tasks Data Reports New Business R…" at bounding box center [784, 401] width 1568 height 713
